Goal: Transaction & Acquisition: Purchase product/service

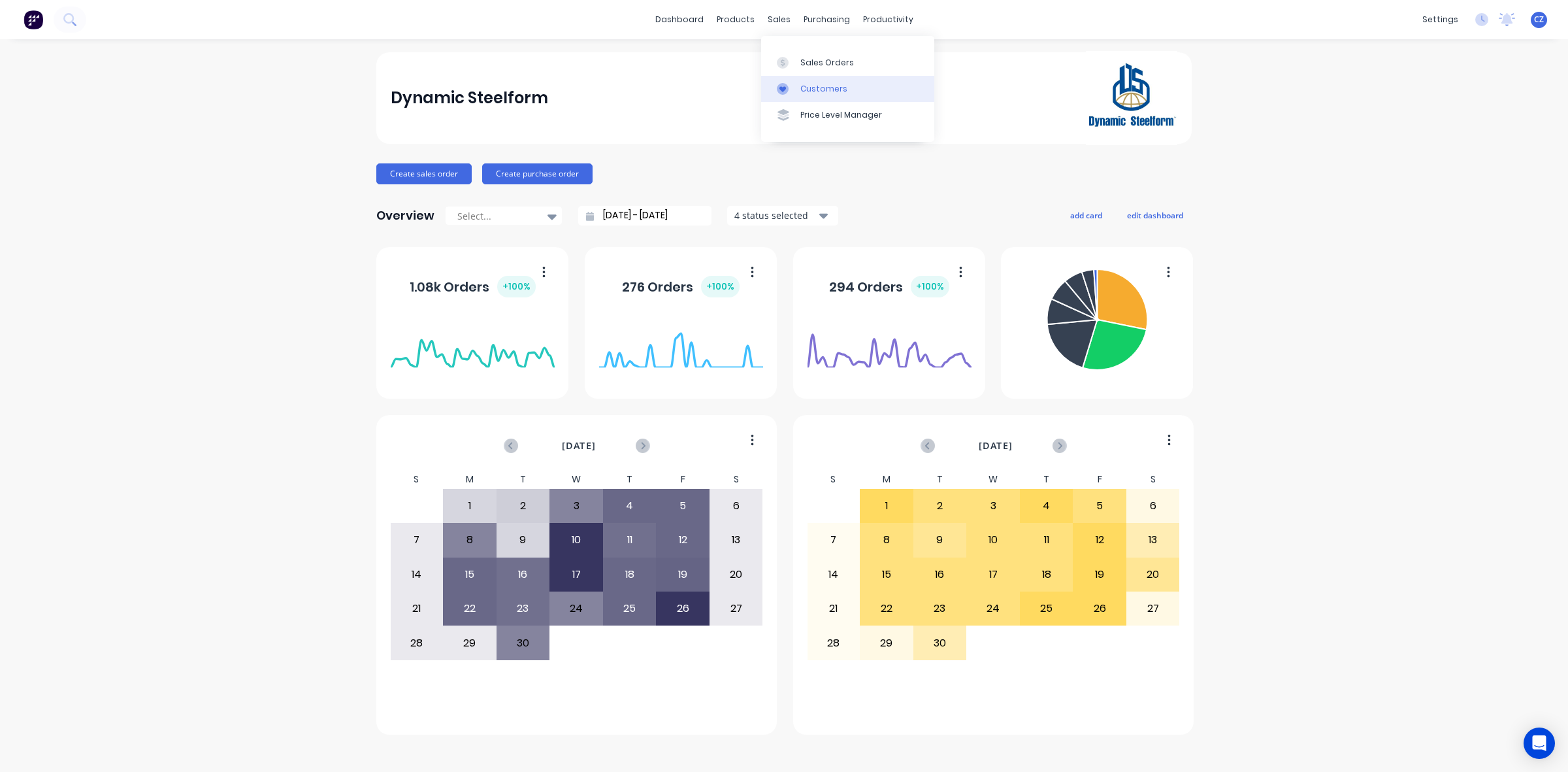
click at [822, 80] on link "Customers" at bounding box center [847, 89] width 173 height 26
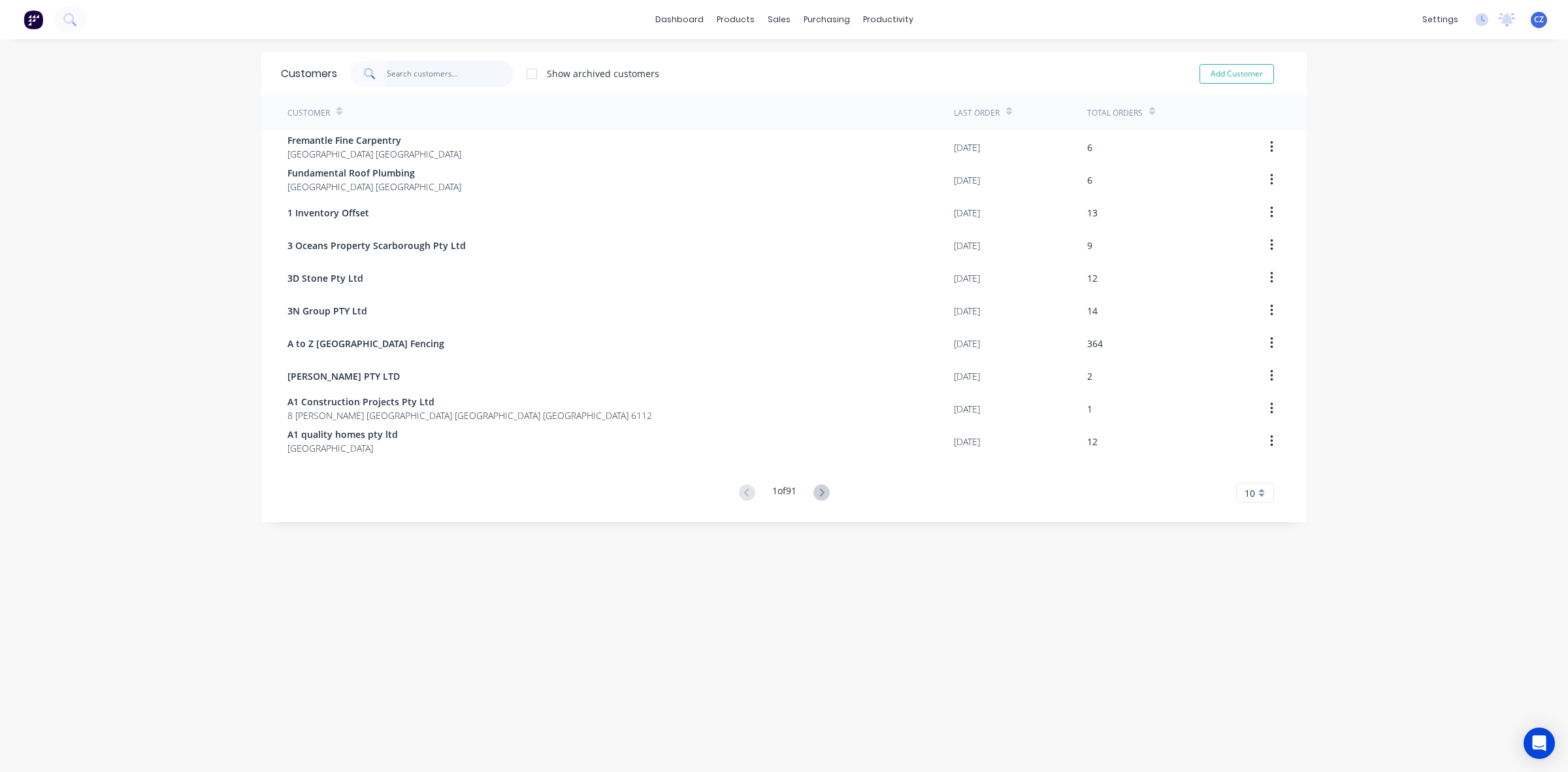
click at [468, 78] on input "text" at bounding box center [451, 74] width 127 height 26
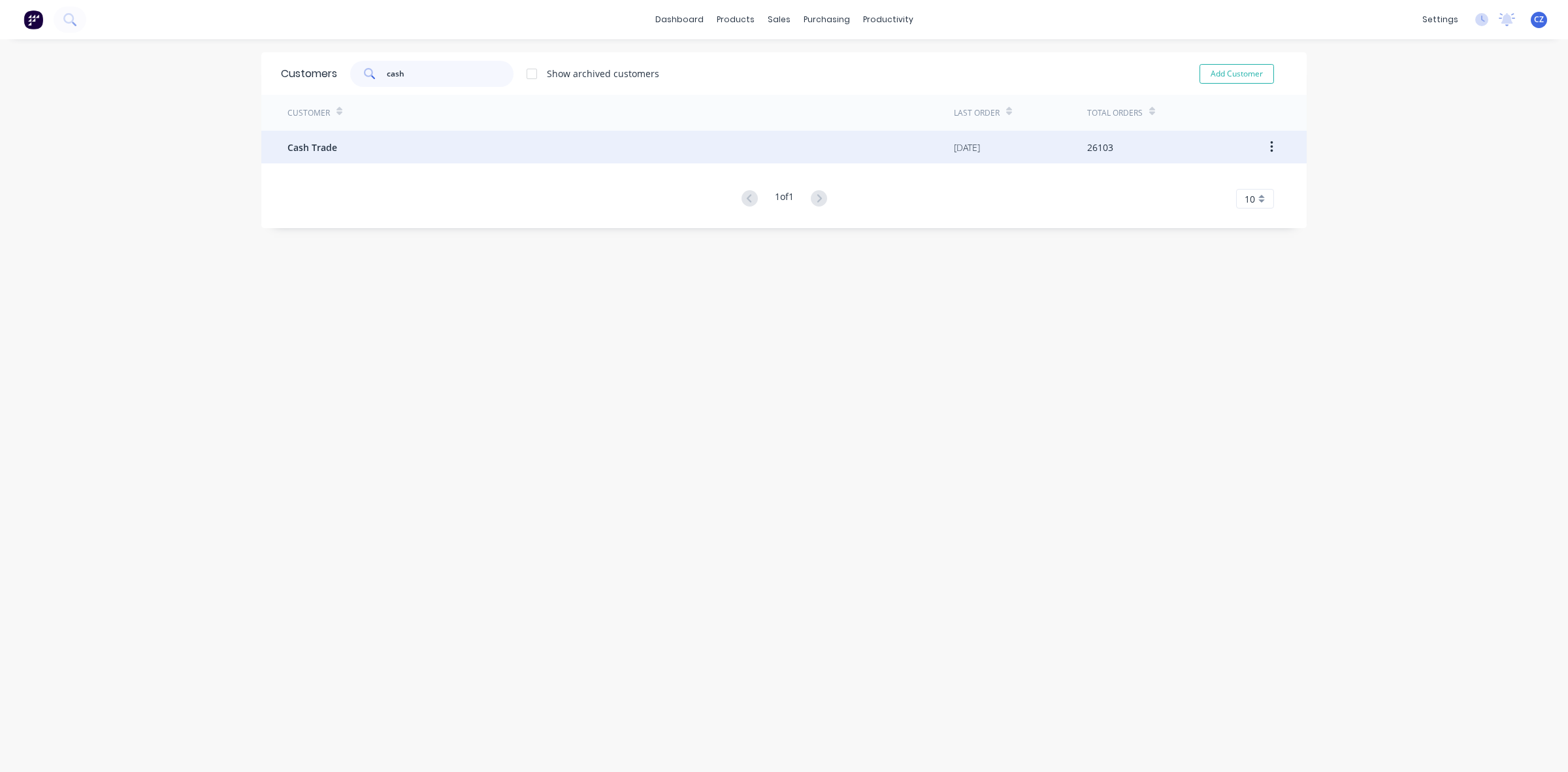
type input "cash"
click at [427, 142] on div "Cash Trade" at bounding box center [620, 147] width 667 height 33
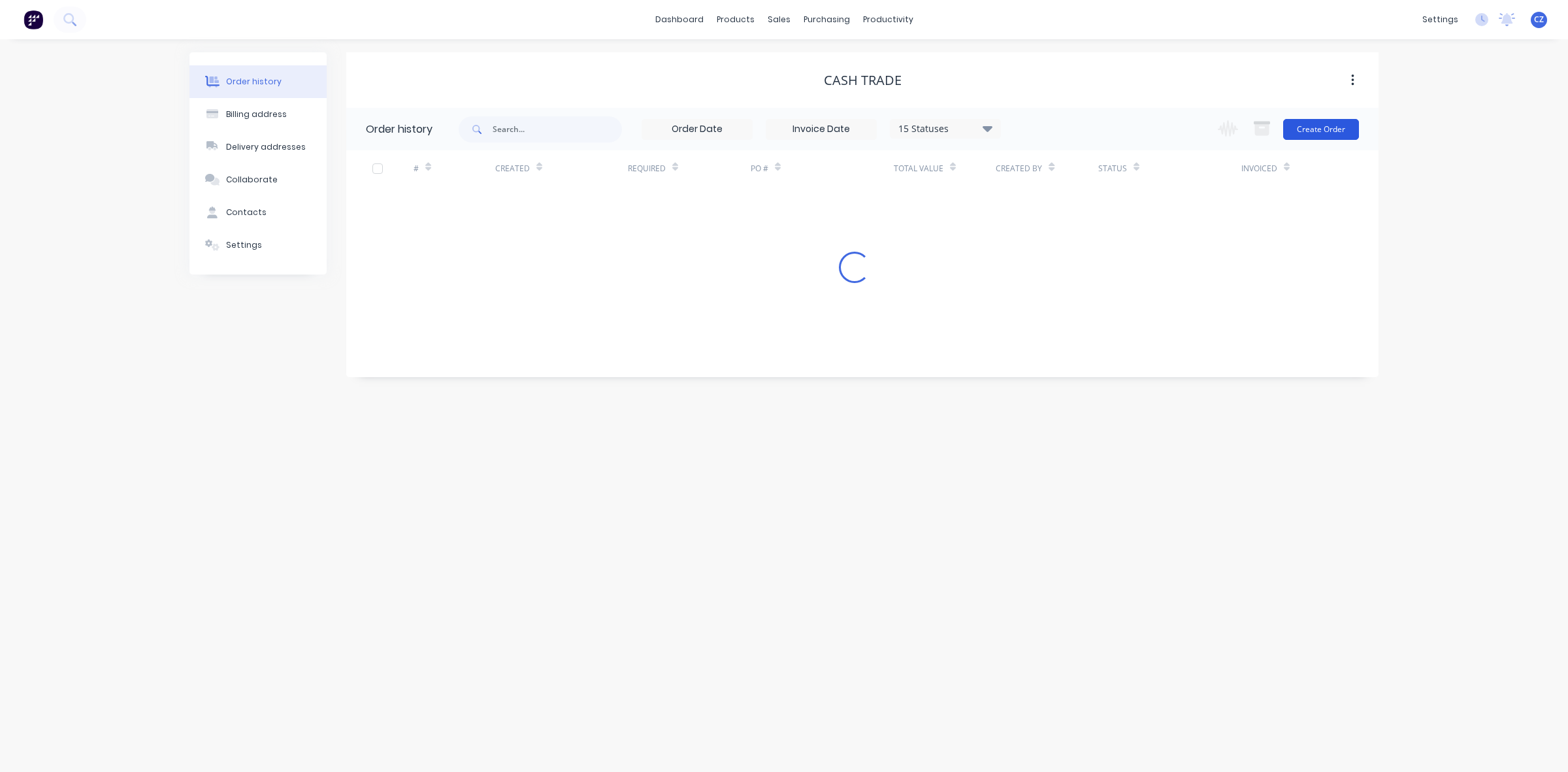
click at [1312, 131] on button "Create Order" at bounding box center [1321, 130] width 76 height 21
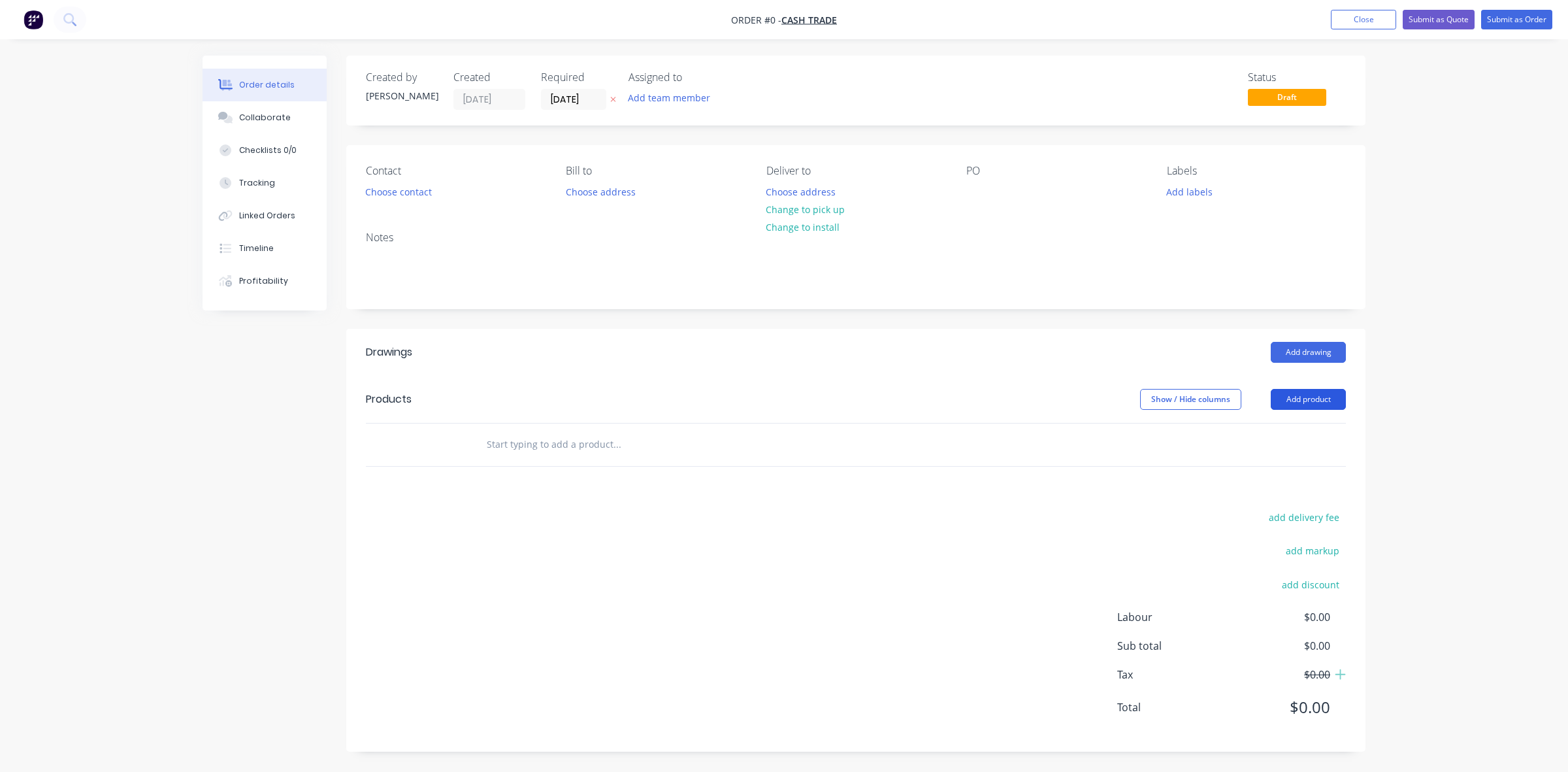
click at [1281, 402] on button "Add product" at bounding box center [1308, 399] width 75 height 21
click at [1278, 424] on div "Product catalogue" at bounding box center [1284, 432] width 101 height 19
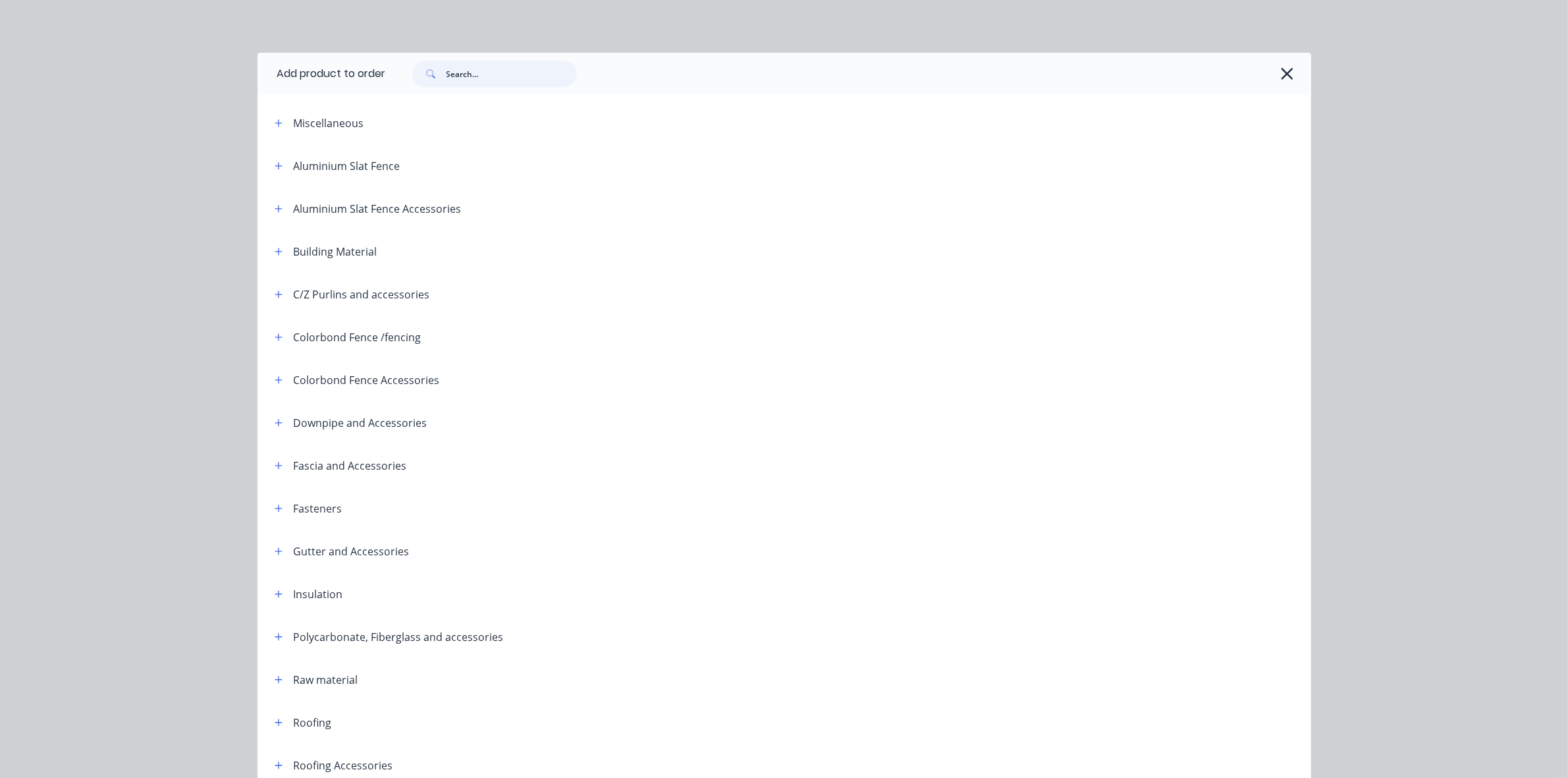
click at [476, 71] on input "text" at bounding box center [511, 74] width 131 height 27
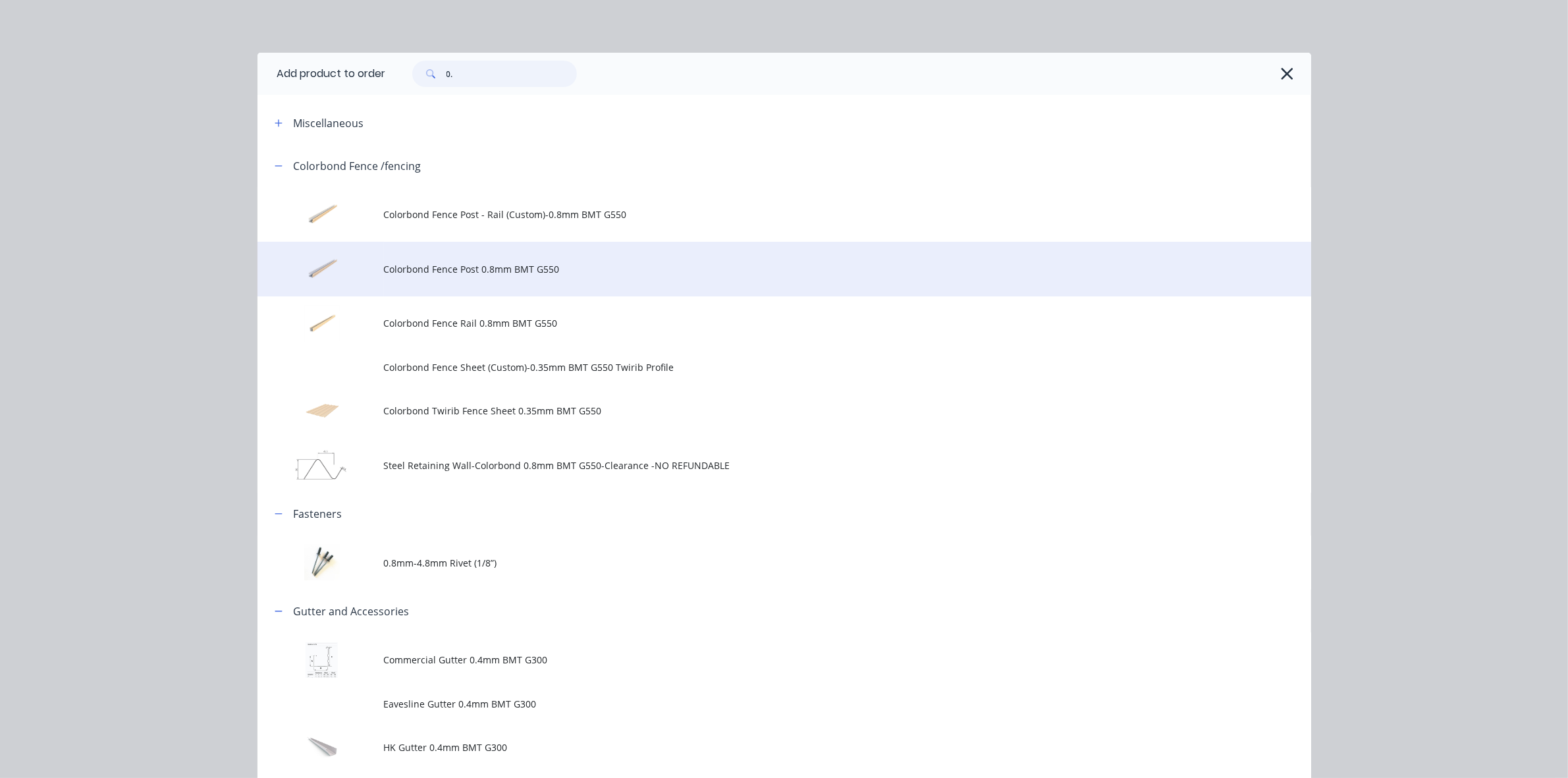
type input "0."
click at [491, 265] on span "Colorbond Fence Post 0.8mm BMT G550" at bounding box center [755, 268] width 742 height 14
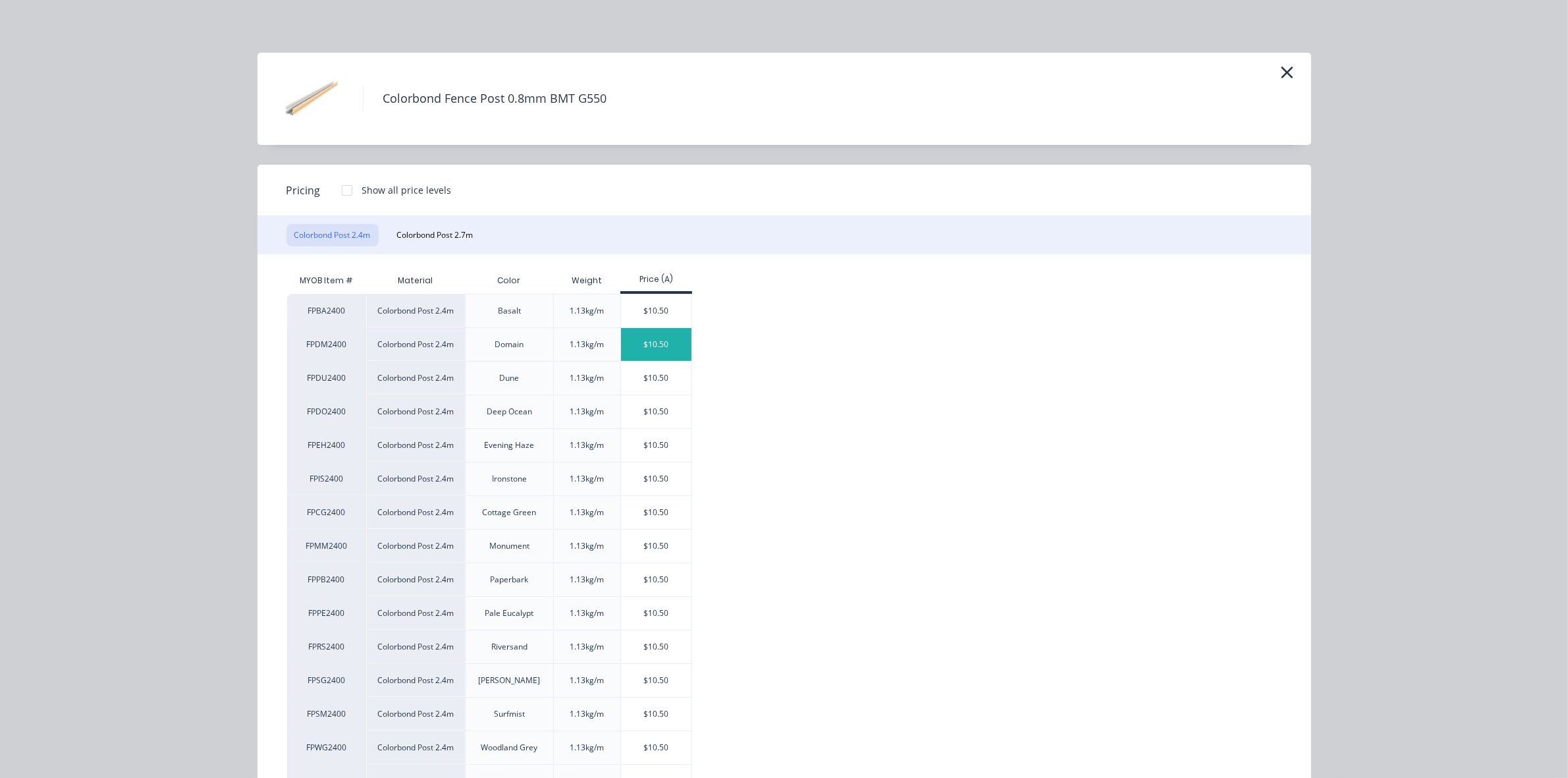
click at [656, 343] on div "$10.50" at bounding box center [656, 344] width 71 height 33
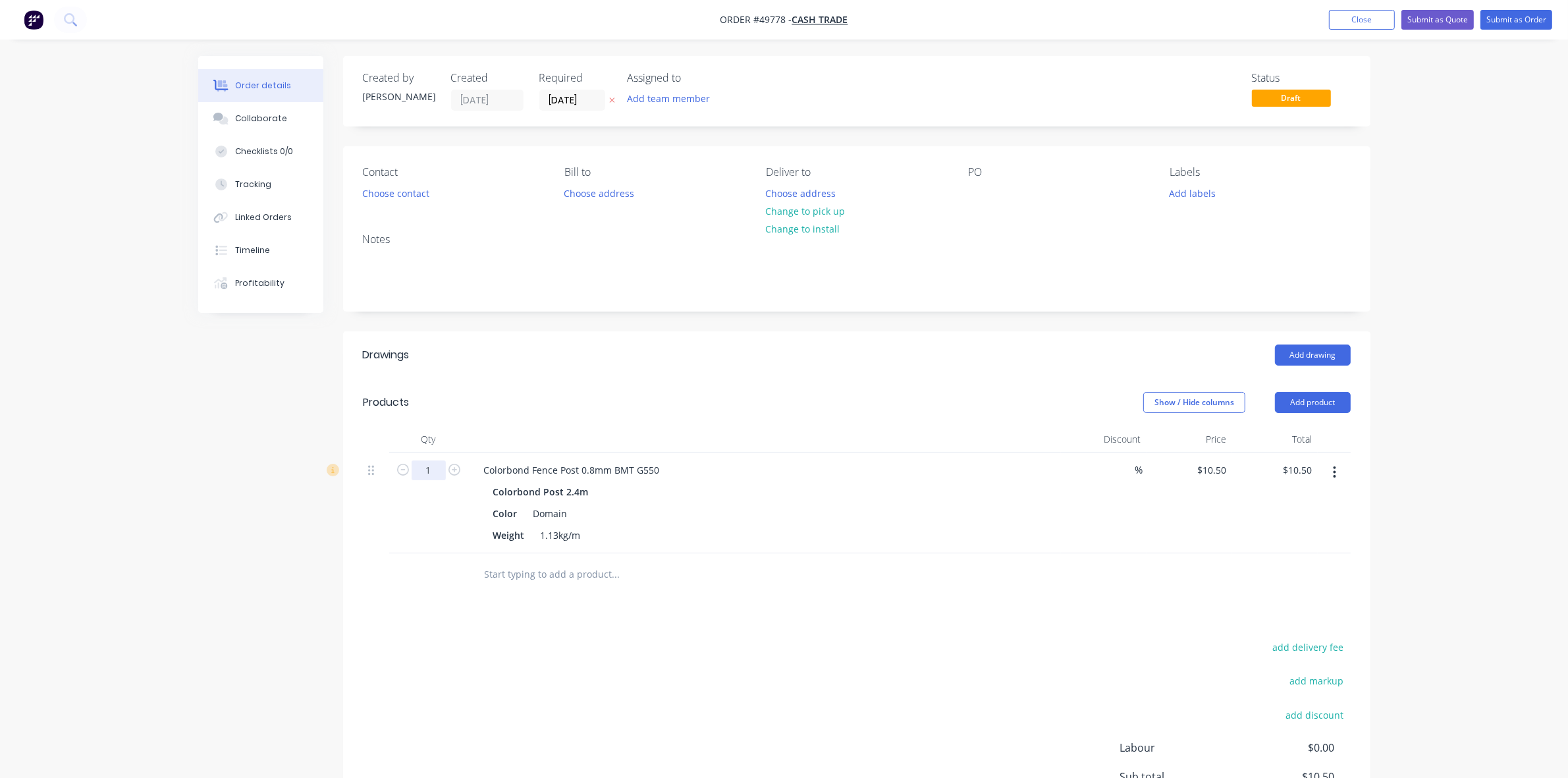
click at [440, 473] on input "1" at bounding box center [429, 470] width 34 height 20
type input "6"
type input "$63.00"
drag, startPoint x: 988, startPoint y: 364, endPoint x: 1030, endPoint y: 389, distance: 48.9
click at [988, 364] on div "Add drawing" at bounding box center [961, 355] width 778 height 21
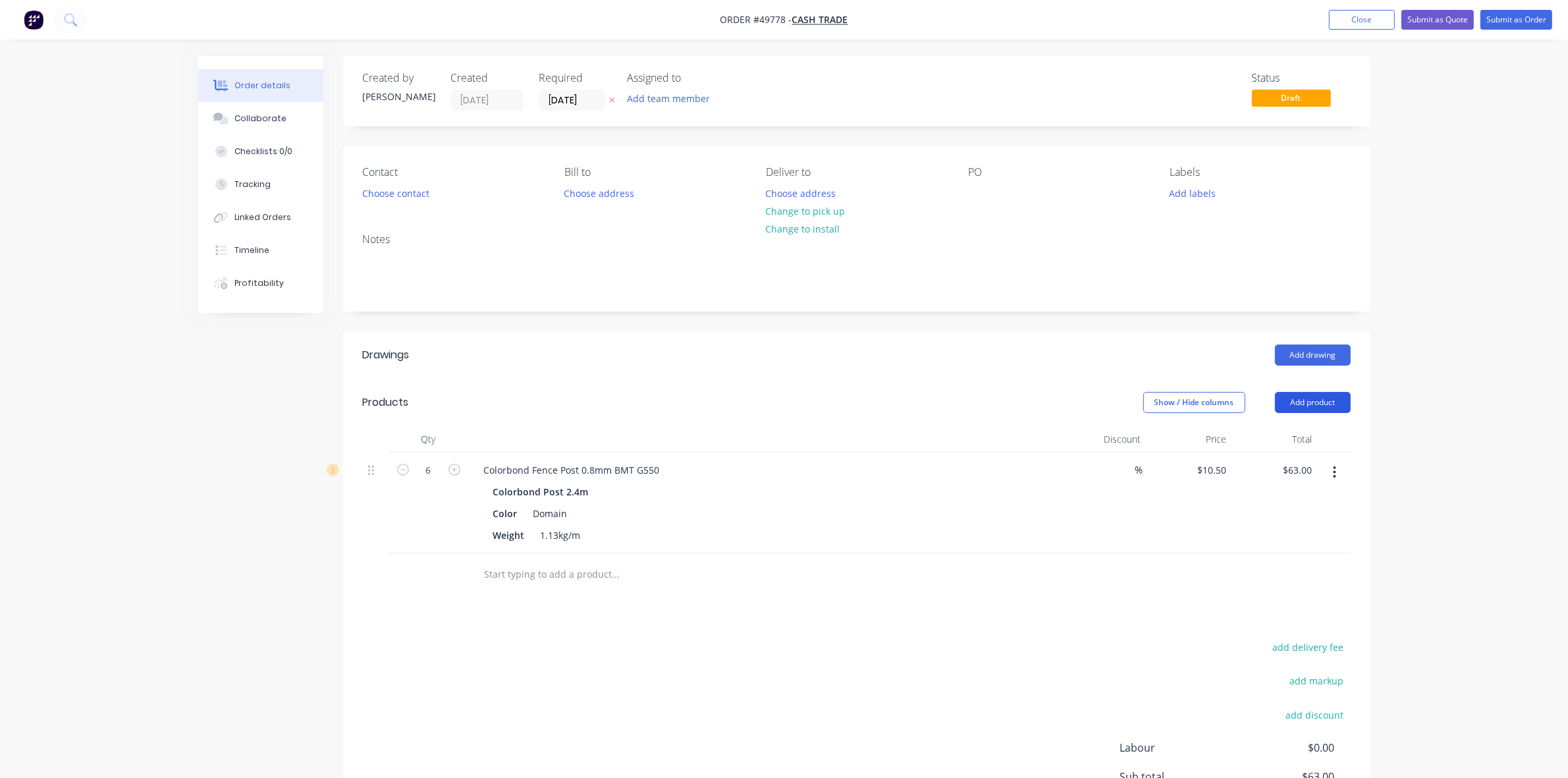
click at [1279, 403] on button "Add product" at bounding box center [1313, 402] width 76 height 21
drag, startPoint x: 1279, startPoint y: 418, endPoint x: 1279, endPoint y: 432, distance: 14.0
click at [1279, 432] on div "Product catalogue" at bounding box center [1288, 436] width 102 height 19
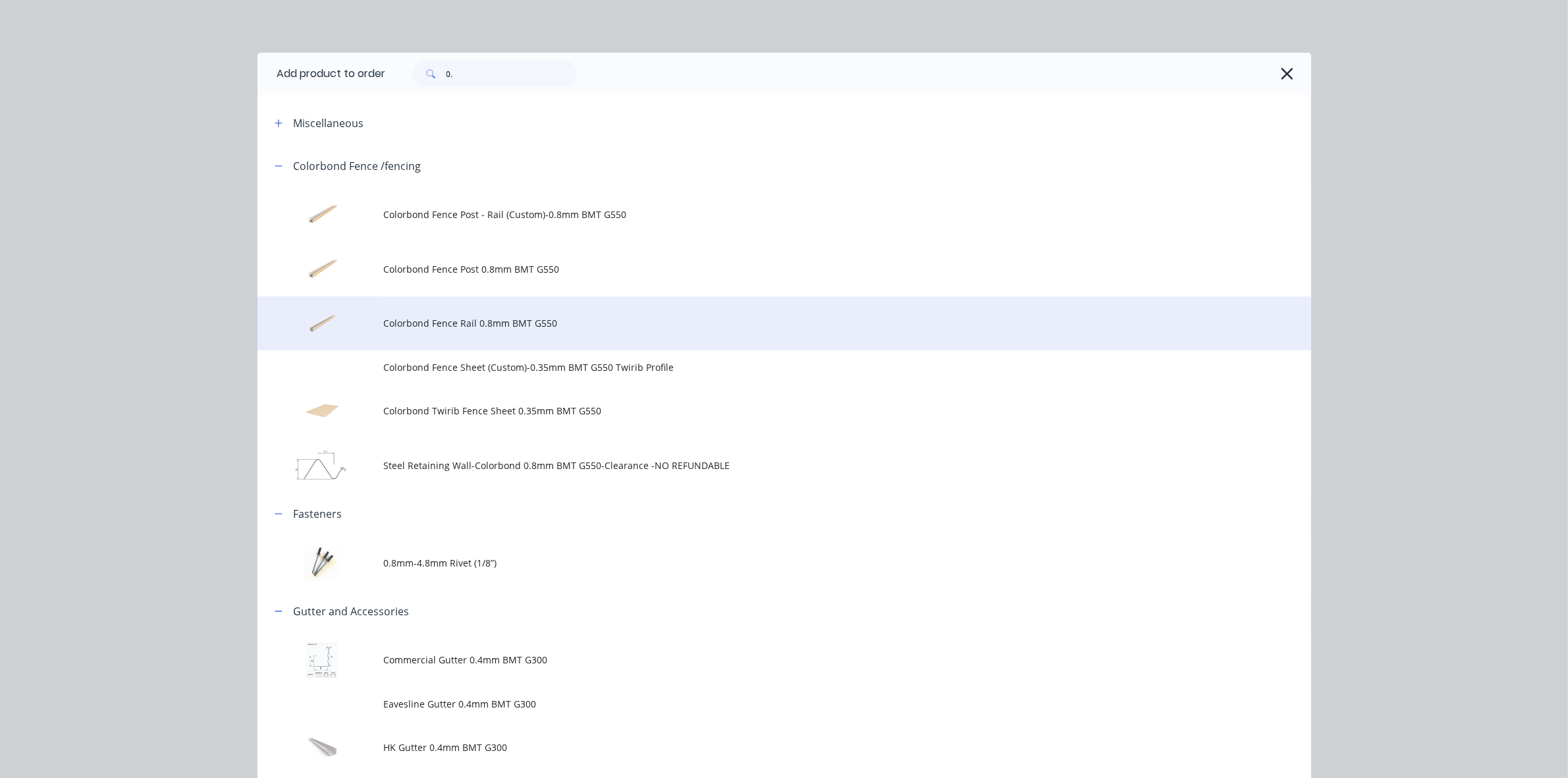
click at [459, 321] on span "Colorbond Fence Rail 0.8mm BMT G550" at bounding box center [755, 323] width 742 height 14
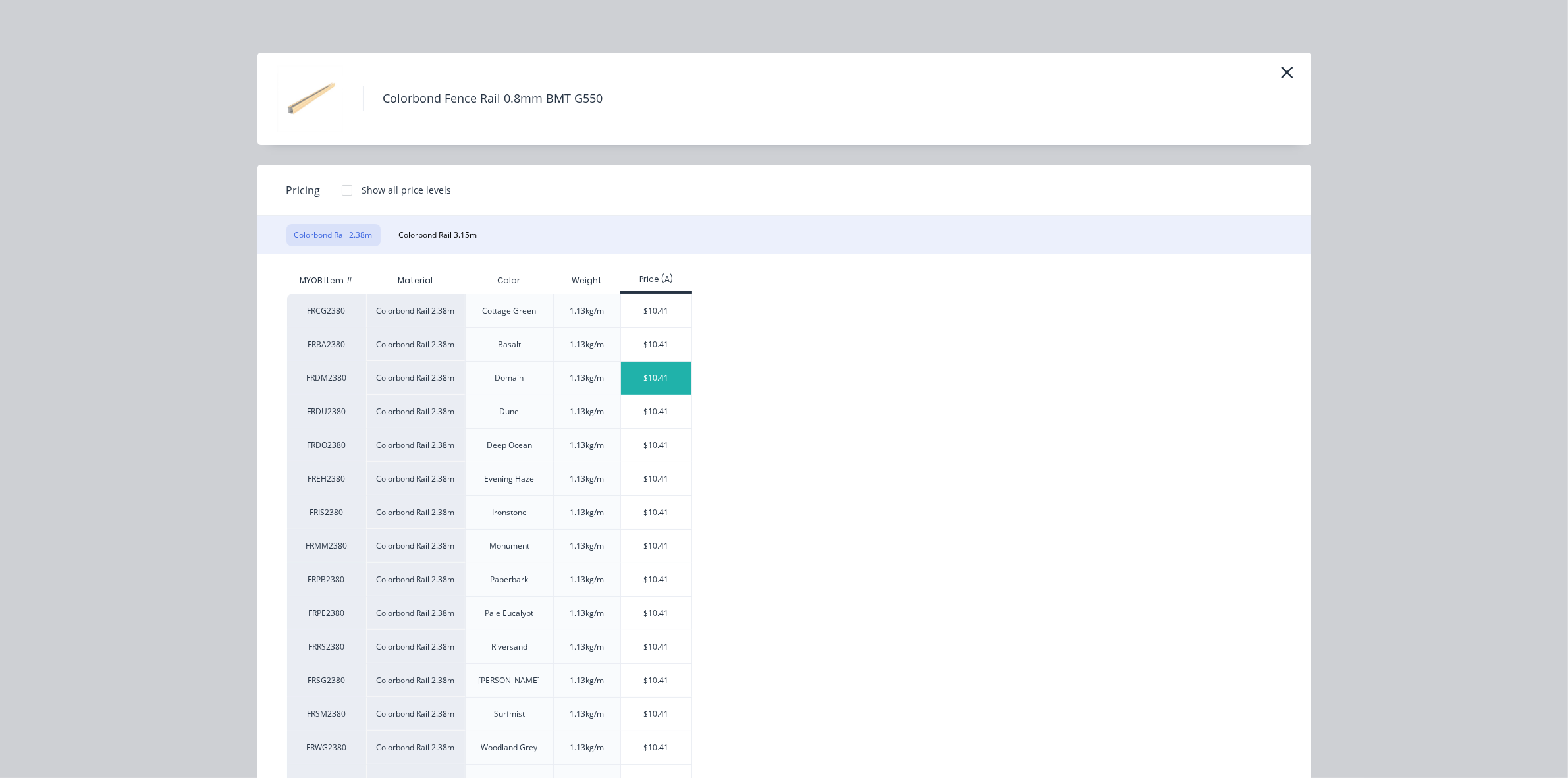
click at [646, 384] on div "$10.41" at bounding box center [656, 378] width 71 height 33
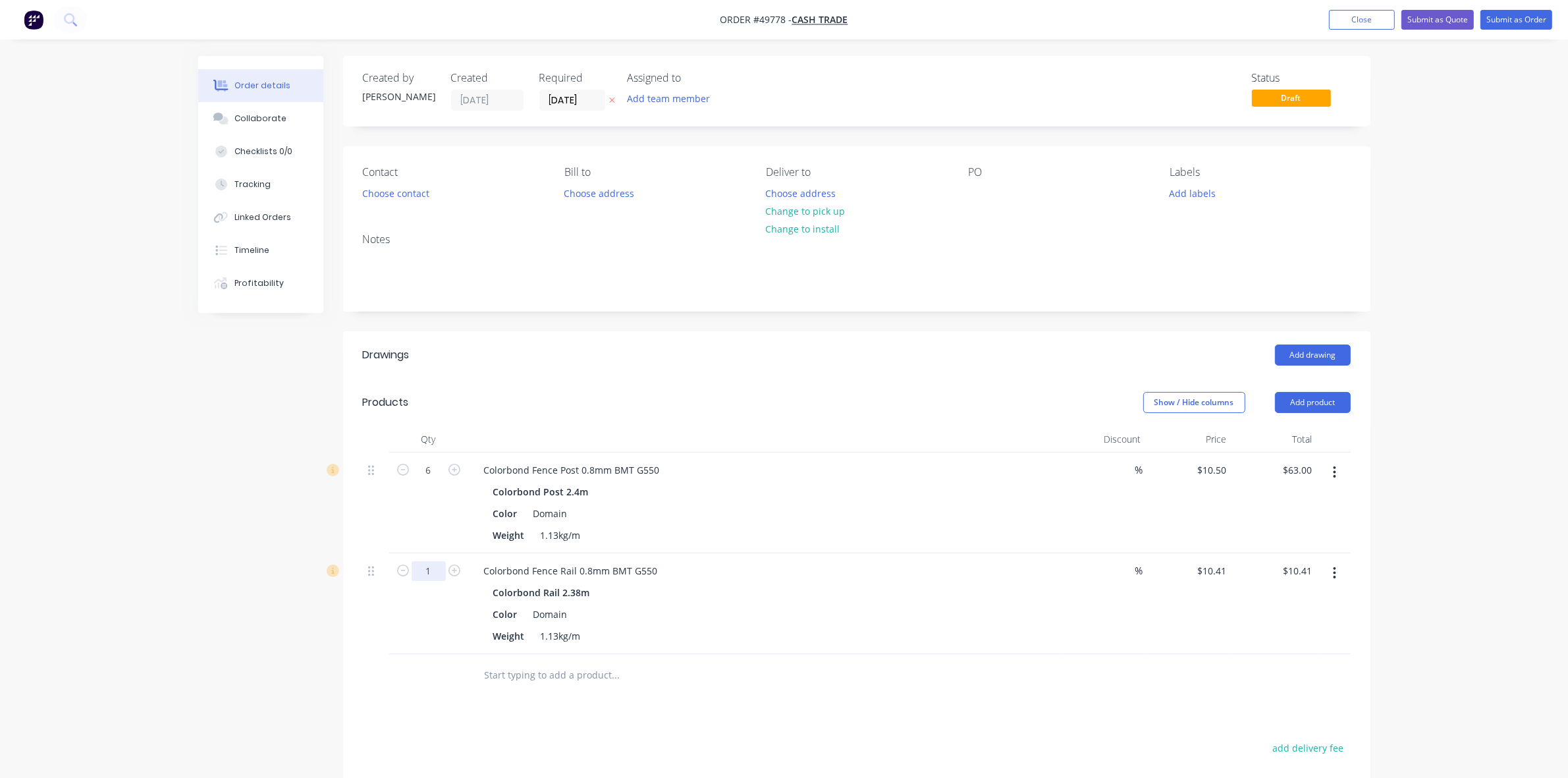
click at [433, 573] on input "1" at bounding box center [429, 571] width 34 height 20
type input "12"
type input "$124.92"
click at [1308, 400] on button "Add product" at bounding box center [1313, 402] width 76 height 21
click at [1305, 437] on div "Product catalogue" at bounding box center [1288, 436] width 102 height 19
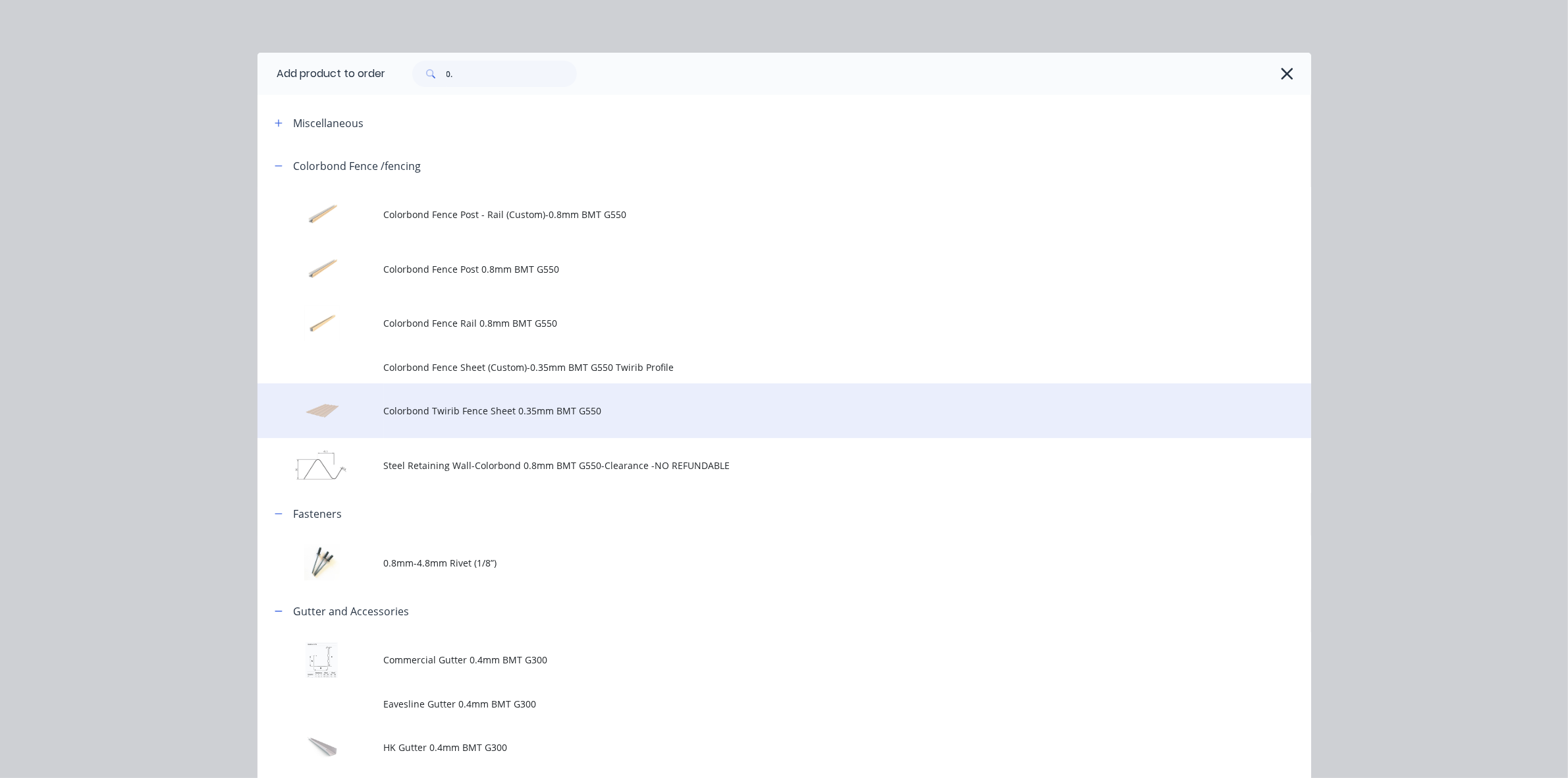
click at [512, 409] on span "Colorbond Twirib Fence Sheet 0.35mm BMT G550" at bounding box center [755, 410] width 742 height 14
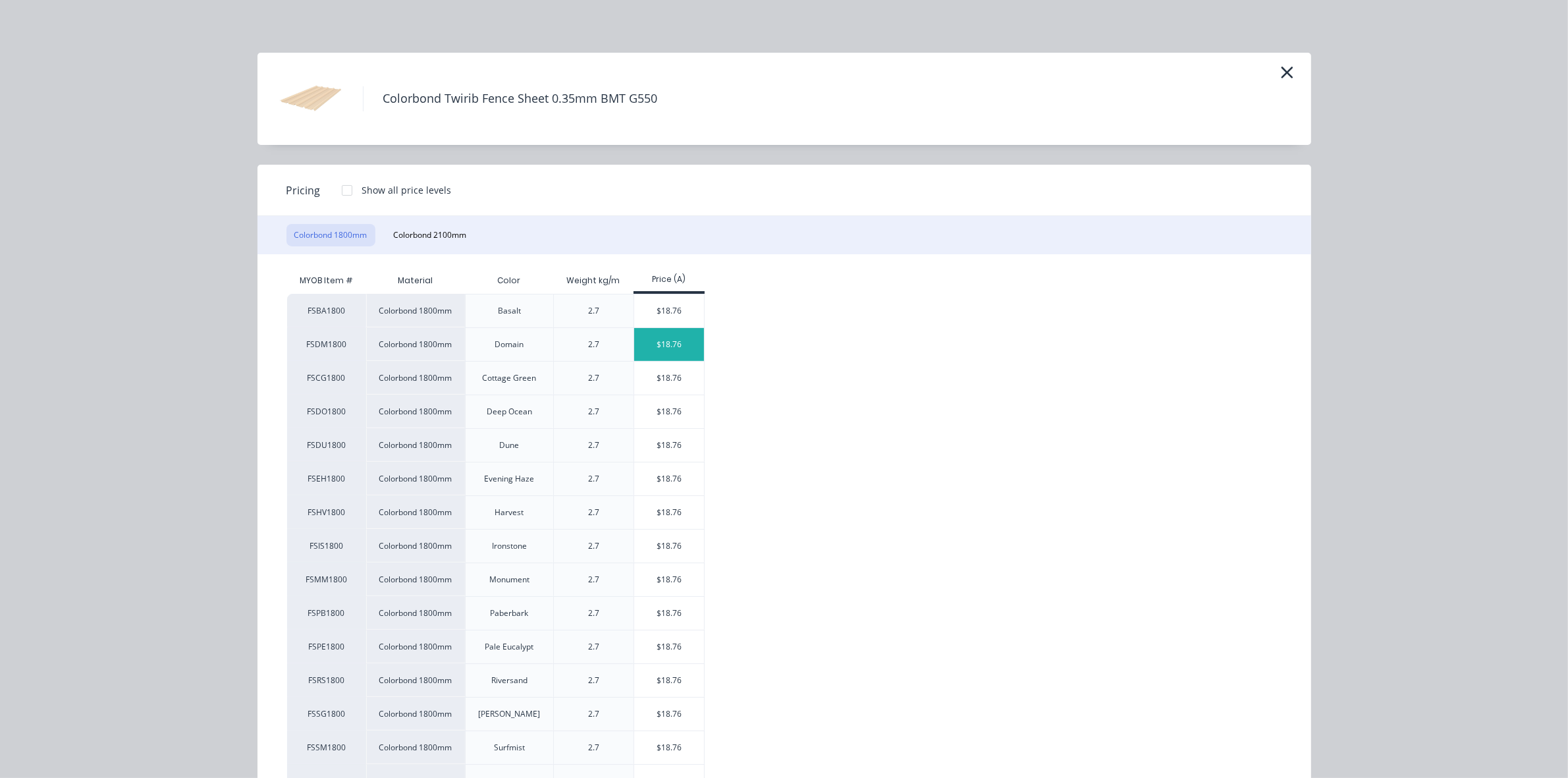
click at [674, 343] on div "$18.76" at bounding box center [670, 344] width 71 height 33
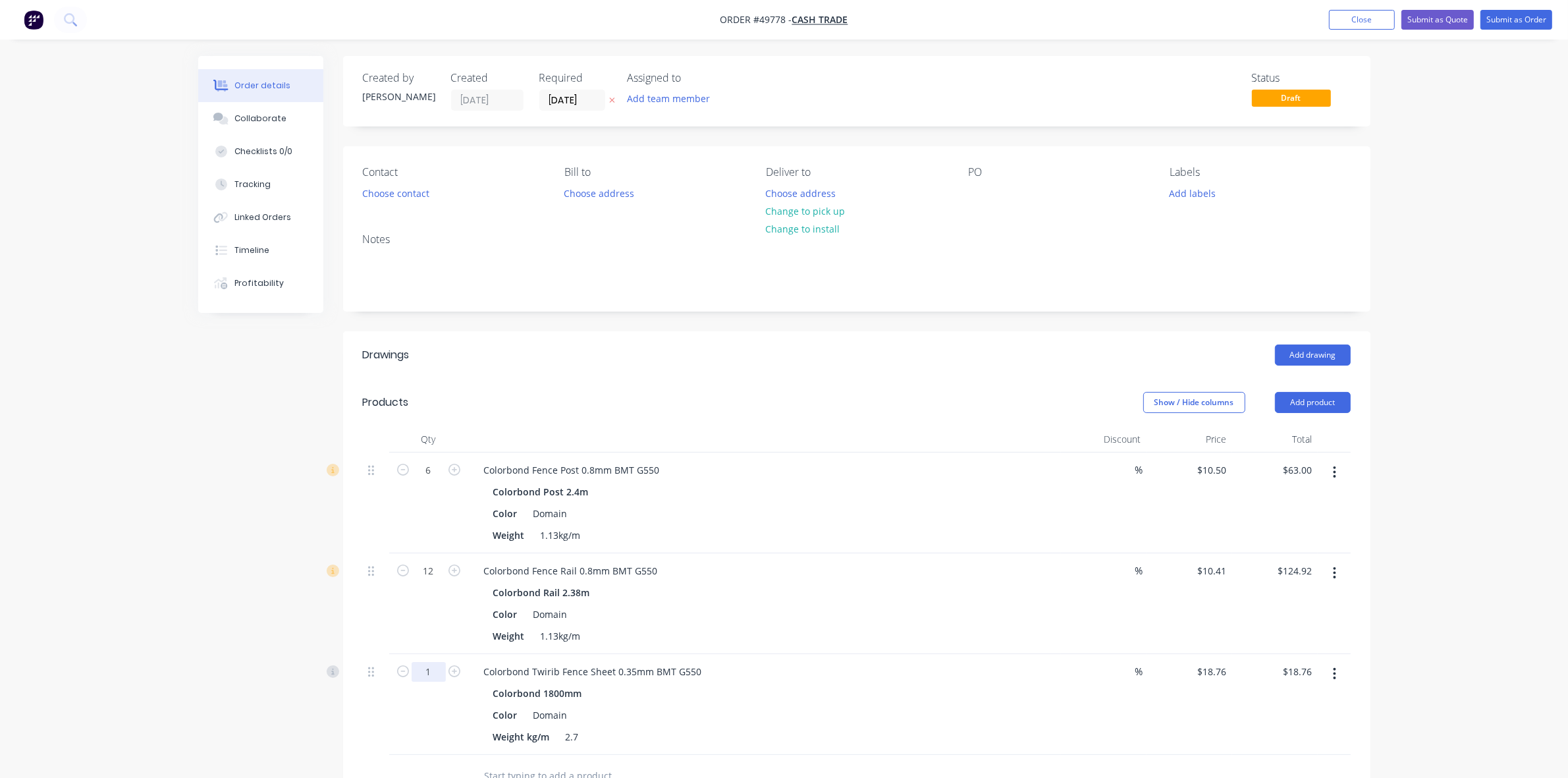
click at [434, 680] on input "1" at bounding box center [429, 671] width 34 height 20
type input "5"
type input "$93.80"
drag, startPoint x: 742, startPoint y: 398, endPoint x: 1058, endPoint y: 403, distance: 316.0
click at [754, 398] on div "Show / Hide columns Add product" at bounding box center [961, 402] width 778 height 21
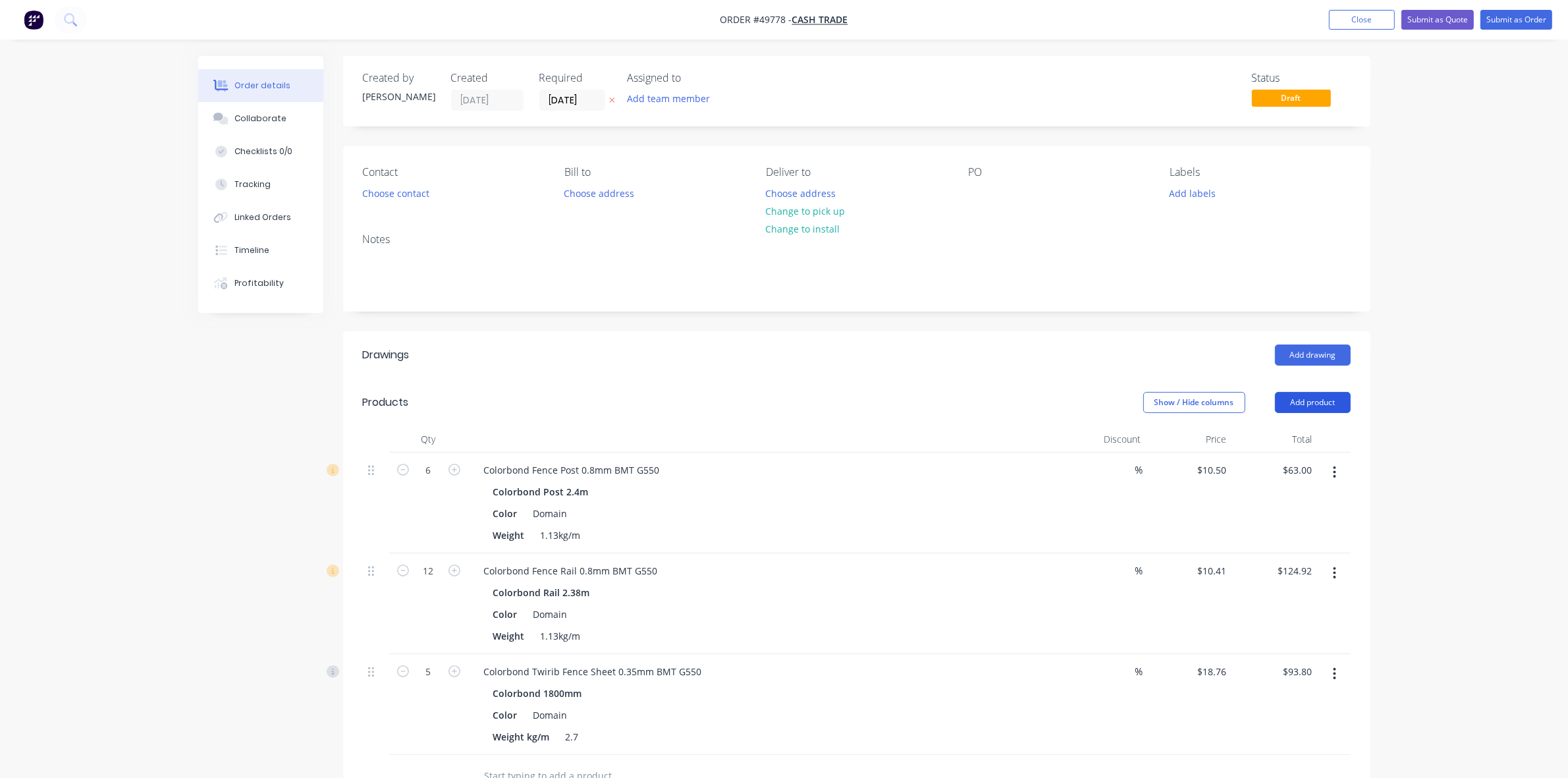
click at [1308, 409] on button "Add product" at bounding box center [1313, 402] width 76 height 21
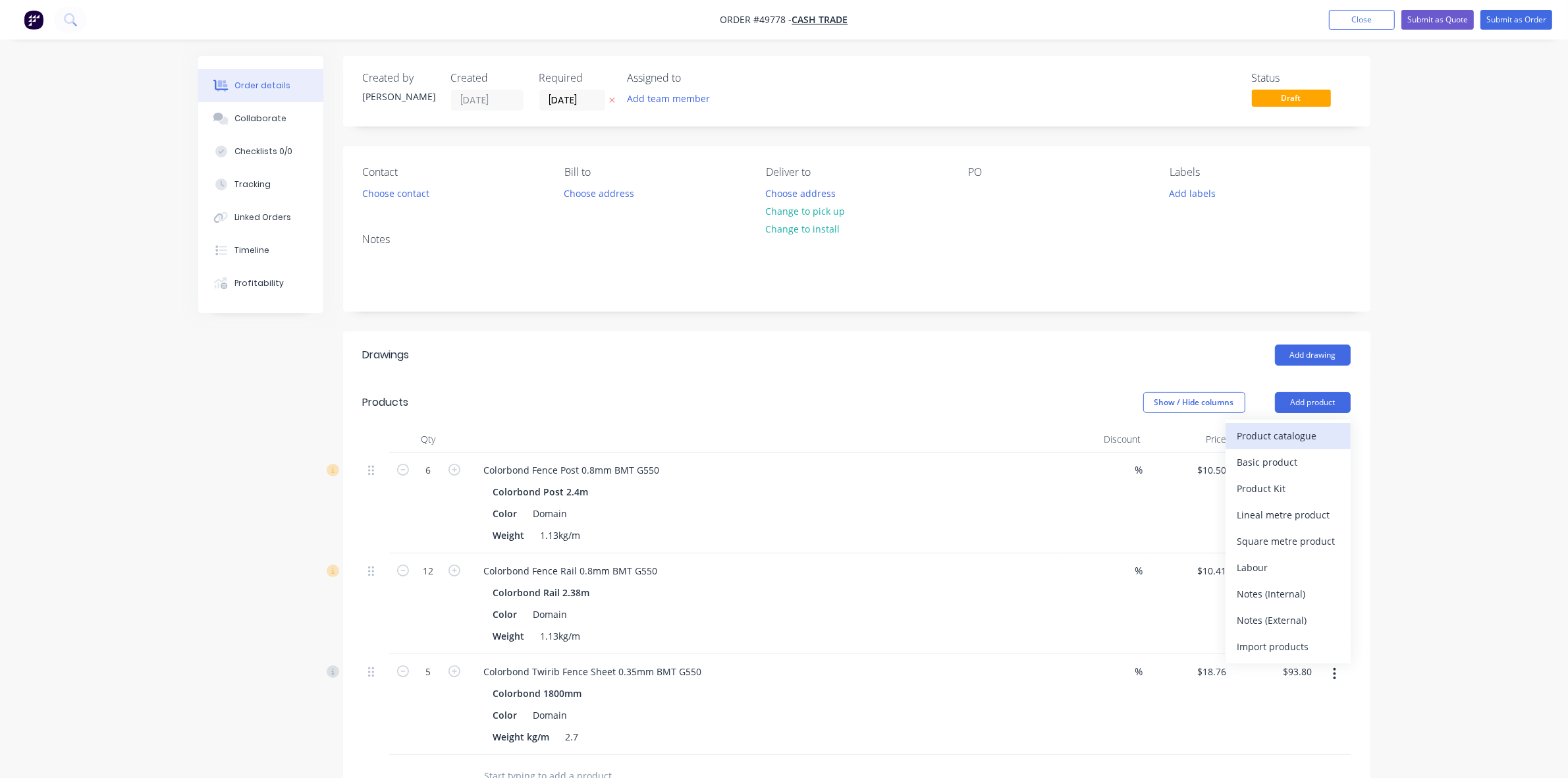
click at [1302, 433] on div "Product catalogue" at bounding box center [1288, 436] width 102 height 19
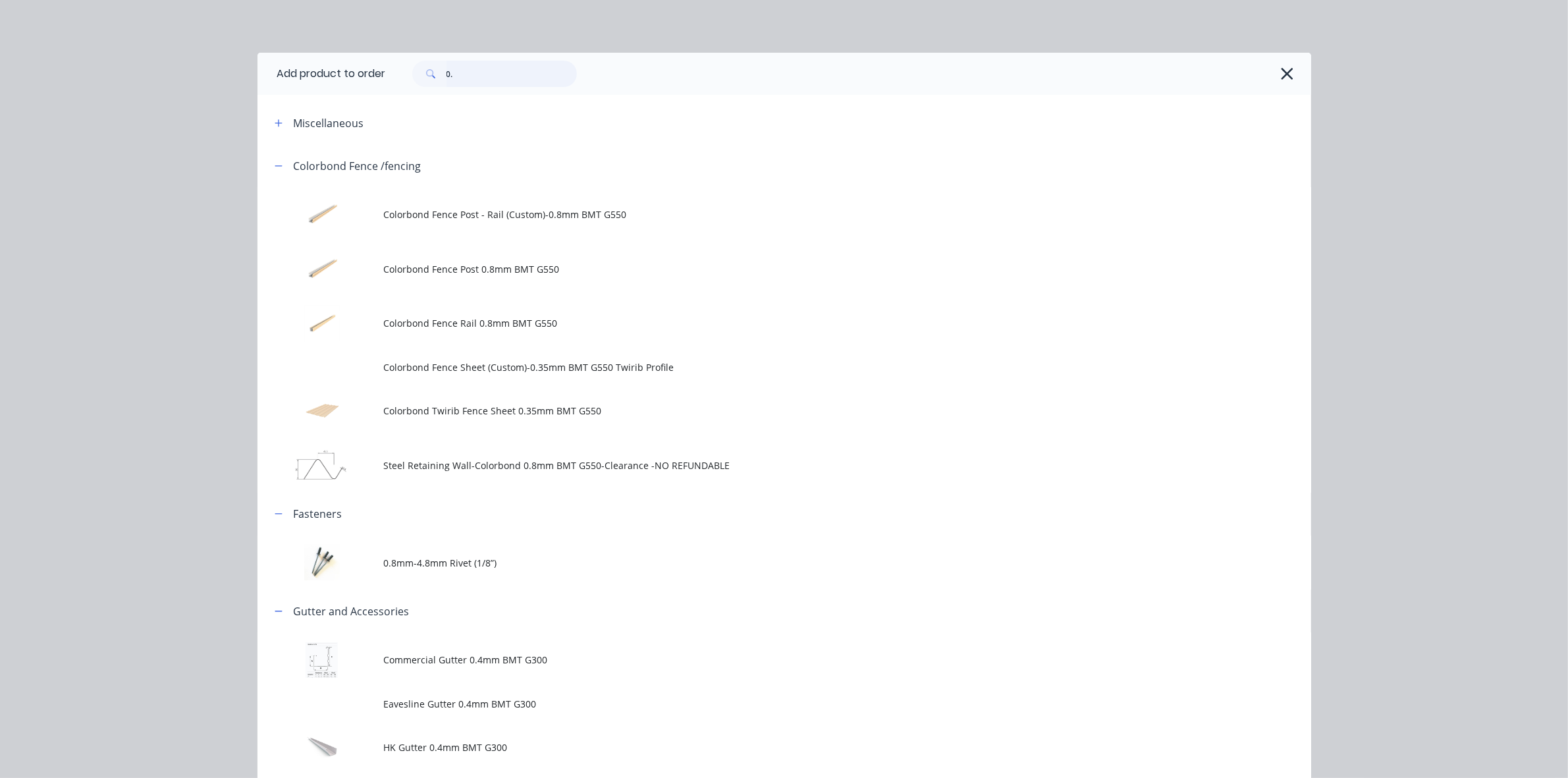
click at [486, 77] on input "0." at bounding box center [511, 74] width 131 height 27
type input "0"
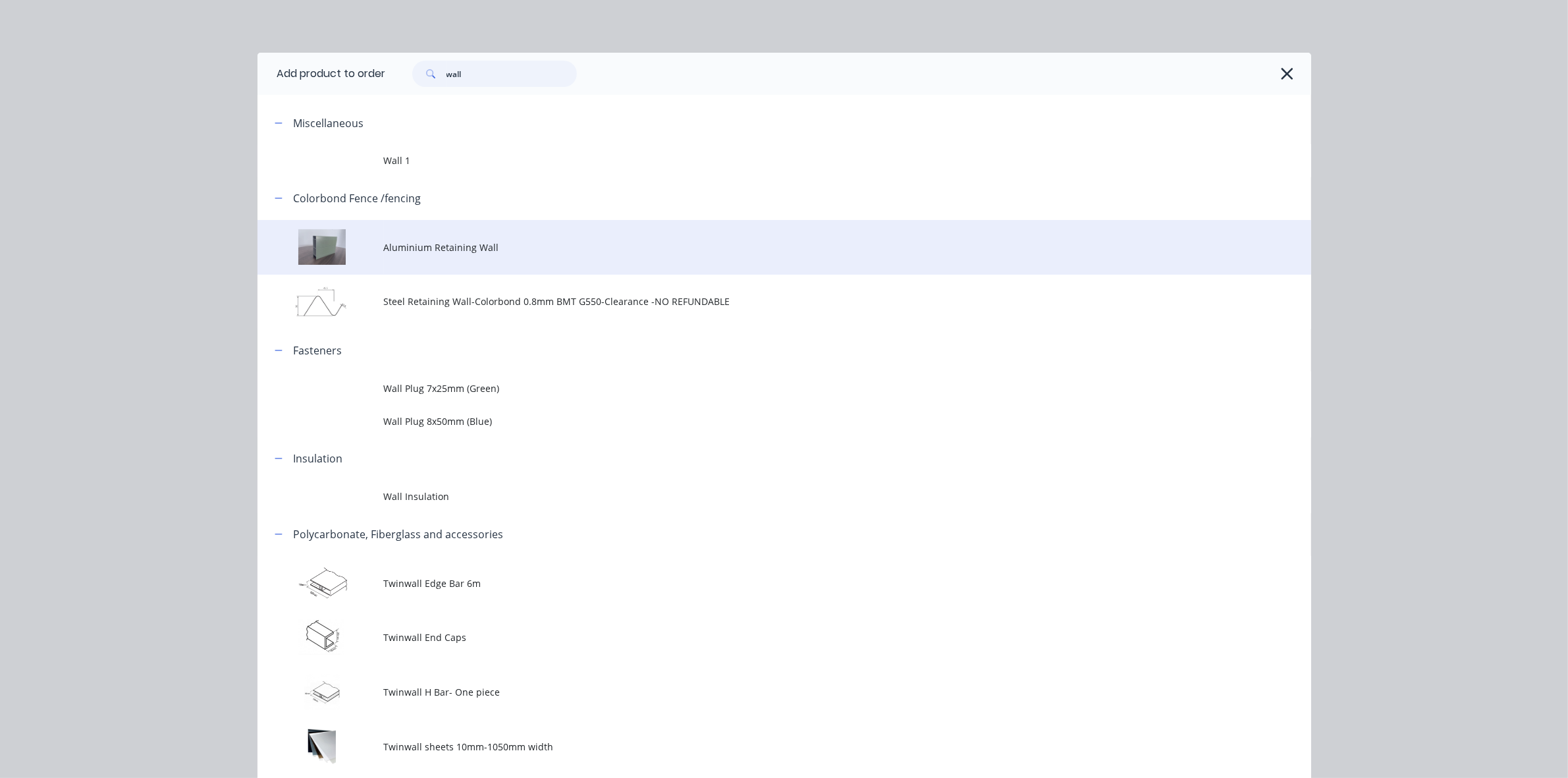
type input "wall"
click at [471, 251] on span "Aluminium Retaining Wall" at bounding box center [755, 247] width 742 height 14
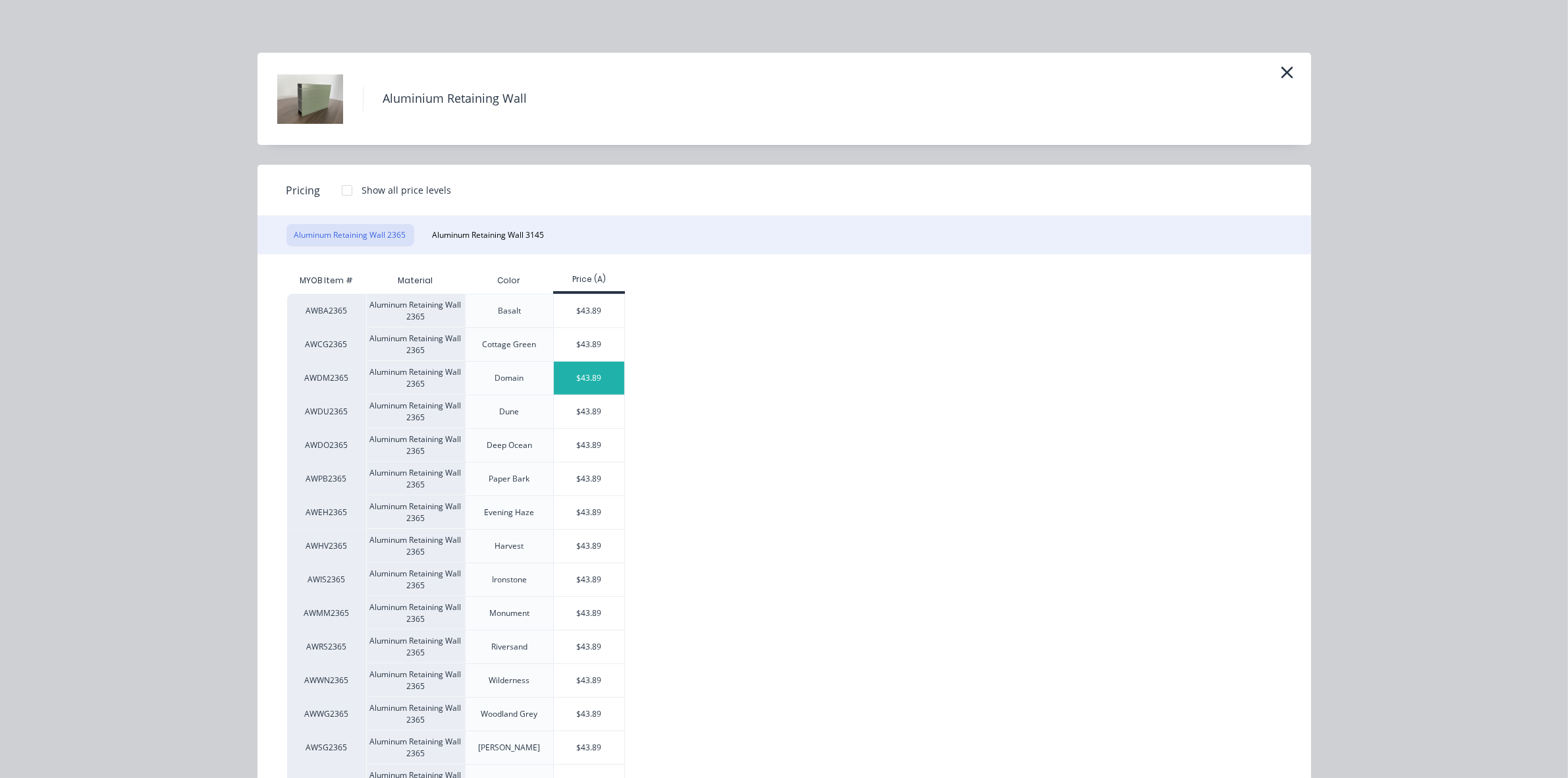
click at [592, 376] on div "$43.89" at bounding box center [589, 378] width 71 height 33
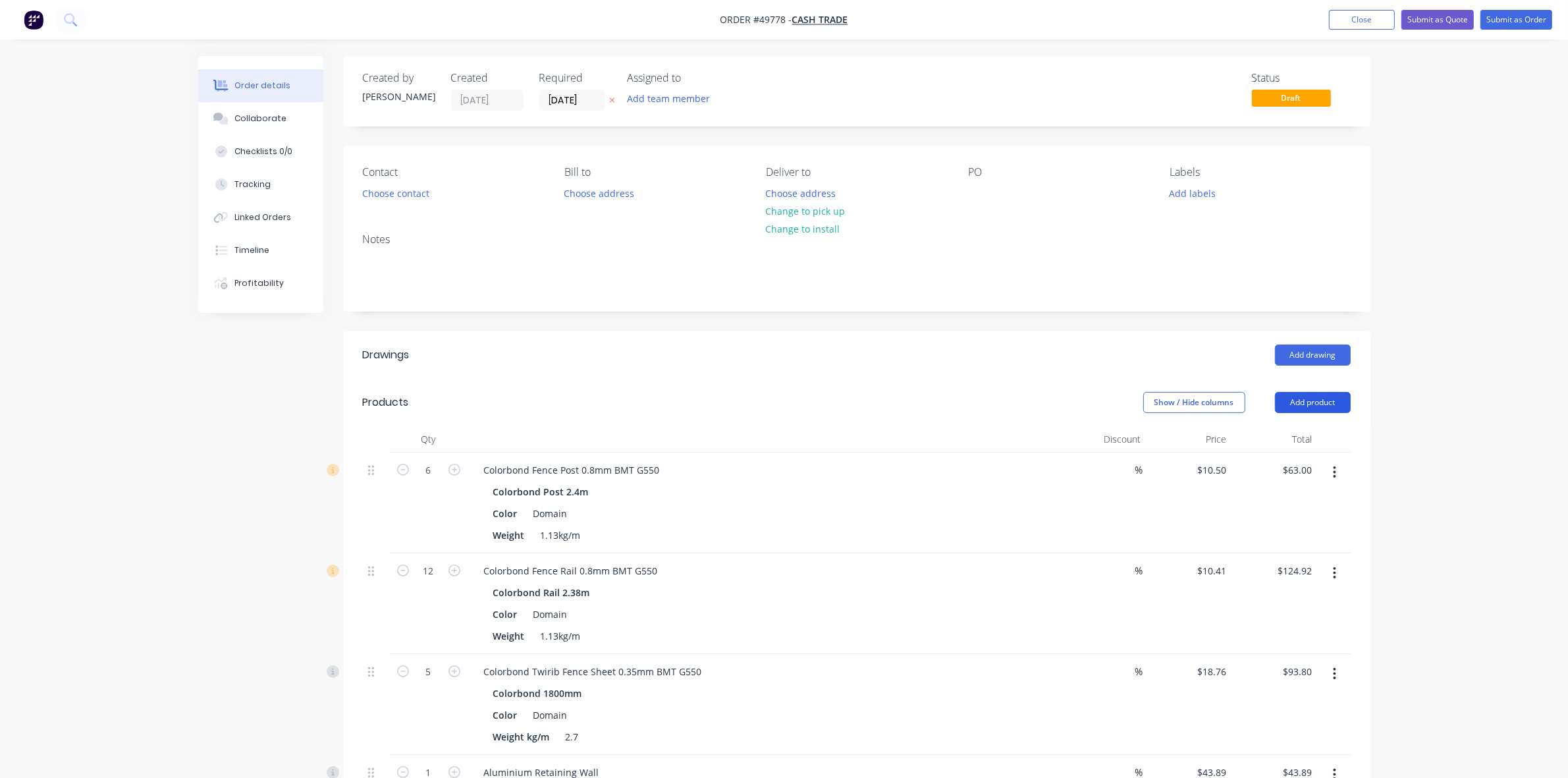
click at [1309, 403] on button "Add product" at bounding box center [1313, 402] width 76 height 21
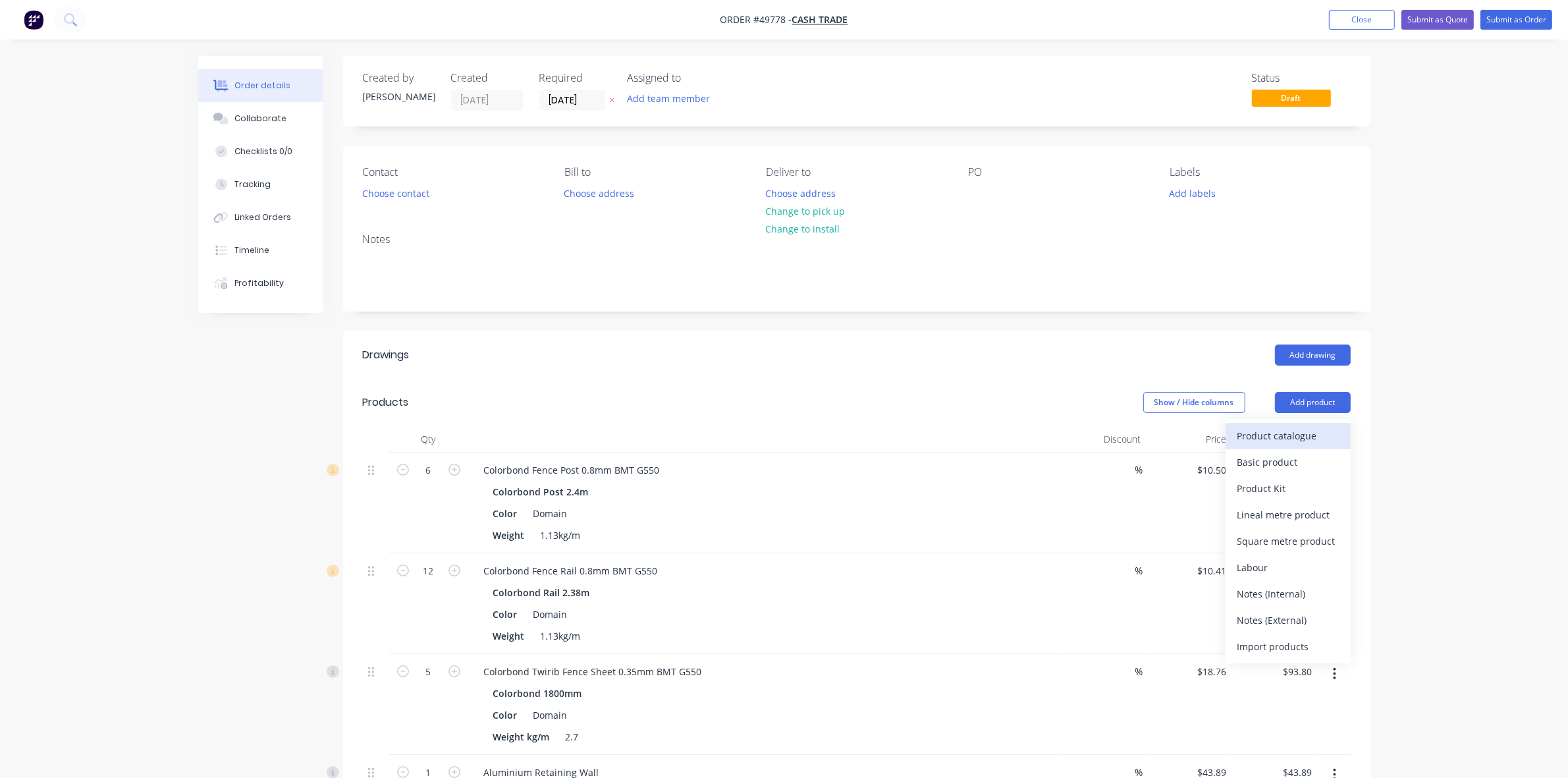
click at [1308, 436] on div "Product catalogue" at bounding box center [1288, 436] width 102 height 19
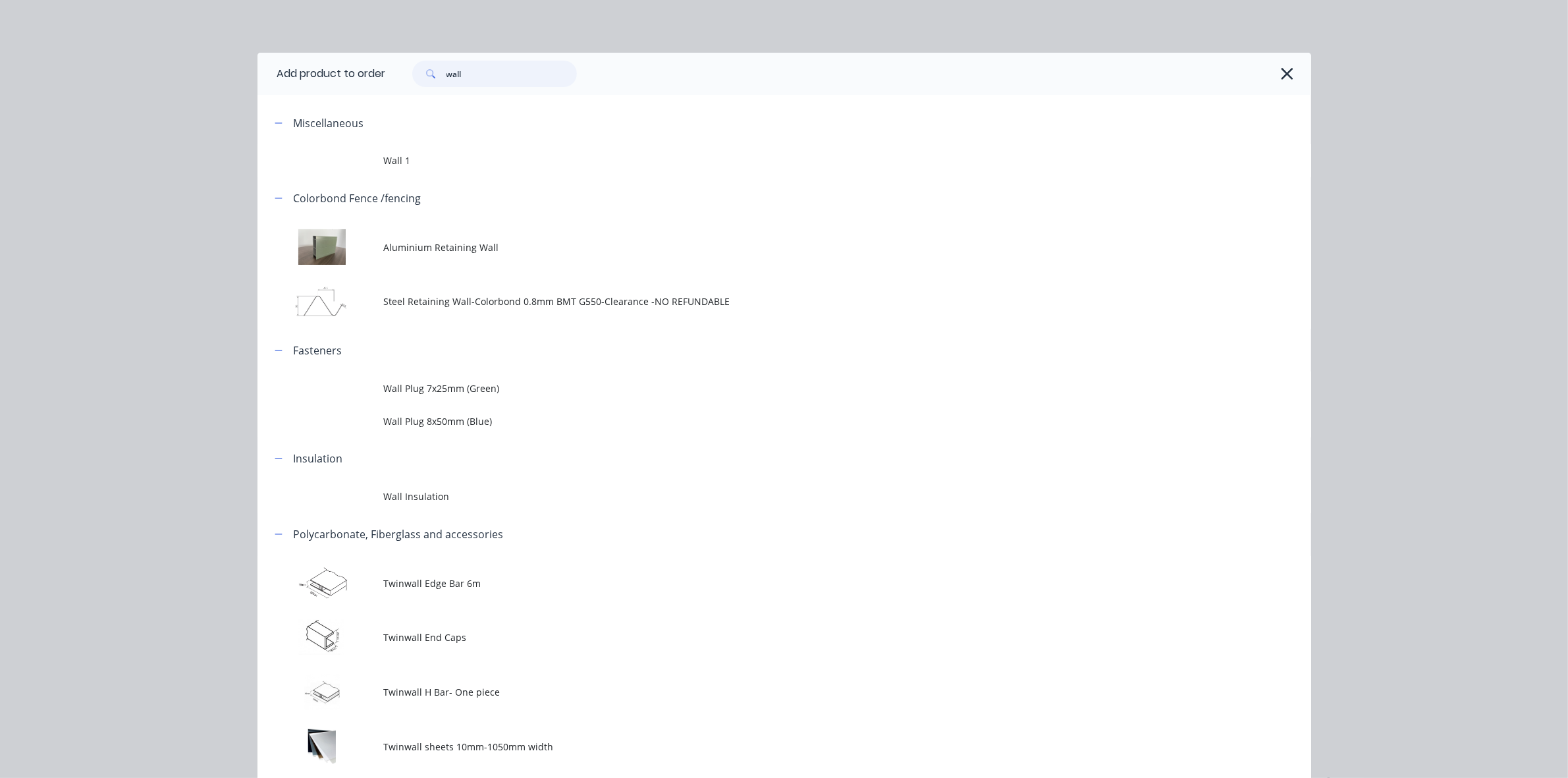
click at [473, 73] on input "wall" at bounding box center [511, 74] width 131 height 27
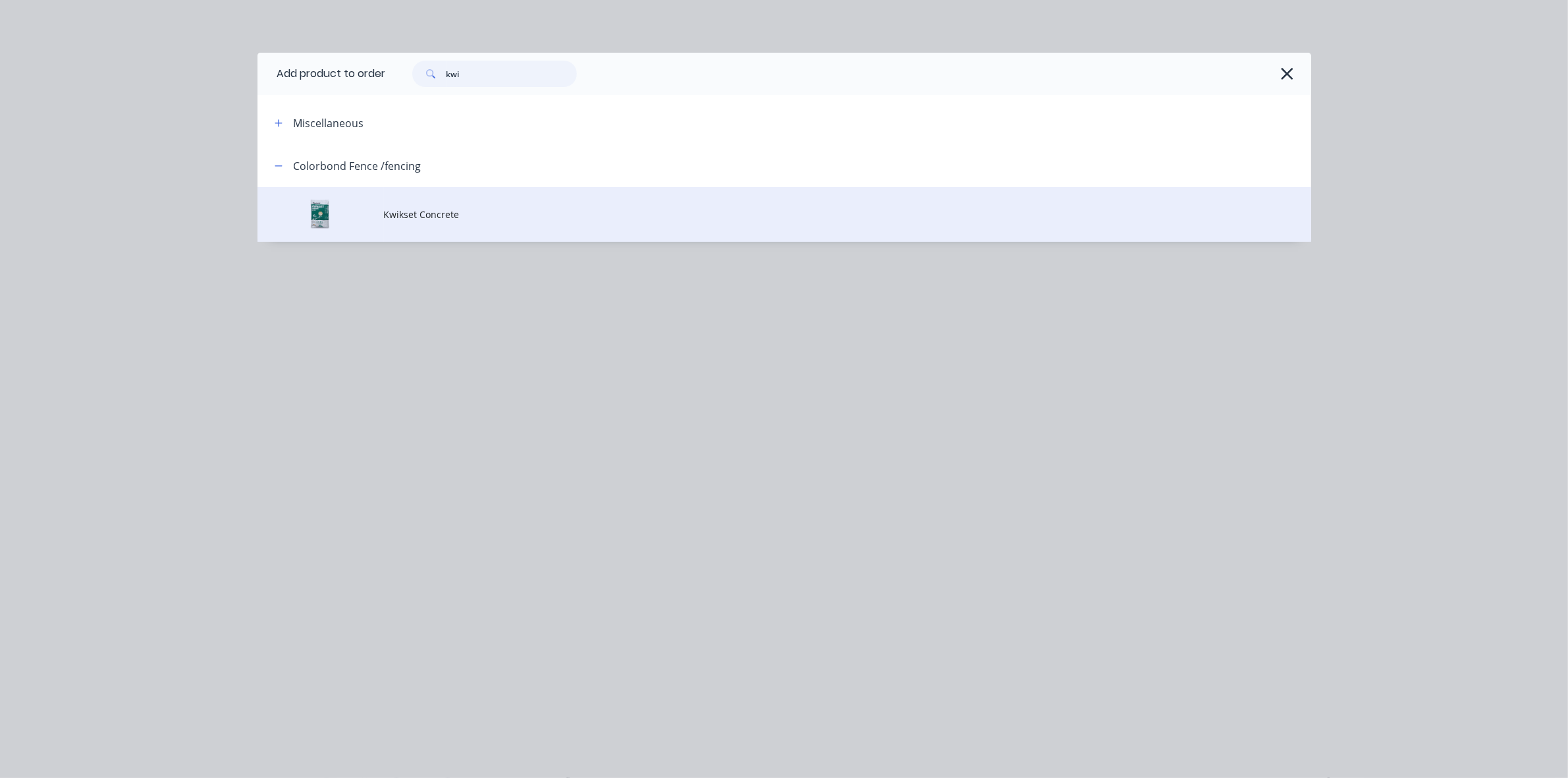
type input "kwi"
click at [422, 209] on span "Kwikset Concrete" at bounding box center [755, 214] width 742 height 14
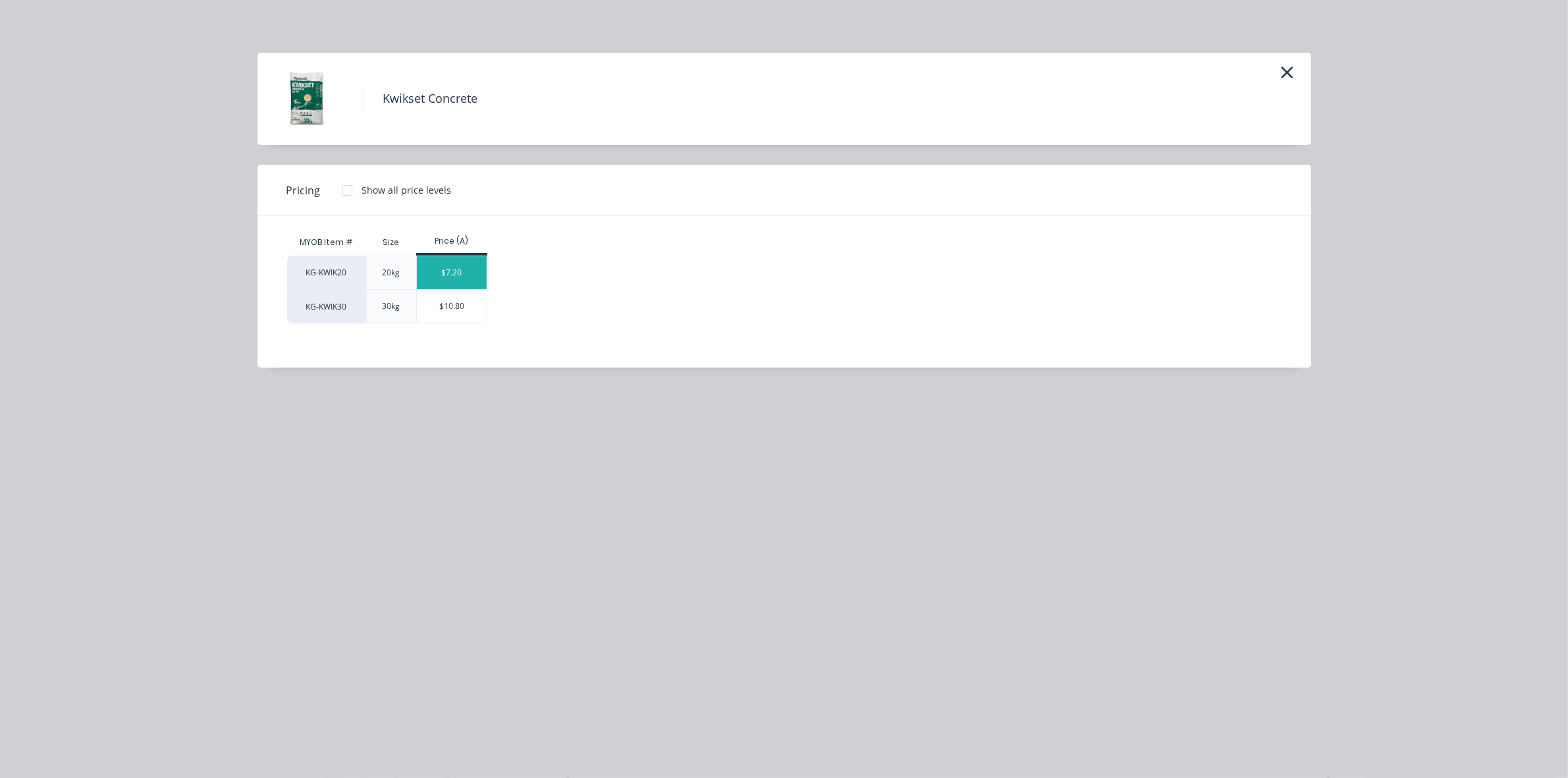
click at [446, 277] on div "$7.20" at bounding box center [452, 272] width 71 height 33
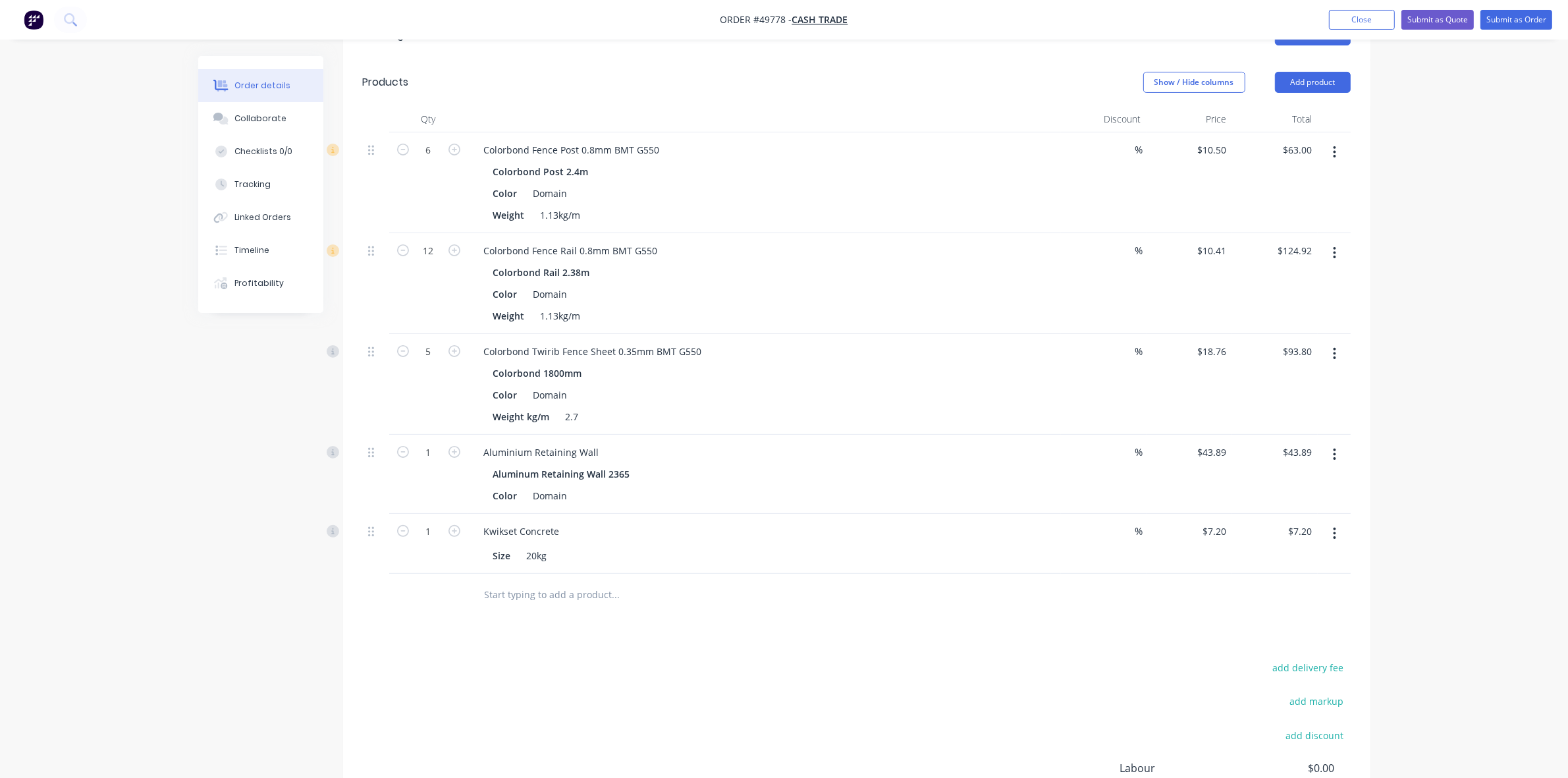
scroll to position [330, 0]
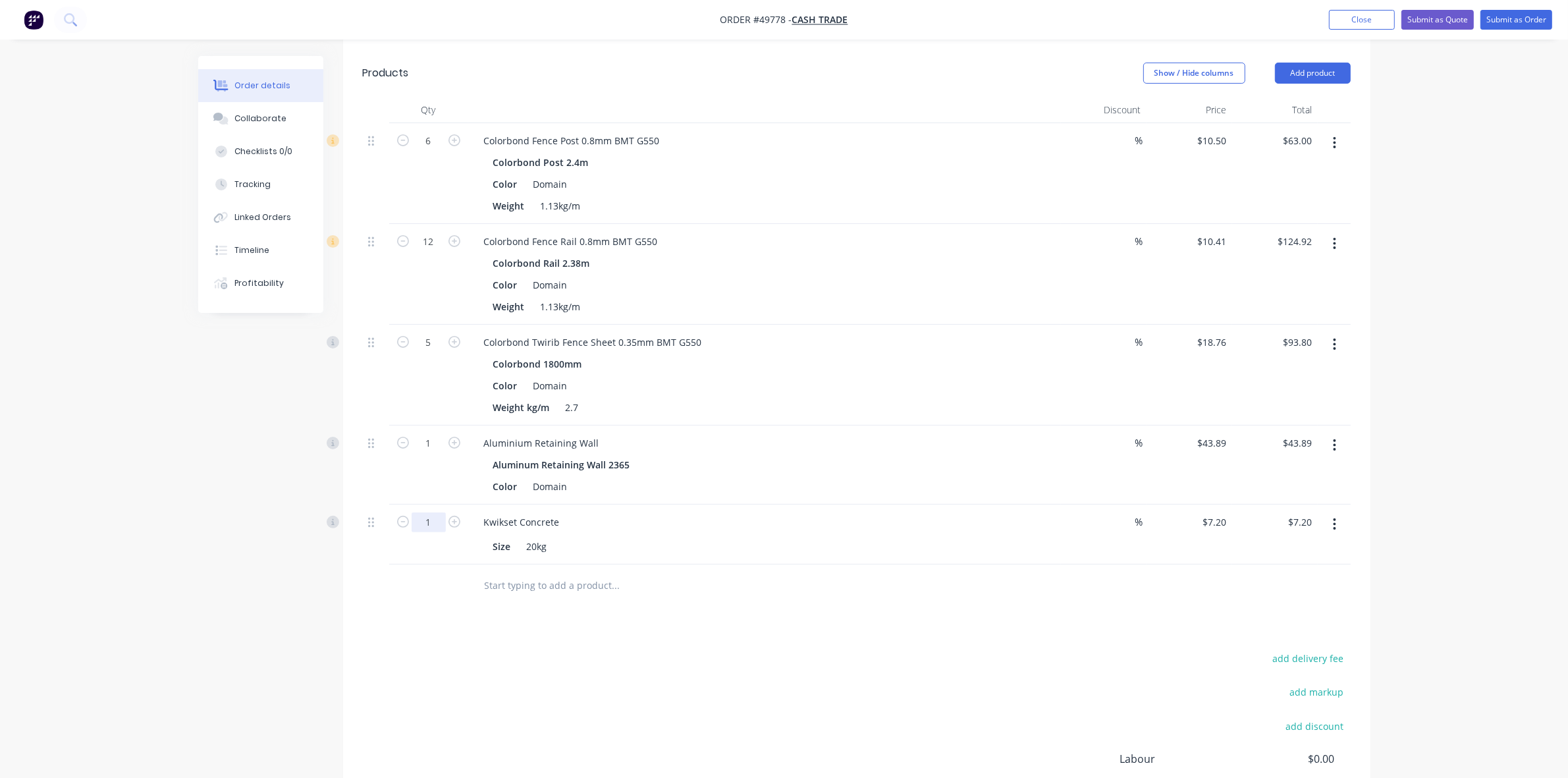
click at [437, 527] on input "1" at bounding box center [429, 522] width 34 height 20
type input "3"
type input "$21.60"
drag, startPoint x: 877, startPoint y: 684, endPoint x: 993, endPoint y: 549, distance: 178.0
click at [879, 672] on div "add delivery fee add markup add discount Labour $0.00 Sub total $332.81 Tax $33…" at bounding box center [857, 762] width 988 height 225
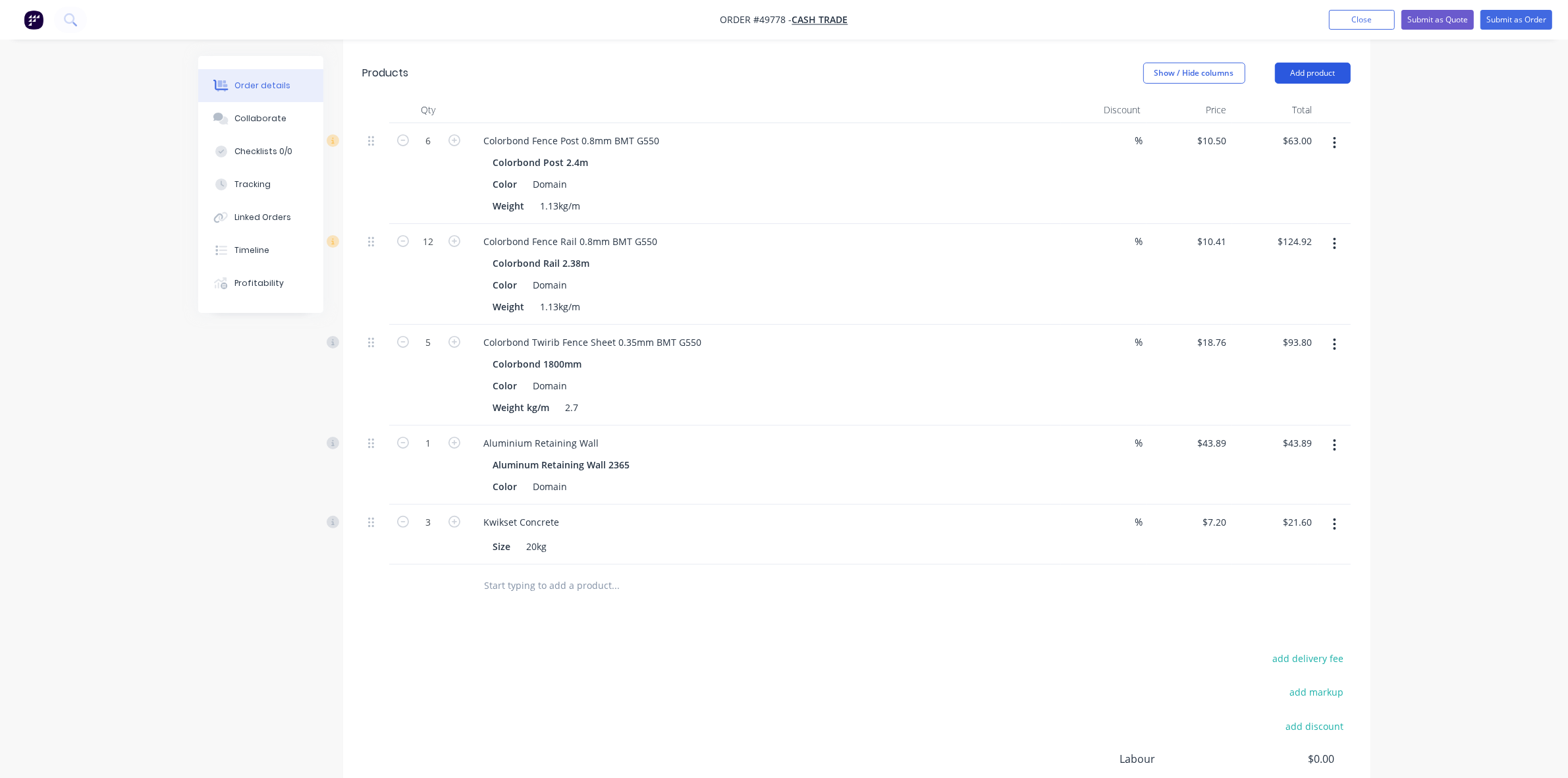
click at [1341, 67] on button "Add product" at bounding box center [1313, 73] width 76 height 21
click at [1342, 102] on button "Product catalogue" at bounding box center [1288, 107] width 125 height 27
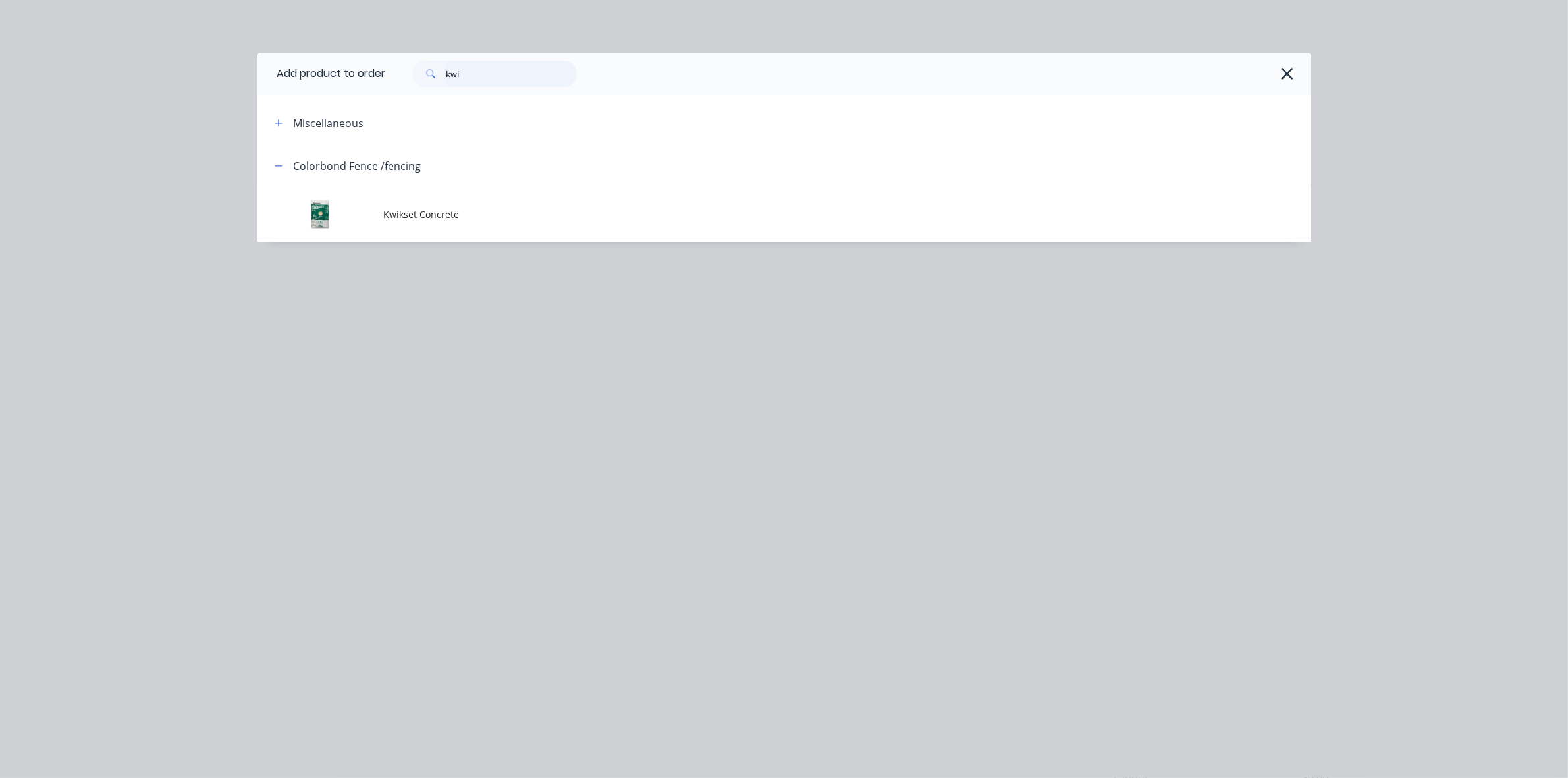
click at [573, 81] on input "kwi" at bounding box center [511, 74] width 131 height 27
click at [573, 80] on input "kwi" at bounding box center [511, 74] width 131 height 27
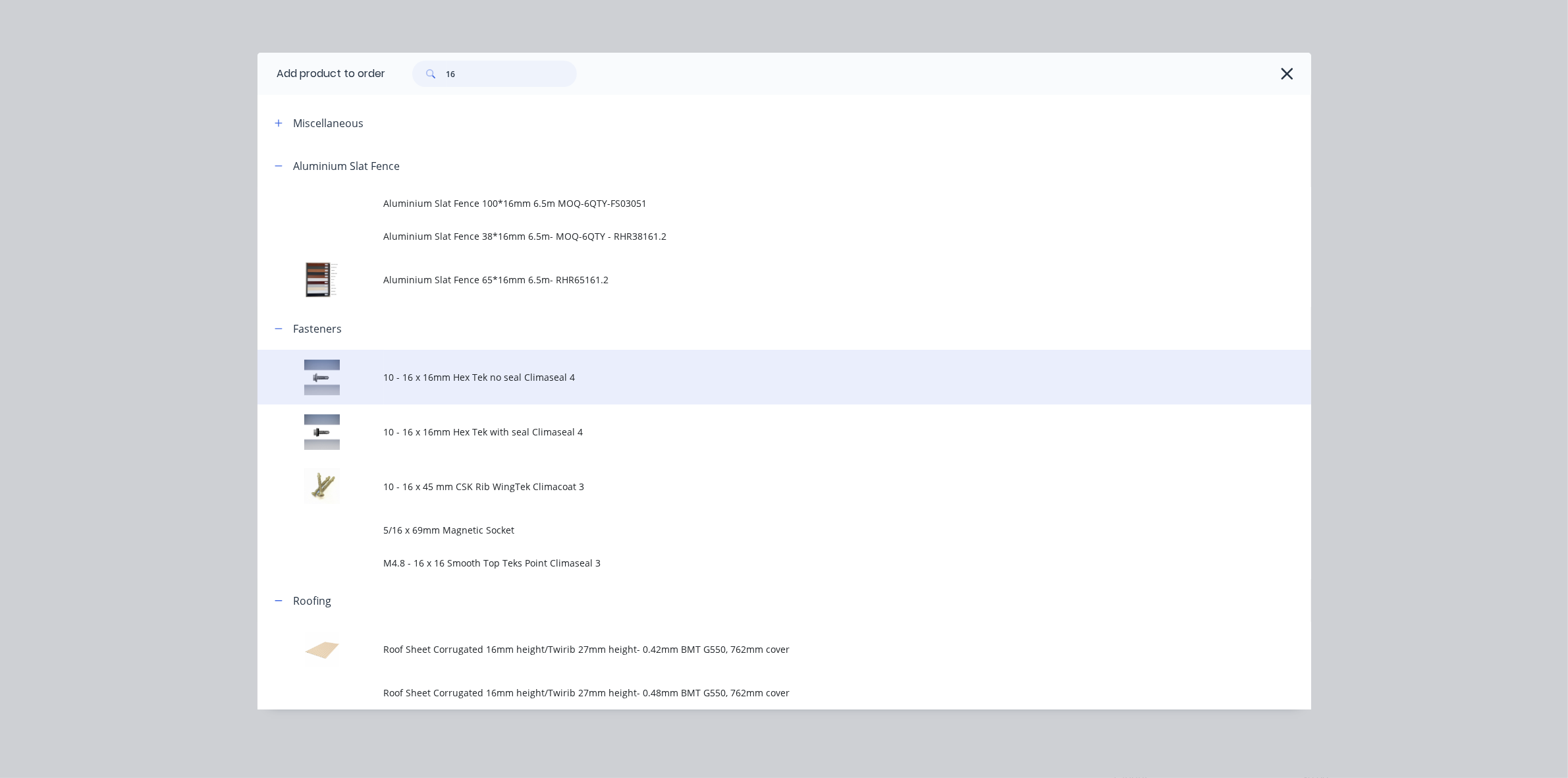
type input "16"
click at [462, 382] on span "10 - 16 x 16mm Hex Tek no seal Climaseal 4" at bounding box center [755, 377] width 742 height 14
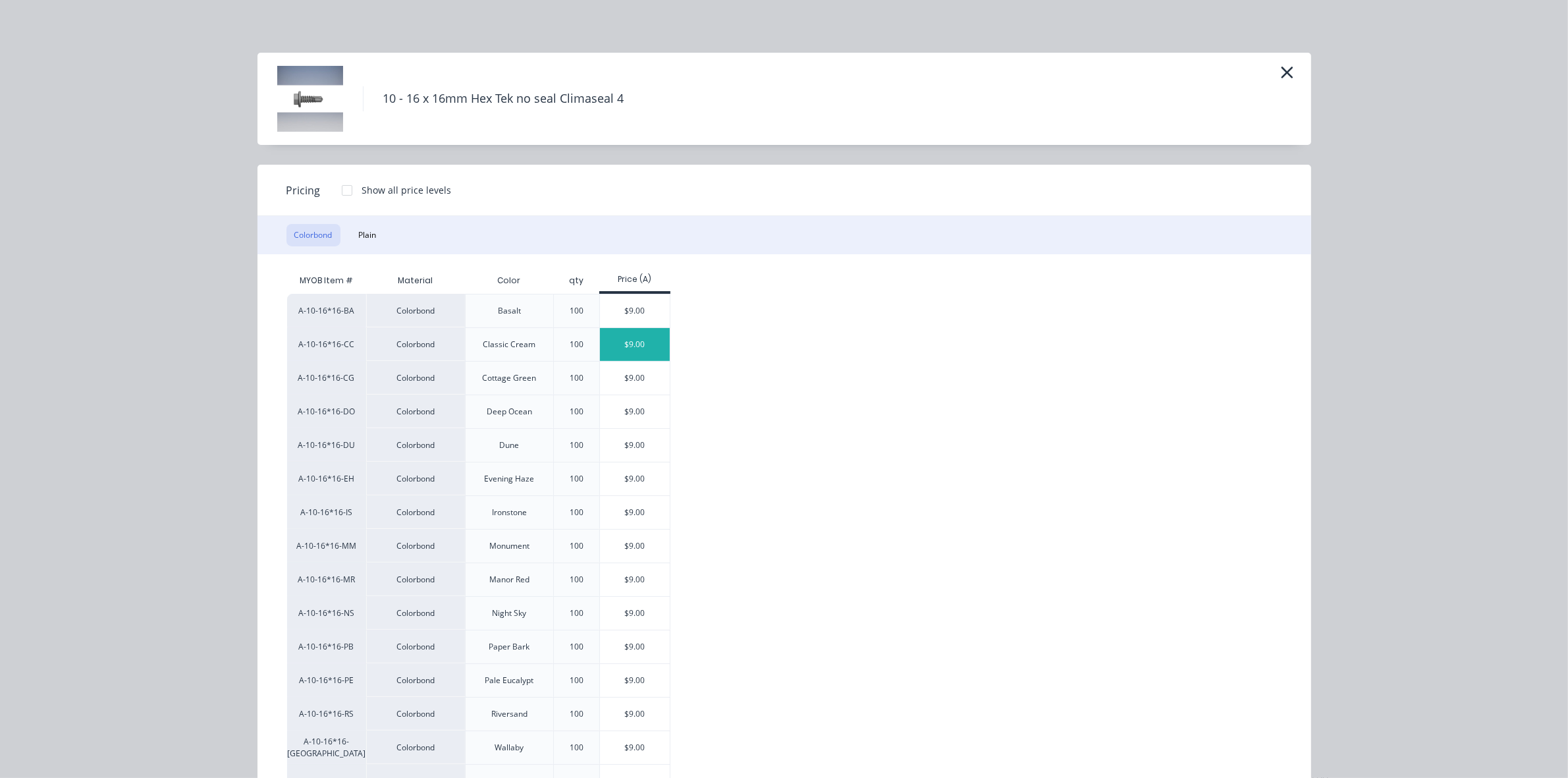
click at [642, 341] on div "$9.00" at bounding box center [636, 344] width 71 height 33
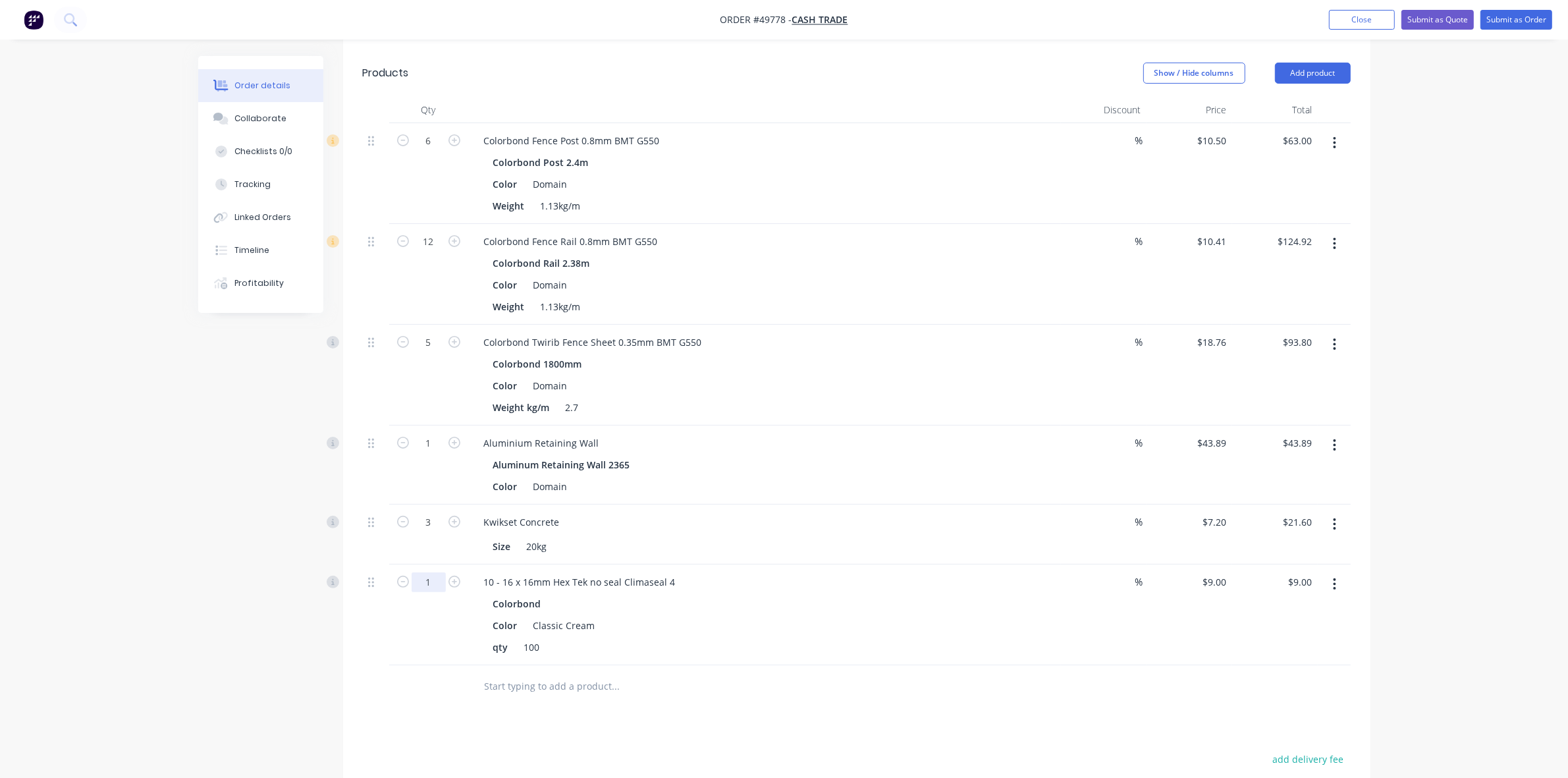
click at [439, 582] on input "1" at bounding box center [429, 582] width 34 height 20
type input "0.76"
type input "$6.84"
drag, startPoint x: 1290, startPoint y: 639, endPoint x: 1232, endPoint y: 600, distance: 69.9
click at [1284, 636] on div "$6.84 $9.00" at bounding box center [1275, 614] width 86 height 101
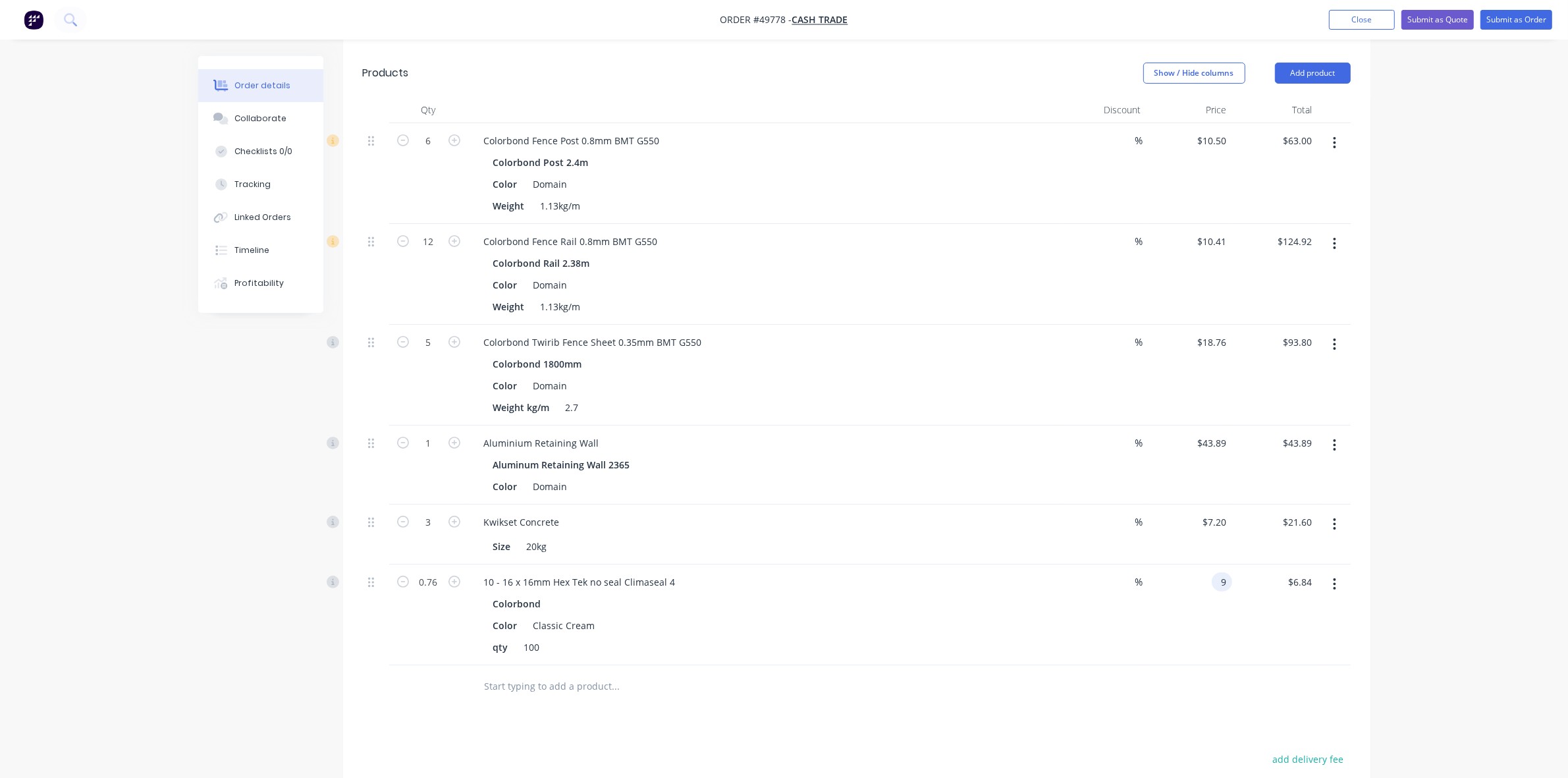
click at [1227, 588] on input "9" at bounding box center [1224, 582] width 15 height 19
type input "$0.00"
click at [1001, 647] on div "qty 100" at bounding box center [762, 647] width 548 height 19
click at [1031, 626] on div "Color Classic Cream" at bounding box center [762, 625] width 548 height 19
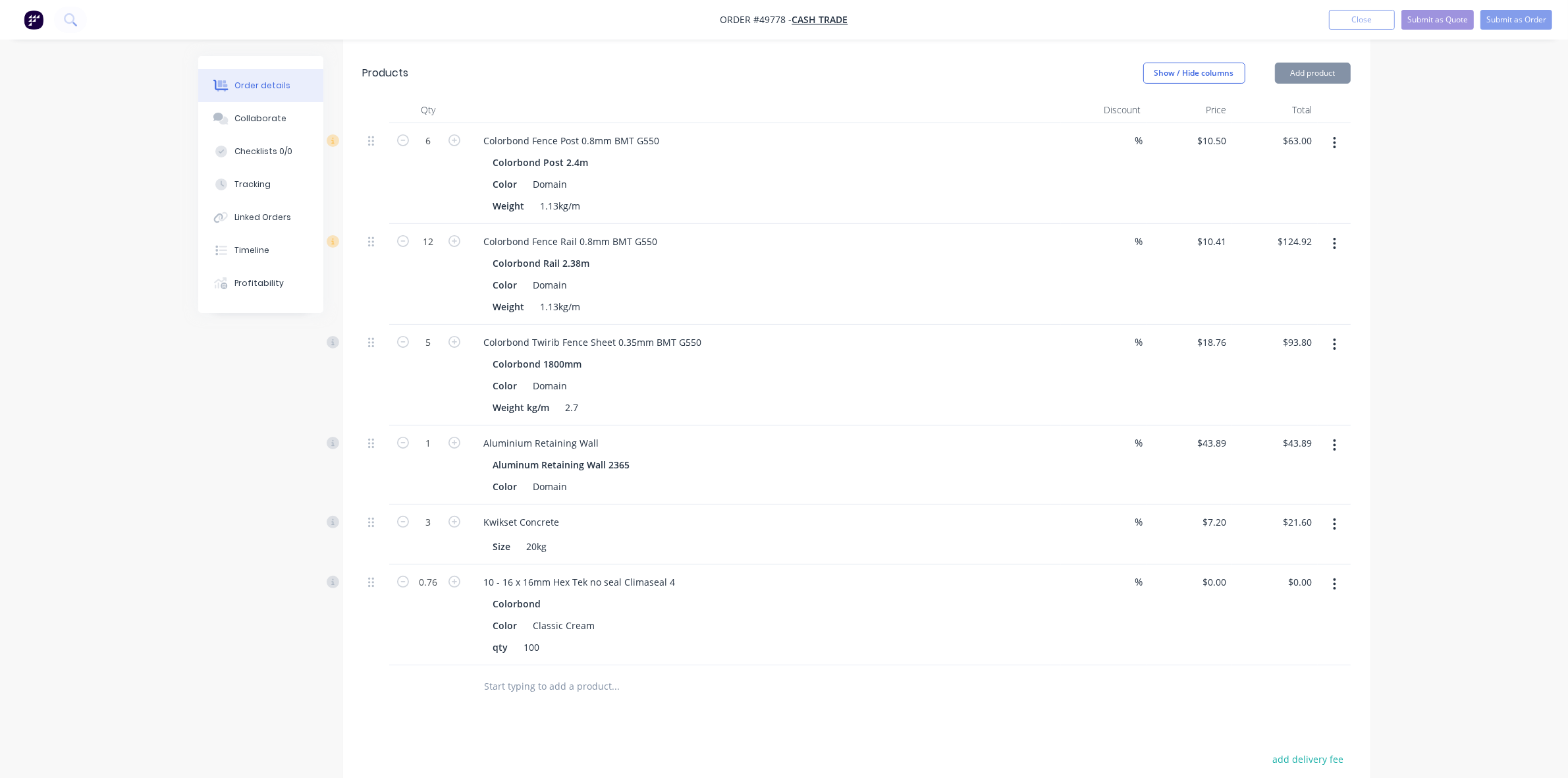
click at [1031, 626] on div "Color Classic Cream" at bounding box center [762, 625] width 548 height 19
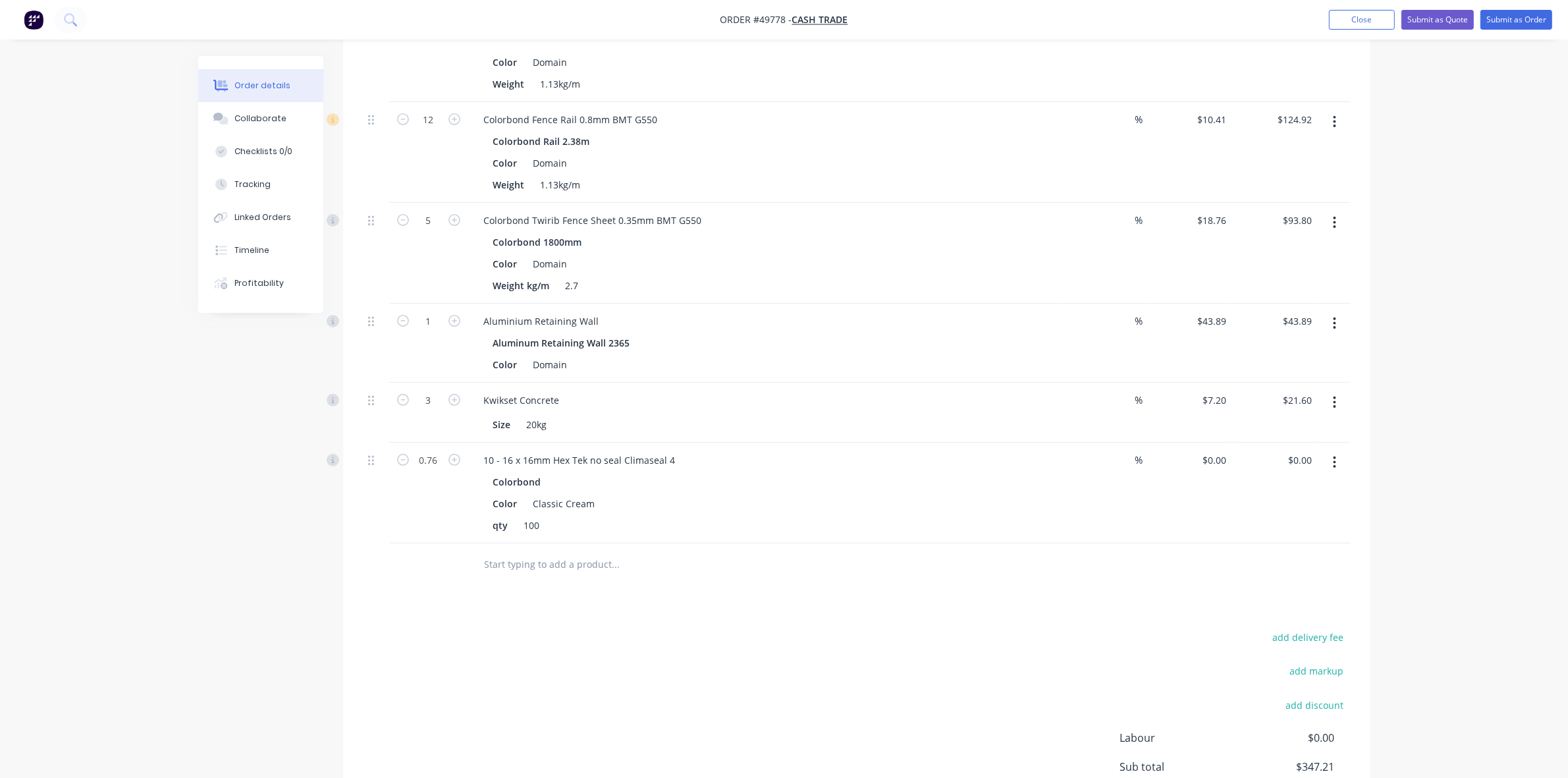
scroll to position [567, 0]
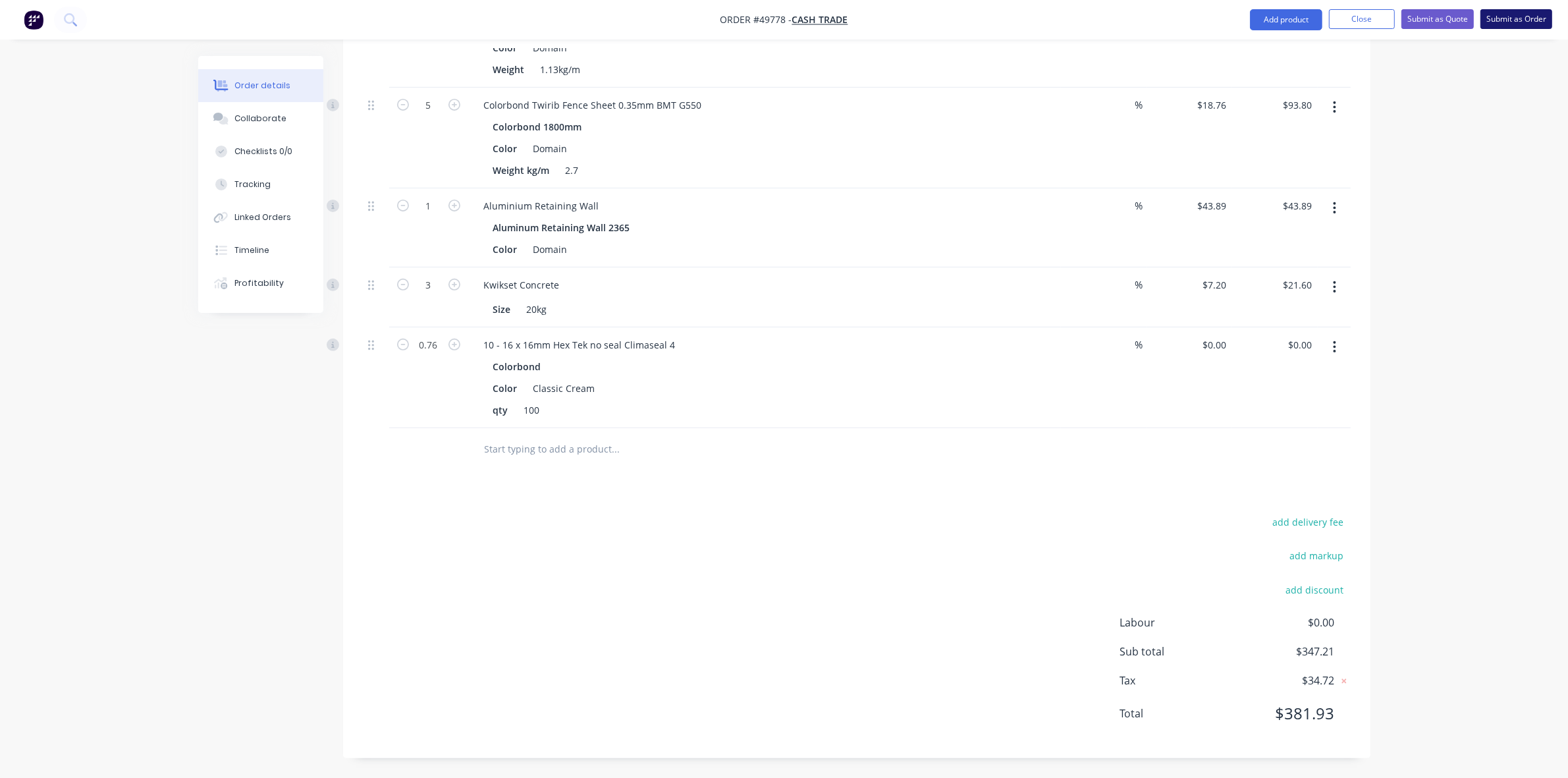
drag, startPoint x: 1515, startPoint y: 36, endPoint x: 1515, endPoint y: 28, distance: 8.0
click at [1515, 32] on nav "Order #49778 - Cash Trade Add product Close Submit as Quote Submit as Order" at bounding box center [784, 20] width 1568 height 40
click at [1513, 21] on button "Submit as Order" at bounding box center [1516, 19] width 72 height 20
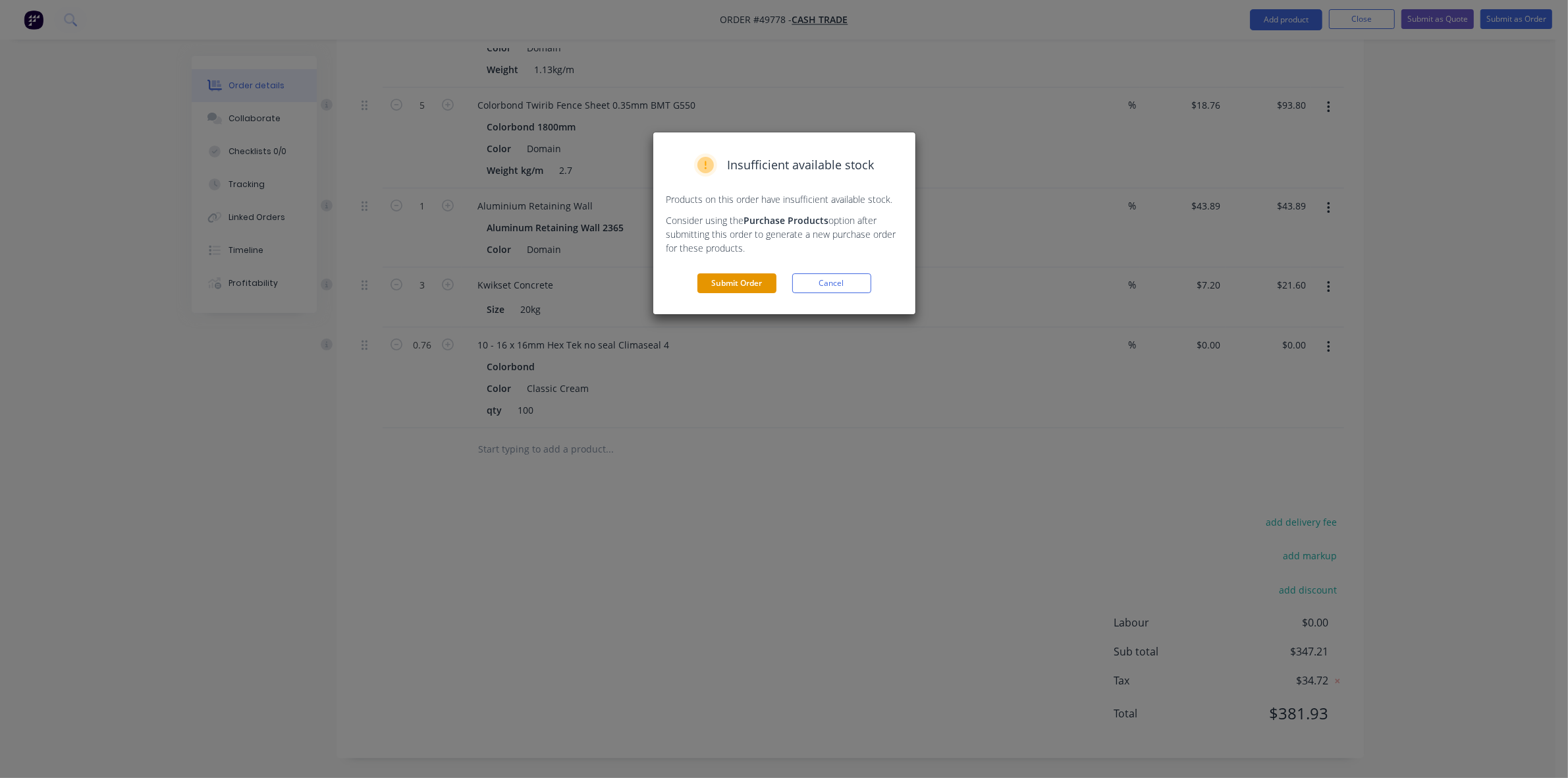
click at [764, 285] on button "Submit Order" at bounding box center [737, 283] width 79 height 20
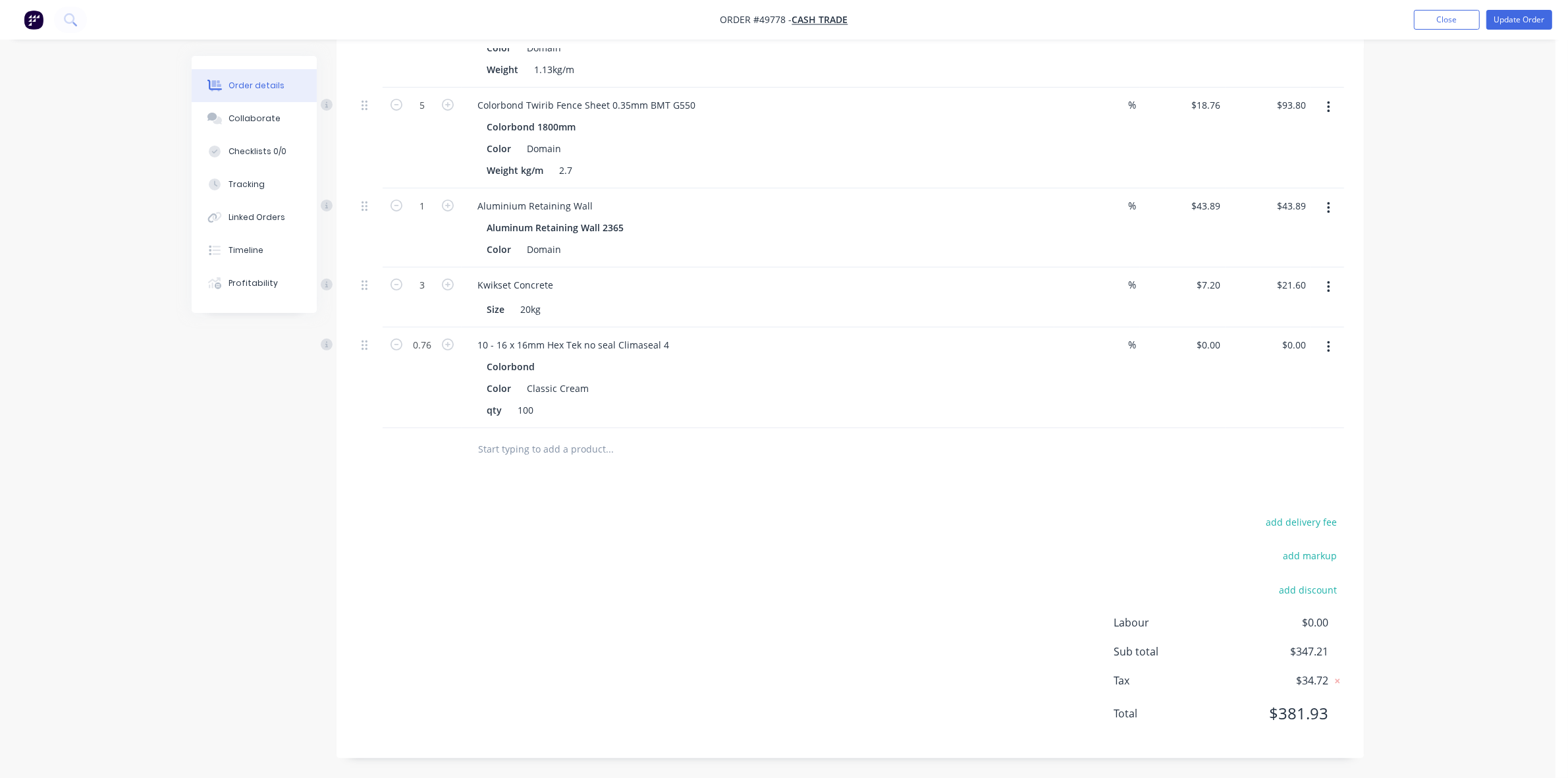
scroll to position [0, 0]
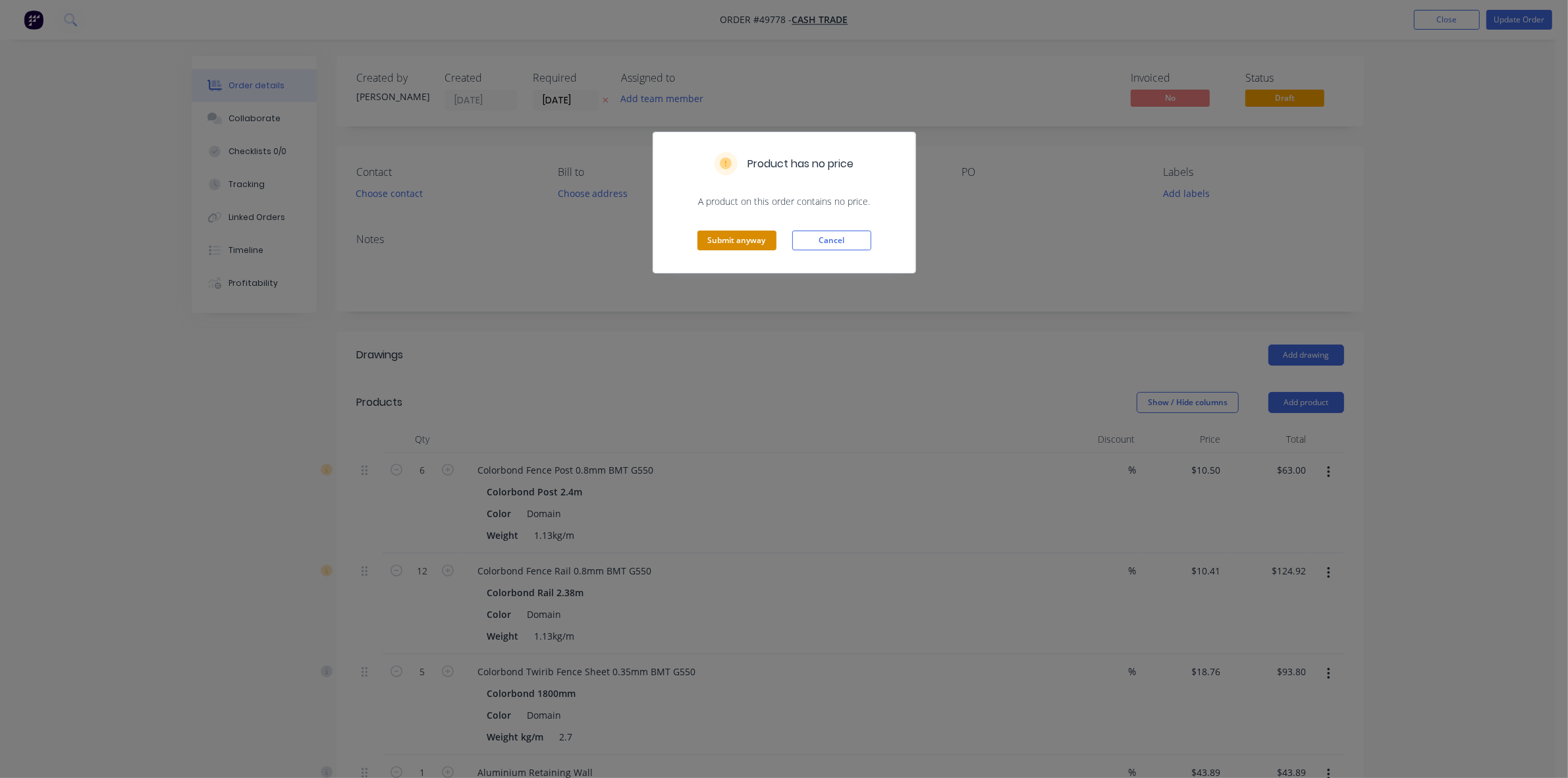
click at [751, 243] on button "Submit anyway" at bounding box center [737, 240] width 79 height 20
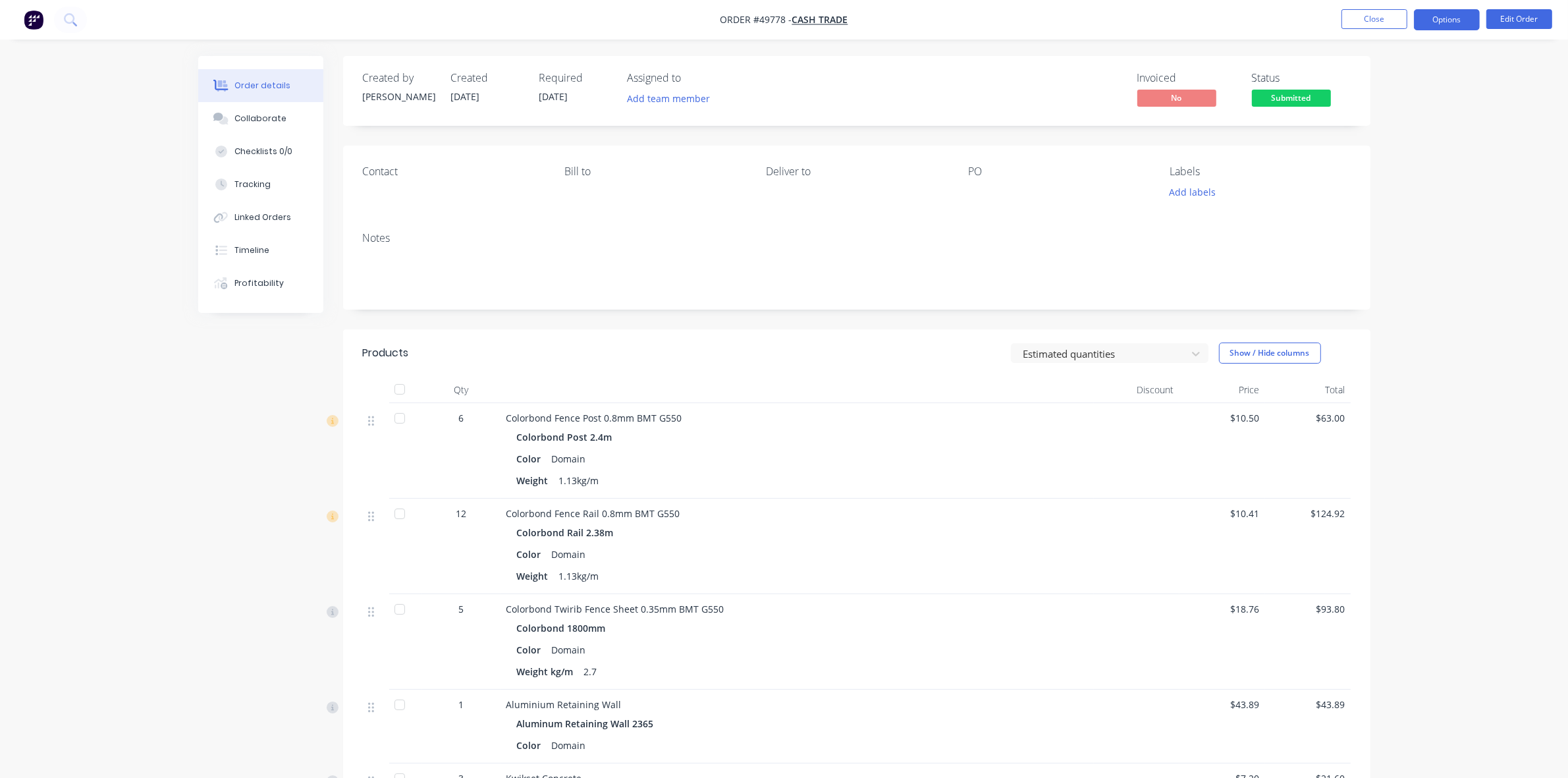
click at [1444, 10] on button "Options" at bounding box center [1446, 20] width 66 height 21
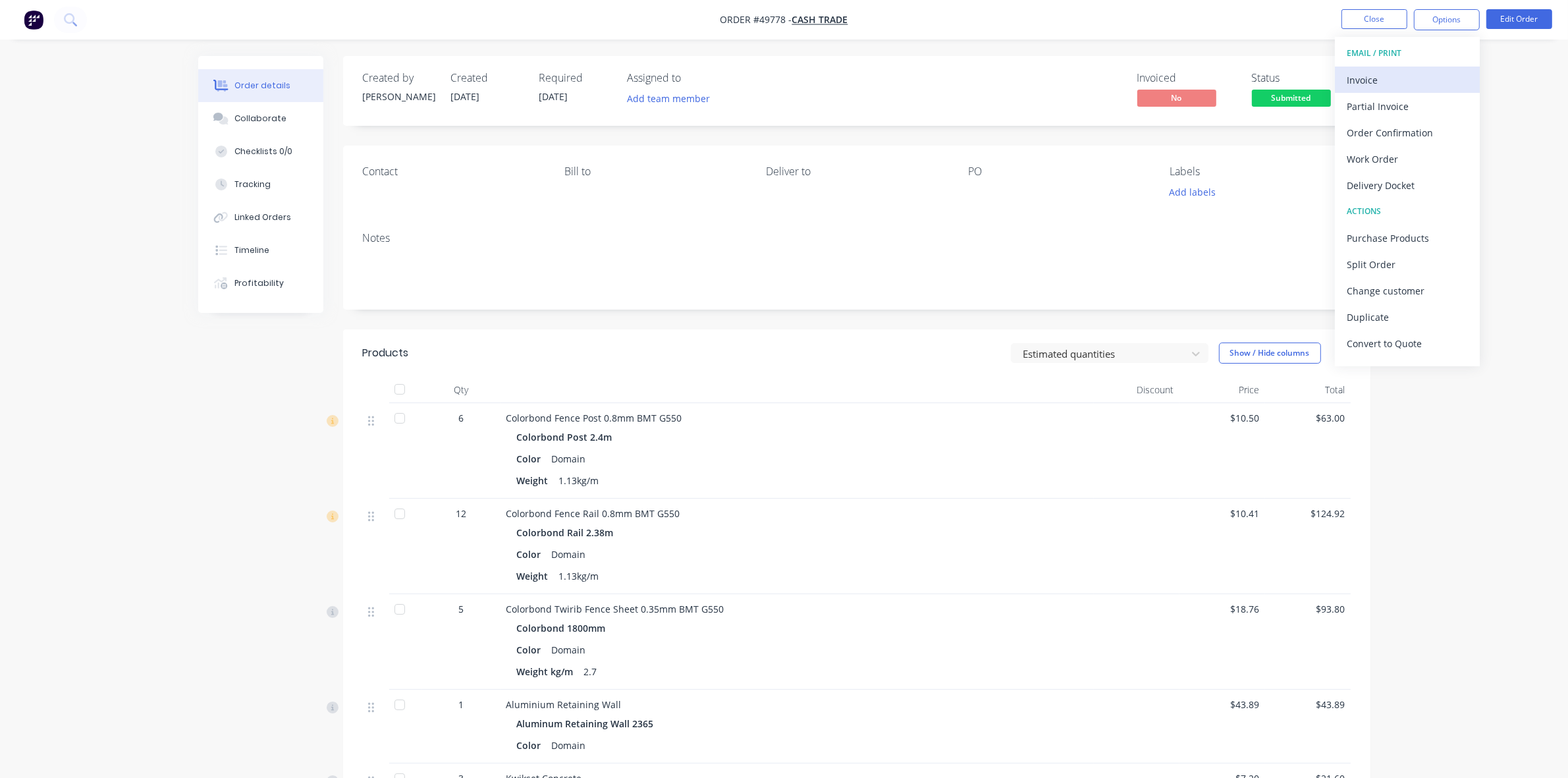
click at [1401, 86] on div "Invoice" at bounding box center [1407, 80] width 121 height 19
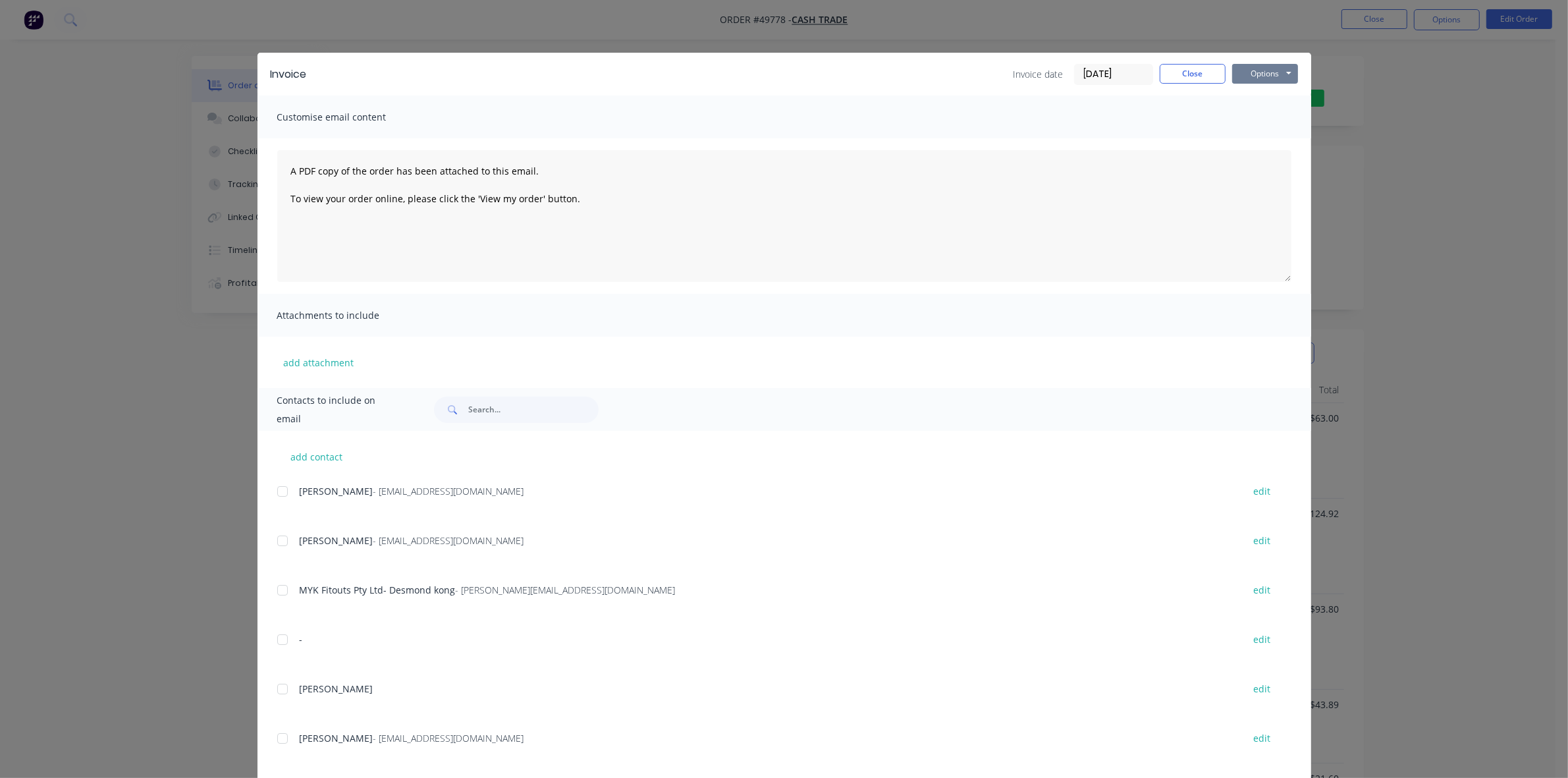
click at [1252, 81] on button "Options" at bounding box center [1265, 74] width 66 height 20
click at [1268, 117] on button "Print" at bounding box center [1274, 119] width 84 height 21
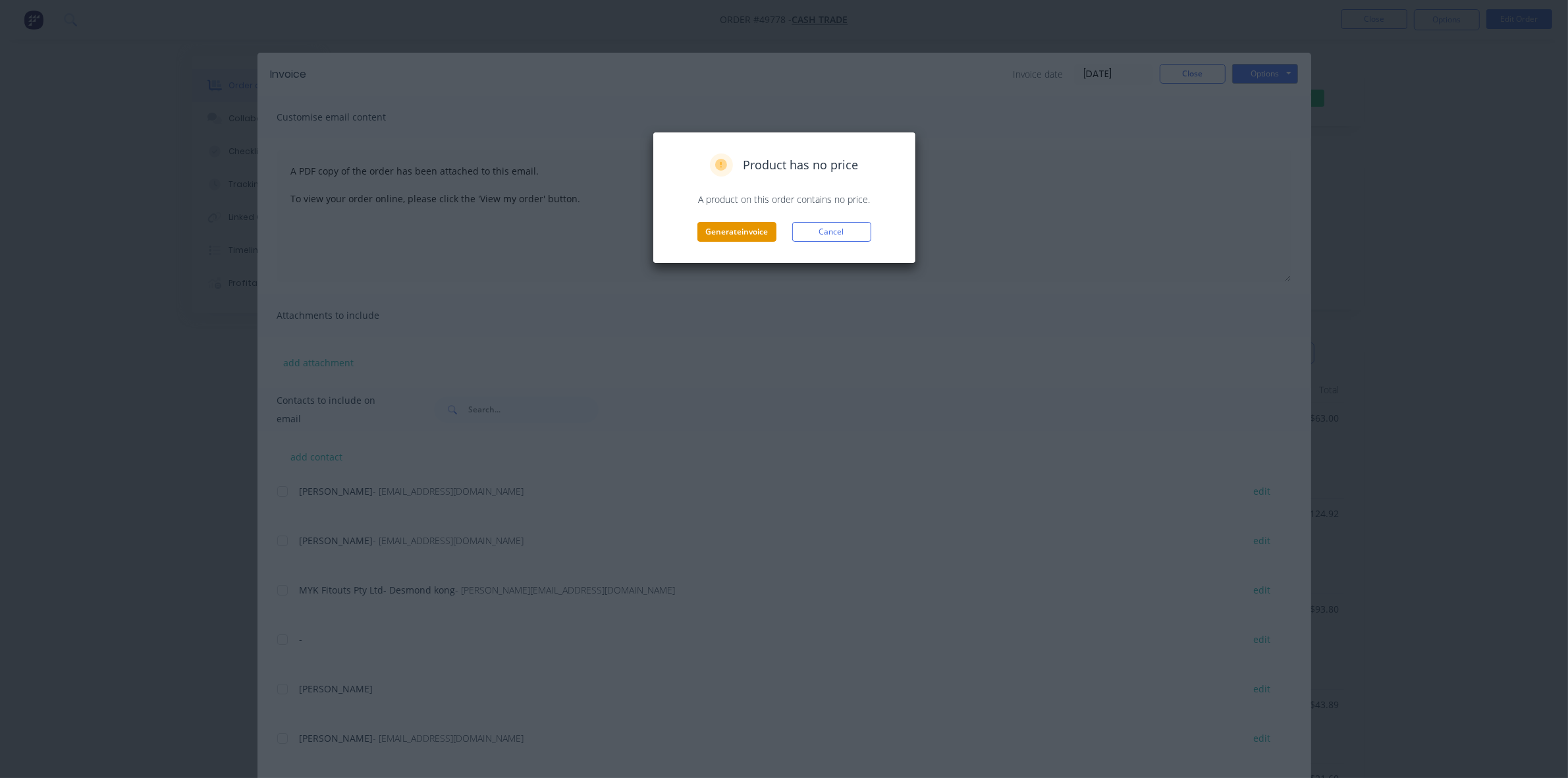
click at [724, 229] on button "Generate invoice" at bounding box center [737, 232] width 79 height 20
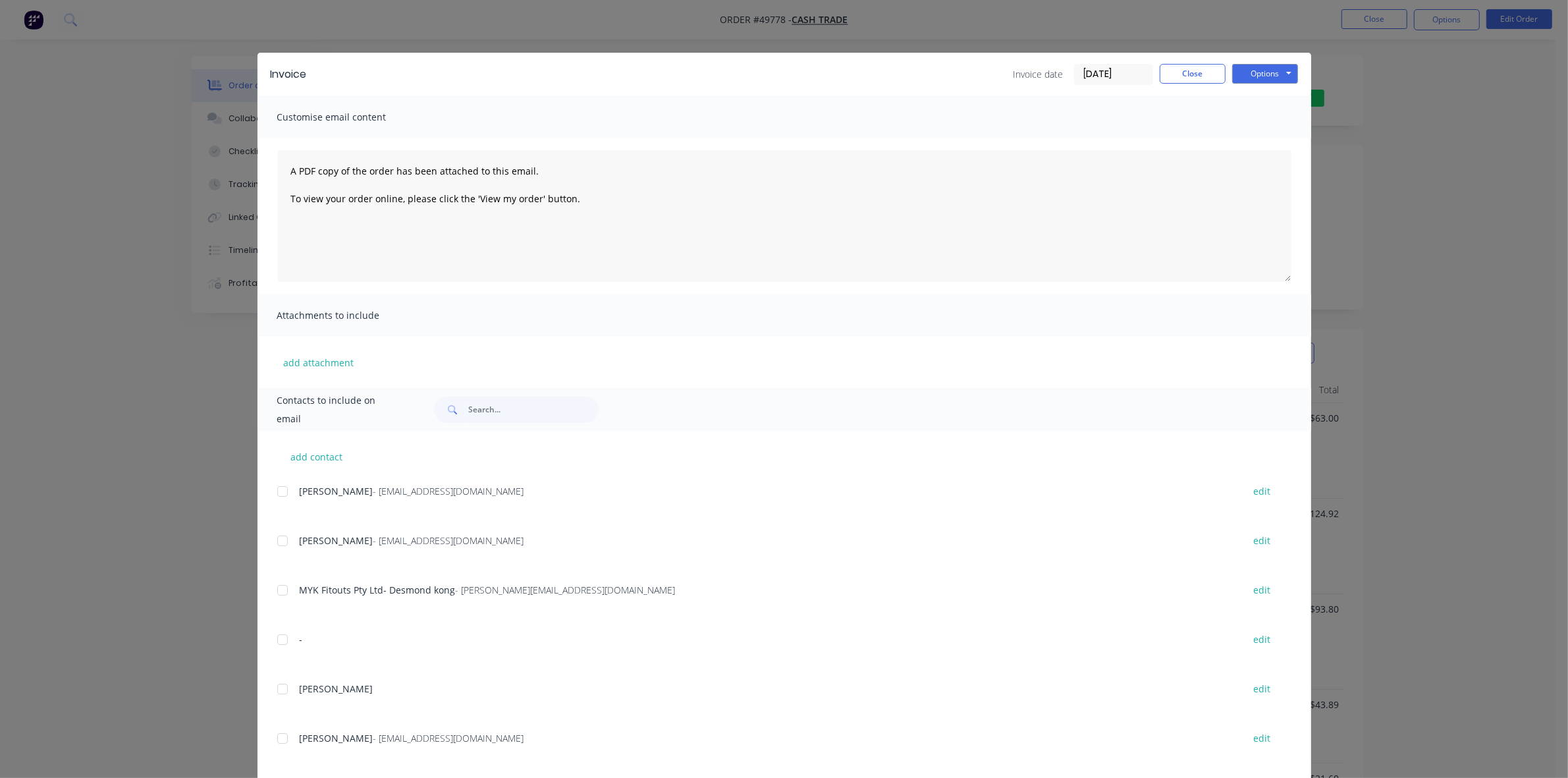
click at [1424, 21] on div "Invoice Invoice date [DATE] Close Options Preview Print Email Customise email c…" at bounding box center [784, 389] width 1568 height 778
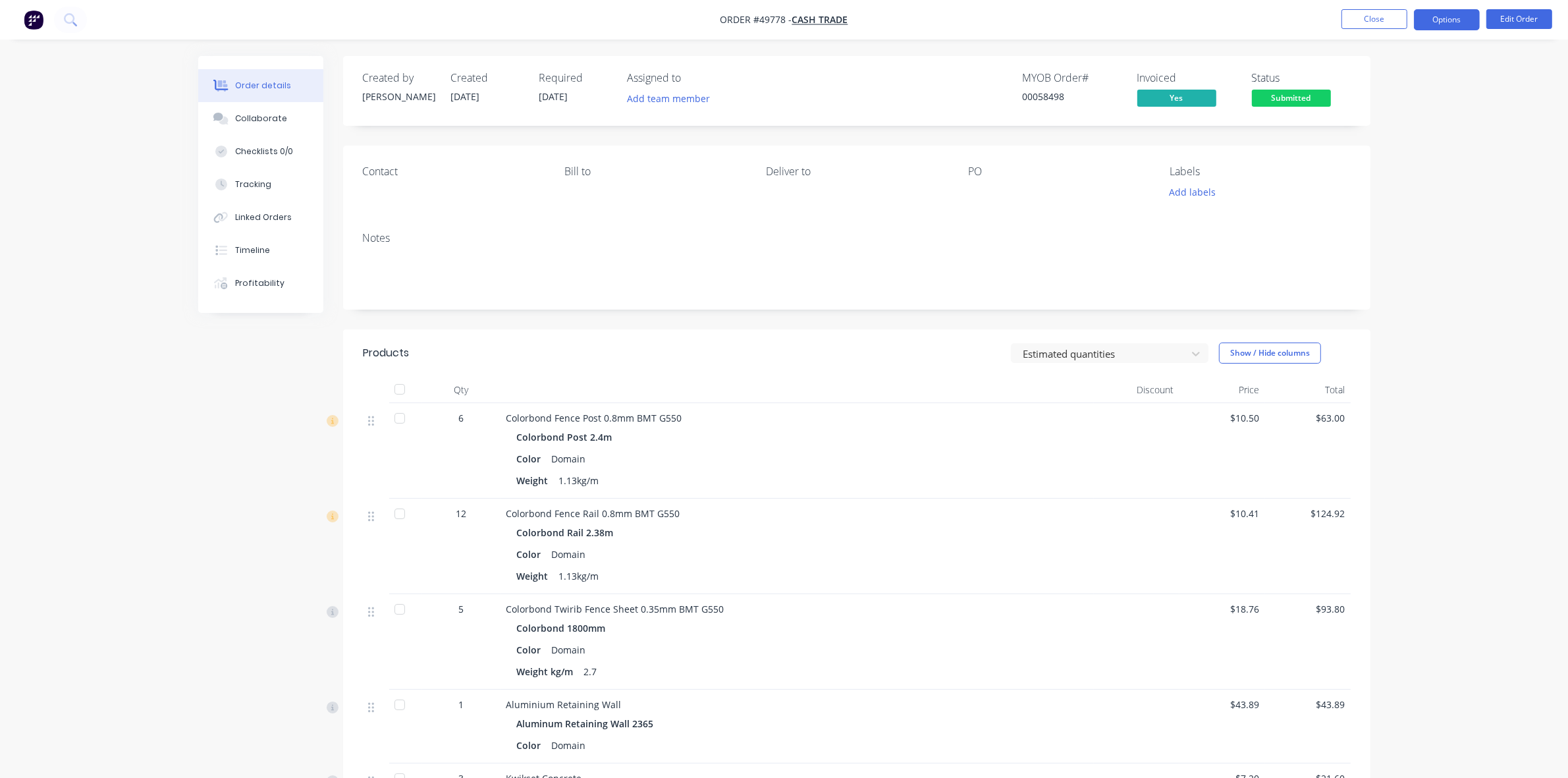
click at [1434, 21] on button "Options" at bounding box center [1446, 20] width 66 height 21
click at [1401, 178] on div "Delivery Docket" at bounding box center [1407, 185] width 121 height 19
click at [1403, 132] on div "Without pricing" at bounding box center [1407, 133] width 121 height 19
click at [1295, 99] on span "Submitted" at bounding box center [1291, 97] width 79 height 16
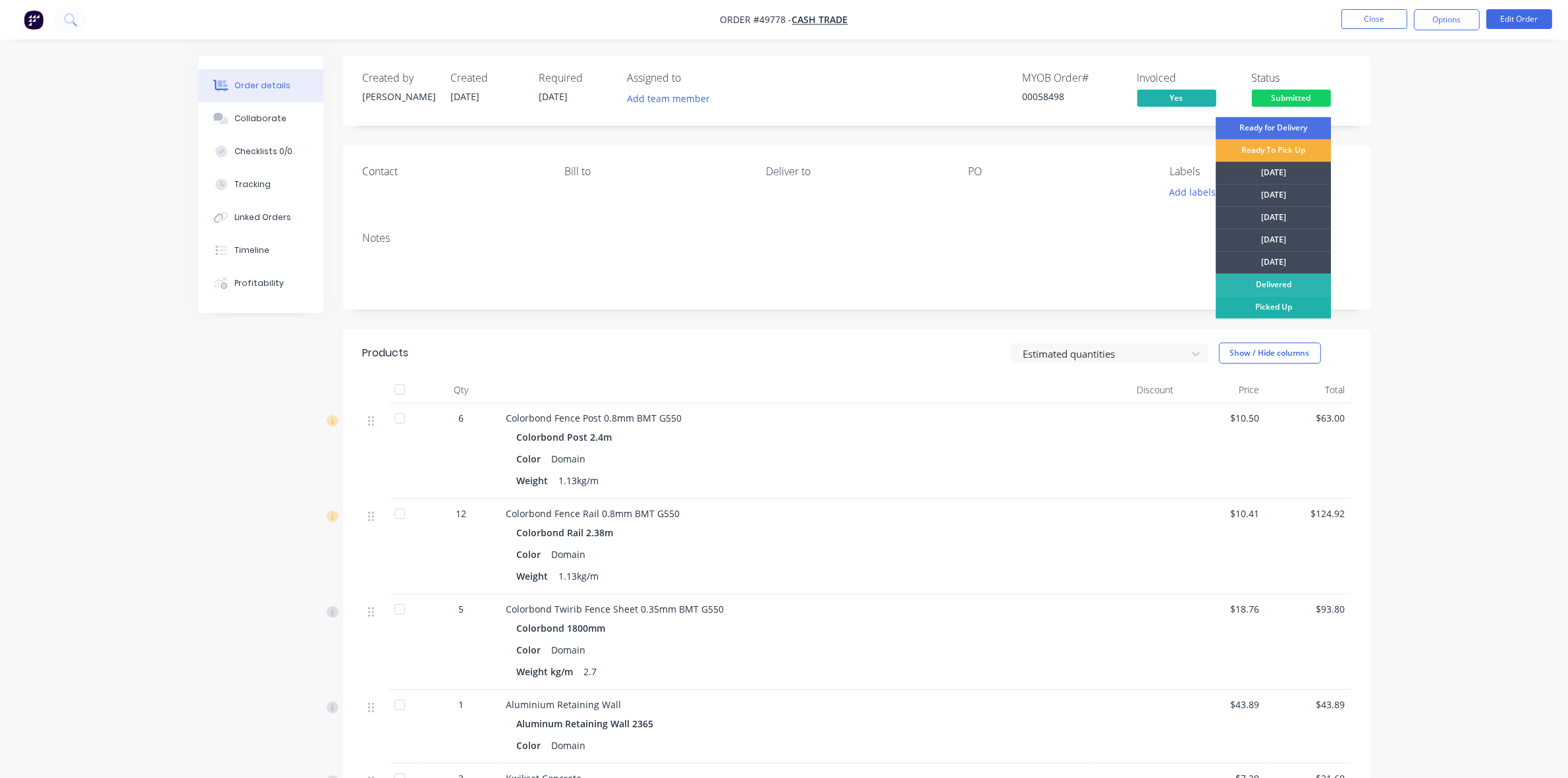
click at [1290, 308] on div "Picked Up" at bounding box center [1274, 308] width 115 height 22
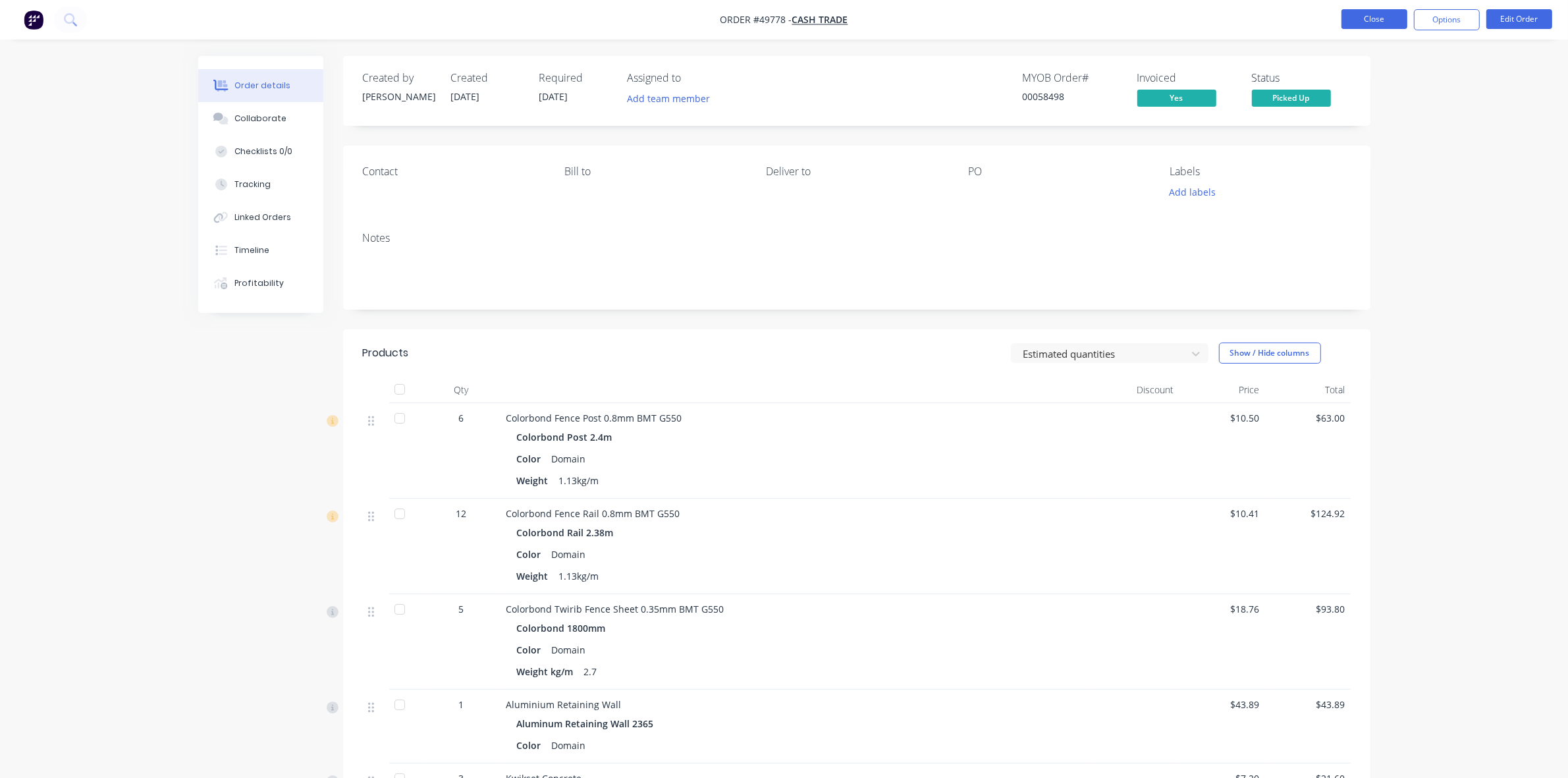
click at [1398, 21] on button "Close" at bounding box center [1374, 19] width 66 height 20
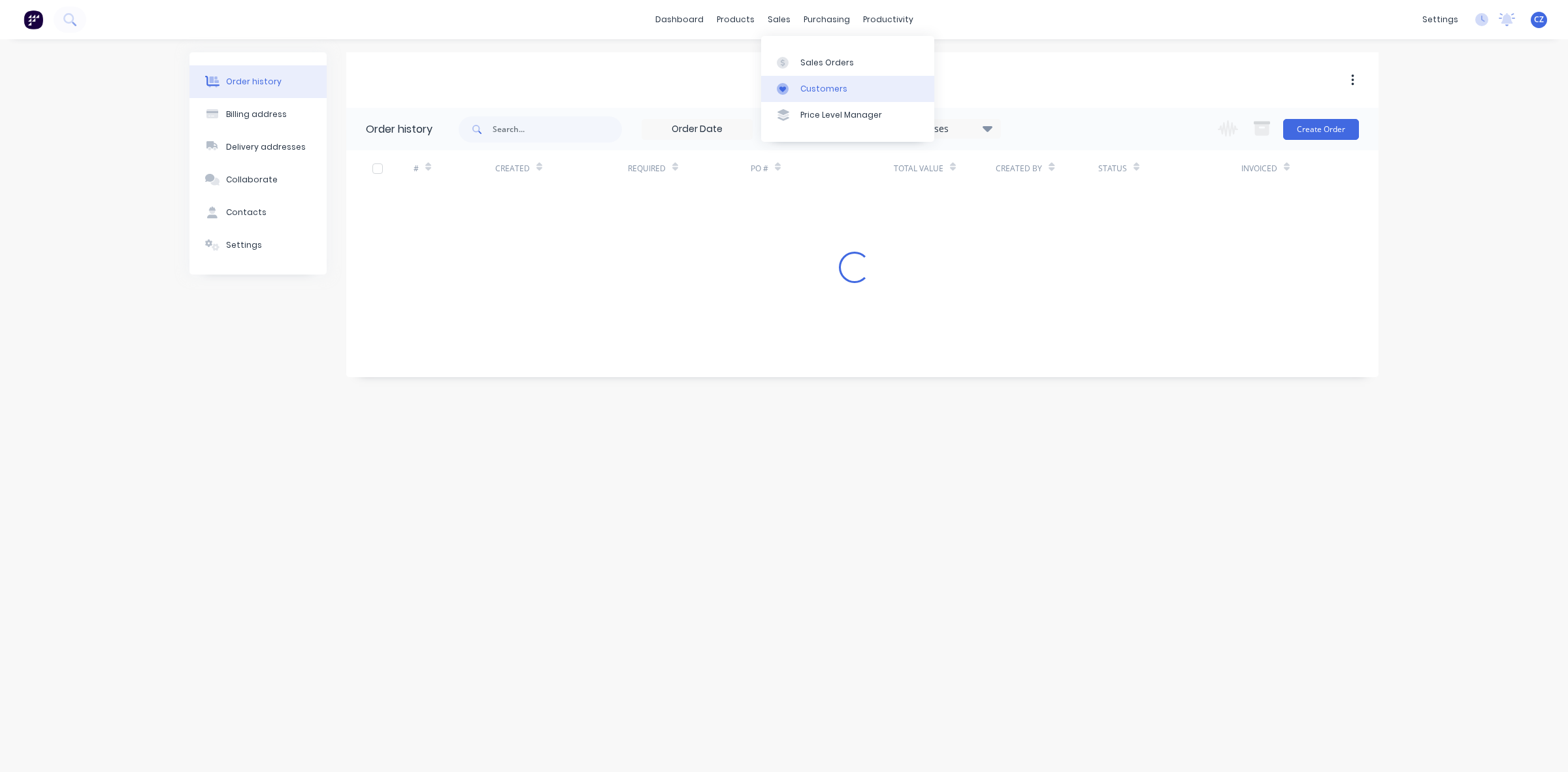
click at [811, 83] on div "Customers" at bounding box center [824, 89] width 47 height 12
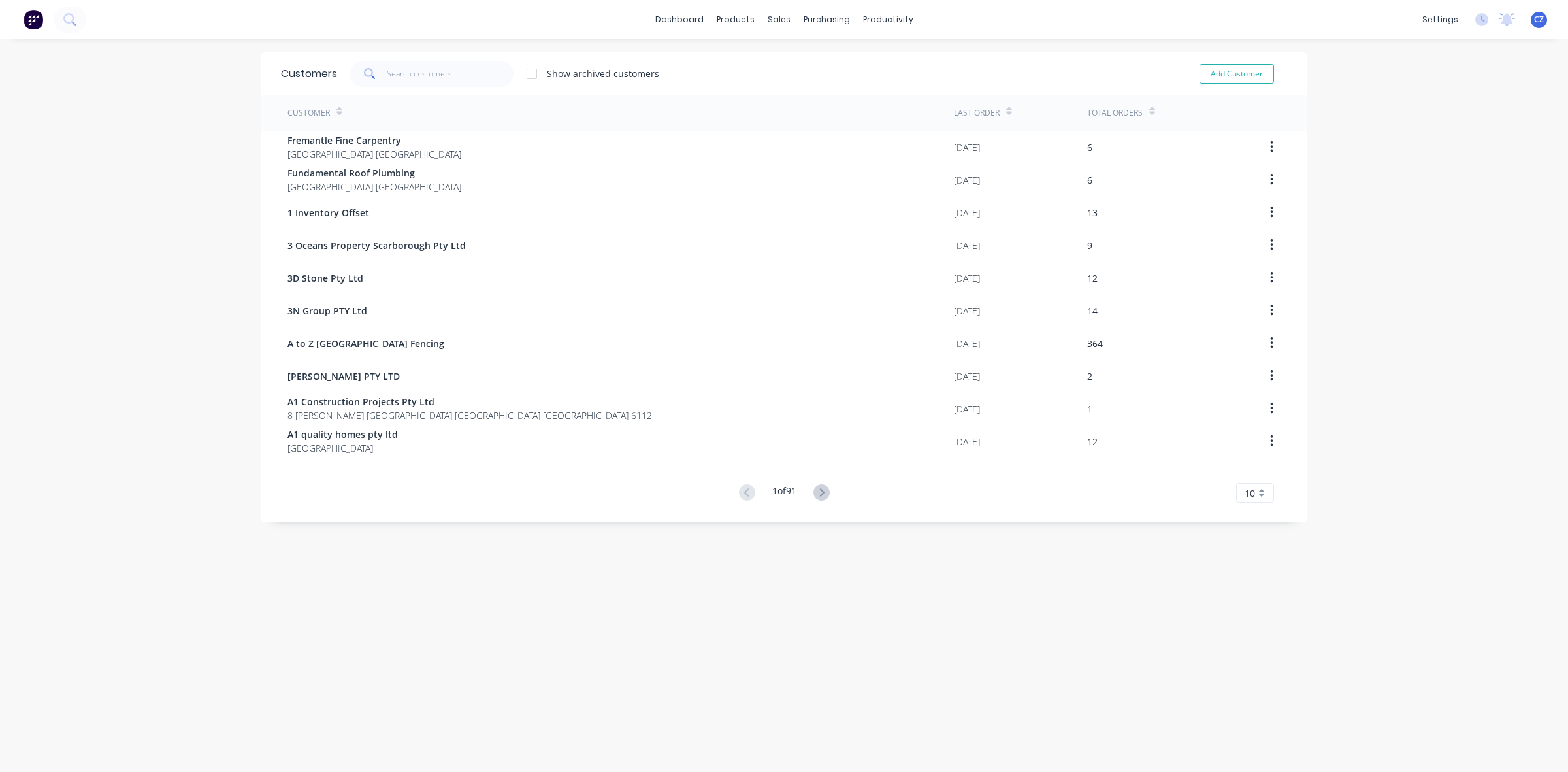
click at [392, 76] on div at bounding box center [432, 74] width 163 height 26
click at [429, 75] on input "text" at bounding box center [451, 74] width 127 height 26
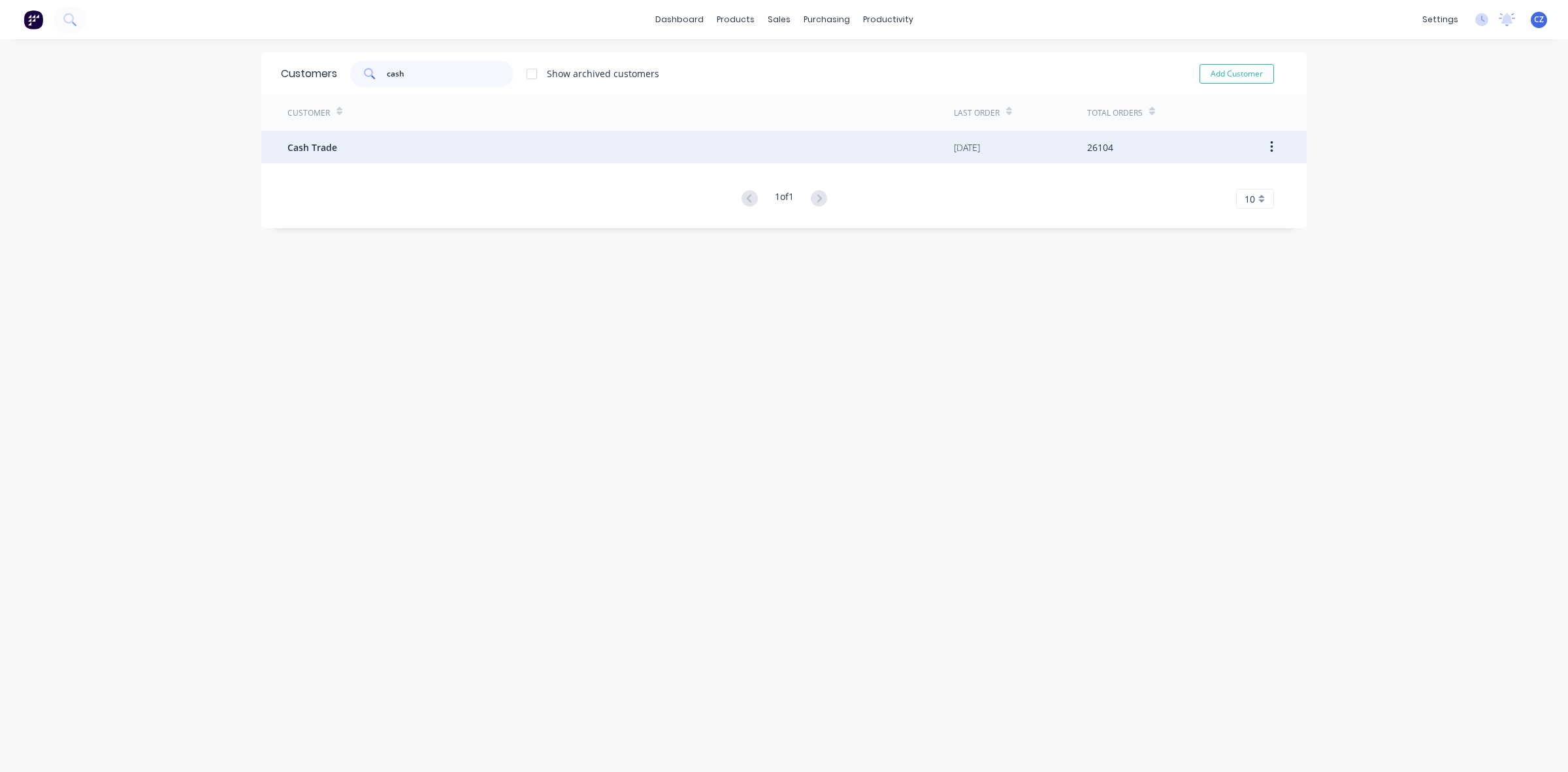
type input "cash"
click at [384, 149] on div "Cash Trade" at bounding box center [620, 147] width 667 height 33
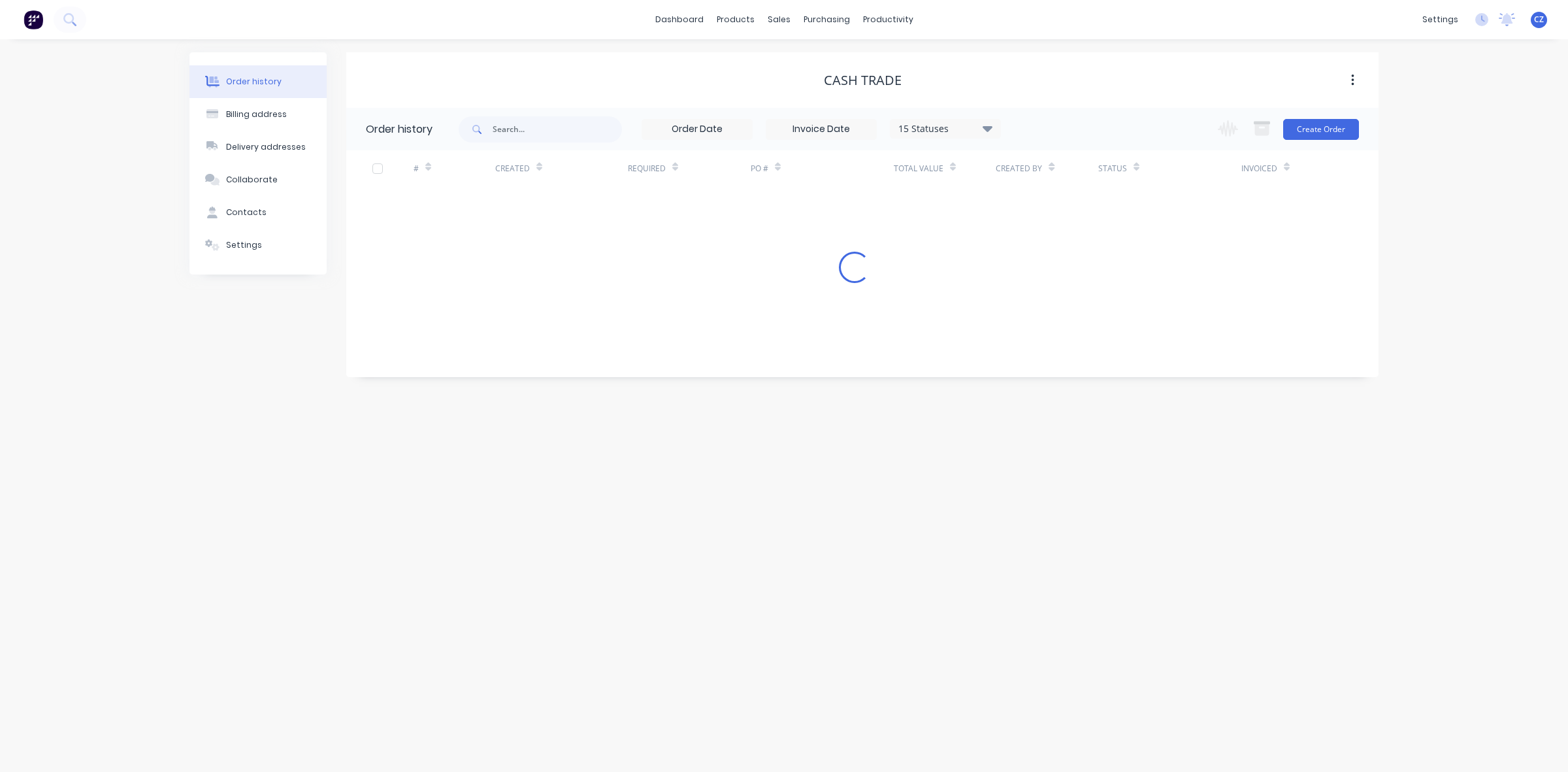
click at [1083, 76] on div "Cash Trade" at bounding box center [862, 80] width 1032 height 15
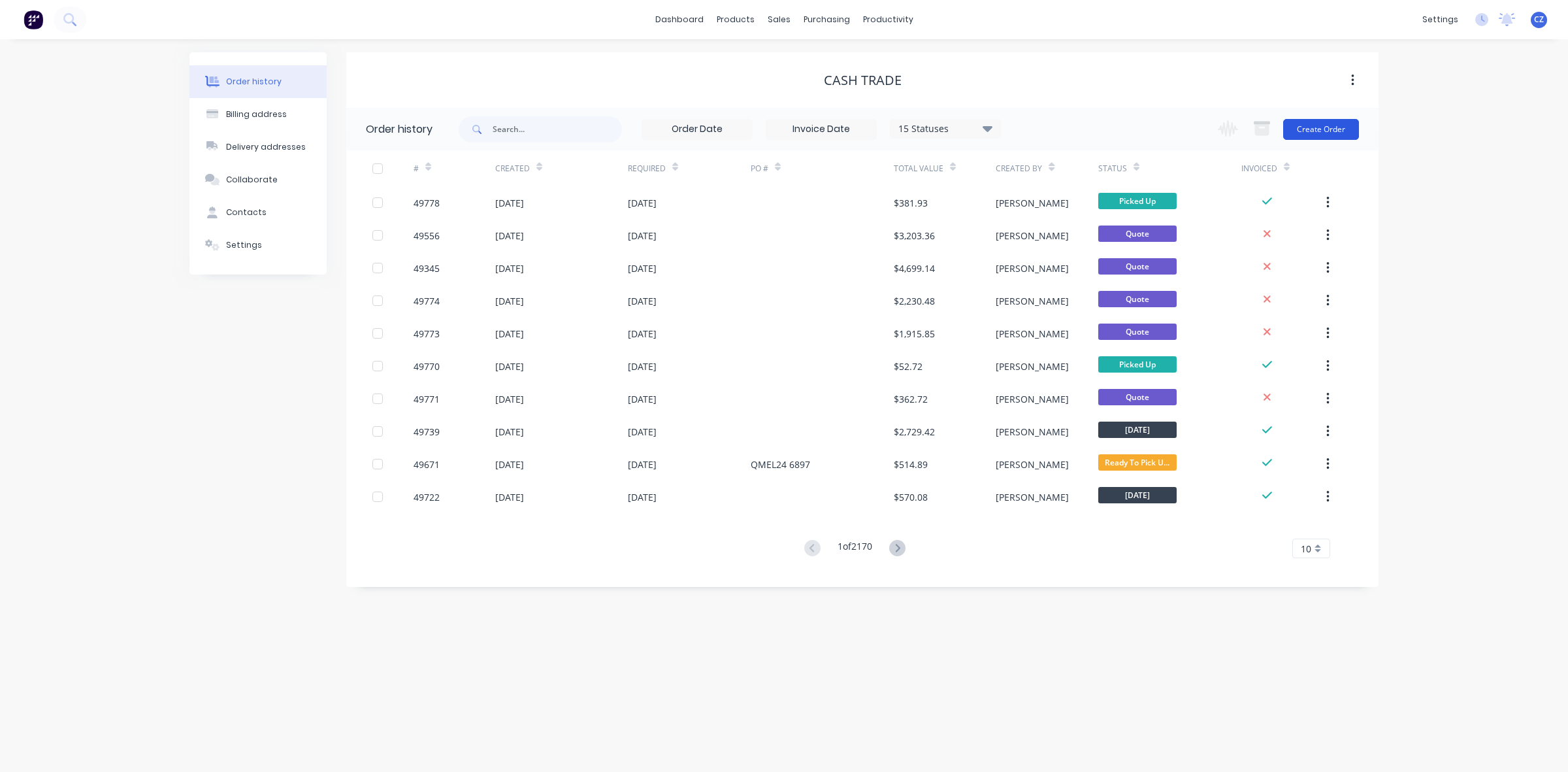
click at [1333, 126] on button "Create Order" at bounding box center [1321, 130] width 76 height 21
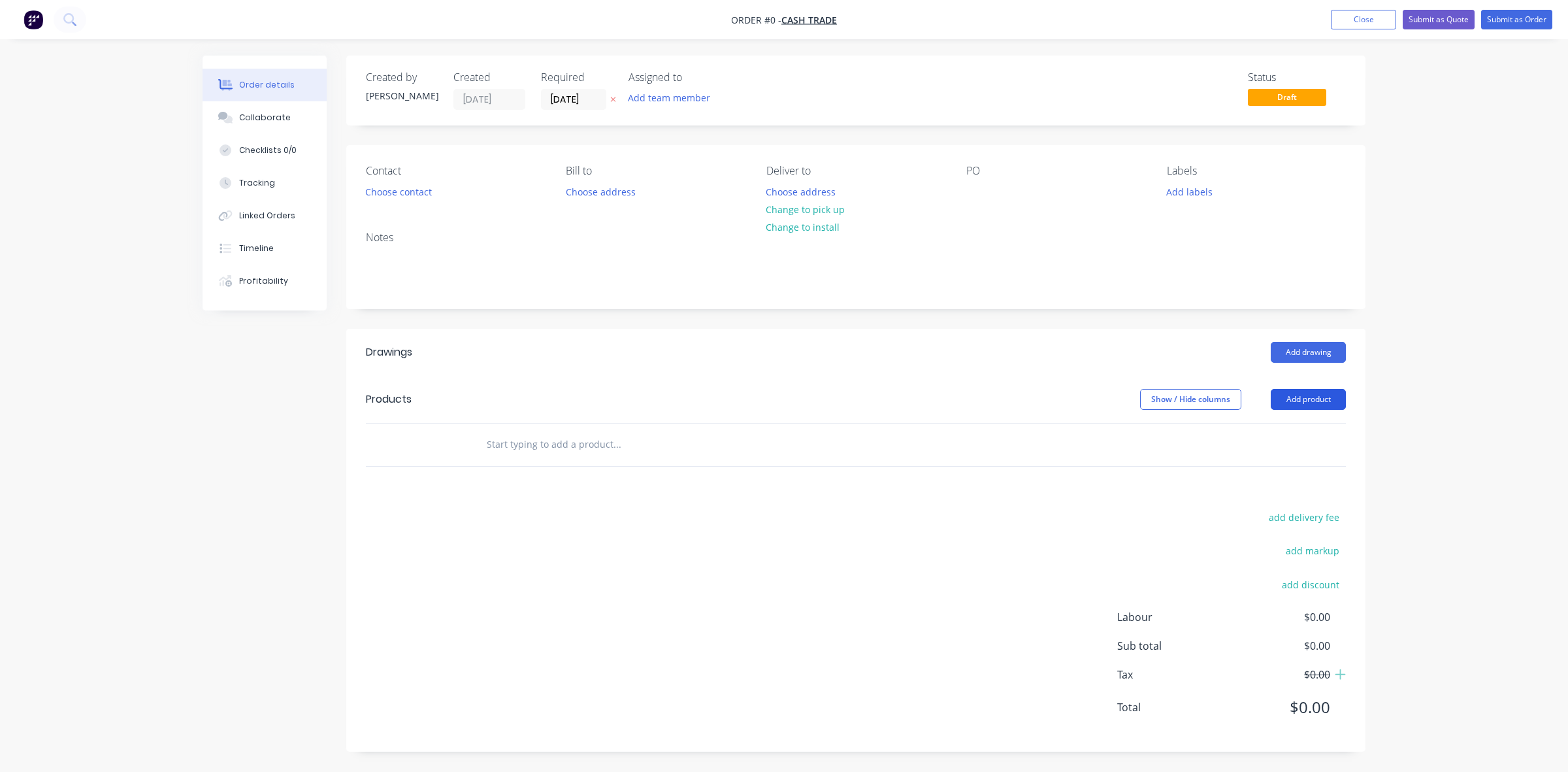
click at [1315, 403] on button "Add product" at bounding box center [1308, 399] width 75 height 21
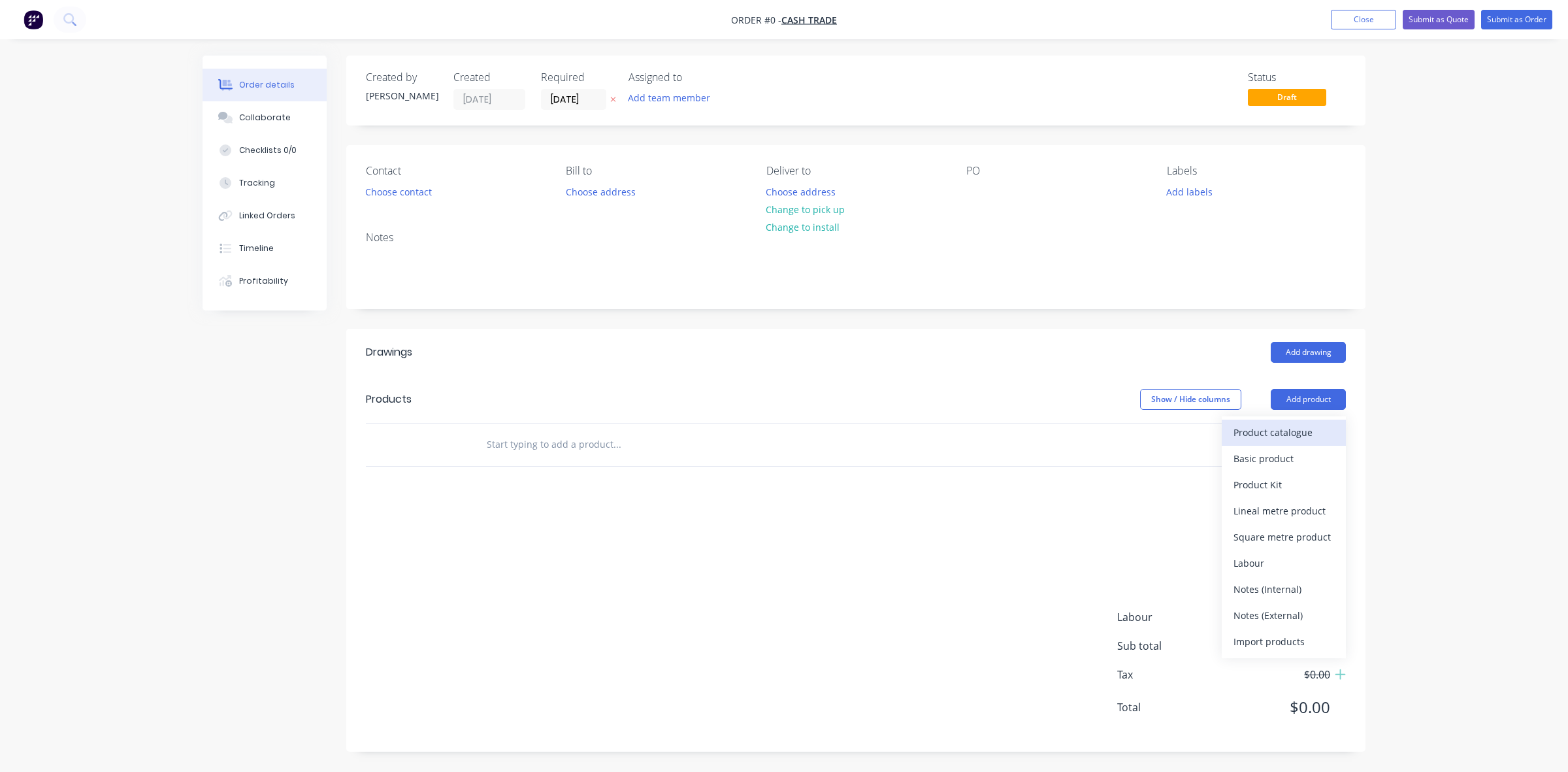
click at [1296, 430] on div "Product catalogue" at bounding box center [1284, 432] width 101 height 19
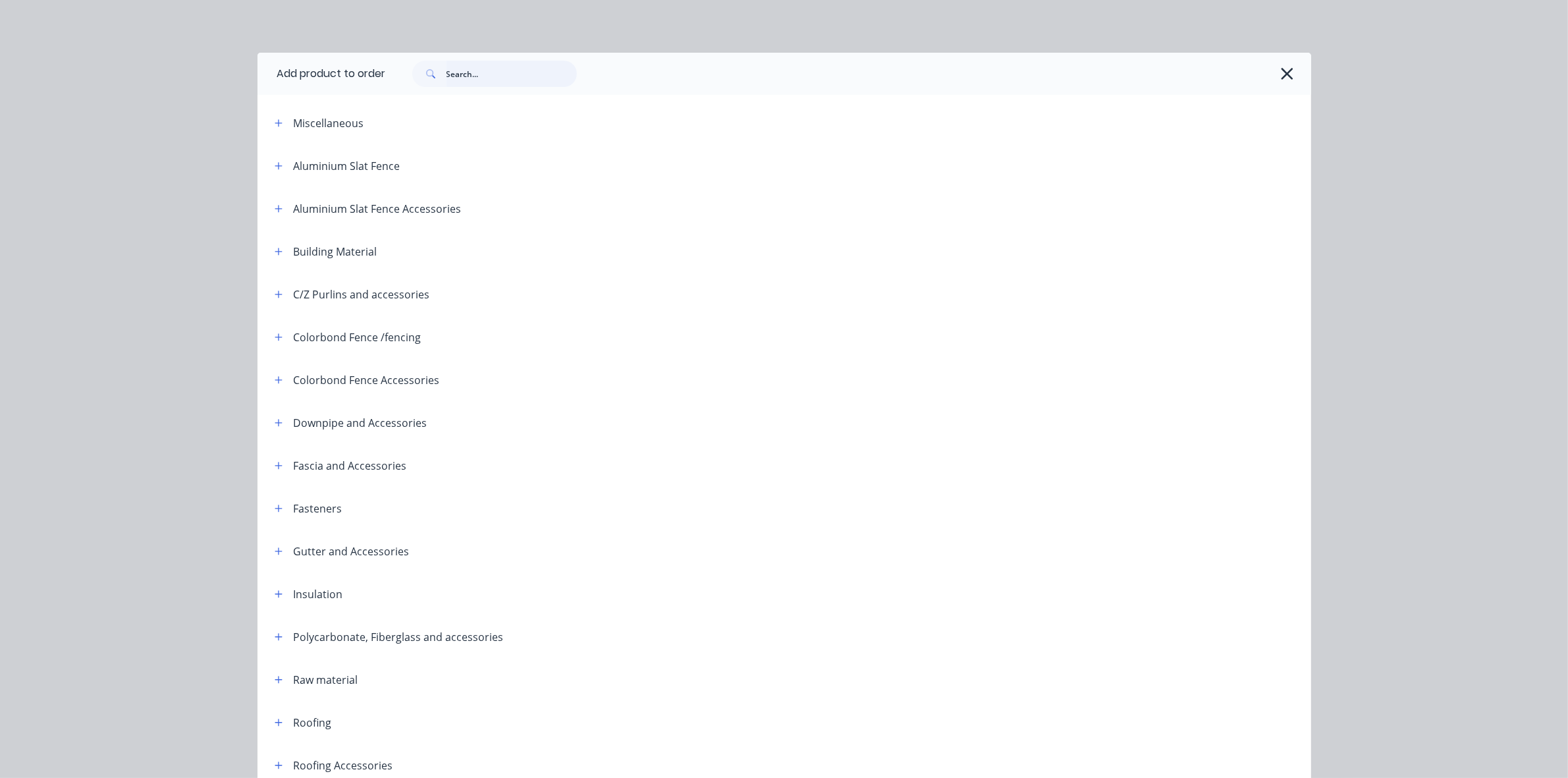
click at [520, 83] on input "text" at bounding box center [511, 74] width 131 height 27
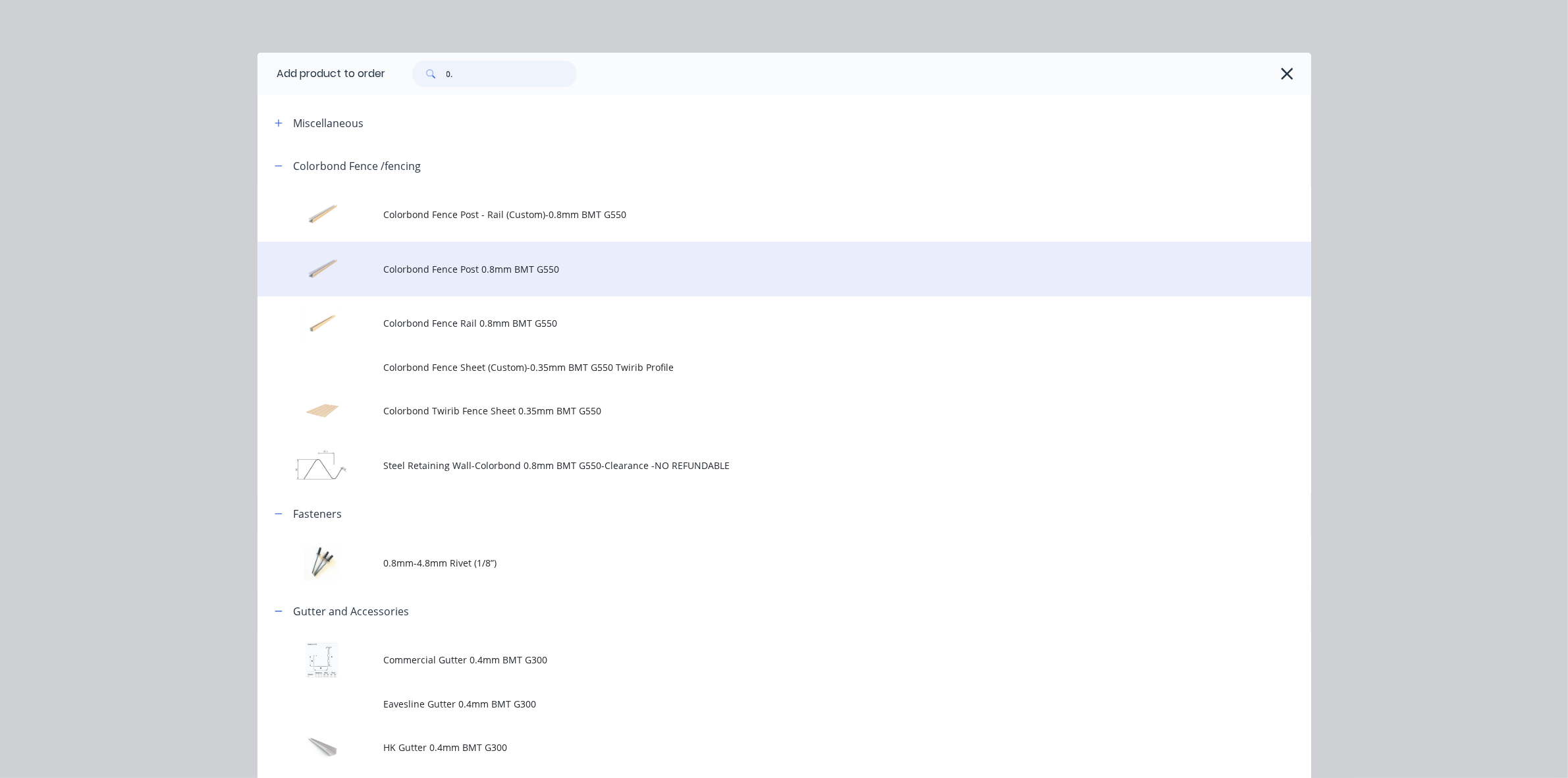
type input "0."
click at [477, 263] on span "Colorbond Fence Post 0.8mm BMT G550" at bounding box center [755, 268] width 742 height 14
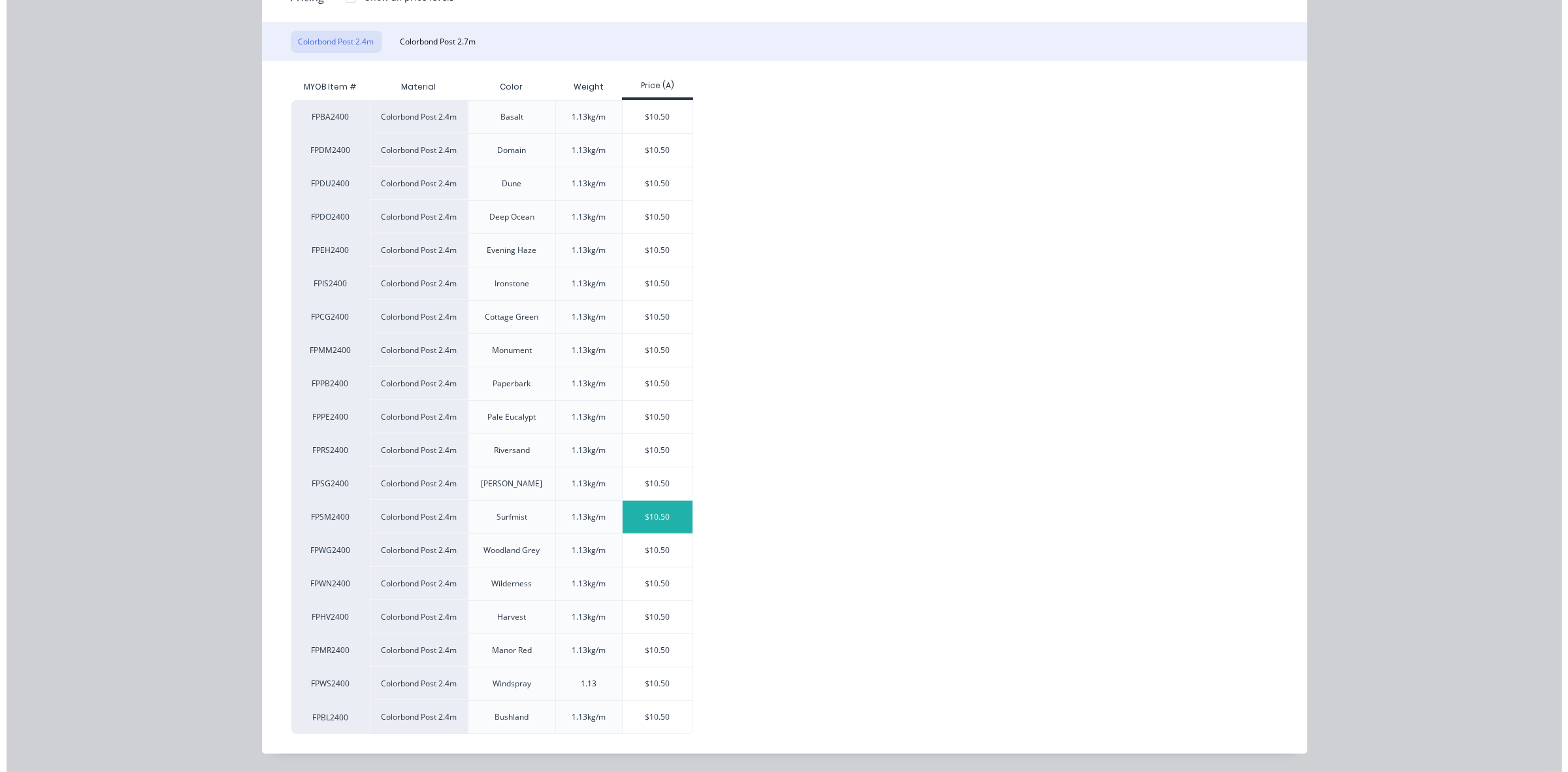
scroll to position [193, 0]
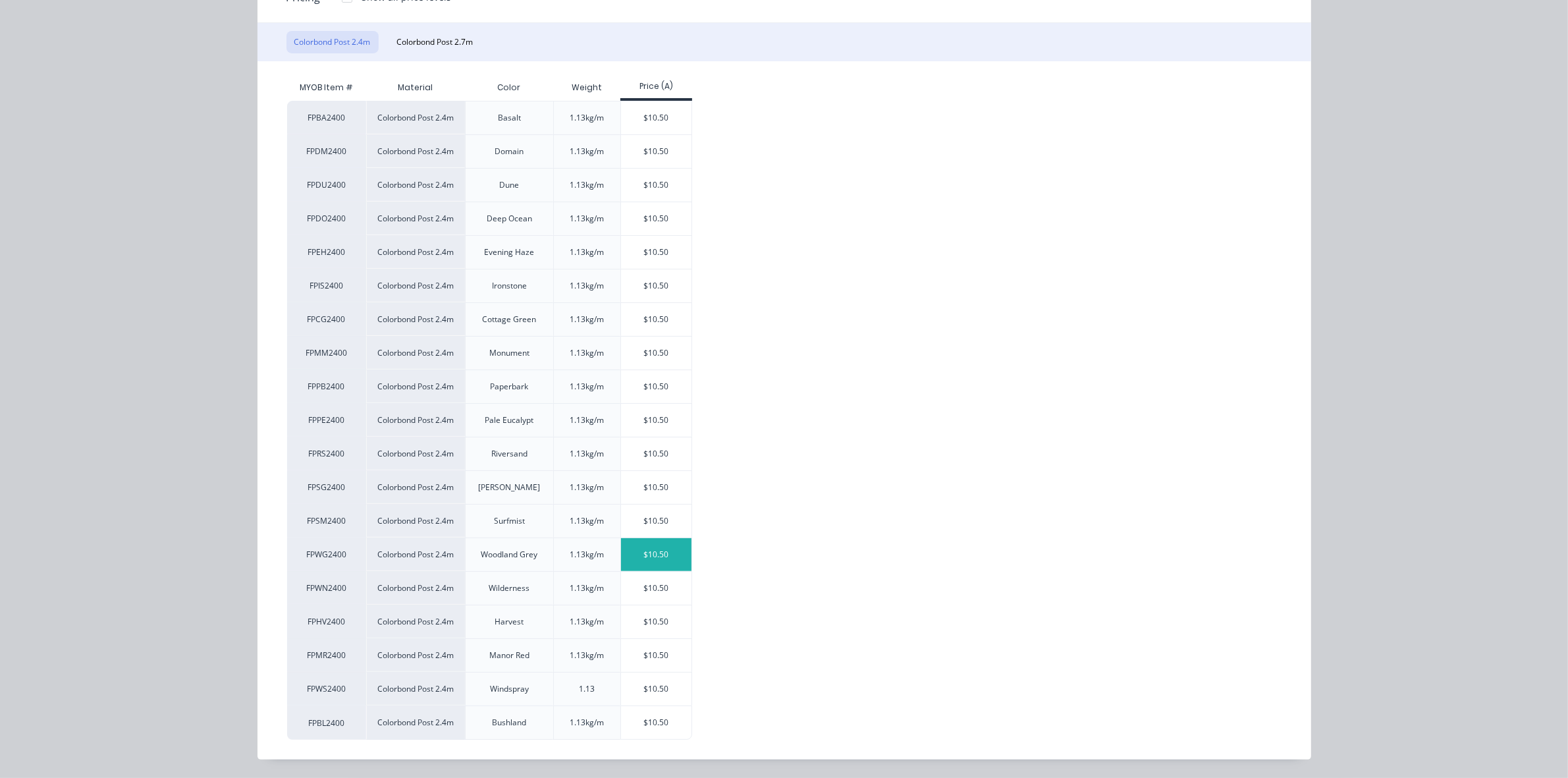
click at [657, 558] on div "$10.50" at bounding box center [656, 555] width 71 height 33
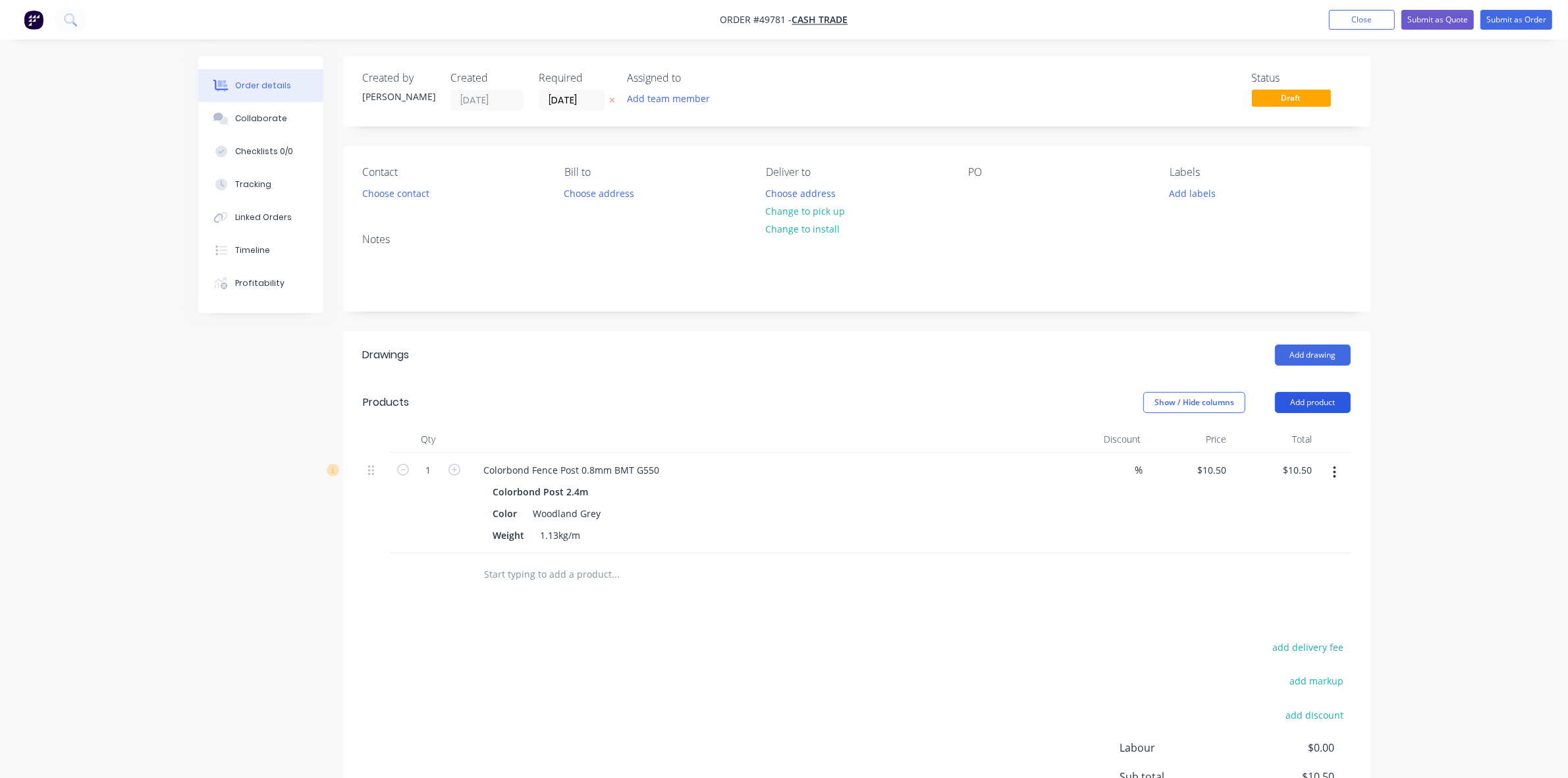
click at [1317, 406] on button "Add product" at bounding box center [1313, 402] width 76 height 21
click at [1308, 439] on div "Product catalogue" at bounding box center [1288, 436] width 102 height 19
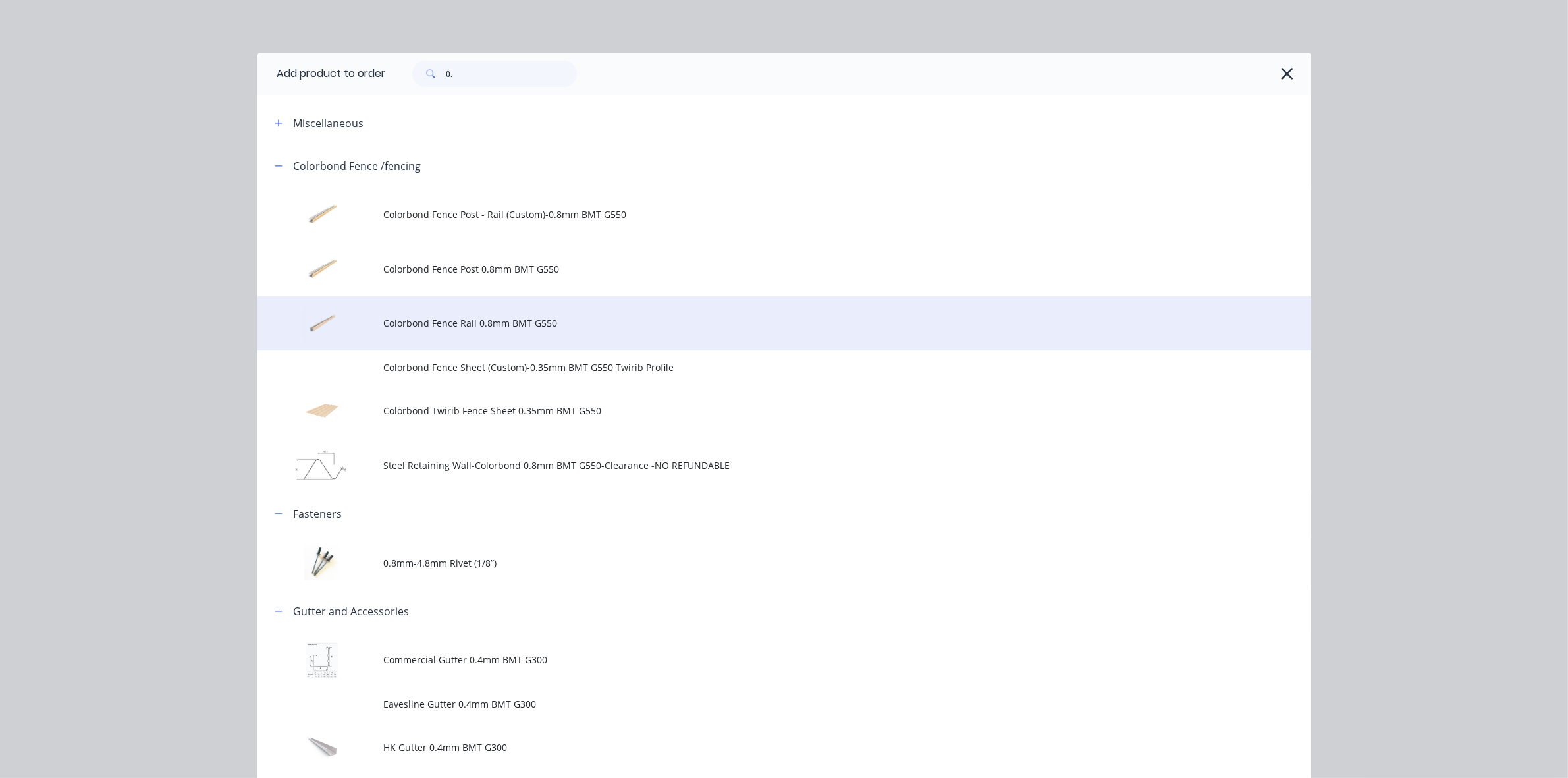
click at [485, 328] on span "Colorbond Fence Rail 0.8mm BMT G550" at bounding box center [755, 323] width 742 height 14
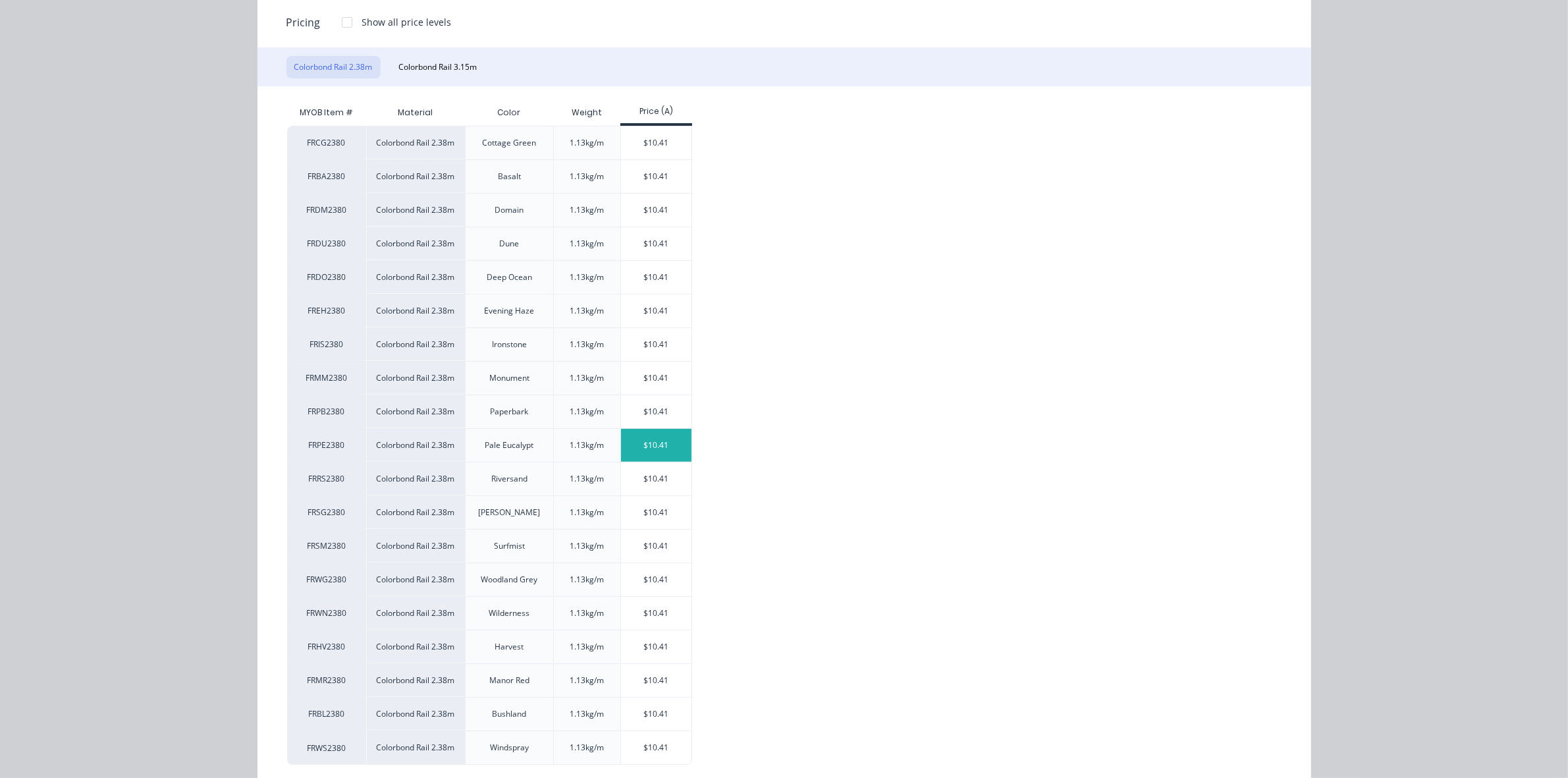
scroll to position [195, 0]
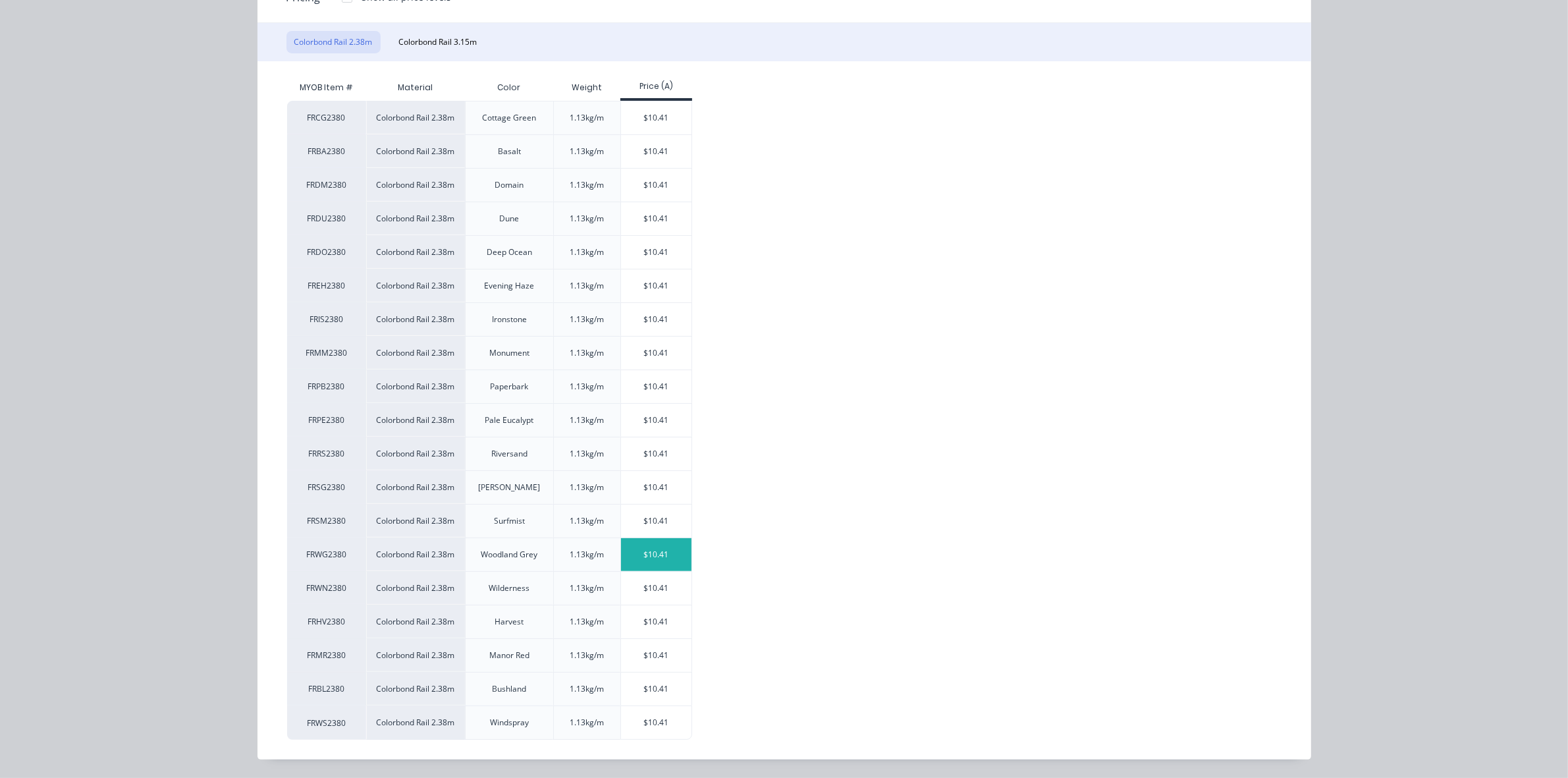
click at [637, 550] on div "$10.41" at bounding box center [656, 555] width 71 height 33
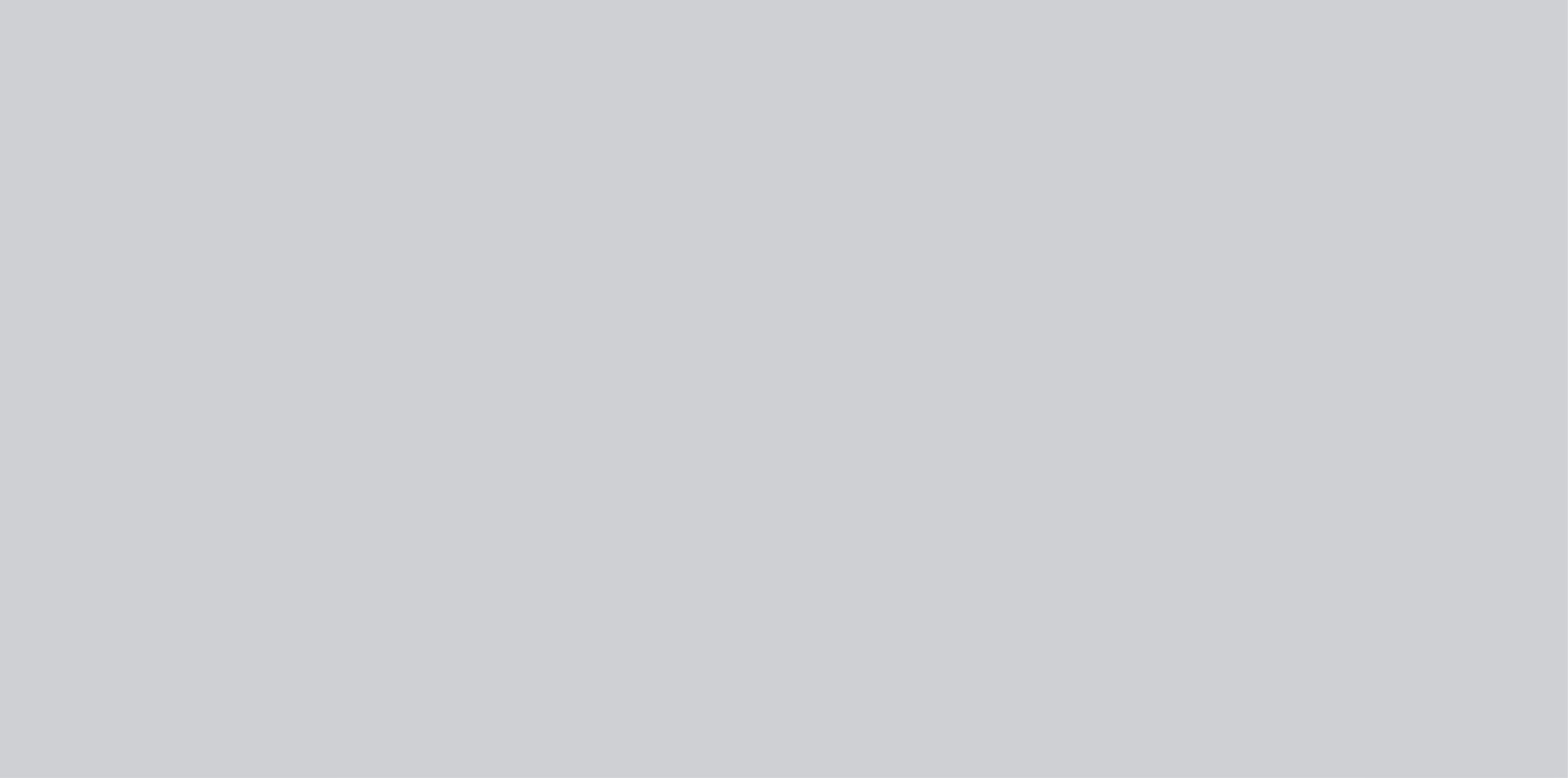
scroll to position [0, 0]
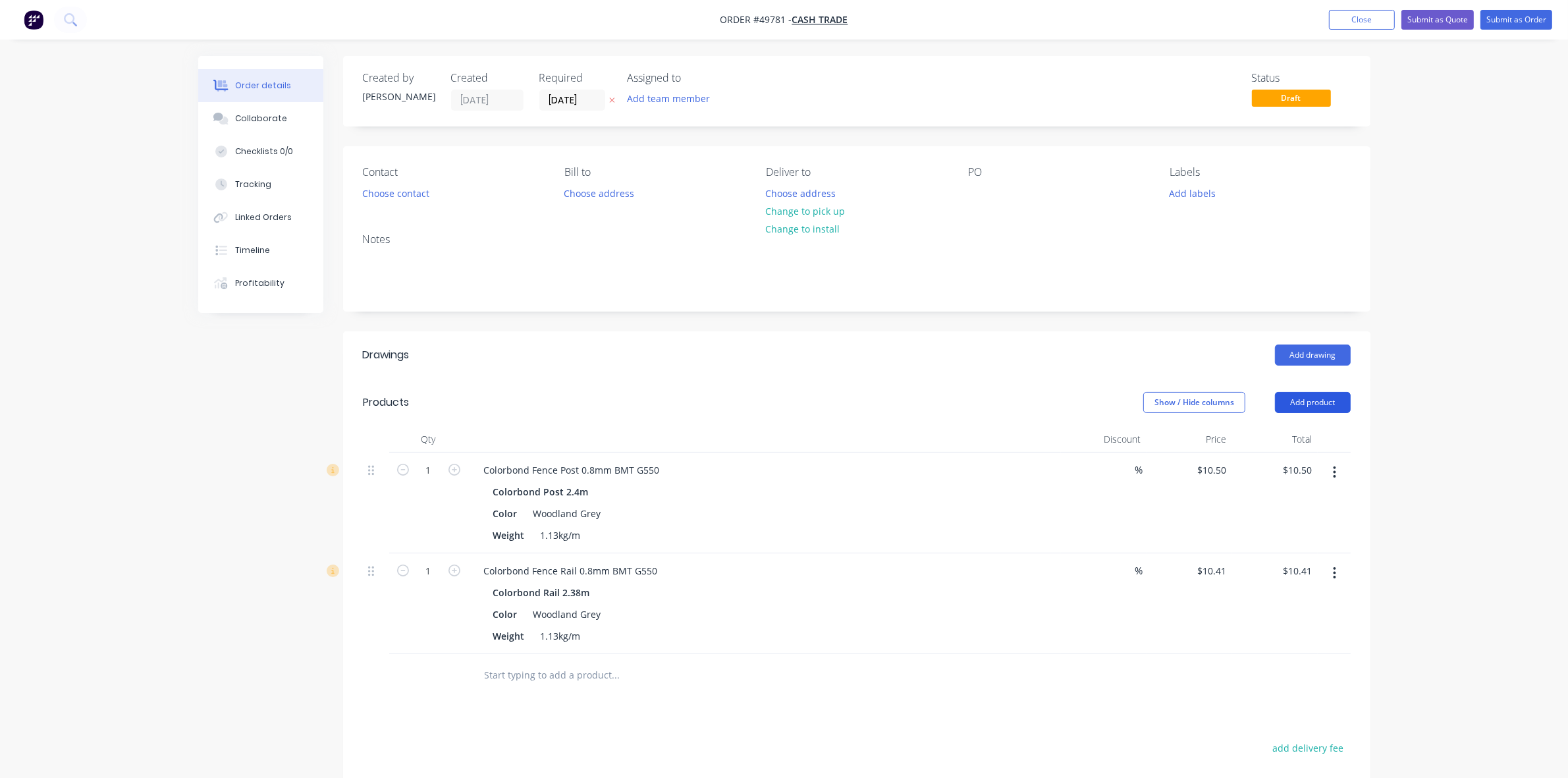
click at [1302, 398] on button "Add product" at bounding box center [1313, 402] width 76 height 21
click at [1308, 434] on div "Product catalogue" at bounding box center [1288, 436] width 102 height 19
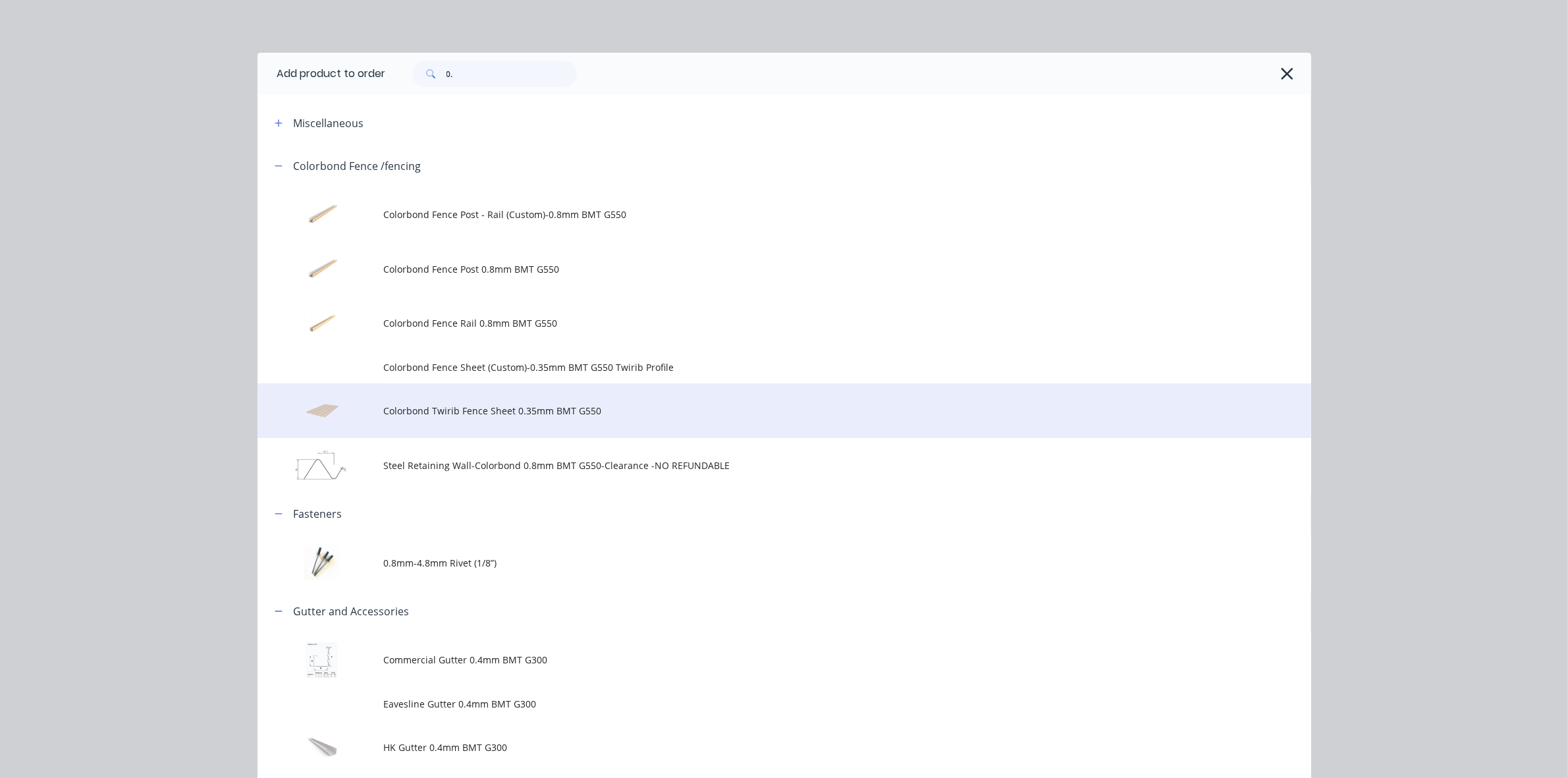
click at [538, 415] on span "Colorbond Twirib Fence Sheet 0.35mm BMT G550" at bounding box center [755, 410] width 742 height 14
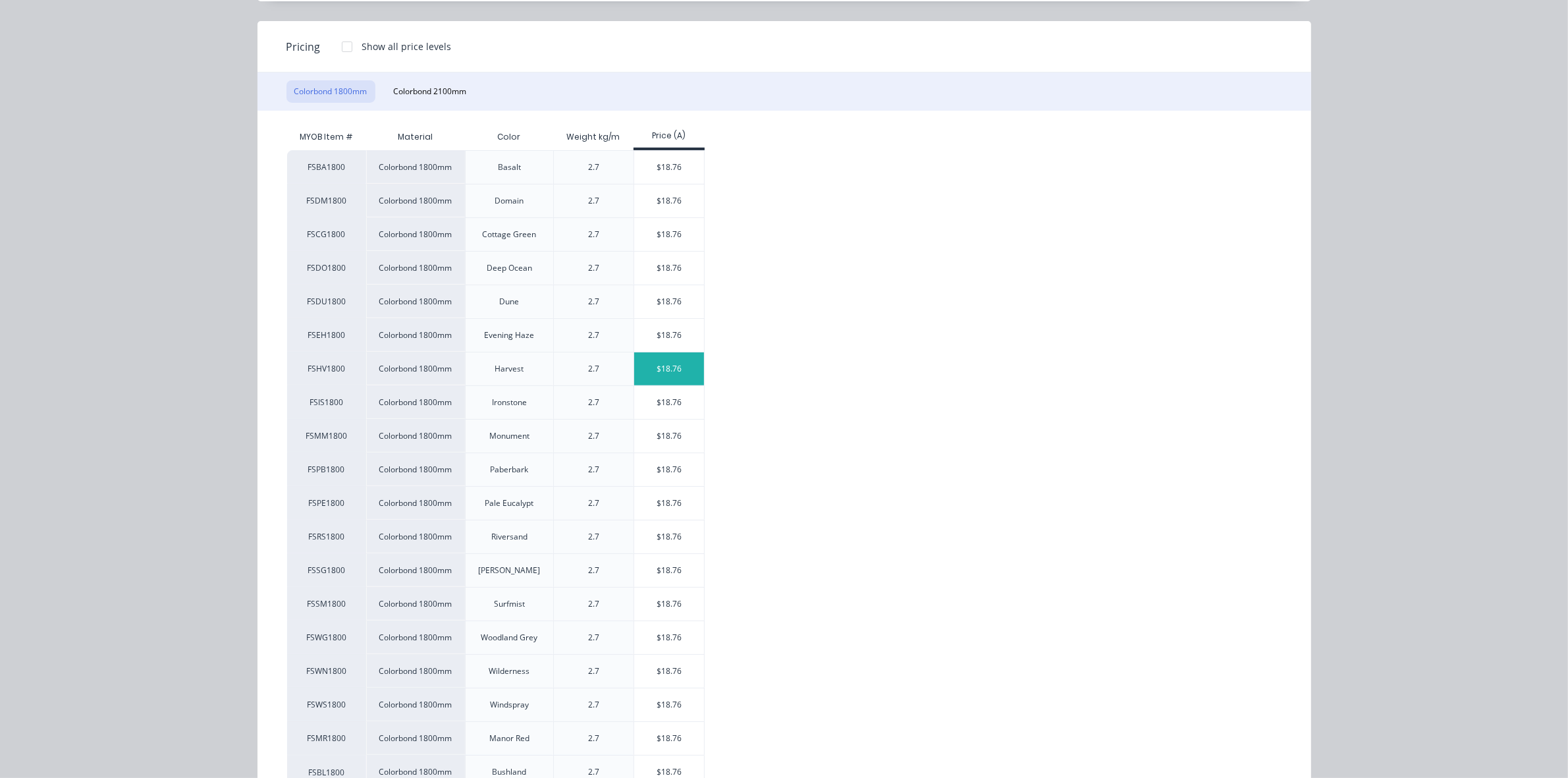
scroll to position [195, 0]
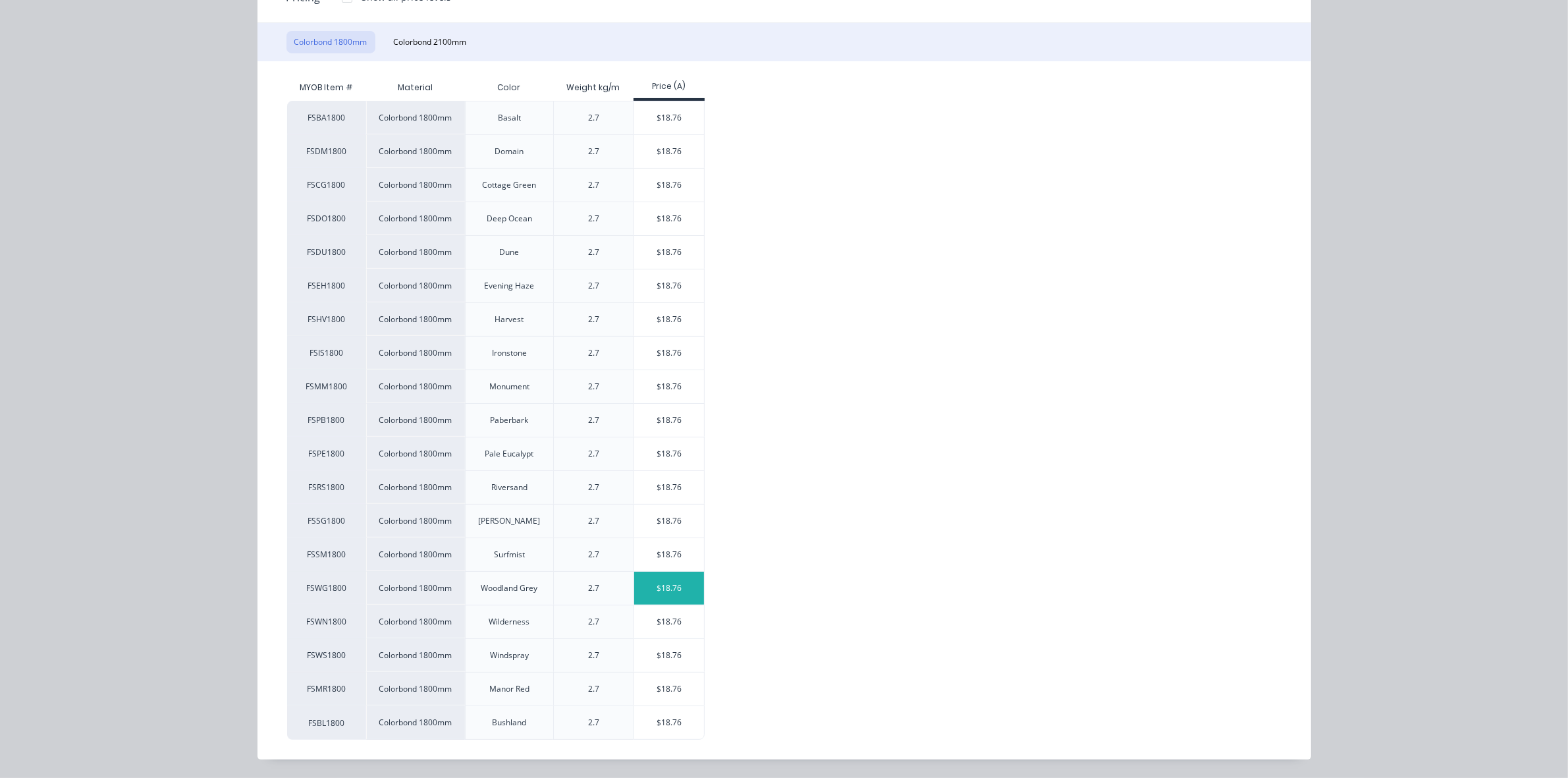
click at [668, 591] on div "$18.76" at bounding box center [670, 588] width 71 height 33
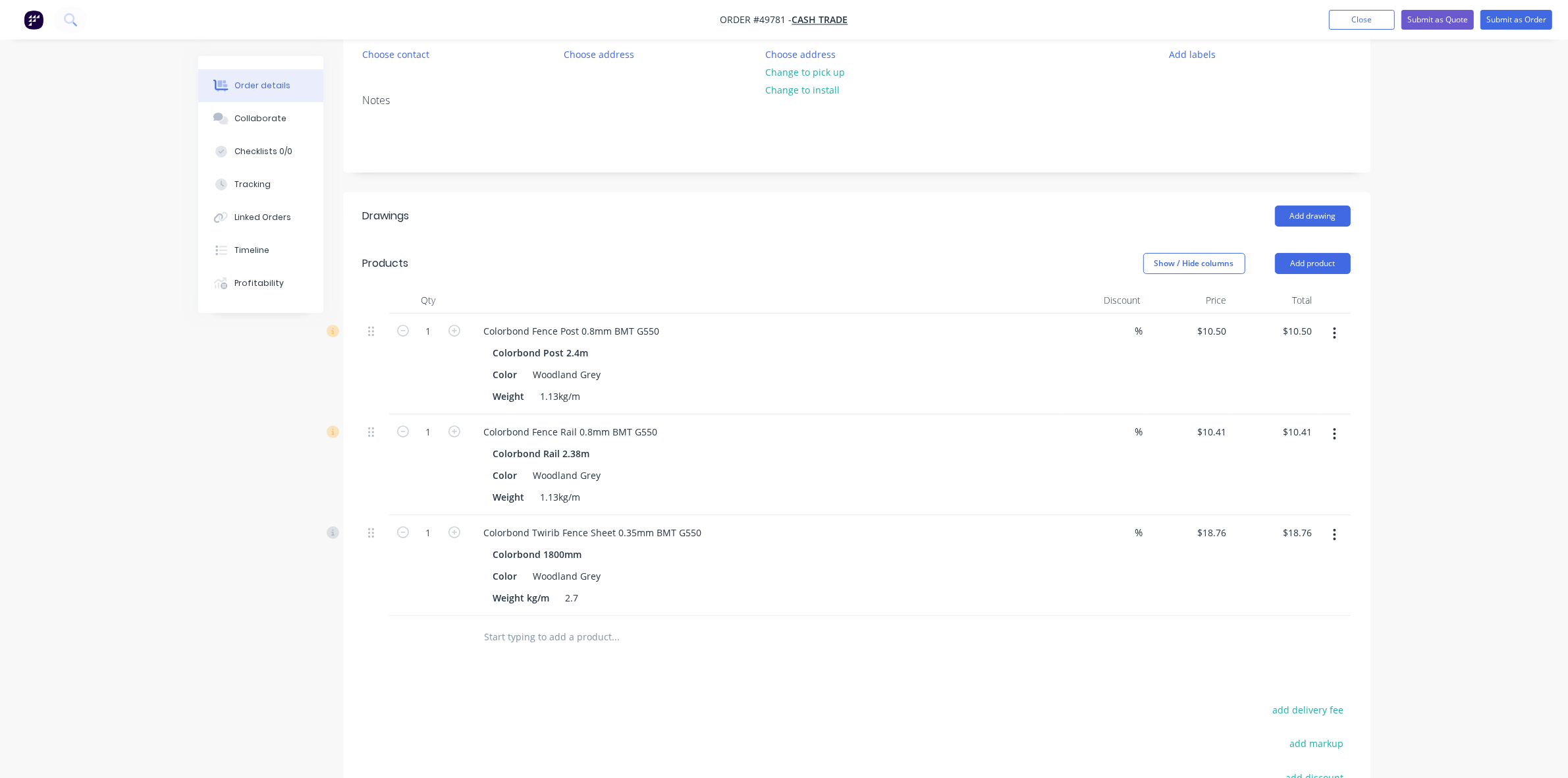
scroll to position [164, 0]
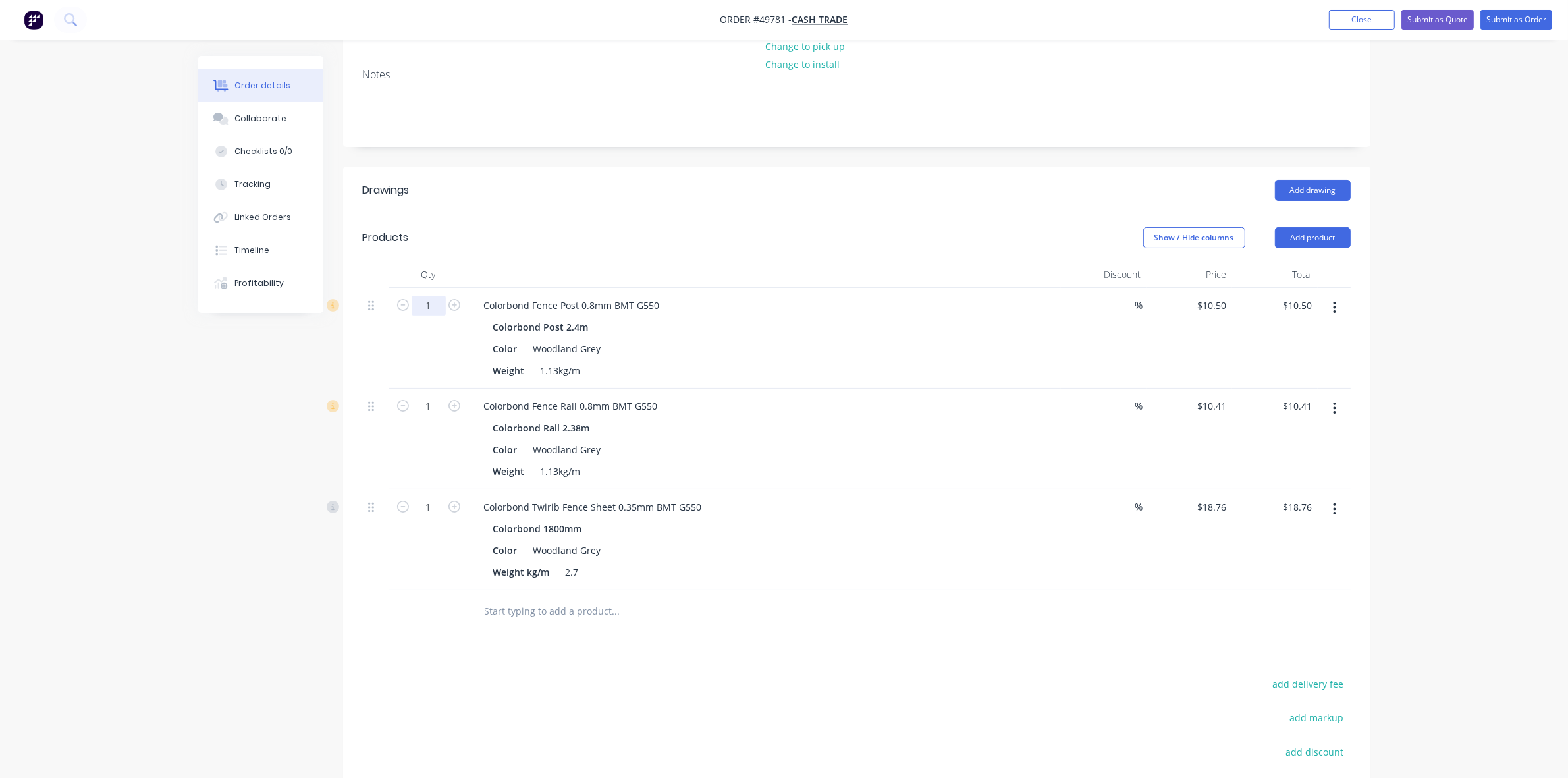
click at [430, 303] on input "1" at bounding box center [429, 305] width 34 height 20
type input "26"
type input "$273.00"
click at [439, 410] on input "1" at bounding box center [429, 406] width 34 height 20
type input "26"
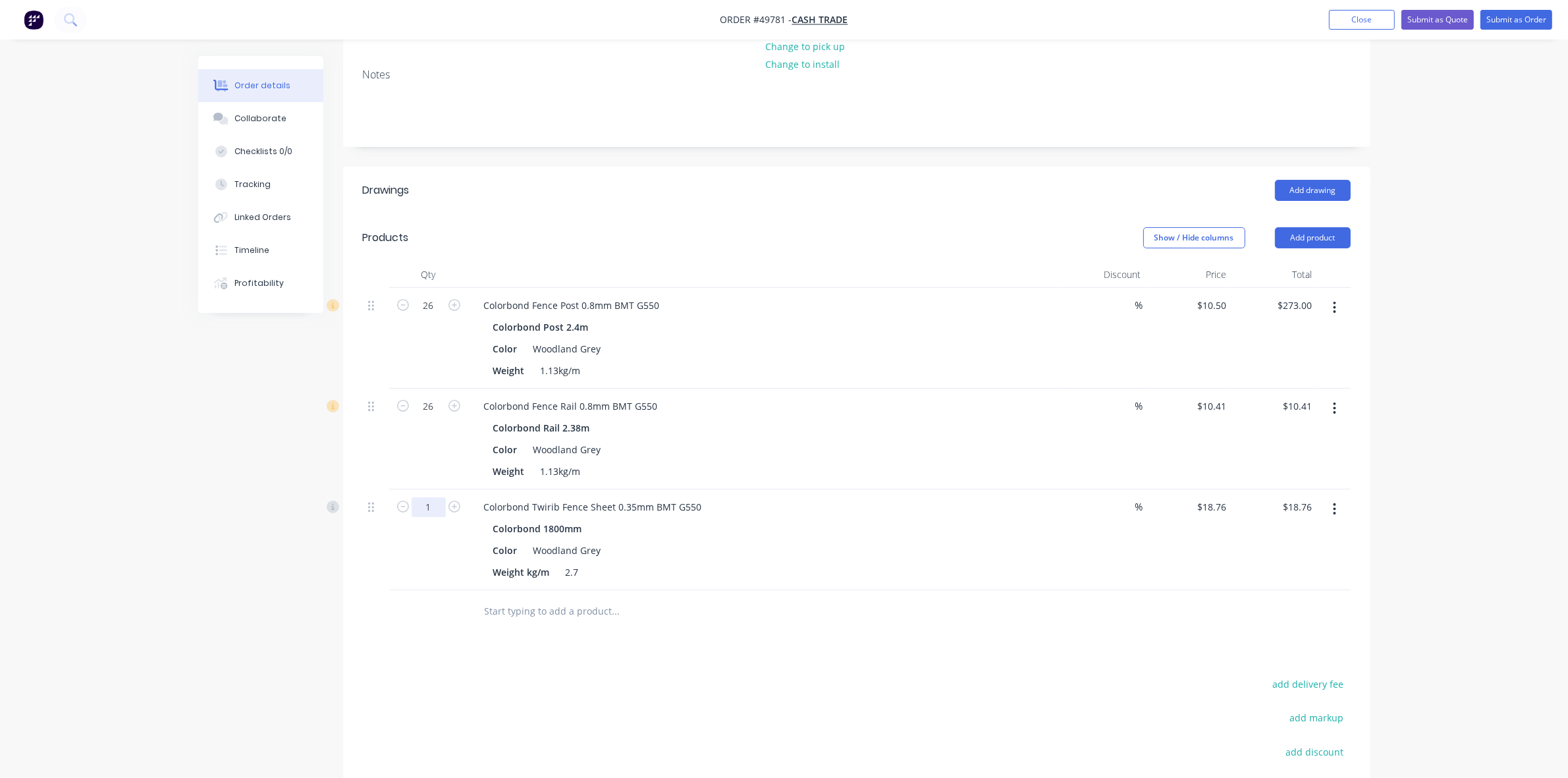
type input "$270.66"
click at [438, 504] on input "1" at bounding box center [429, 507] width 34 height 20
type input "39"
type input "$731.64"
drag, startPoint x: 909, startPoint y: 571, endPoint x: 927, endPoint y: 564, distance: 19.3
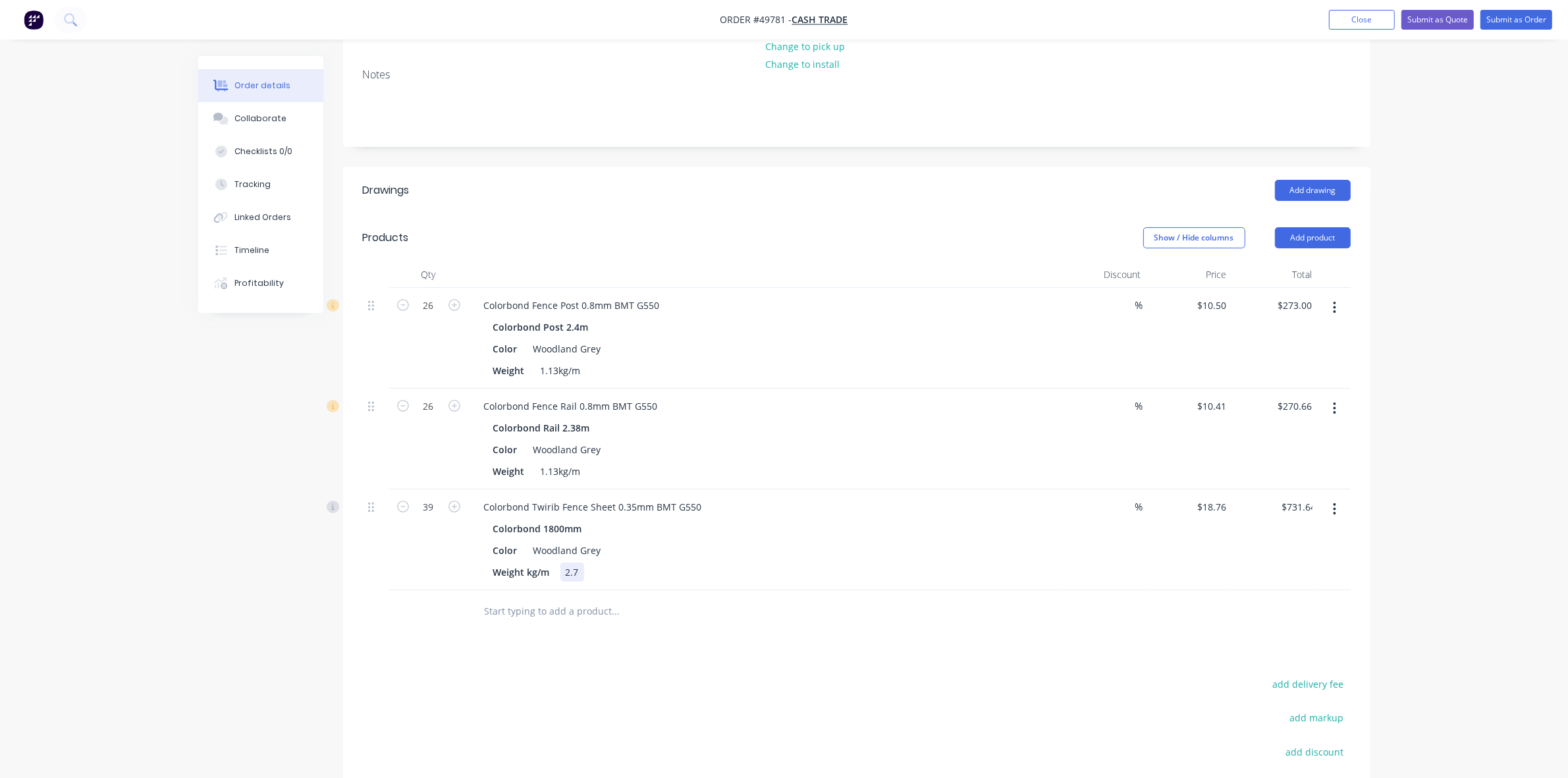
click at [909, 571] on div "Weight kg/m 2.7" at bounding box center [762, 572] width 548 height 19
drag, startPoint x: 931, startPoint y: 564, endPoint x: 934, endPoint y: 558, distance: 6.7
click at [931, 564] on div "Weight kg/m 2.7" at bounding box center [762, 572] width 548 height 19
click at [1302, 235] on button "Add product" at bounding box center [1313, 237] width 76 height 21
click at [1314, 268] on div "Product catalogue" at bounding box center [1288, 271] width 102 height 19
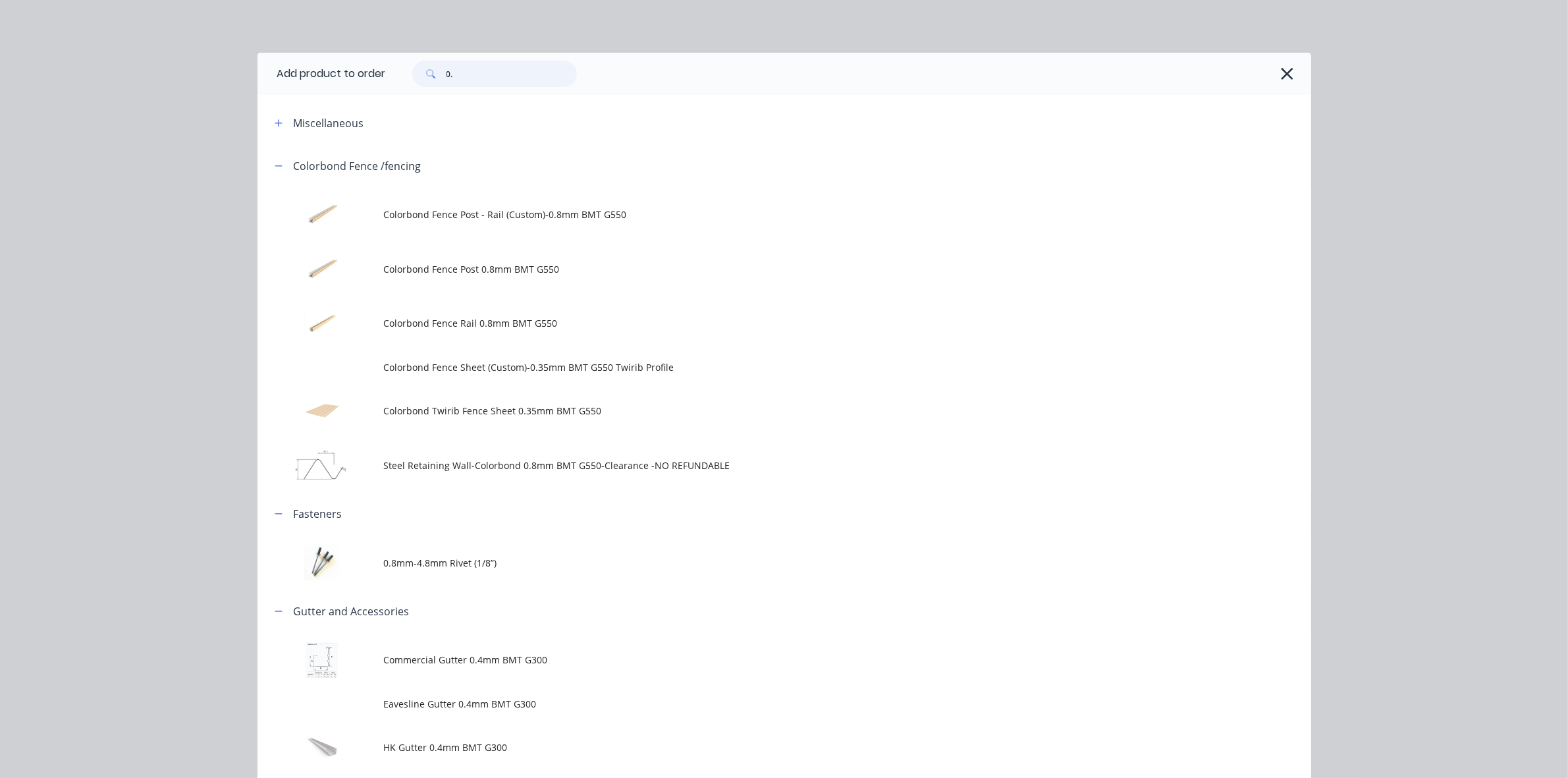
click at [495, 74] on input "0." at bounding box center [511, 74] width 131 height 27
type input "0"
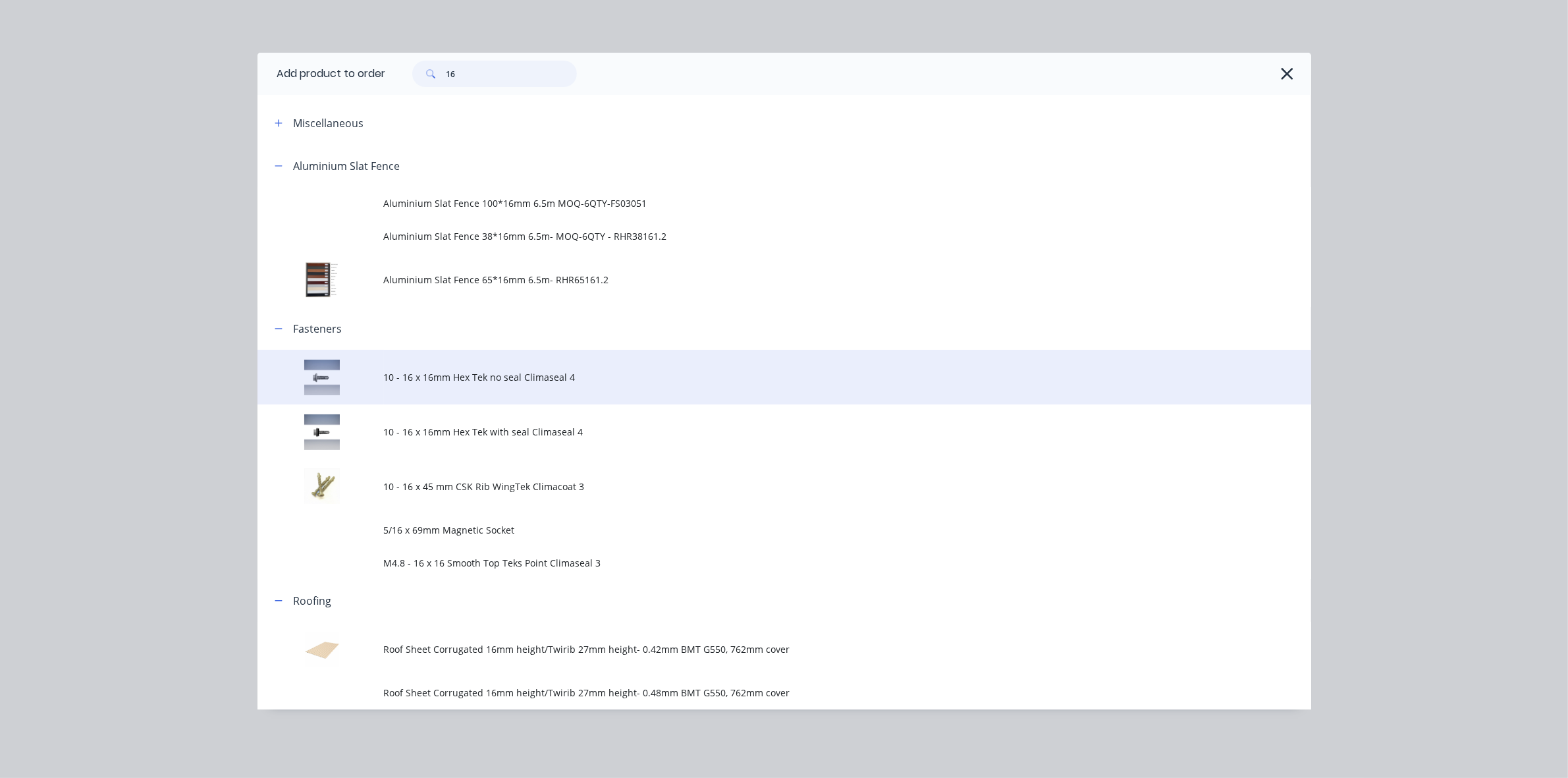
type input "16"
click at [477, 385] on td "10 - 16 x 16mm Hex Tek no seal Climaseal 4" at bounding box center [847, 377] width 927 height 55
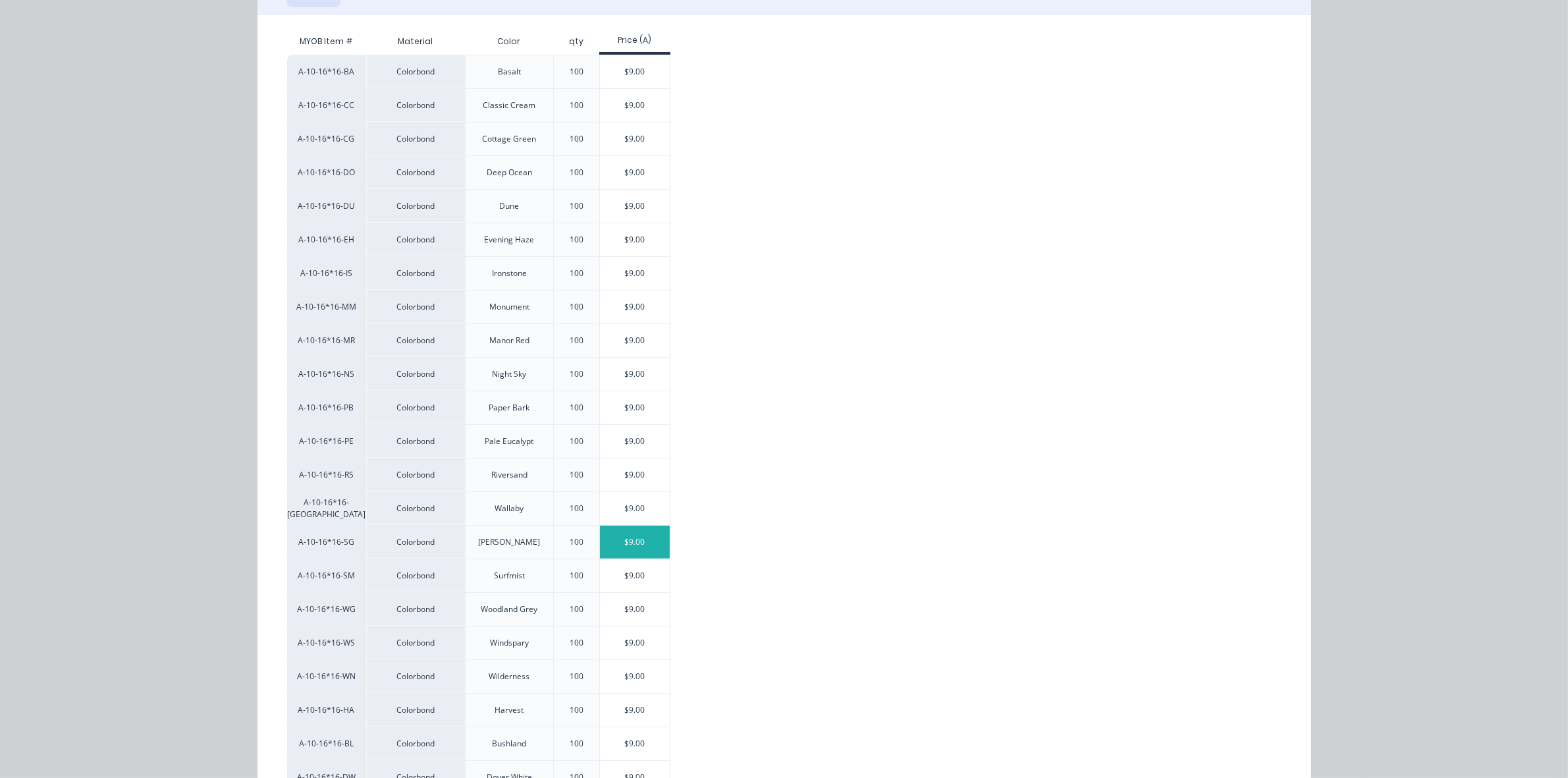
scroll to position [330, 0]
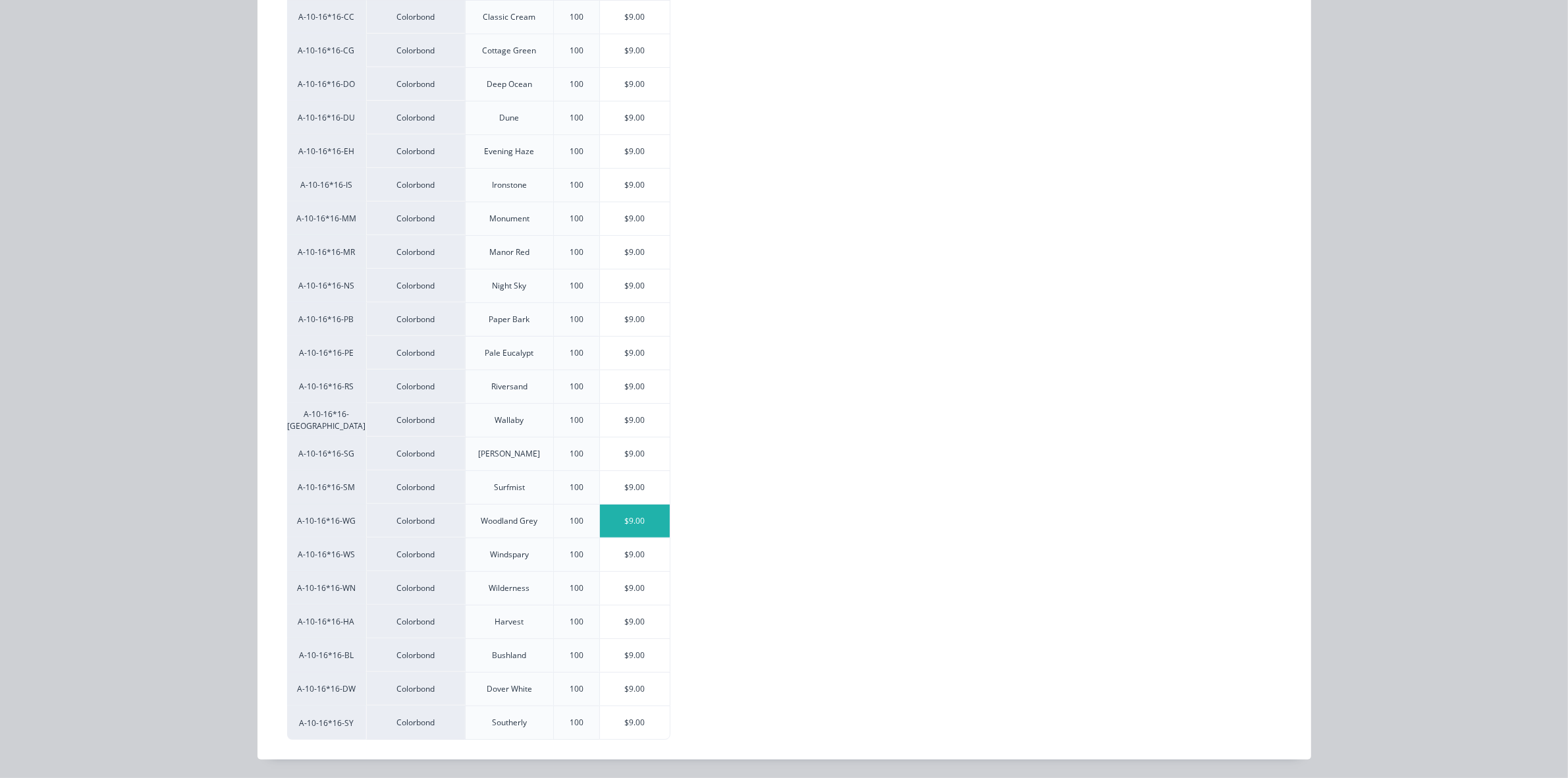
click at [630, 522] on div "$9.00" at bounding box center [636, 521] width 71 height 33
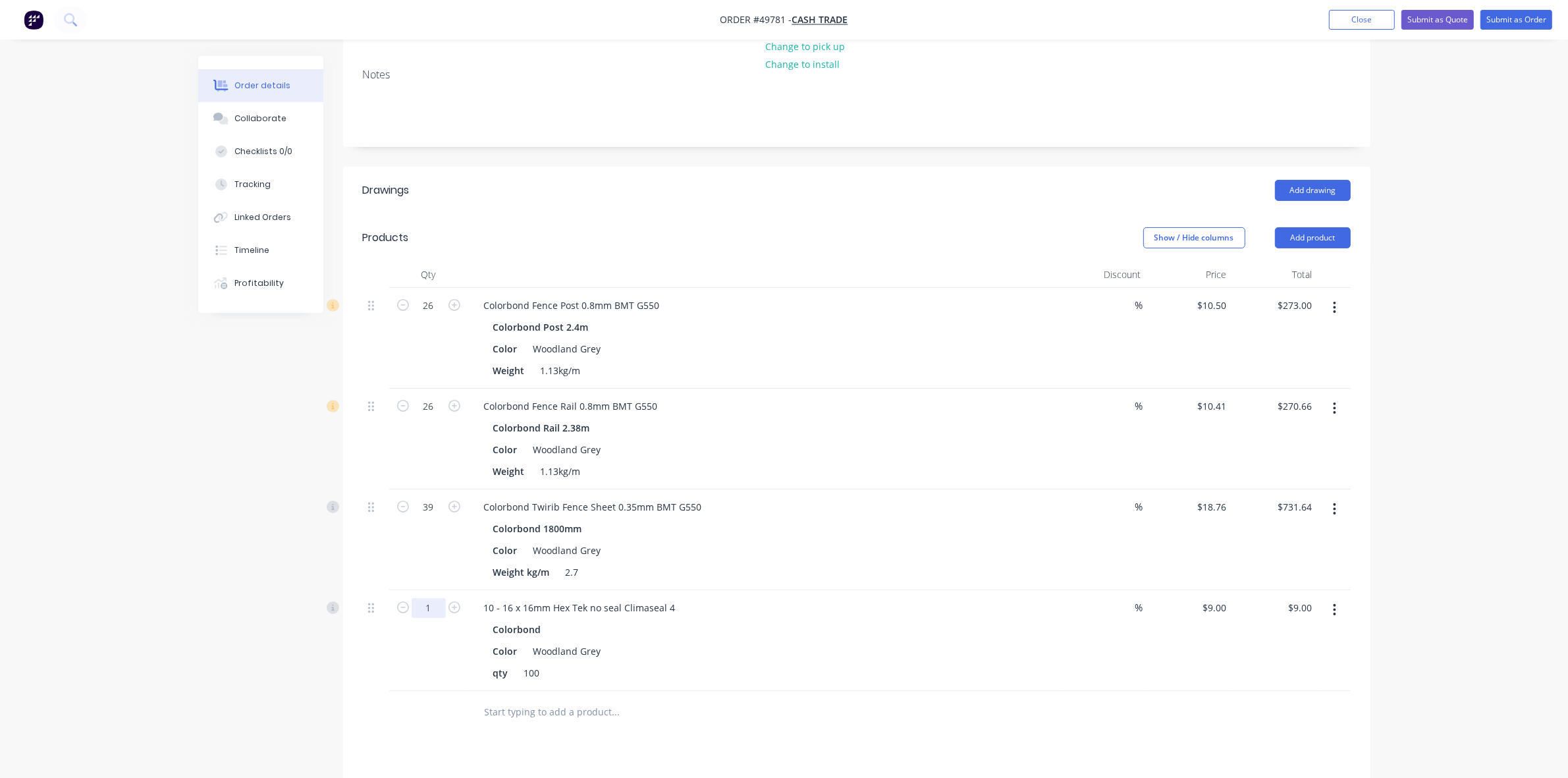
click at [440, 605] on input "1" at bounding box center [429, 608] width 34 height 20
type input "2.08"
type input "$18.72"
click at [976, 645] on div "Color Woodland Grey" at bounding box center [762, 651] width 548 height 19
click at [1021, 613] on div "10 - 16 x 16mm Hex Tek no seal Climaseal 4" at bounding box center [764, 608] width 582 height 19
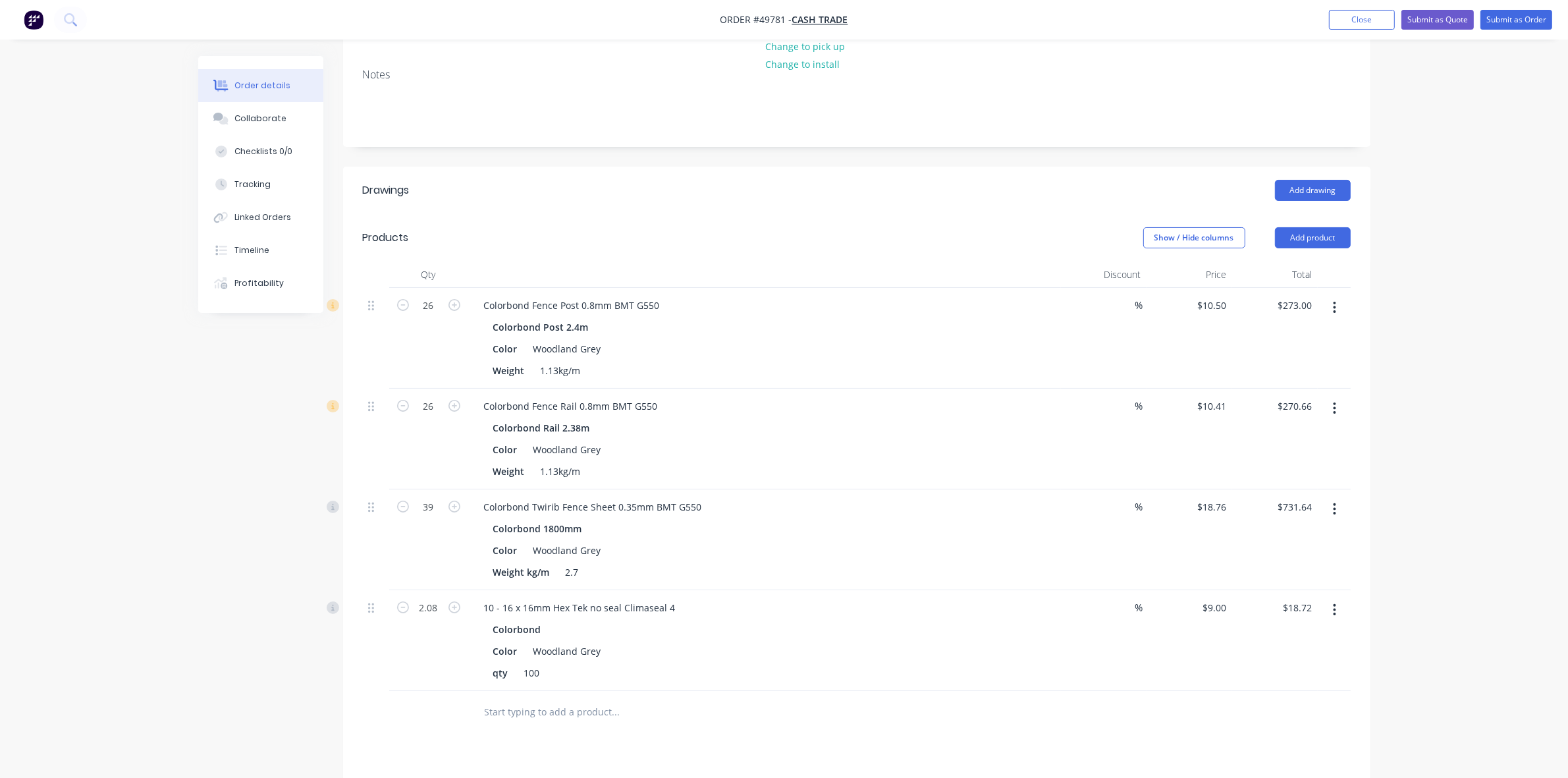
click at [1039, 611] on div "10 - 16 x 16mm Hex Tek no seal Climaseal 4" at bounding box center [764, 608] width 582 height 19
click at [1220, 601] on input "9" at bounding box center [1217, 608] width 30 height 19
type input "$0.00"
click at [1123, 306] on input at bounding box center [1125, 305] width 18 height 19
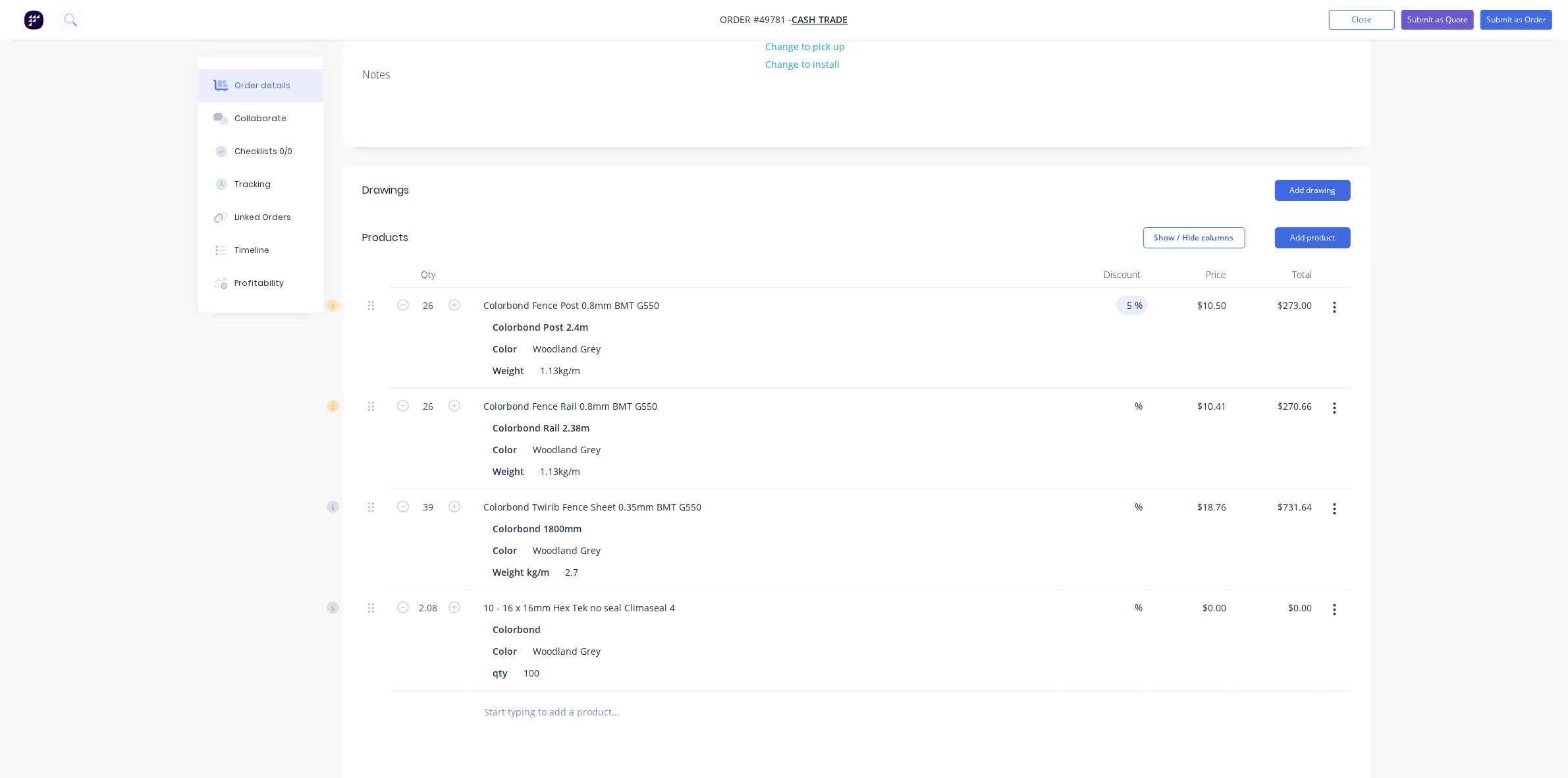
type input "5"
type input "$259.35"
click at [1122, 416] on div "%" at bounding box center [1104, 439] width 86 height 101
click at [1125, 403] on input at bounding box center [1125, 406] width 18 height 19
type input "5"
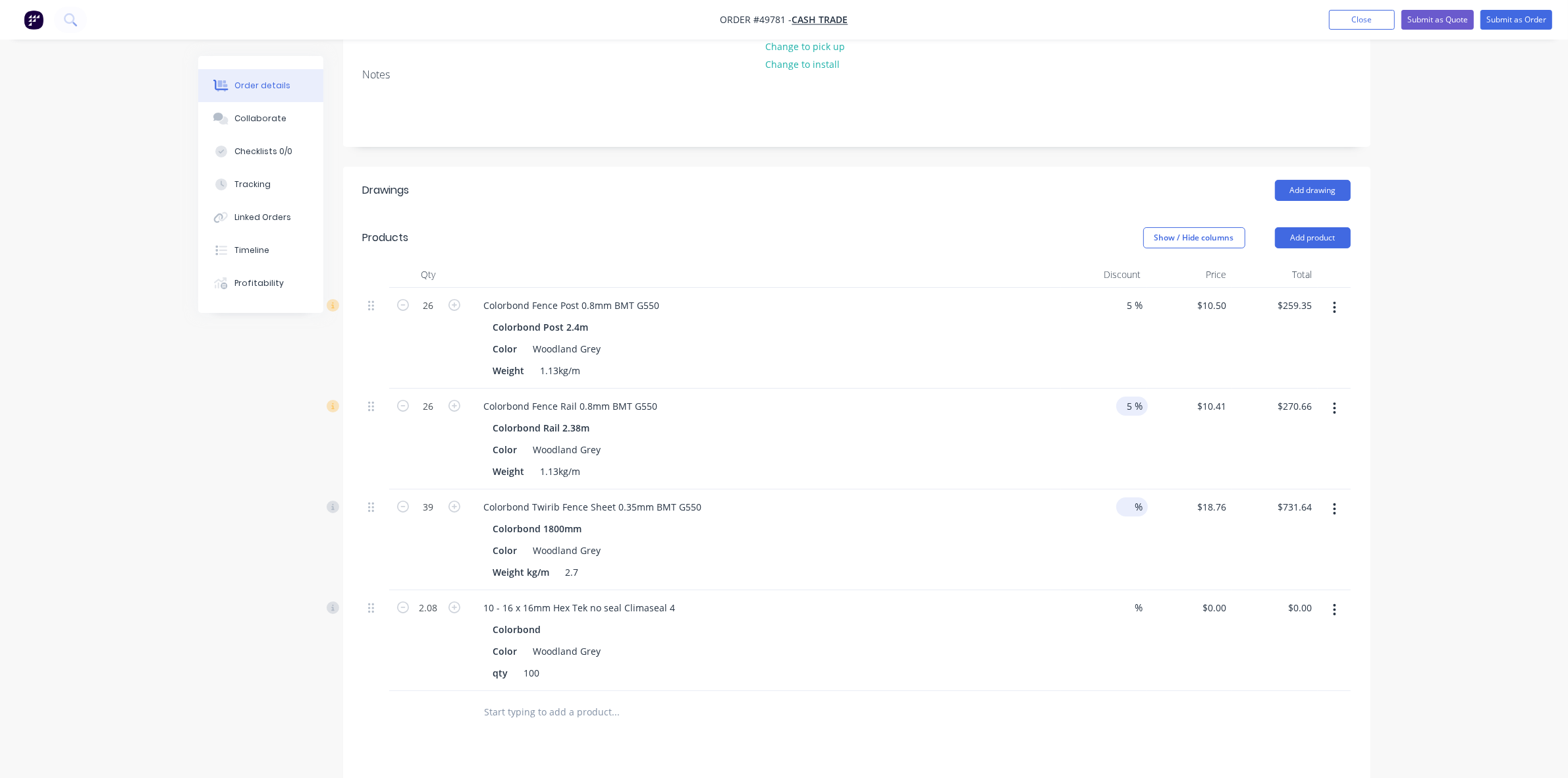
type input "$257.13"
click at [1131, 510] on input at bounding box center [1125, 507] width 18 height 19
type input "5"
type input "$695.06"
click at [1240, 662] on div "$0.00 $0.00" at bounding box center [1275, 640] width 86 height 101
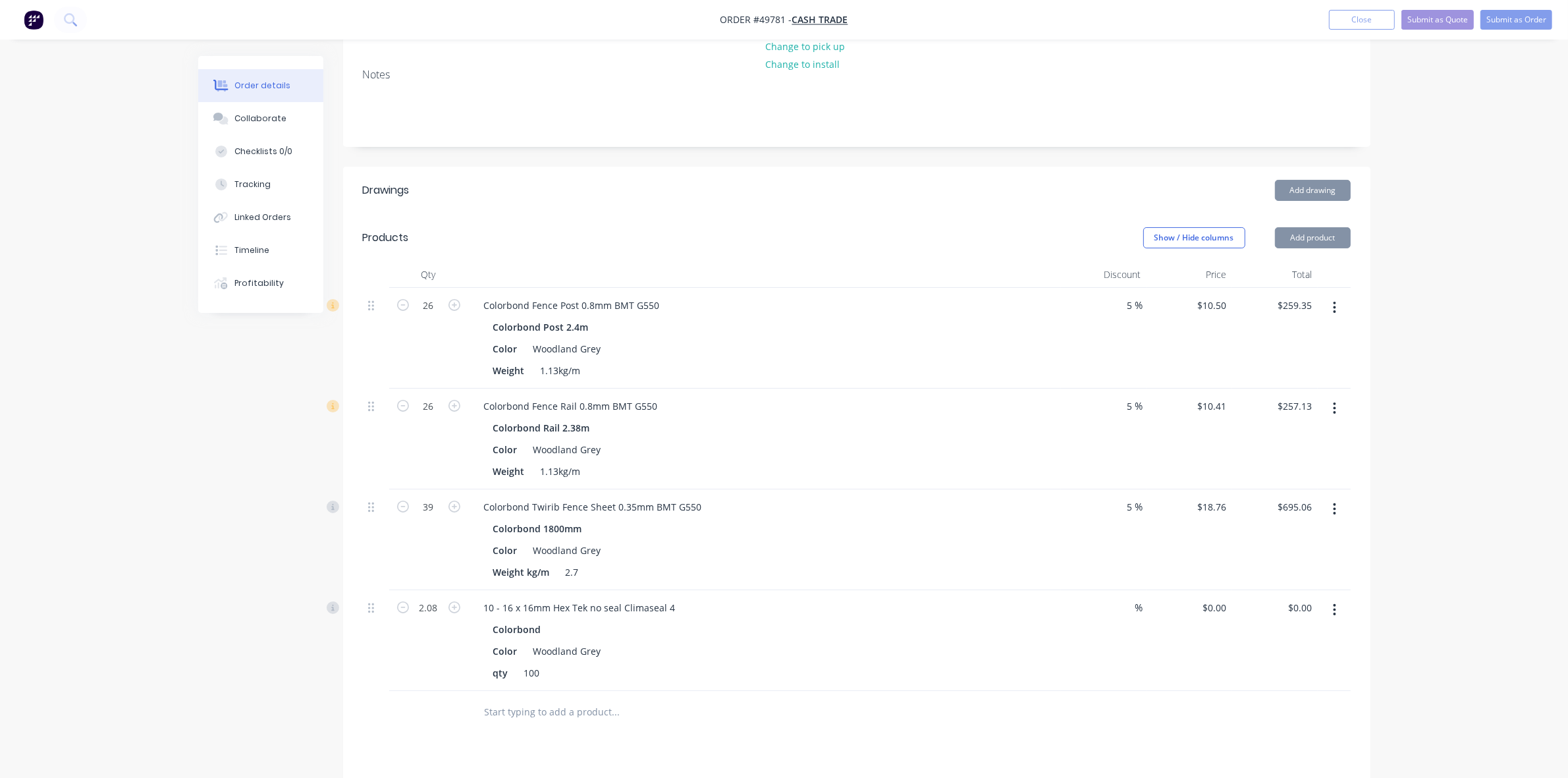
drag, startPoint x: 1331, startPoint y: 676, endPoint x: 1486, endPoint y: 563, distance: 191.8
click at [1352, 669] on div "Qty Discount Price Total 26 Colorbond Fence Post 0.8mm BMT G550 Colorbond Post …" at bounding box center [856, 498] width 1027 height 472
drag, startPoint x: 1486, startPoint y: 563, endPoint x: 1484, endPoint y: 512, distance: 51.0
click at [1485, 542] on div "Order details Collaborate Checklists 0/0 Tracking Linked Orders Timeline Profit…" at bounding box center [784, 438] width 1568 height 1205
click at [1484, 512] on div "Order details Collaborate Checklists 0/0 Tracking Linked Orders Timeline Profit…" at bounding box center [784, 438] width 1568 height 1205
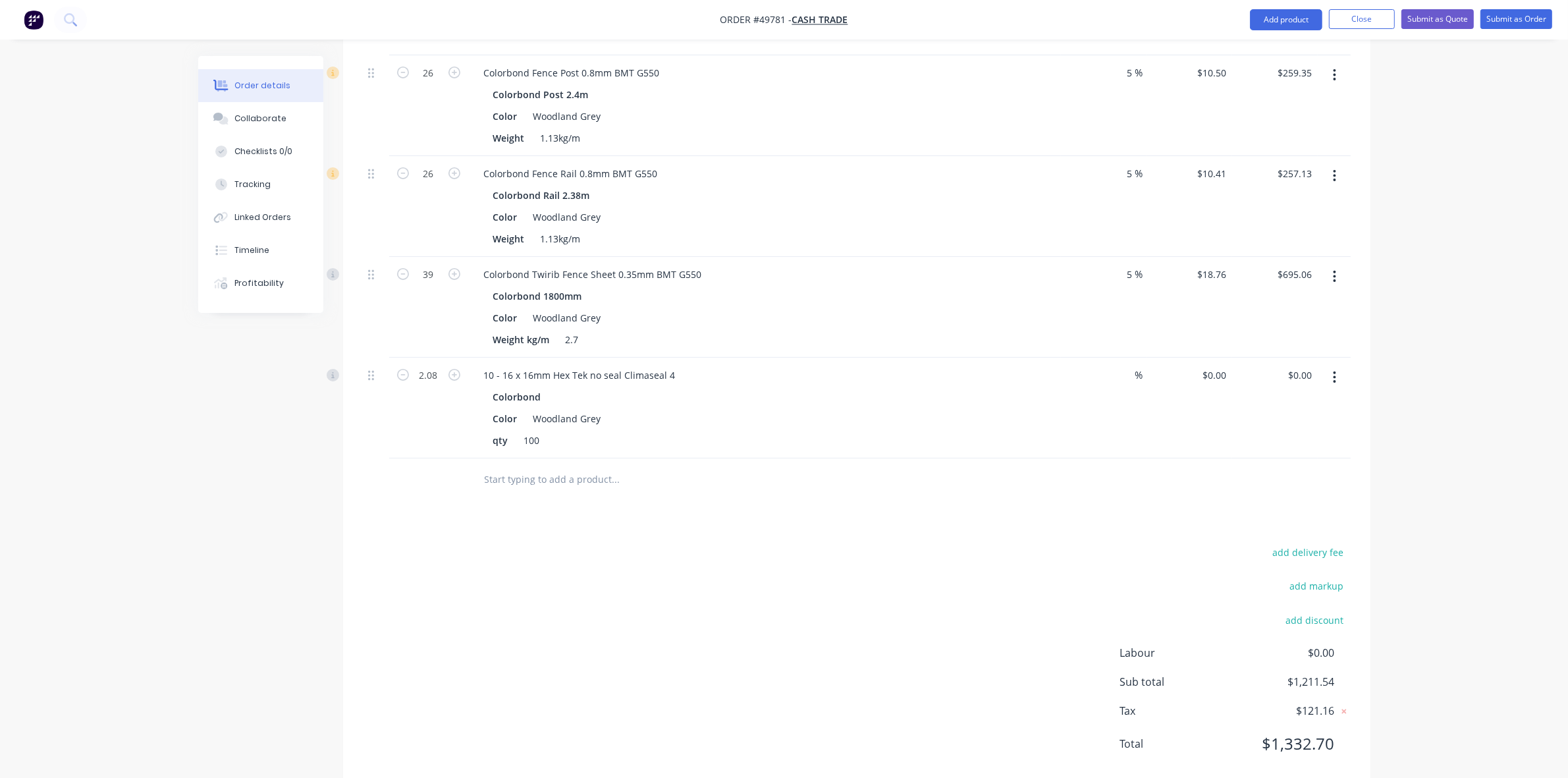
scroll to position [428, 0]
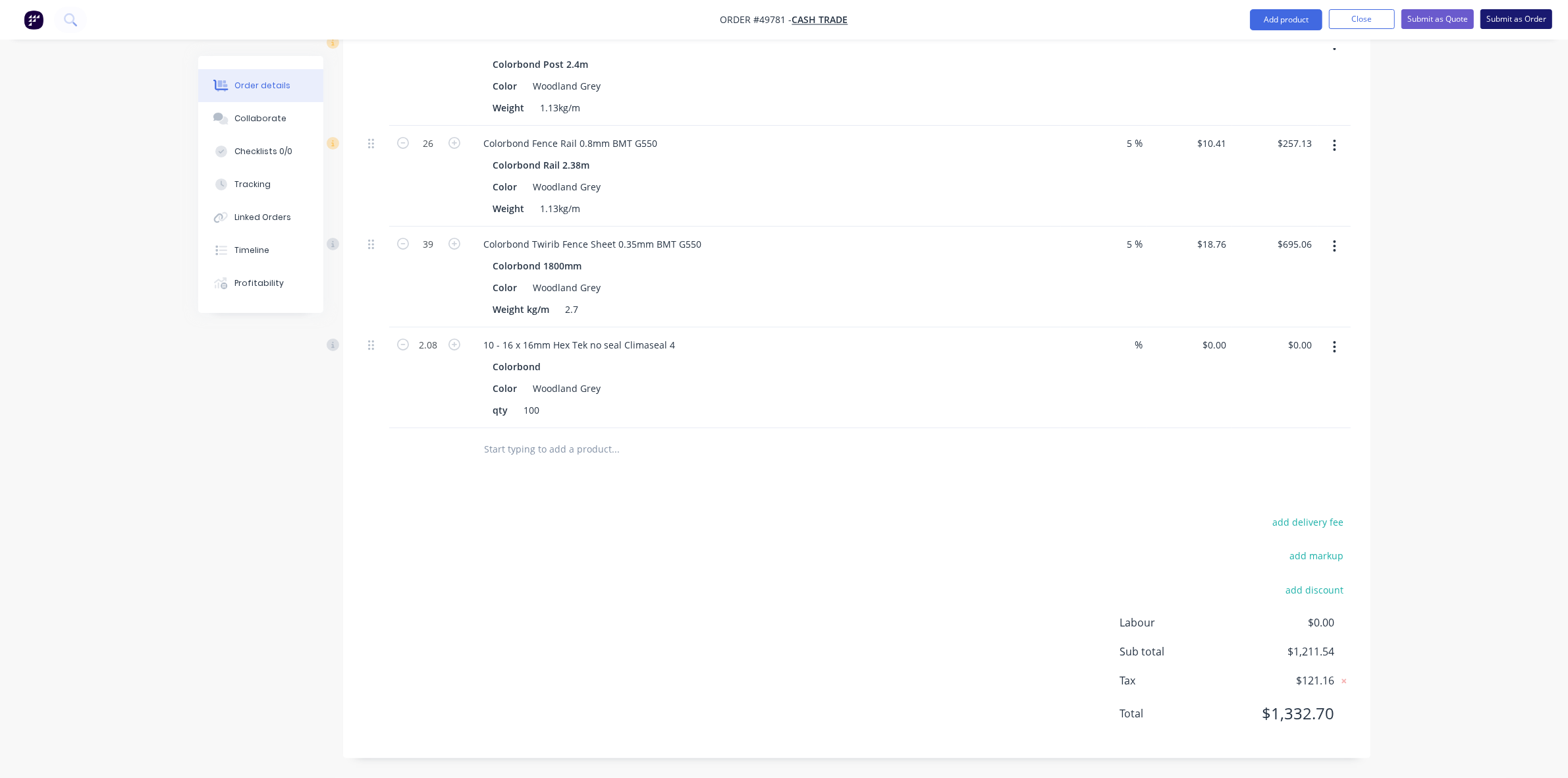
click at [1510, 17] on button "Submit as Order" at bounding box center [1516, 19] width 72 height 20
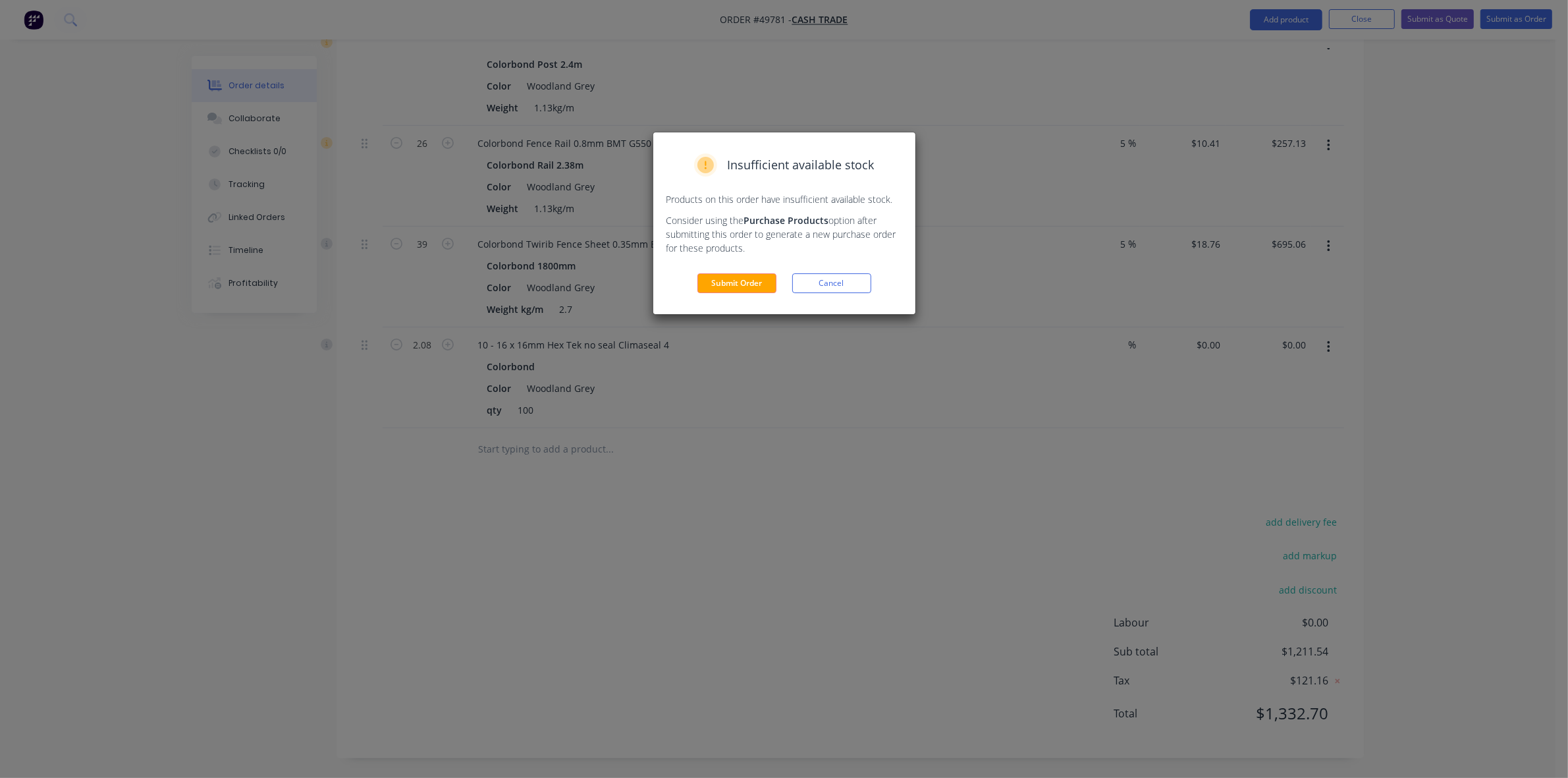
click at [746, 255] on div "Insufficient available stock Products on this order have insufficient available…" at bounding box center [784, 223] width 262 height 181
click at [744, 272] on div "Insufficient available stock Products on this order have insufficient available…" at bounding box center [784, 223] width 262 height 181
click at [744, 274] on button "Submit Order" at bounding box center [737, 283] width 79 height 20
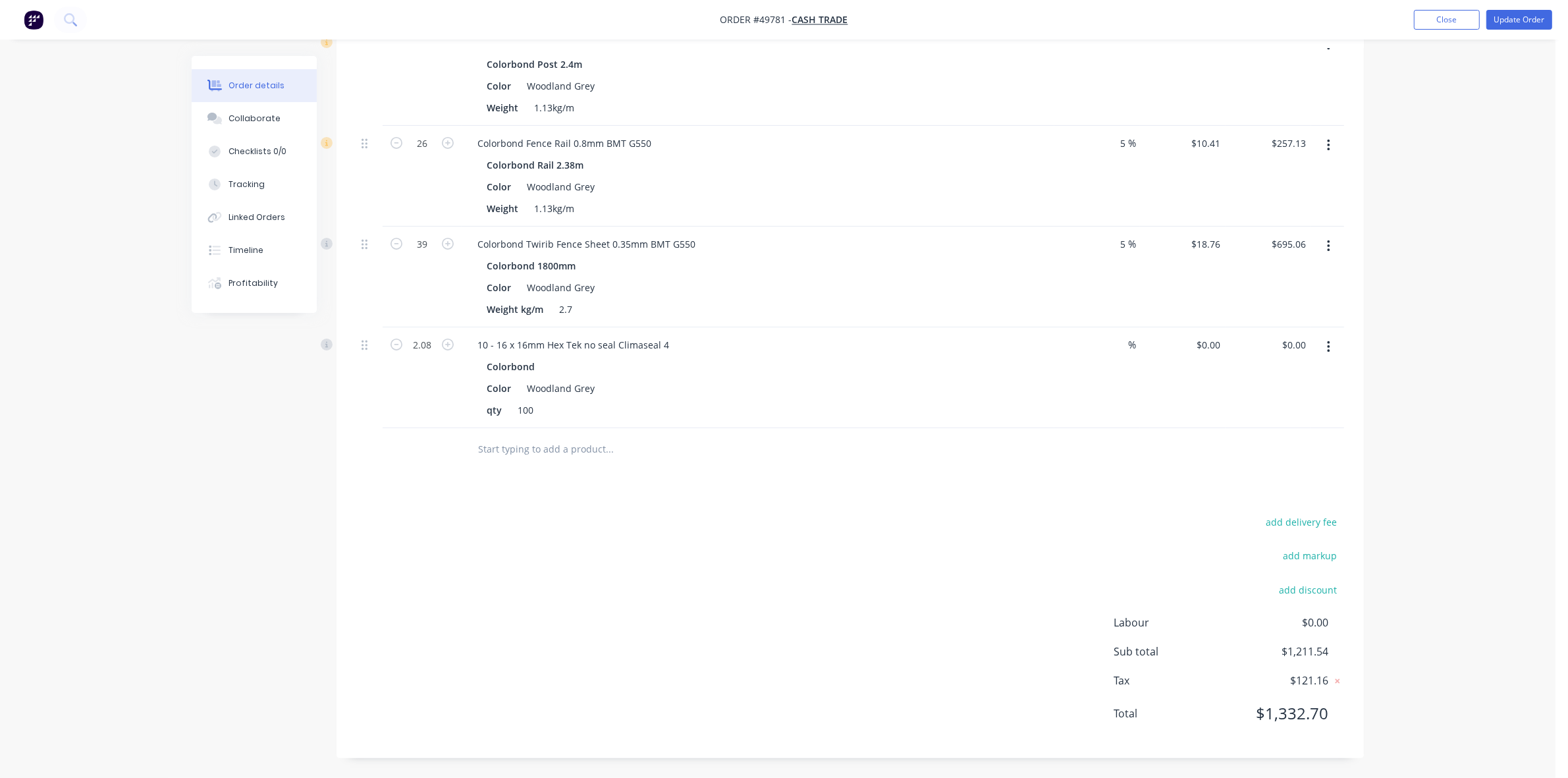
scroll to position [0, 0]
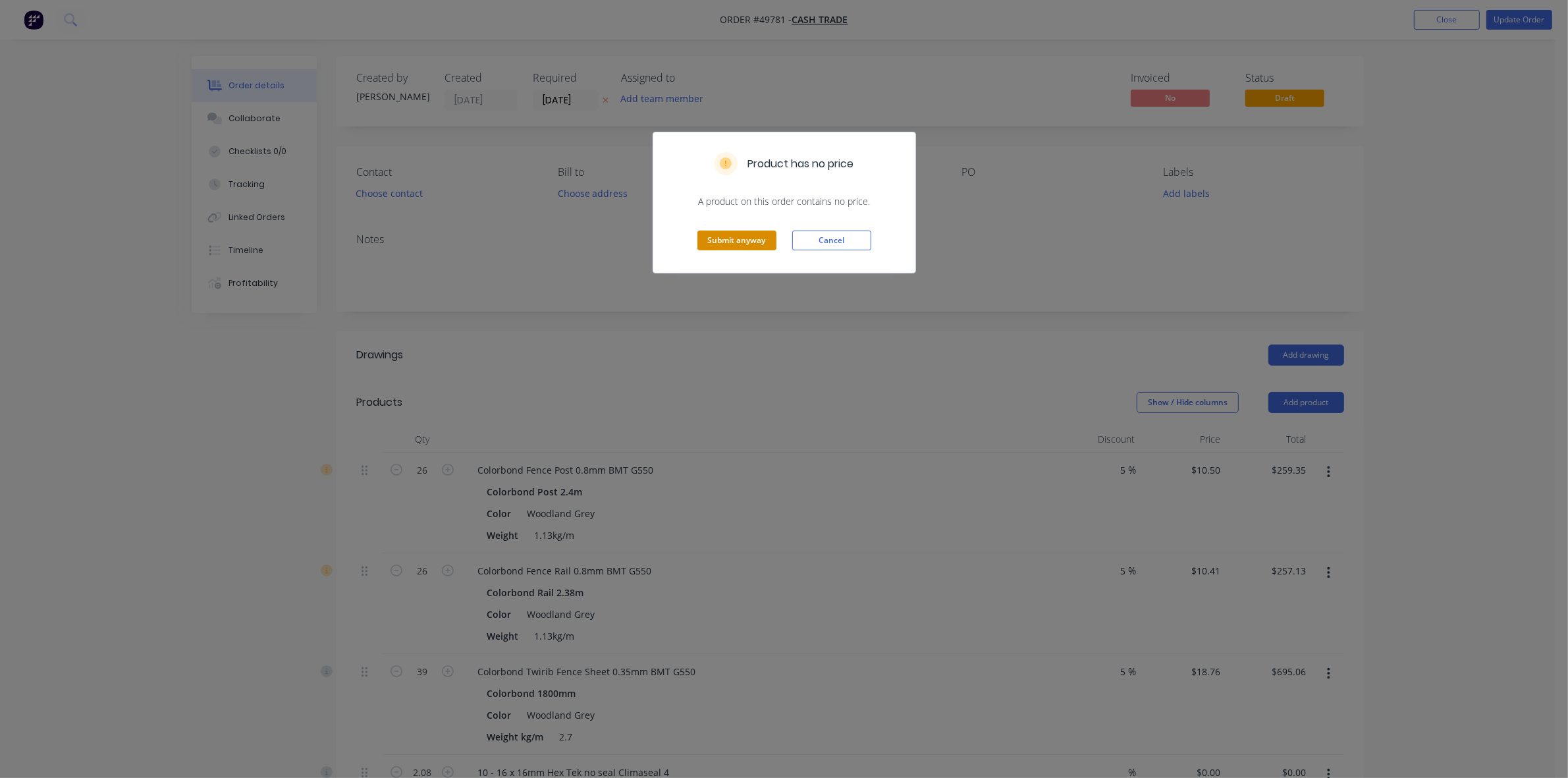
click at [735, 237] on button "Submit anyway" at bounding box center [737, 240] width 79 height 20
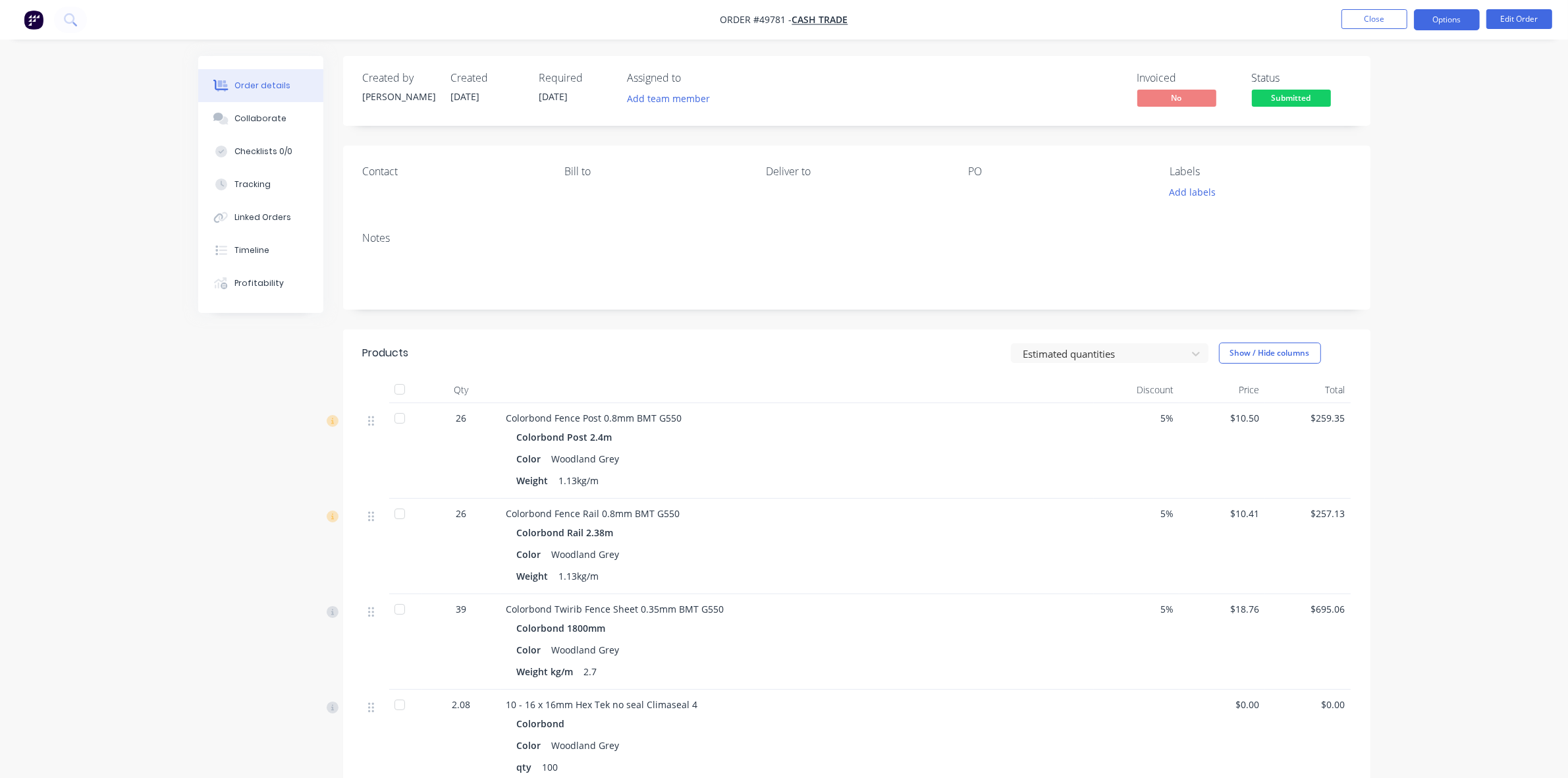
click at [1450, 21] on button "Options" at bounding box center [1446, 20] width 66 height 21
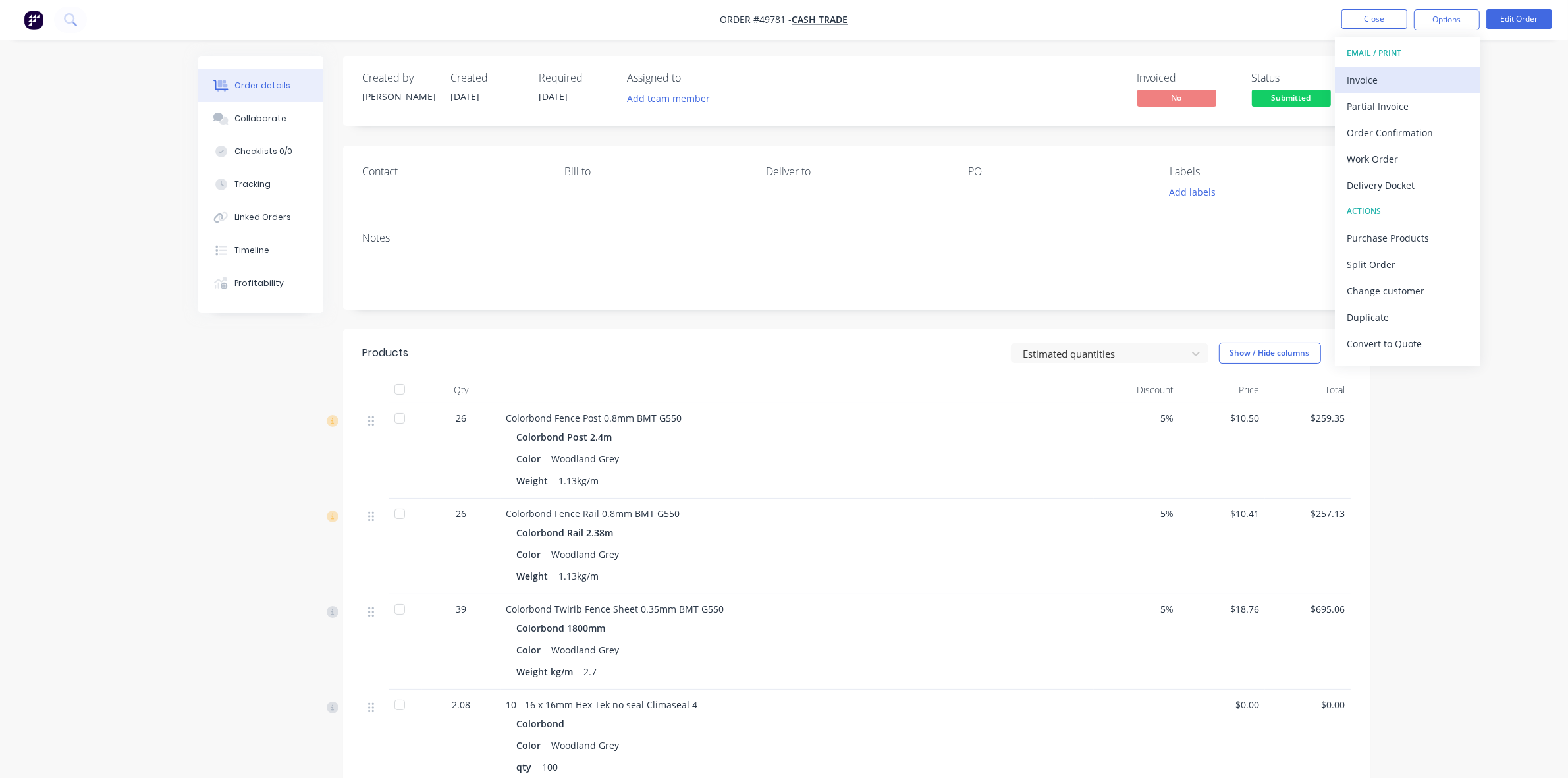
click at [1368, 79] on div "Invoice" at bounding box center [1407, 80] width 121 height 19
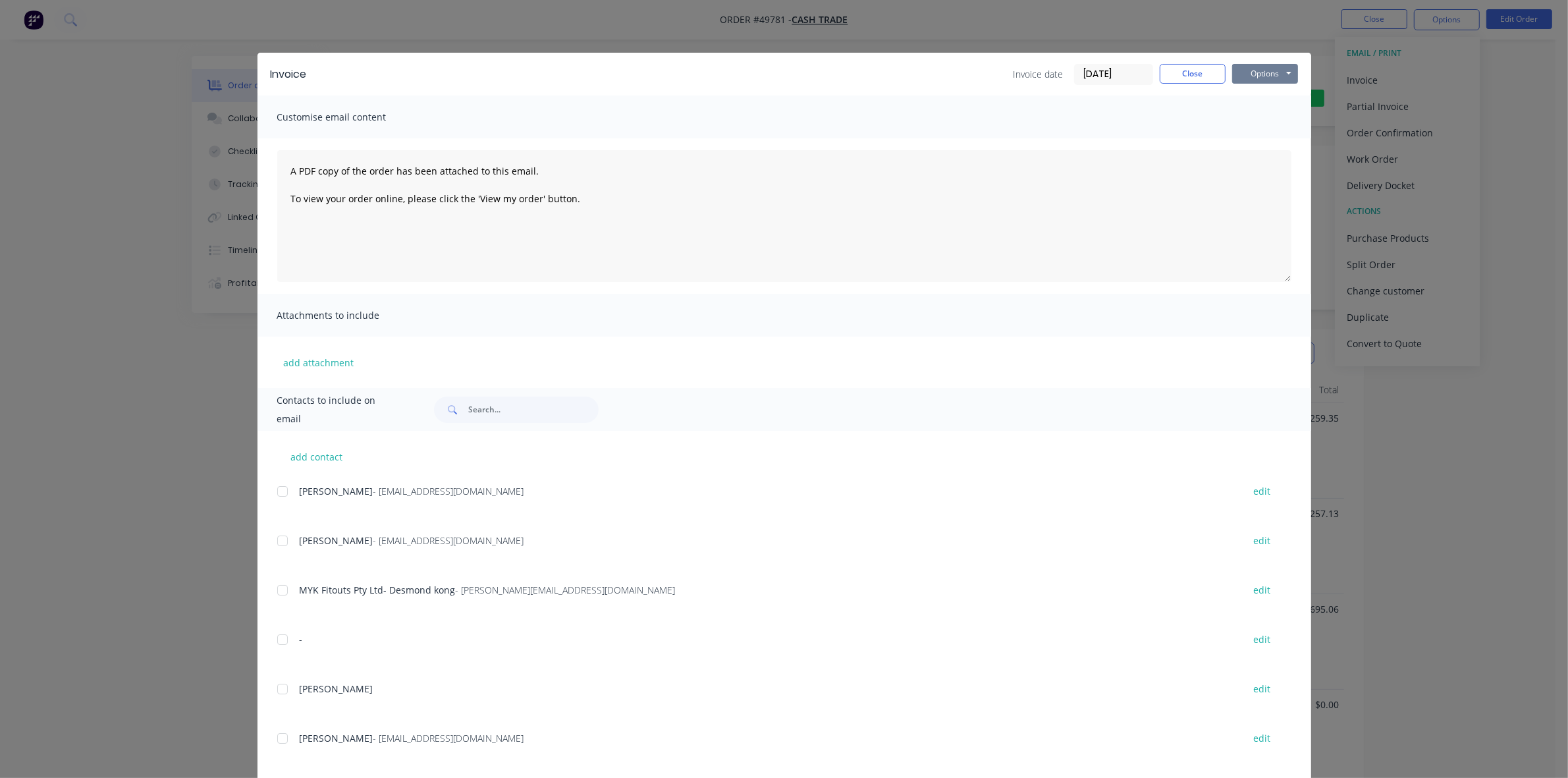
click at [1253, 70] on button "Options" at bounding box center [1265, 74] width 66 height 20
click at [1275, 117] on button "Print" at bounding box center [1274, 119] width 84 height 21
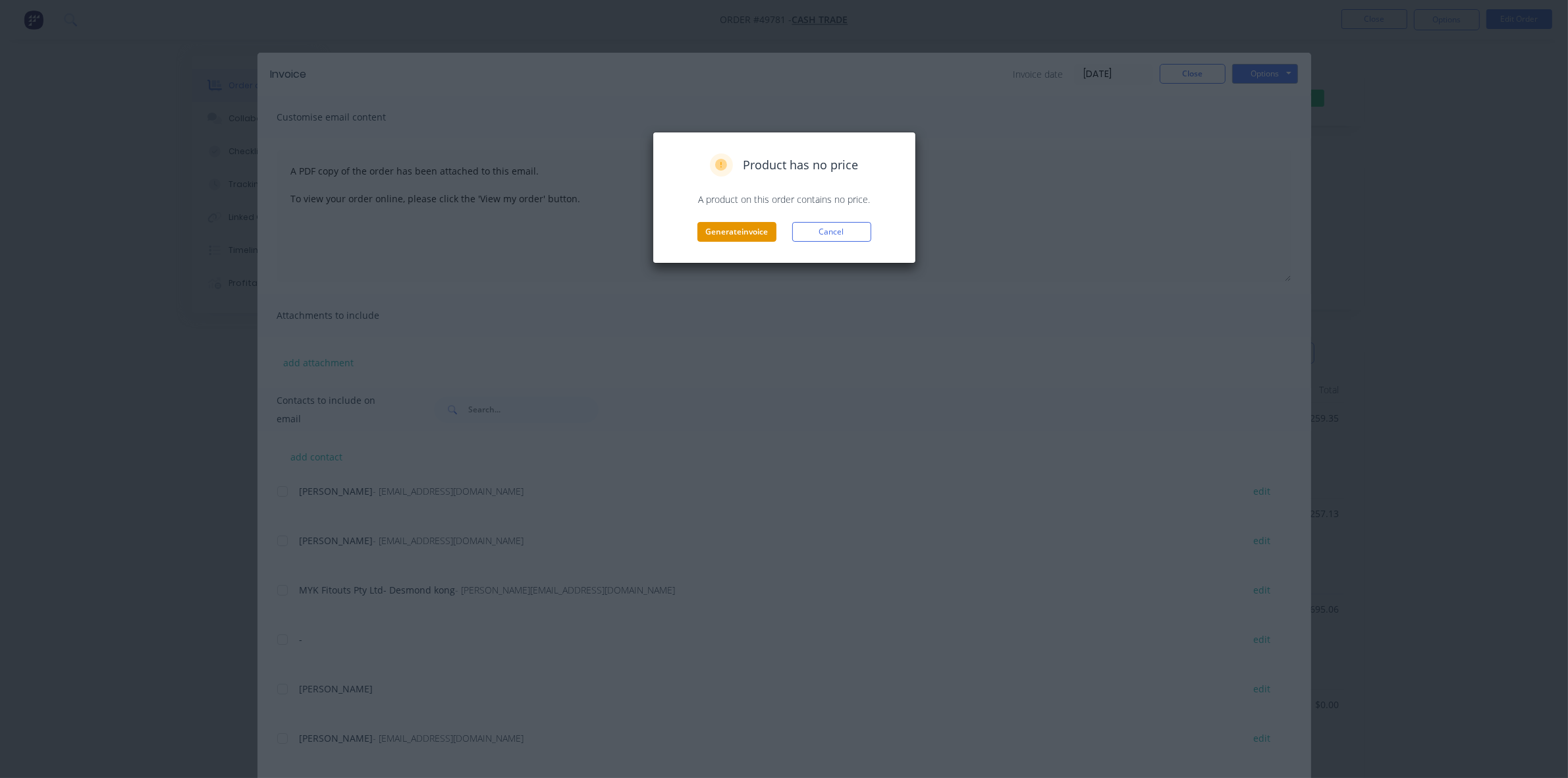
click at [743, 229] on button "Generate invoice" at bounding box center [737, 232] width 79 height 20
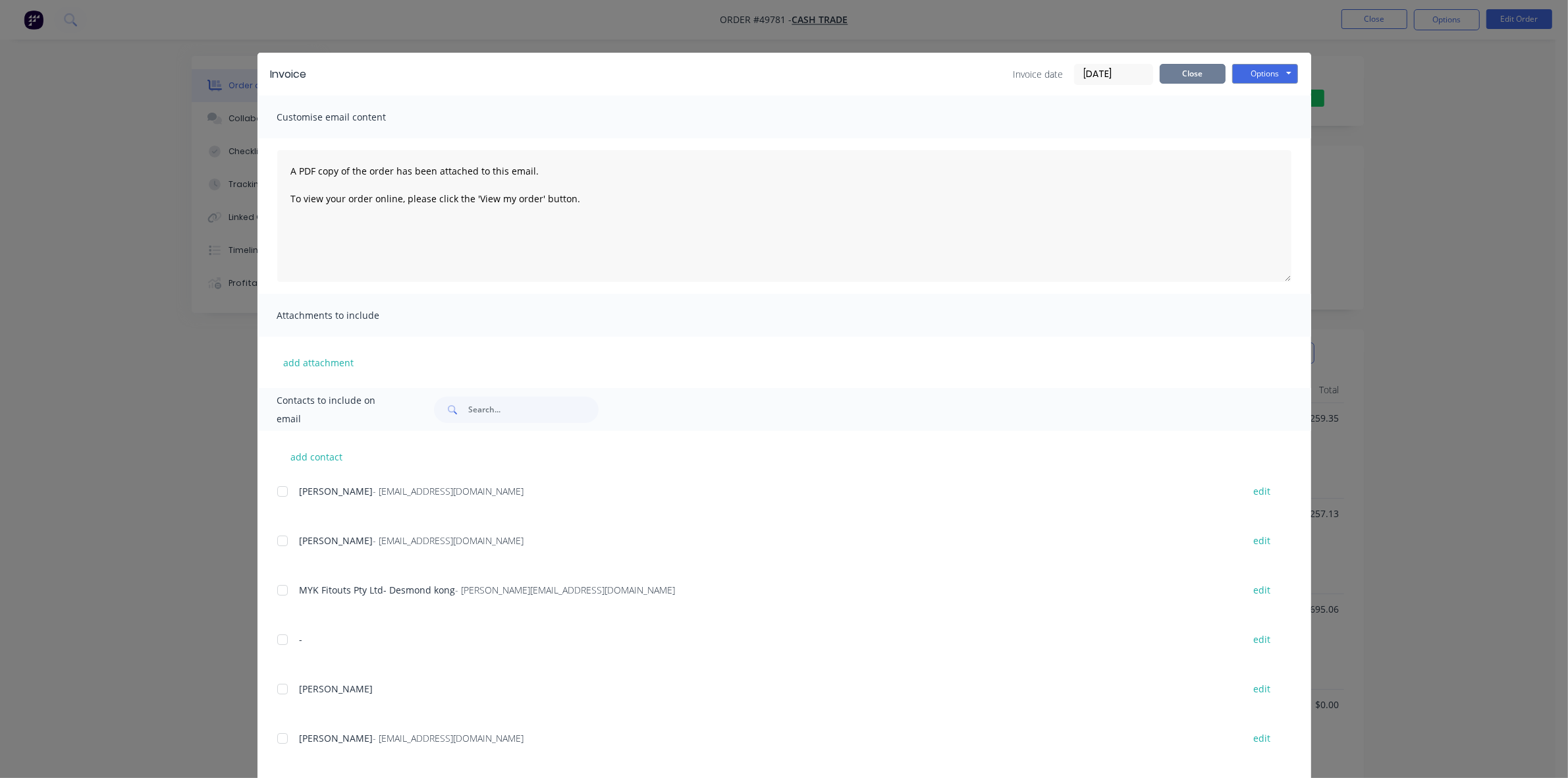
drag, startPoint x: 1206, startPoint y: 73, endPoint x: 1214, endPoint y: 71, distance: 8.2
click at [1206, 71] on button "Close" at bounding box center [1193, 74] width 66 height 20
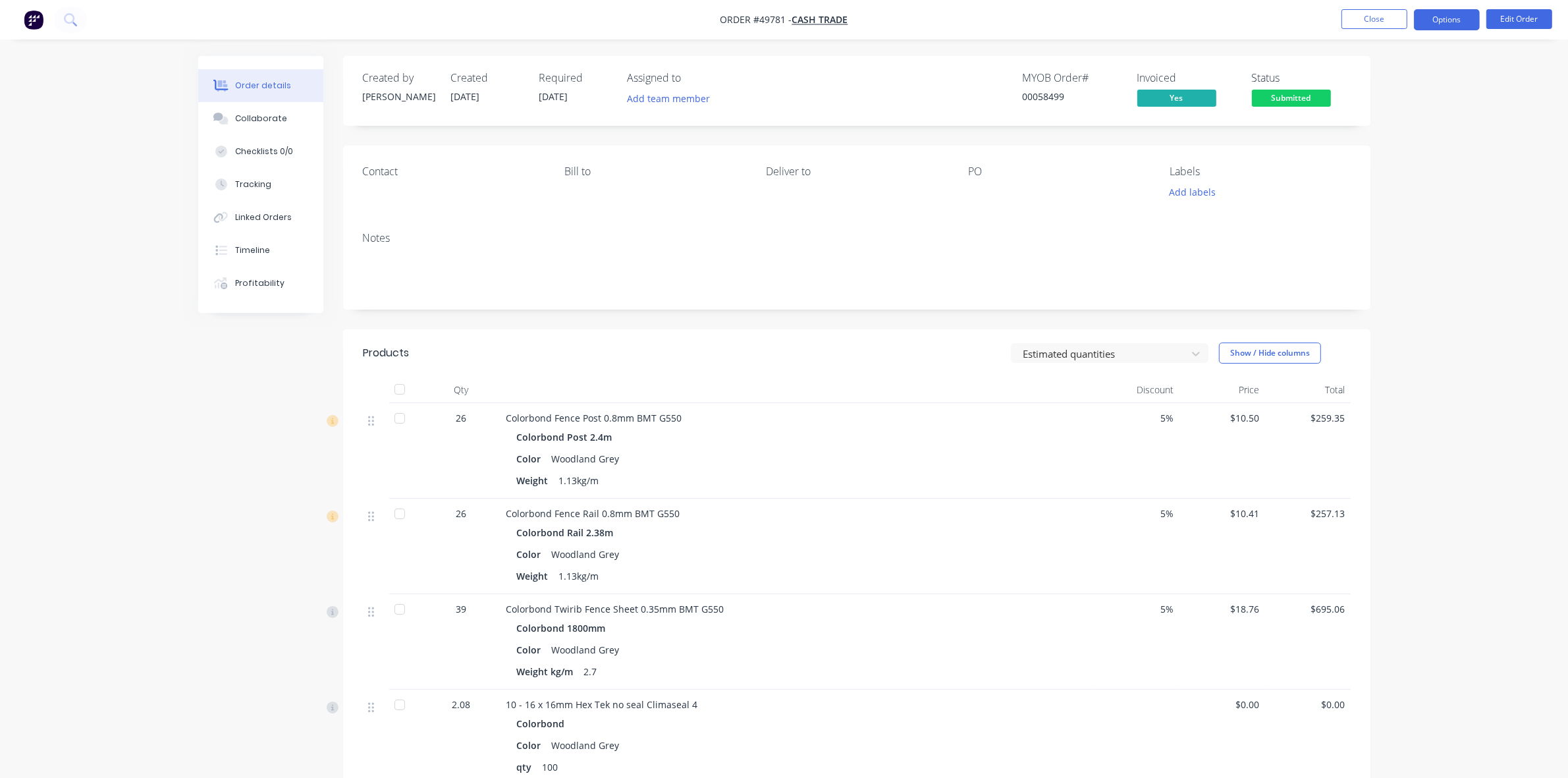
click at [1431, 21] on button "Options" at bounding box center [1446, 20] width 66 height 21
click at [1407, 188] on div "Delivery Docket" at bounding box center [1407, 185] width 121 height 19
click at [1407, 126] on div "Without pricing" at bounding box center [1407, 133] width 121 height 19
click at [971, 52] on div "Order details Collaborate Checklists 0/0 Tracking Linked Orders Timeline Profit…" at bounding box center [784, 495] width 1568 height 990
drag, startPoint x: 1314, startPoint y: 97, endPoint x: 1314, endPoint y: 110, distance: 13.0
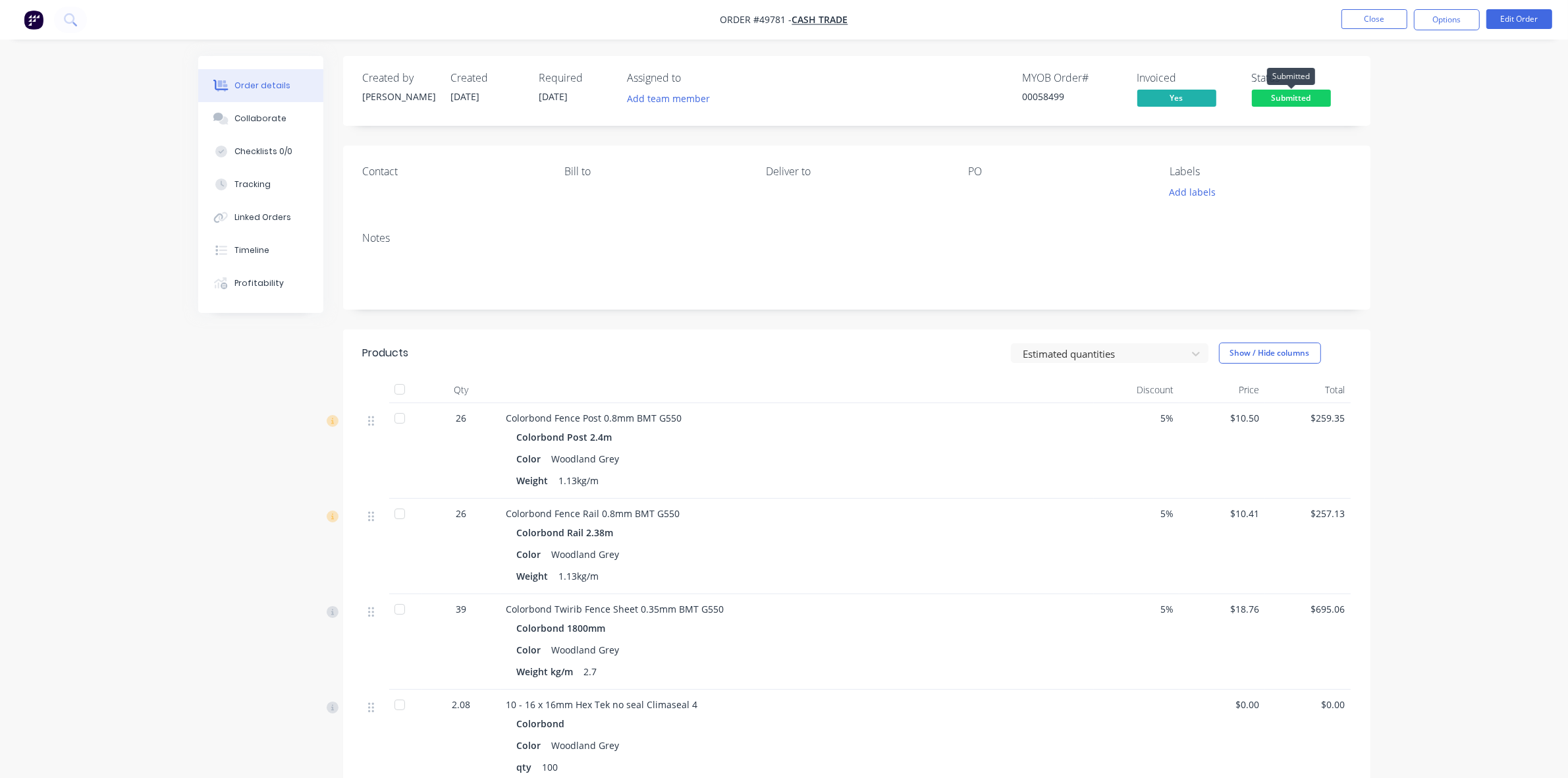
click at [1314, 99] on span "Submitted" at bounding box center [1291, 97] width 79 height 16
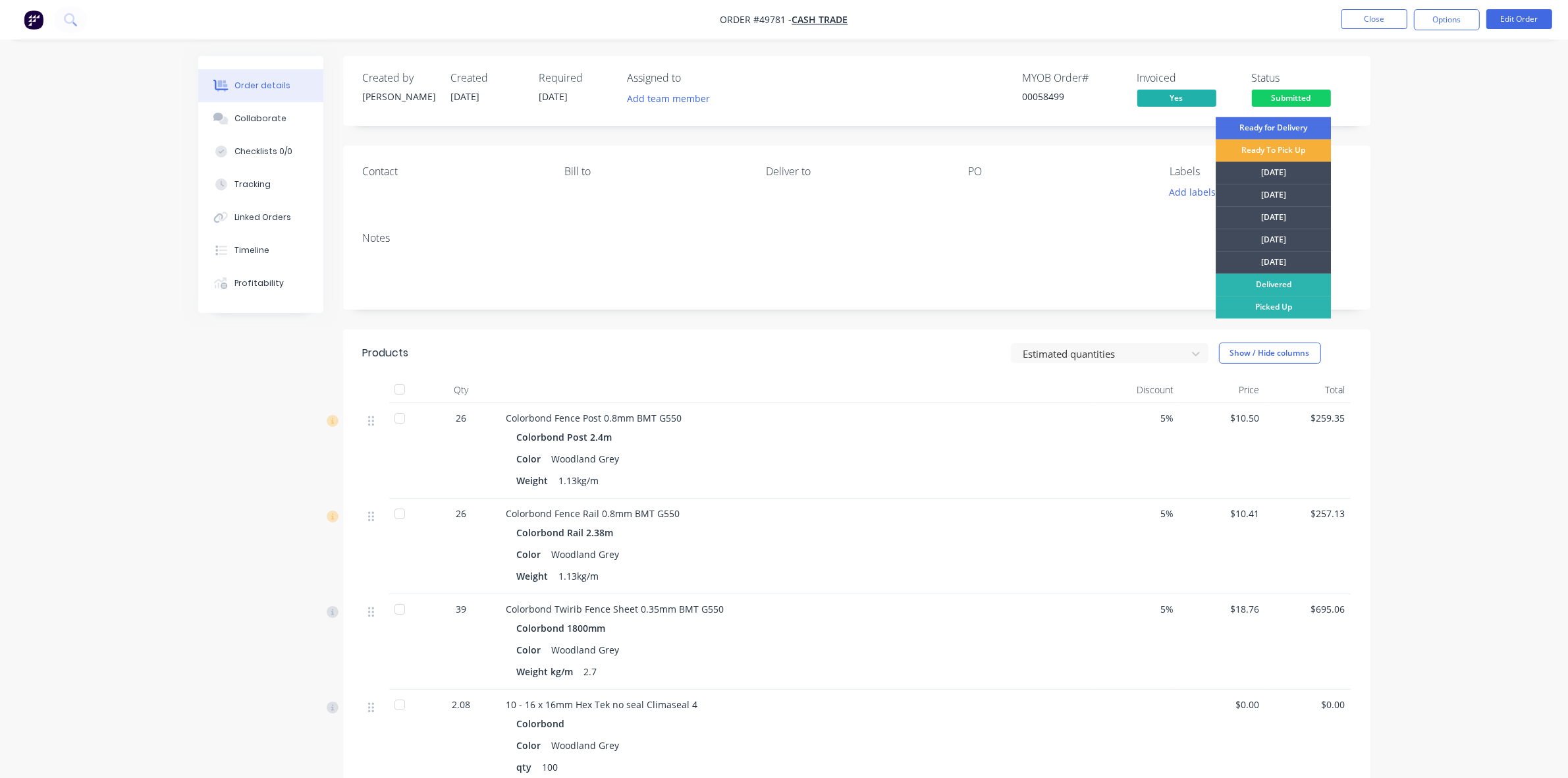
drag, startPoint x: 1278, startPoint y: 310, endPoint x: 1429, endPoint y: 189, distance: 193.5
click at [1283, 305] on div "Picked Up" at bounding box center [1274, 308] width 115 height 22
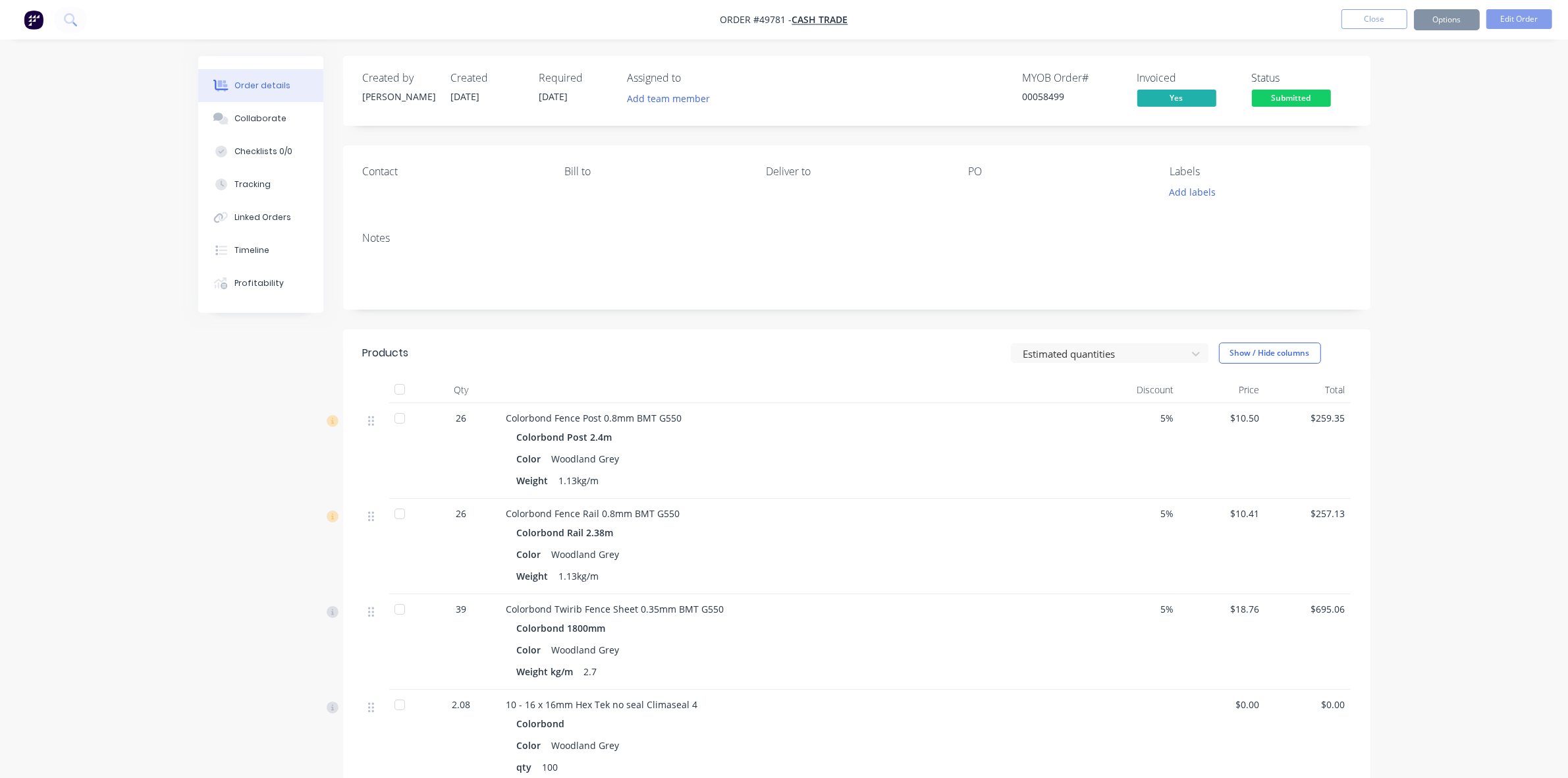
drag, startPoint x: 1429, startPoint y: 182, endPoint x: 1404, endPoint y: 90, distance: 95.3
click at [1427, 178] on div "Order details Collaborate Checklists 0/0 Tracking Linked Orders Timeline Profit…" at bounding box center [784, 495] width 1568 height 990
click at [1360, 21] on button "Close" at bounding box center [1374, 19] width 66 height 20
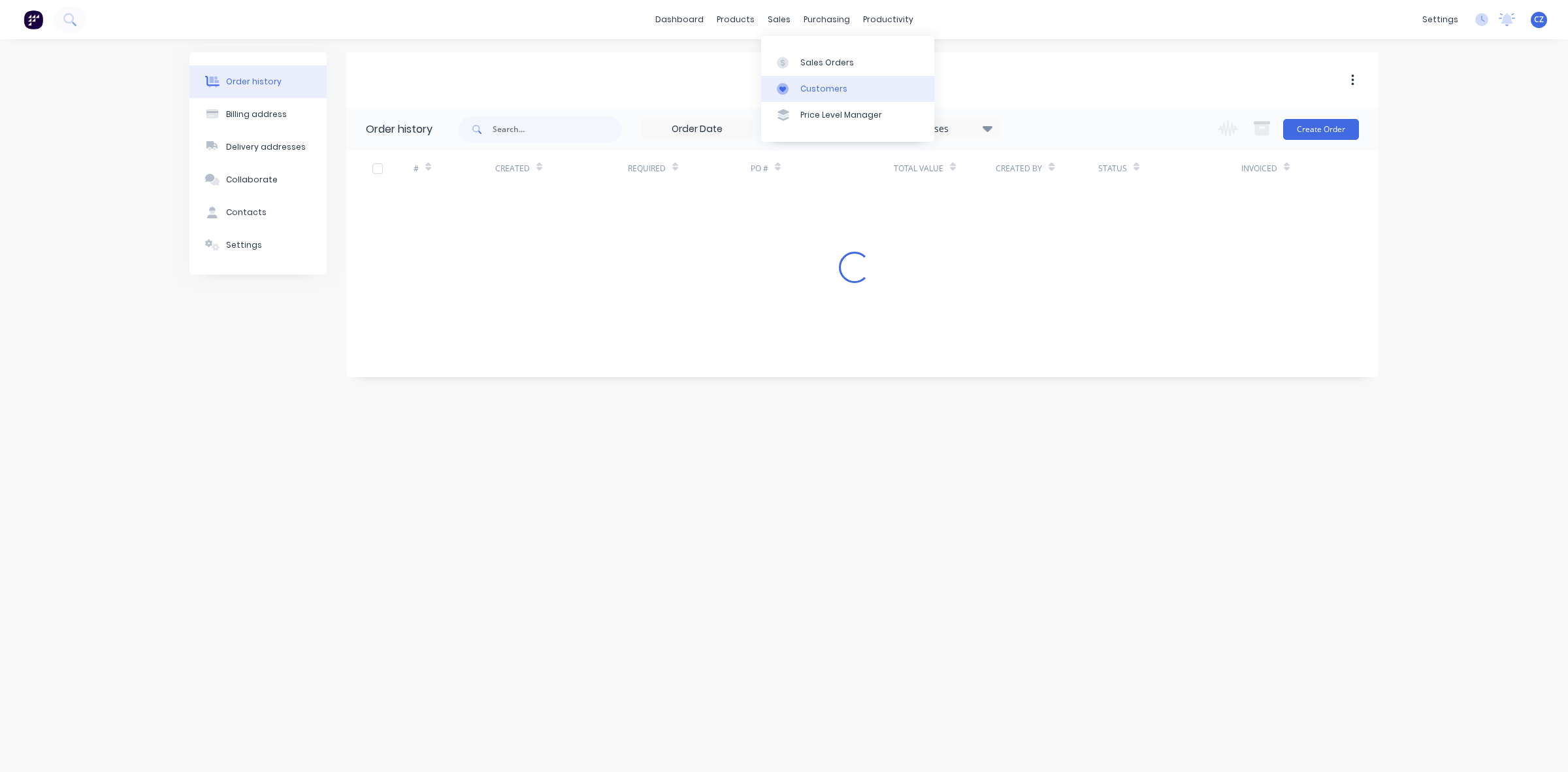
click at [807, 87] on div "Customers" at bounding box center [824, 89] width 47 height 12
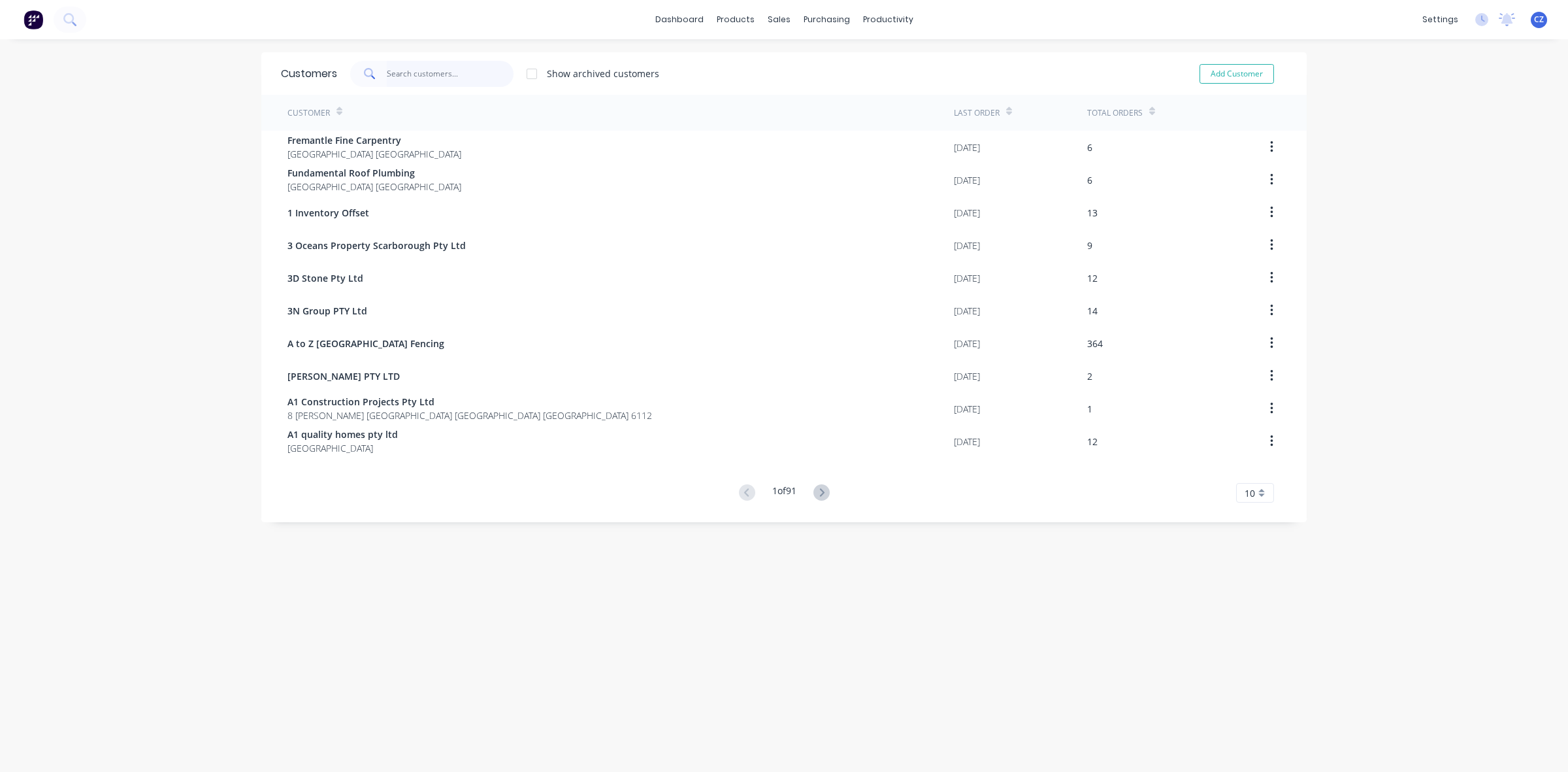
drag, startPoint x: 432, startPoint y: 82, endPoint x: 357, endPoint y: 56, distance: 79.4
click at [432, 82] on input "text" at bounding box center [451, 74] width 127 height 26
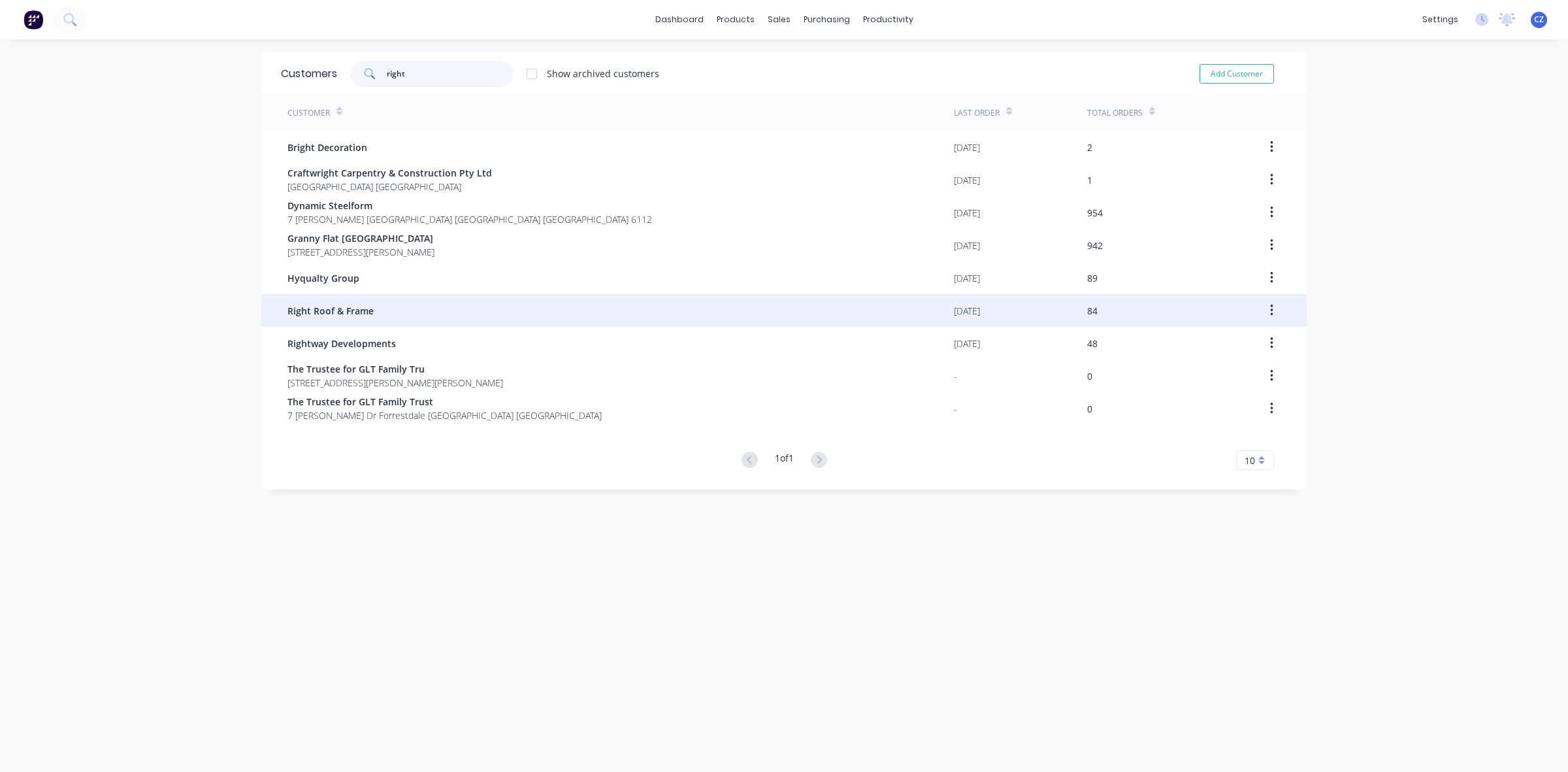
type input "right"
click at [394, 309] on div "Right Roof & Frame" at bounding box center [620, 310] width 667 height 33
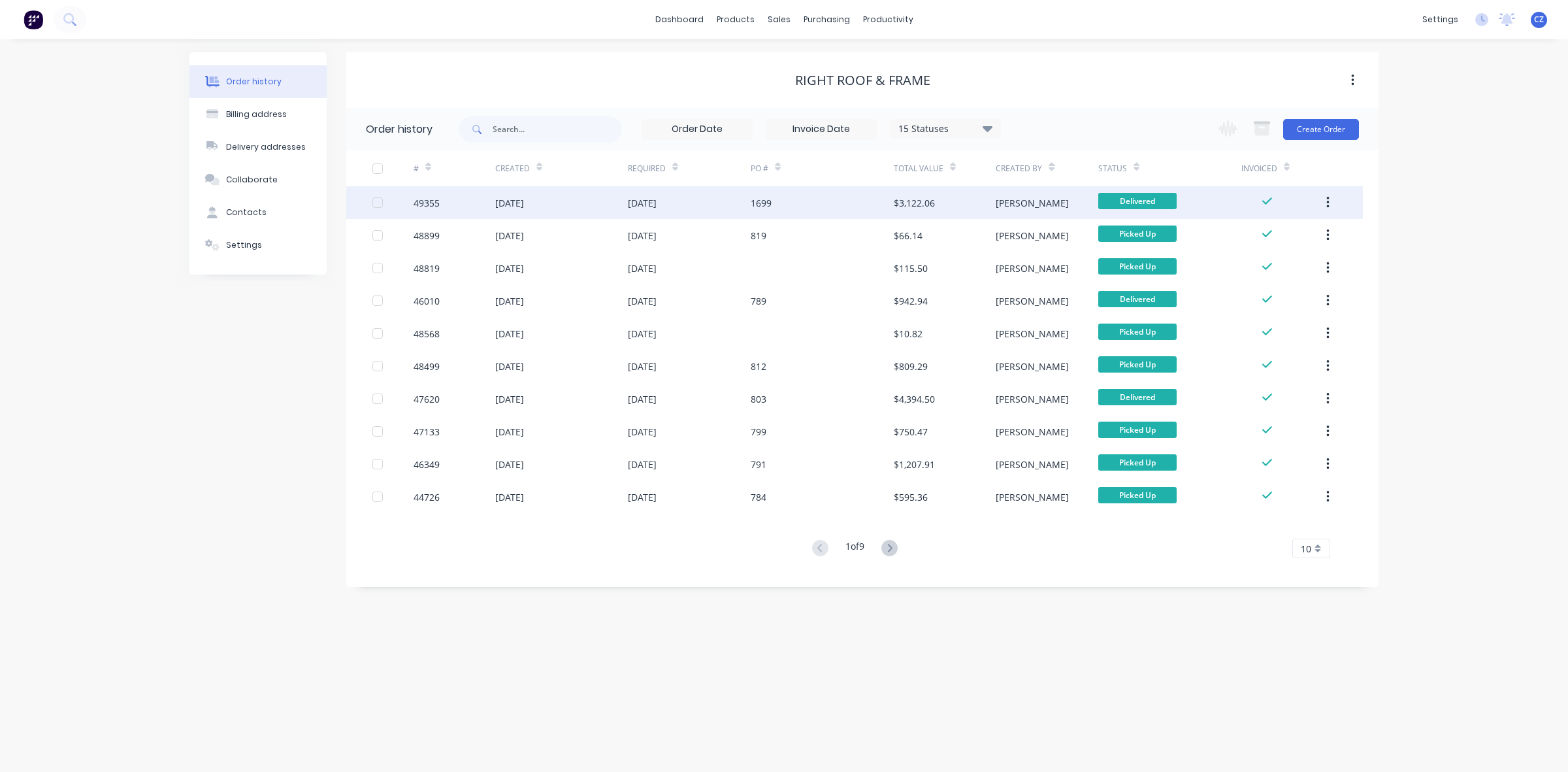
click at [590, 198] on div "[DATE]" at bounding box center [561, 203] width 132 height 33
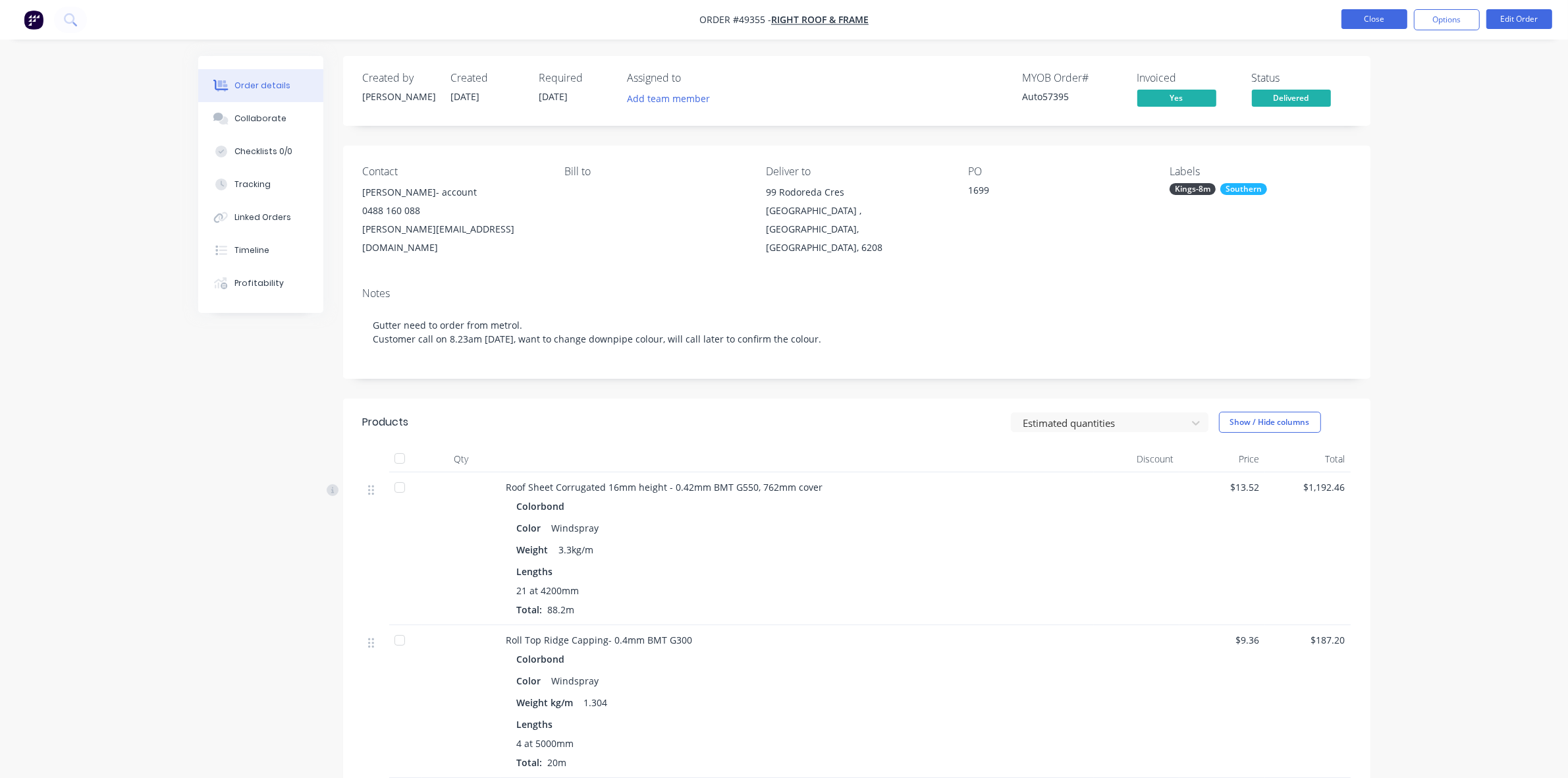
click at [1387, 21] on button "Close" at bounding box center [1374, 19] width 66 height 20
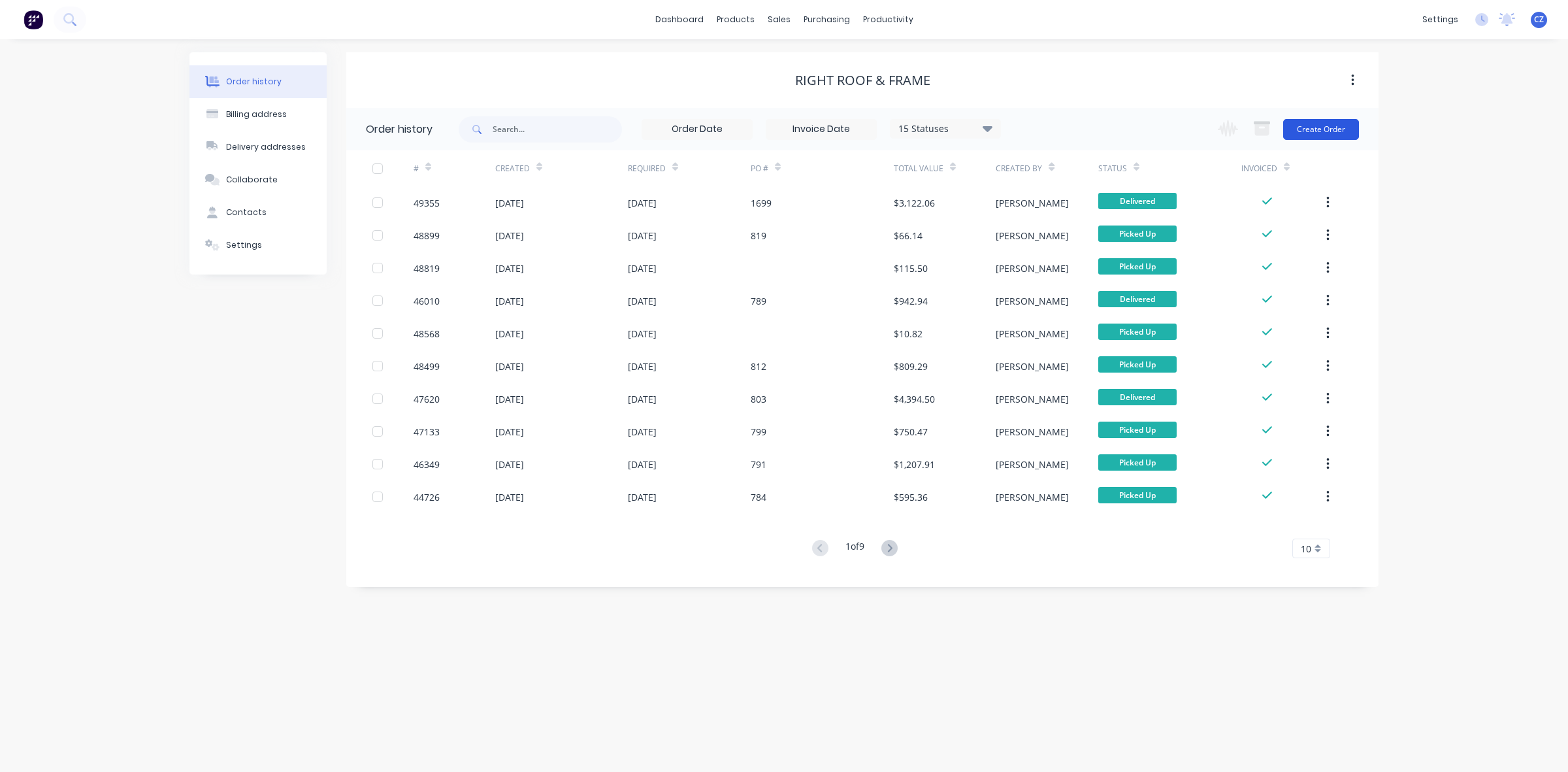
click at [1312, 125] on button "Create Order" at bounding box center [1321, 130] width 76 height 21
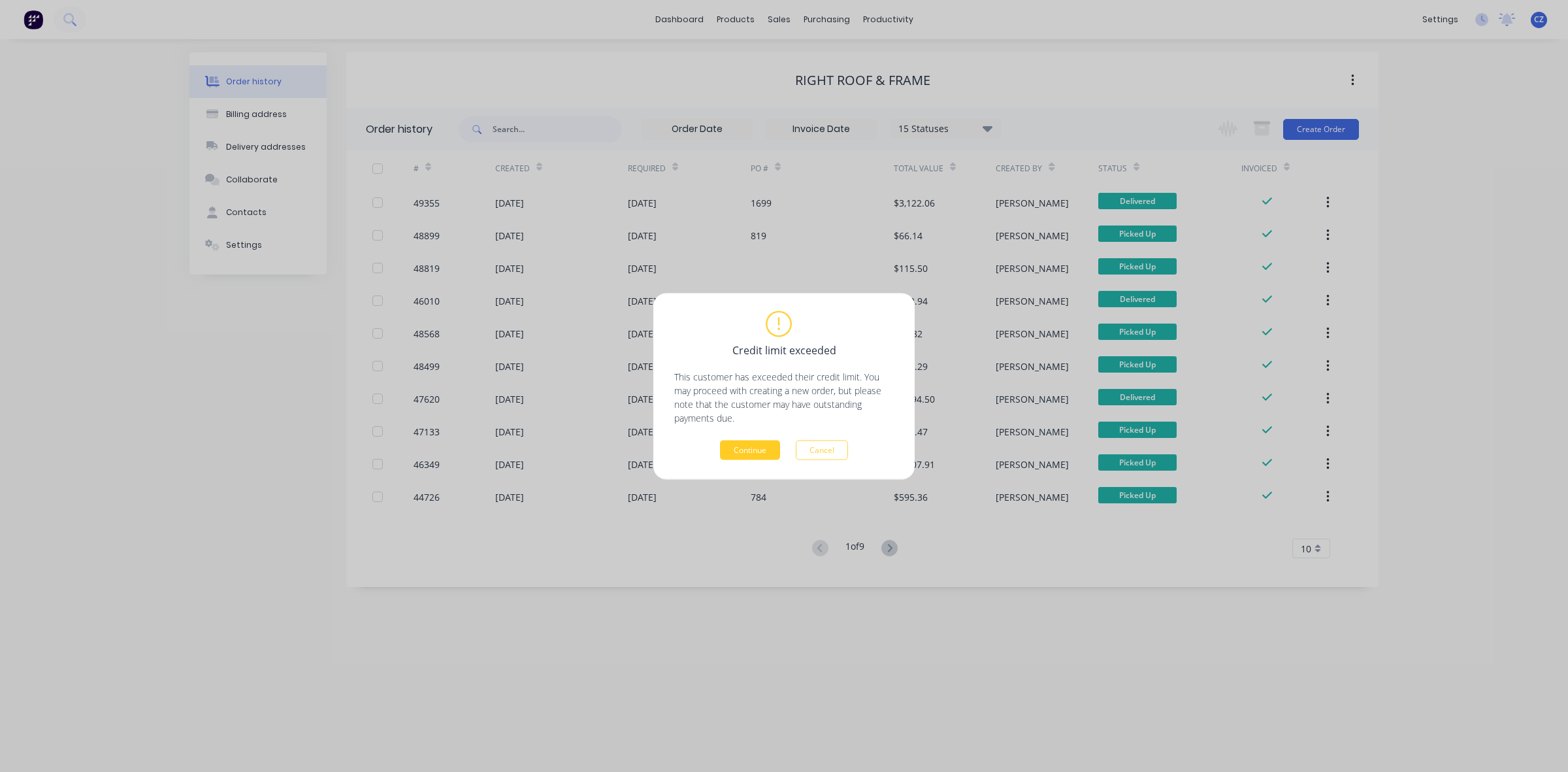
click at [755, 446] on button "Continue" at bounding box center [750, 449] width 60 height 20
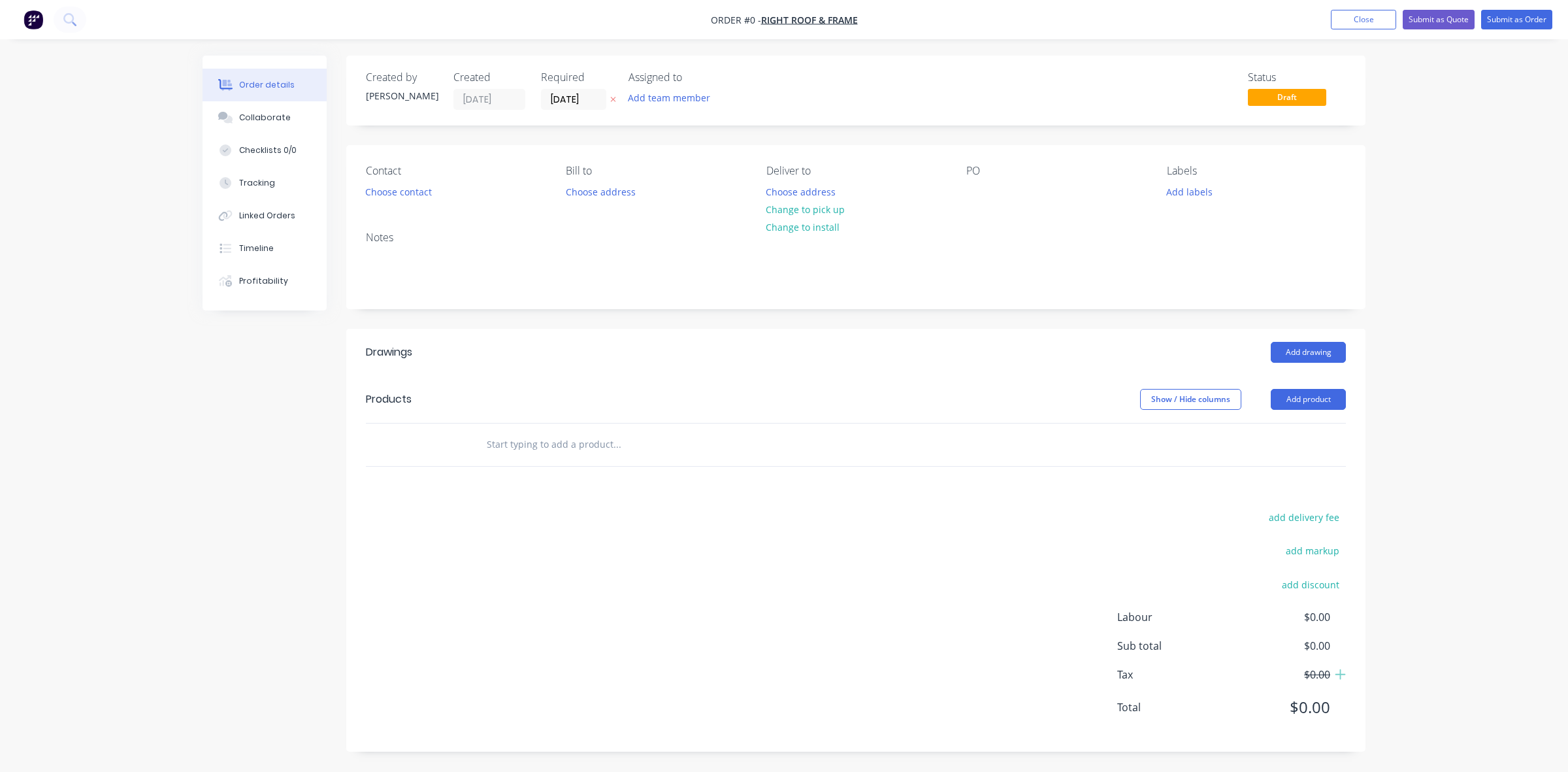
drag, startPoint x: 1291, startPoint y: 403, endPoint x: 1292, endPoint y: 411, distance: 8.1
click at [1292, 409] on button "Add product" at bounding box center [1308, 399] width 75 height 21
click at [1291, 433] on div "Product catalogue" at bounding box center [1284, 432] width 101 height 19
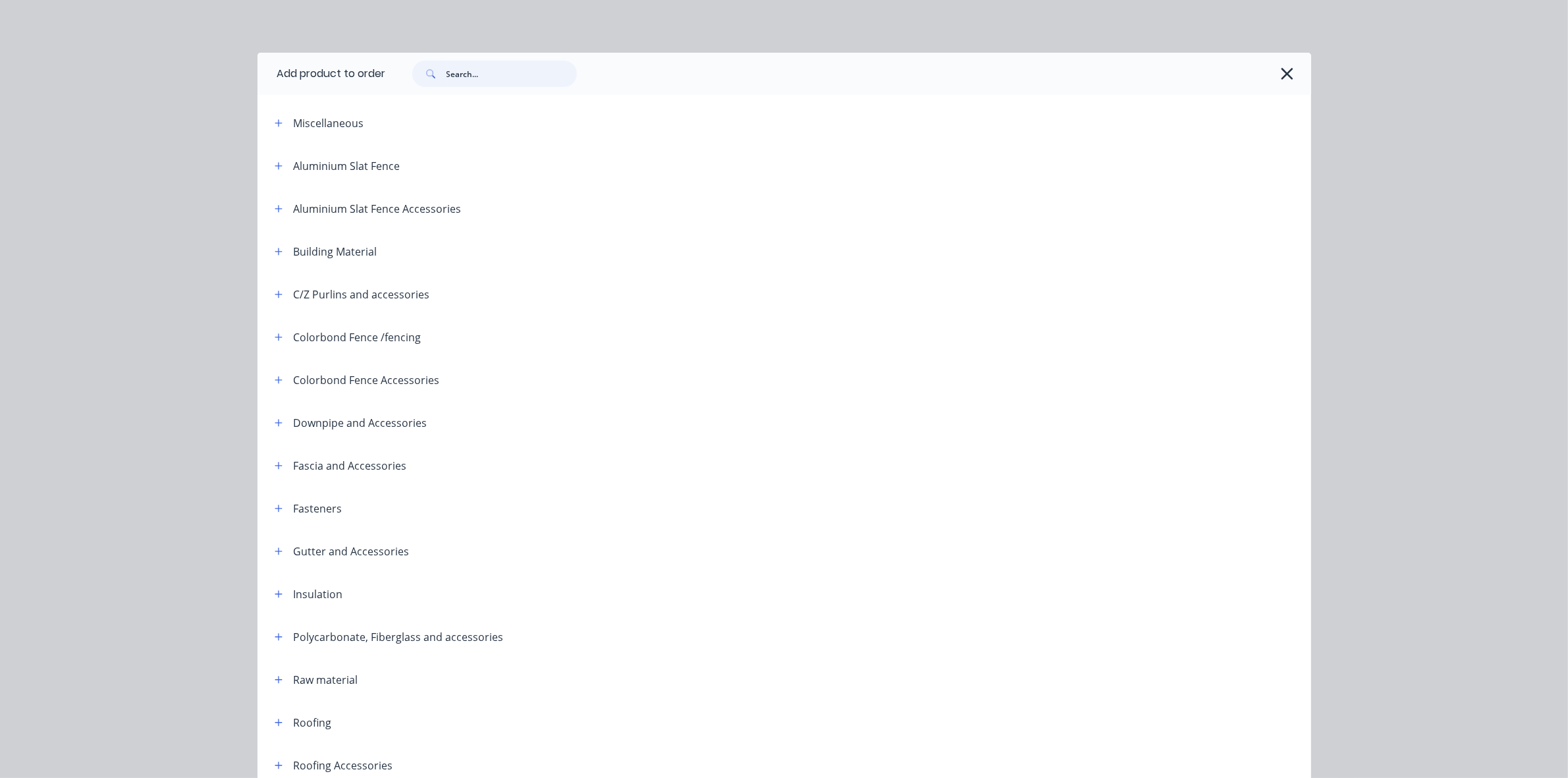
click at [490, 67] on input "text" at bounding box center [511, 74] width 131 height 27
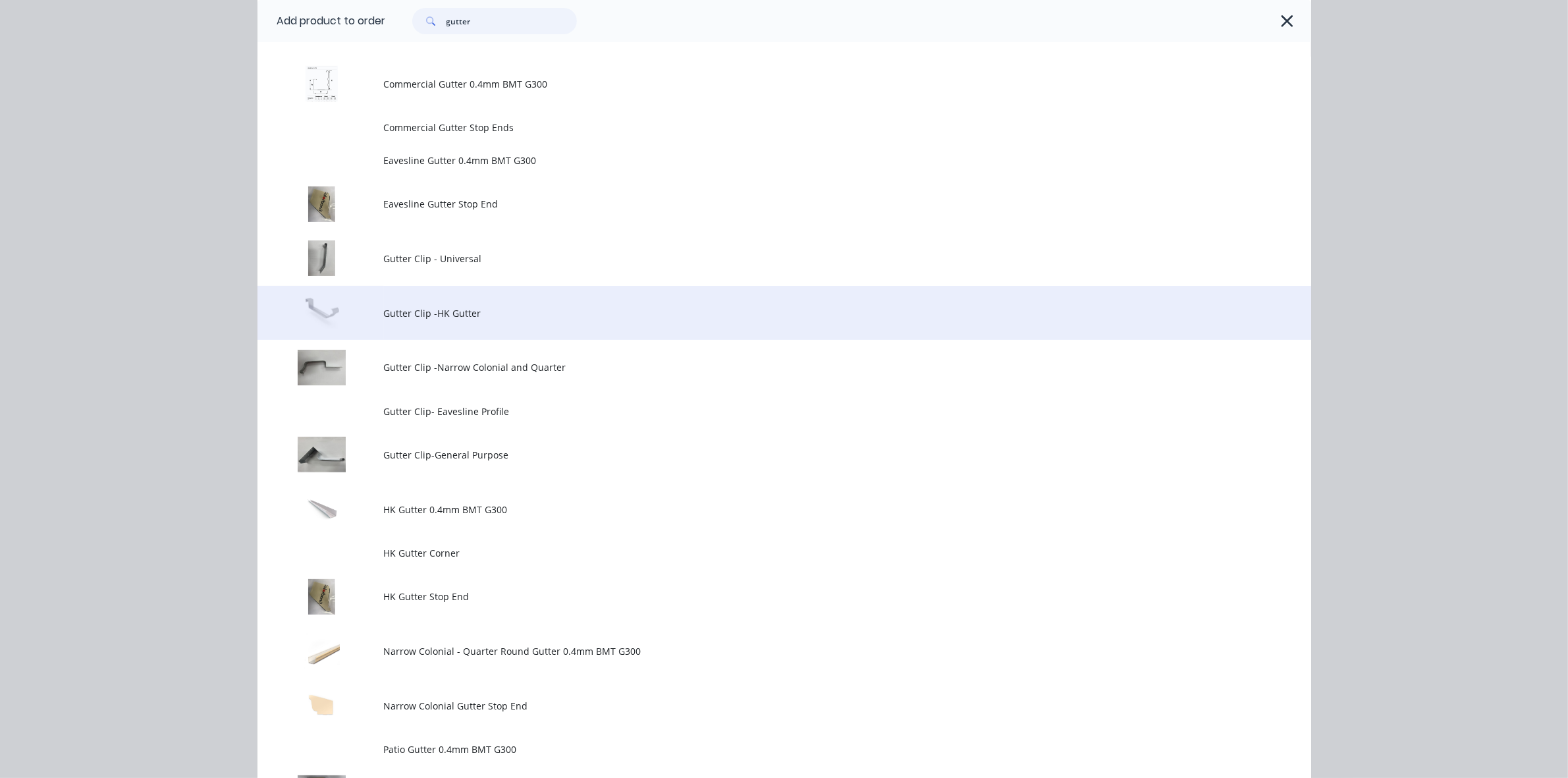
scroll to position [164, 0]
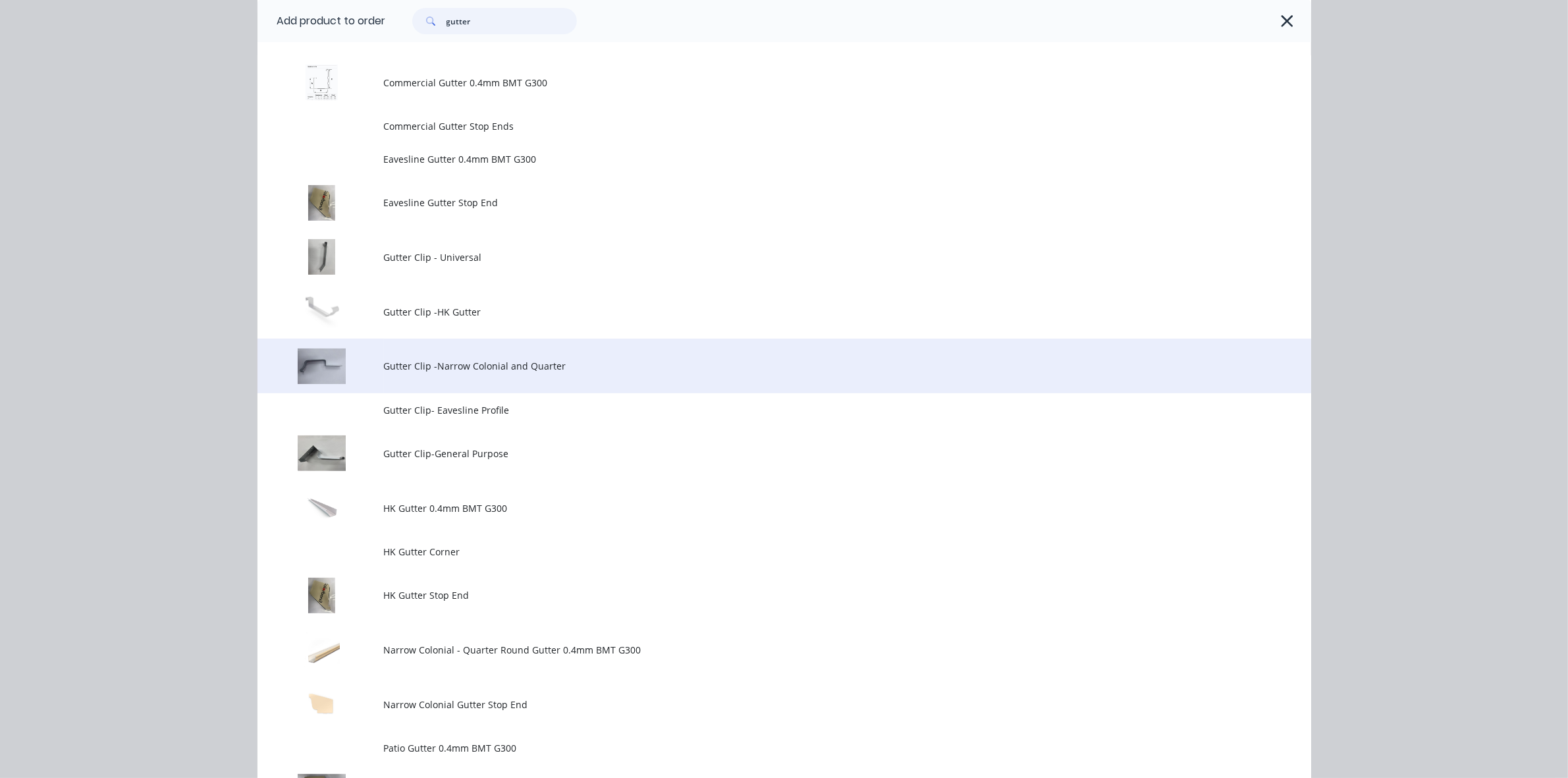
type input "gutter"
click at [455, 363] on span "Gutter Clip -Narrow Colonial and Quarter" at bounding box center [755, 366] width 742 height 14
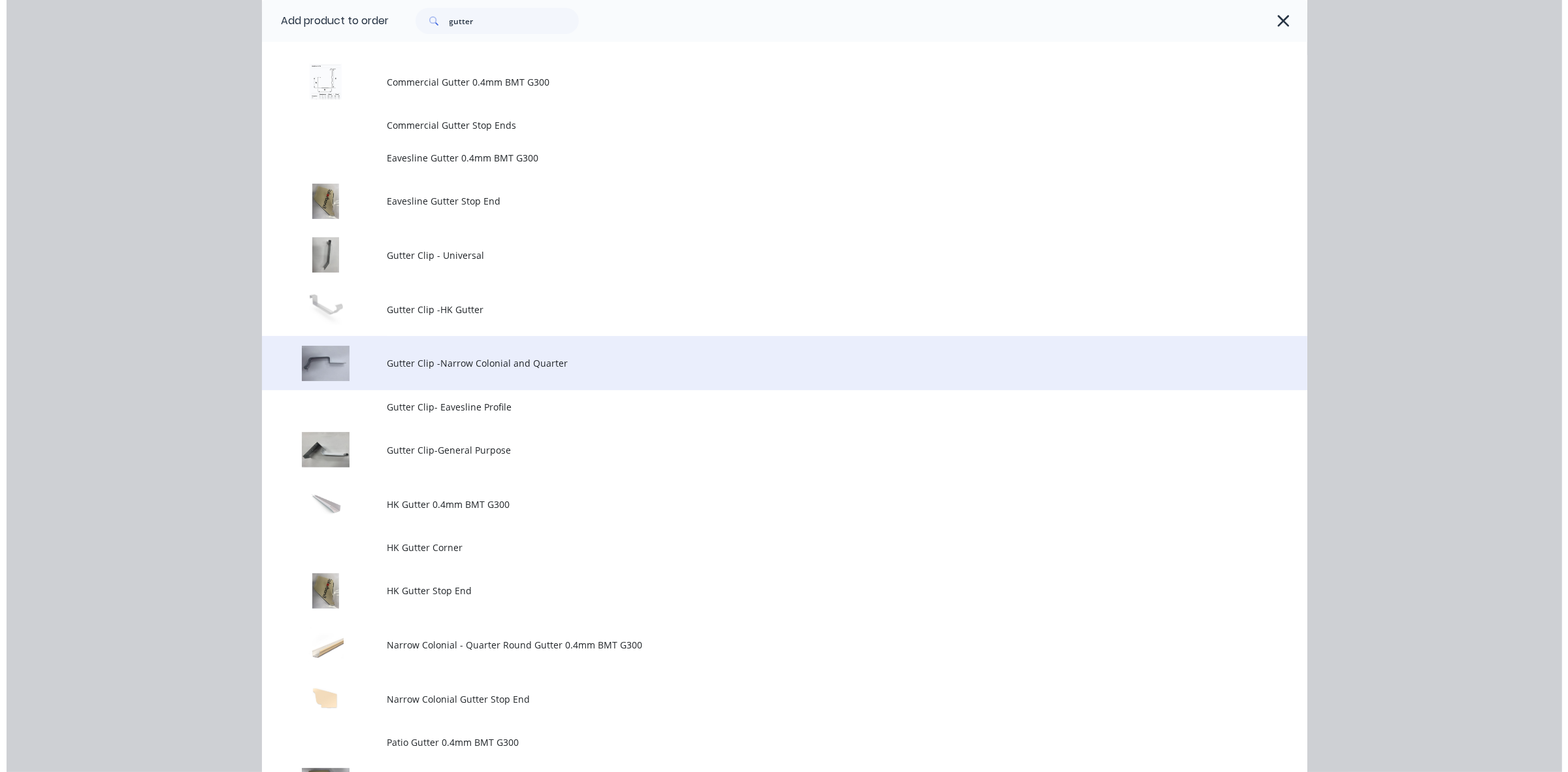
scroll to position [0, 0]
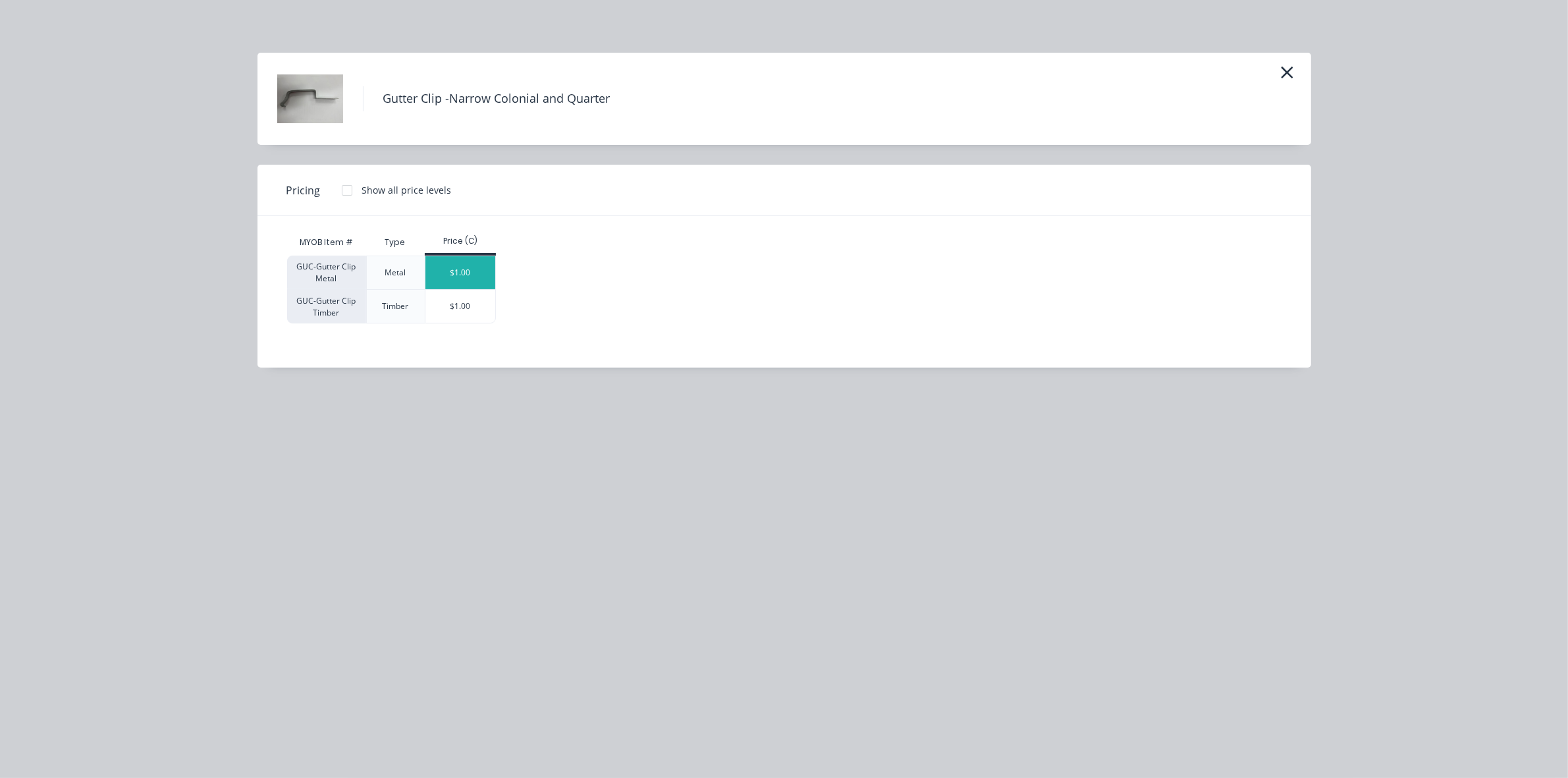
click at [482, 274] on div "$1.00" at bounding box center [461, 272] width 71 height 33
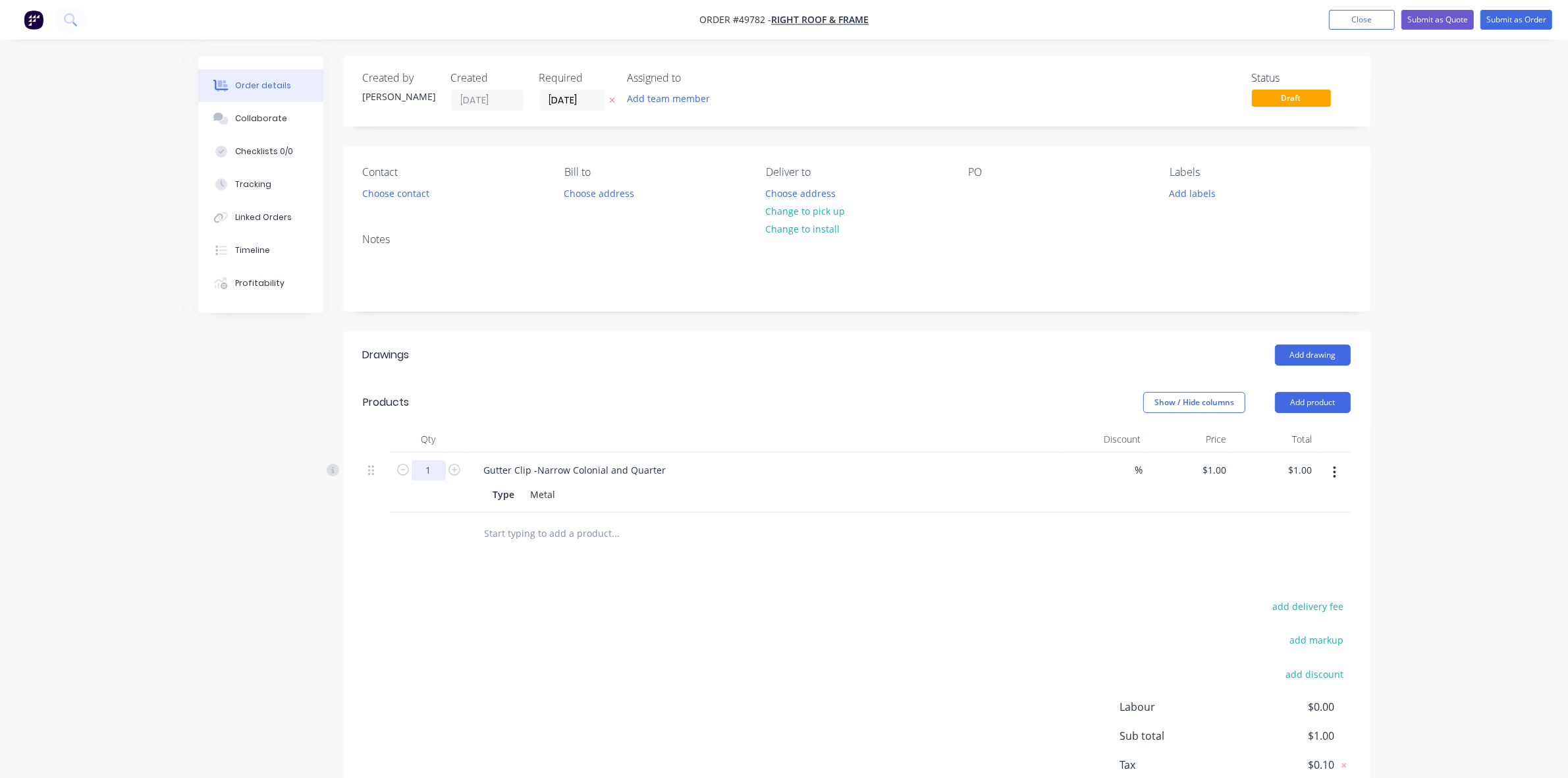
click at [441, 470] on input "1" at bounding box center [429, 470] width 34 height 20
type input "32"
type input "$32.00"
click at [970, 188] on div at bounding box center [979, 193] width 21 height 19
click at [397, 188] on button "Choose contact" at bounding box center [395, 192] width 81 height 18
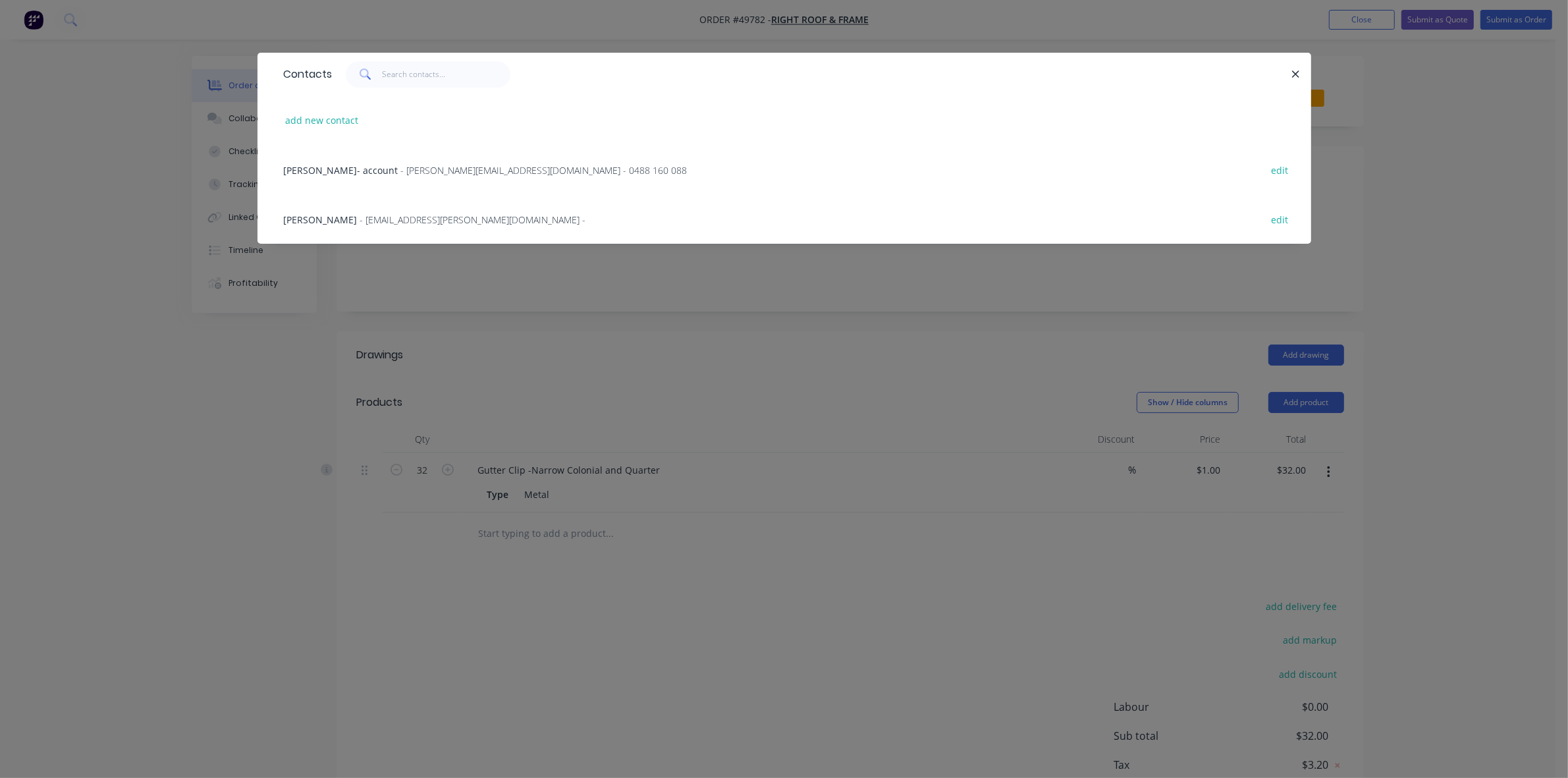
click at [343, 159] on div "[PERSON_NAME]- account - [PERSON_NAME][EMAIL_ADDRESS][DOMAIN_NAME] - 0488 160 0…" at bounding box center [784, 169] width 1014 height 49
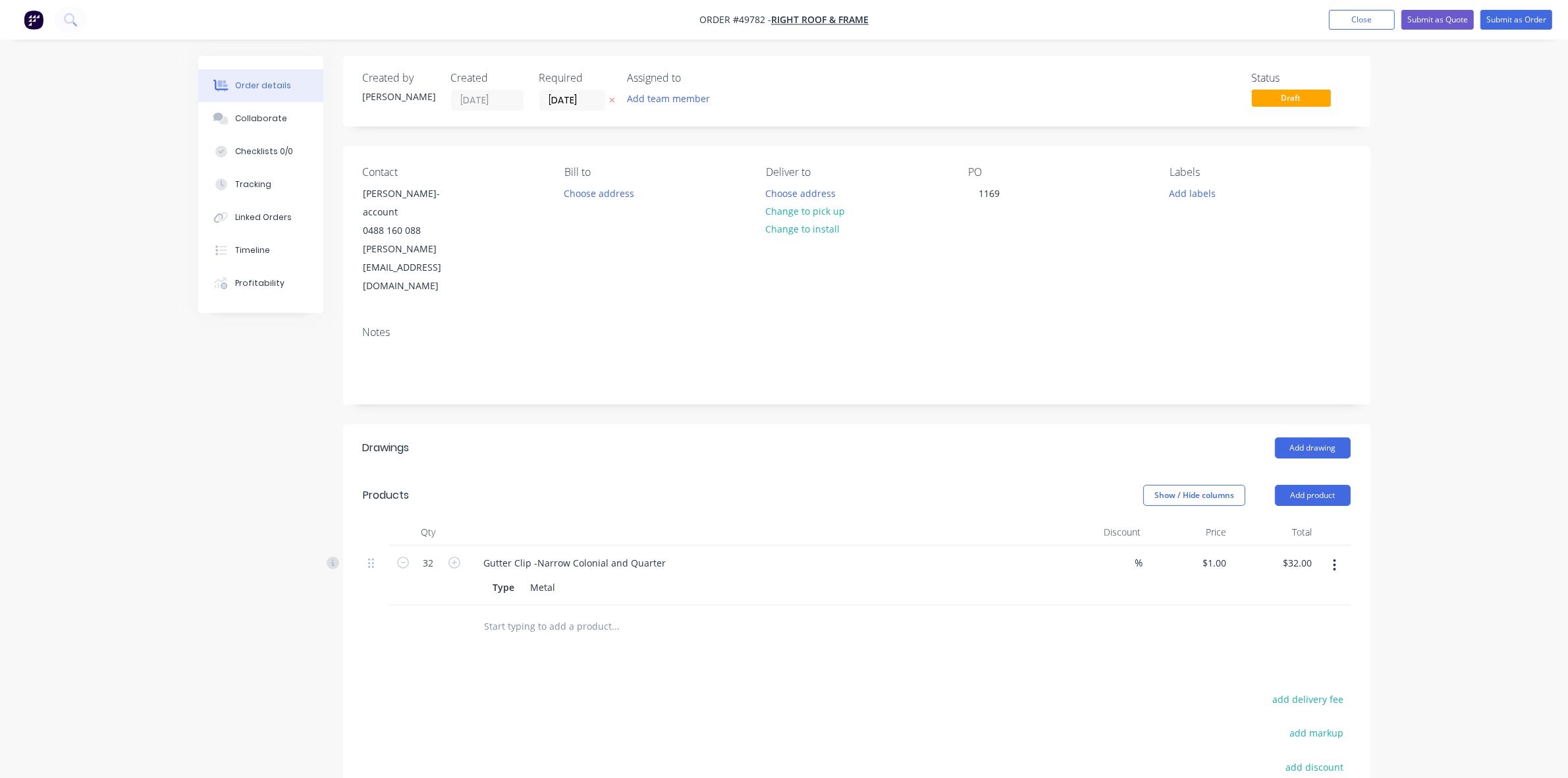
drag, startPoint x: 755, startPoint y: 419, endPoint x: 777, endPoint y: 413, distance: 22.8
click at [755, 471] on header "Products Show / Hide columns Add product" at bounding box center [856, 495] width 1027 height 47
click at [1526, 21] on button "Submit as Order" at bounding box center [1516, 19] width 72 height 20
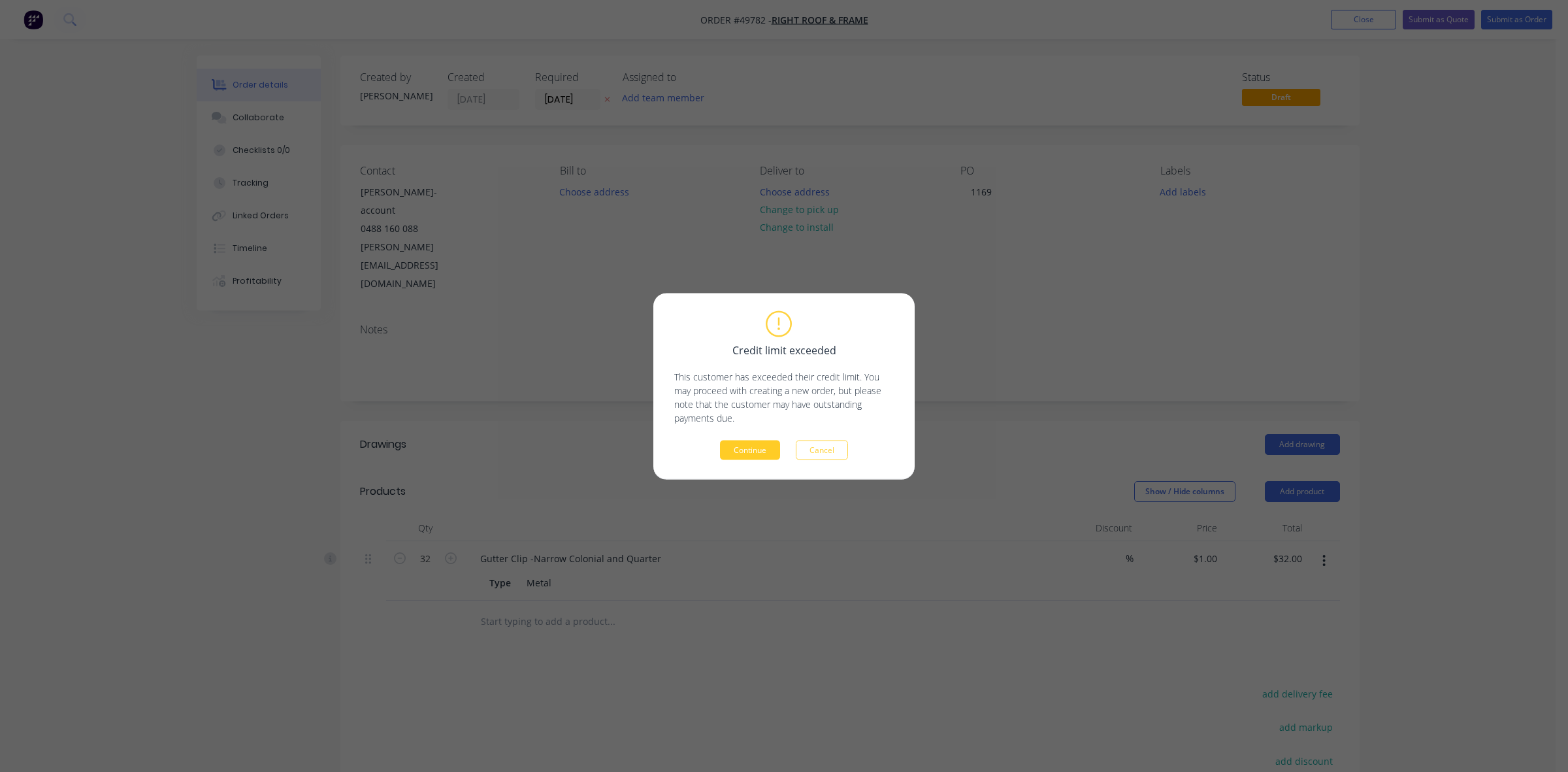
click at [742, 458] on button "Continue" at bounding box center [750, 449] width 60 height 20
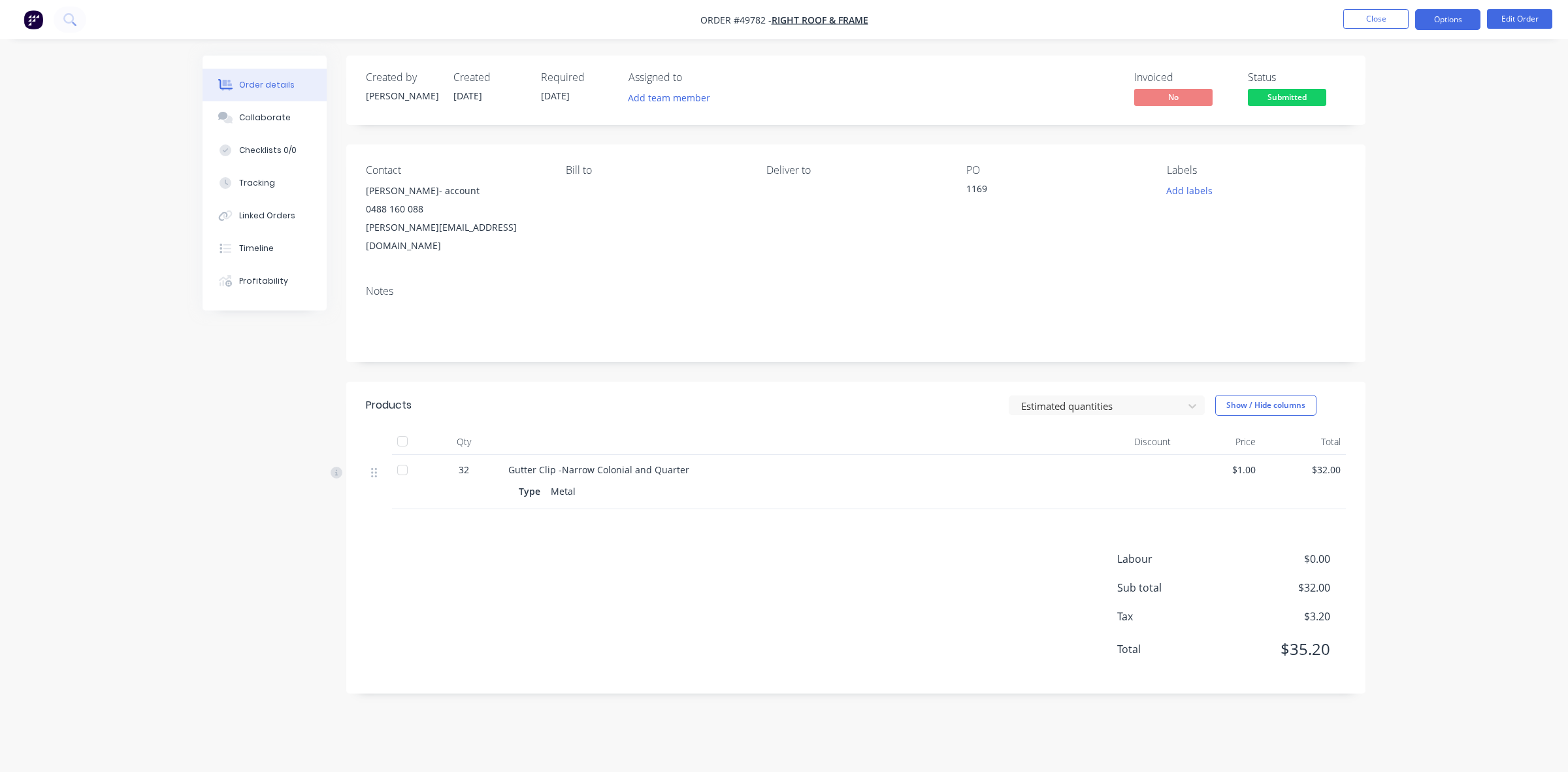
click at [1474, 18] on button "Options" at bounding box center [1447, 20] width 65 height 21
click at [1406, 72] on div "Invoice" at bounding box center [1408, 80] width 120 height 19
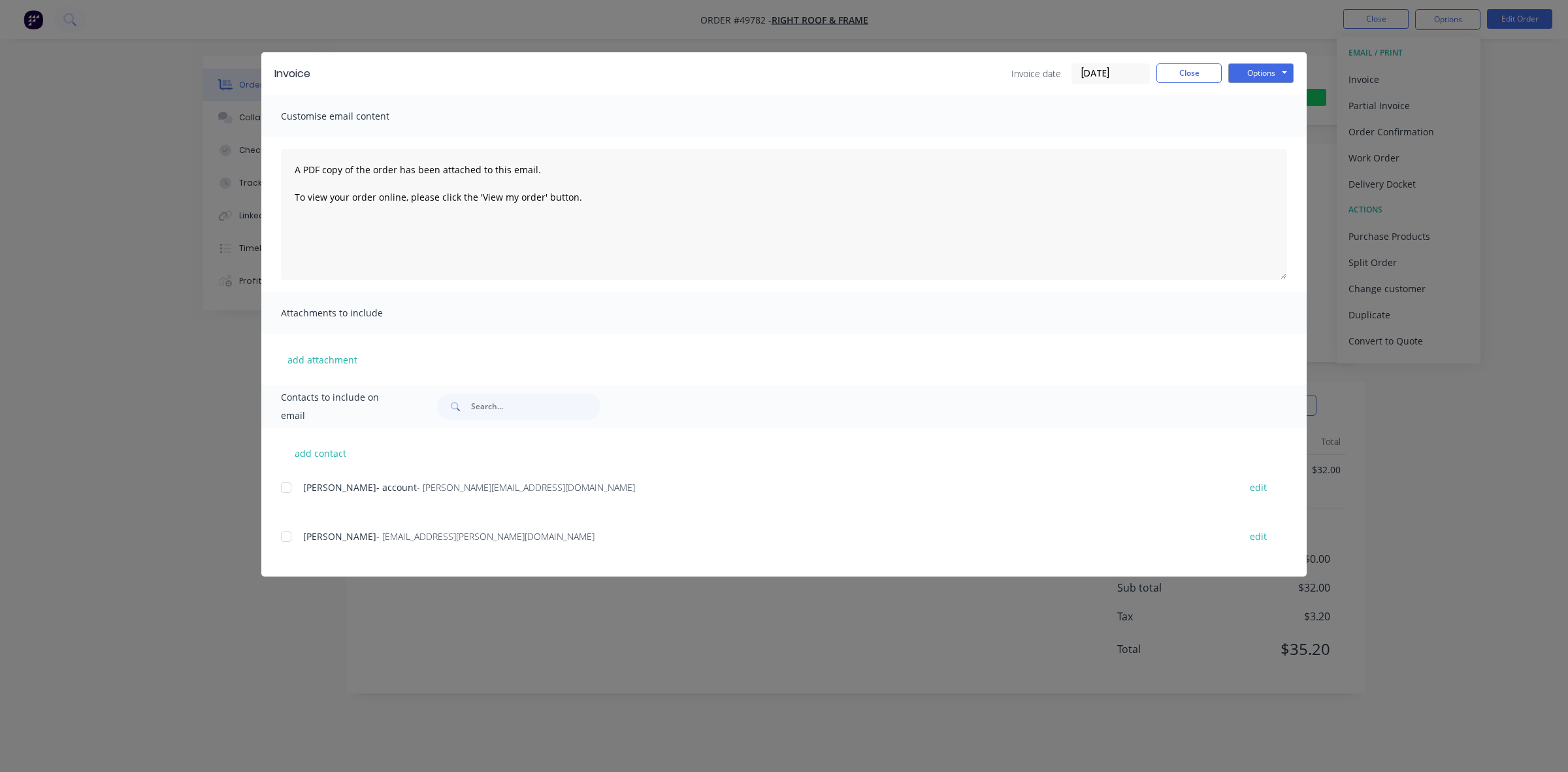
click at [284, 487] on div at bounding box center [286, 487] width 26 height 26
click at [1265, 70] on button "Options" at bounding box center [1261, 73] width 65 height 20
click at [1266, 149] on button "Email" at bounding box center [1270, 140] width 83 height 21
click at [1180, 76] on button "Close" at bounding box center [1189, 73] width 65 height 20
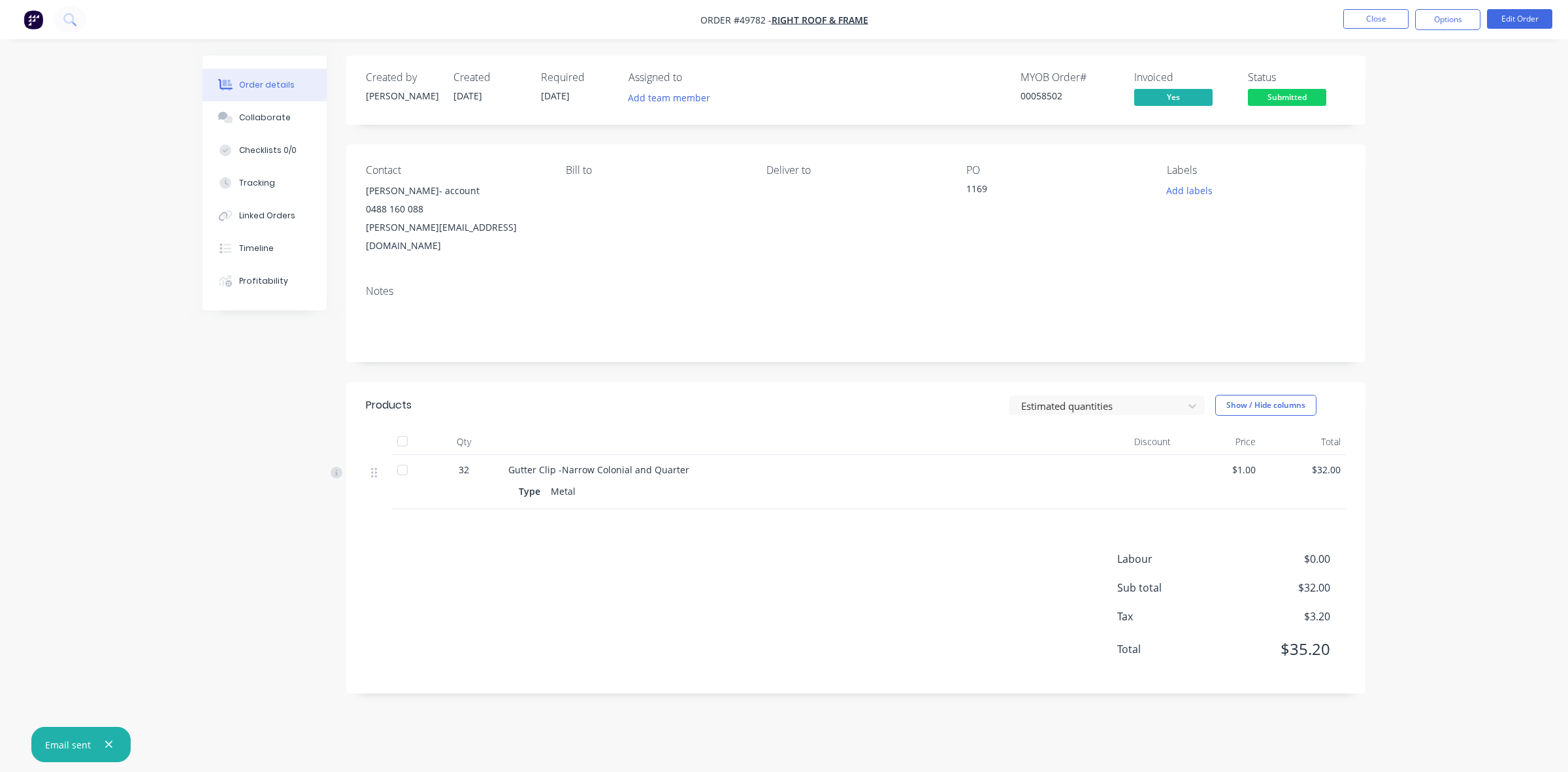
click at [1394, 258] on div "Order details Collaborate Checklists 0/0 Tracking Linked Orders Timeline Profit…" at bounding box center [784, 386] width 1568 height 772
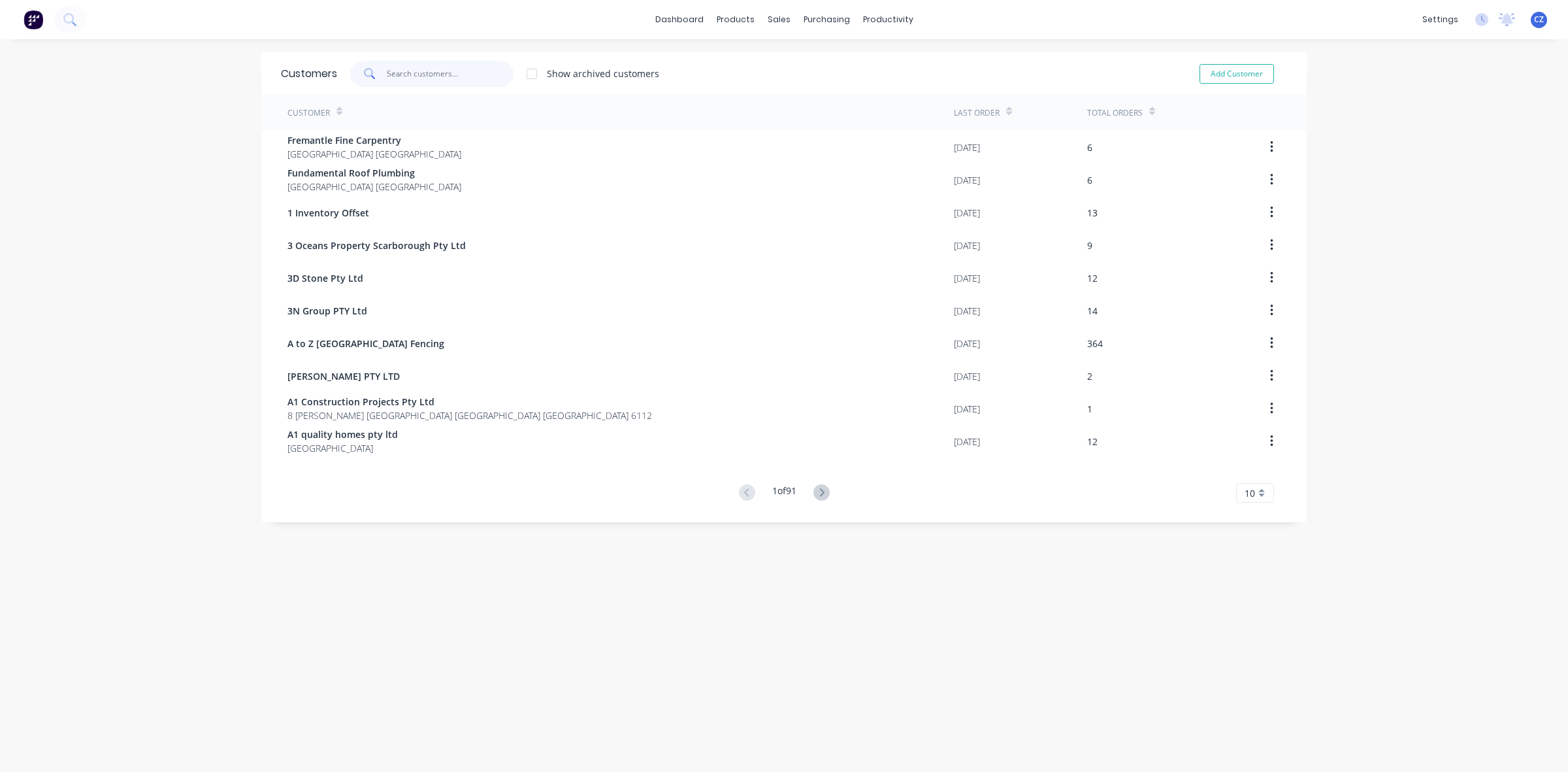
click at [466, 77] on input "text" at bounding box center [451, 74] width 127 height 26
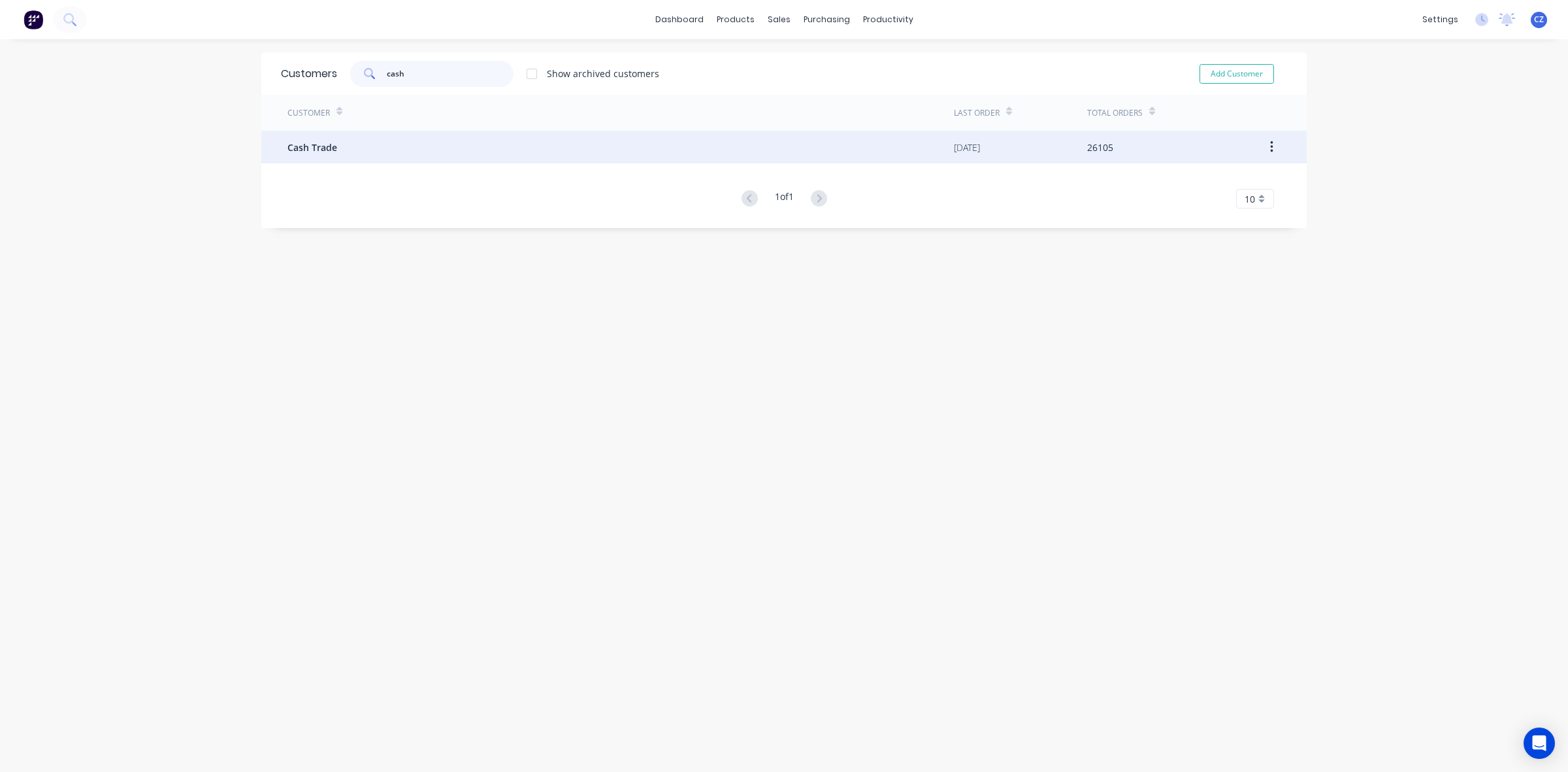
type input "cash"
click at [400, 156] on div "Cash Trade" at bounding box center [620, 147] width 667 height 33
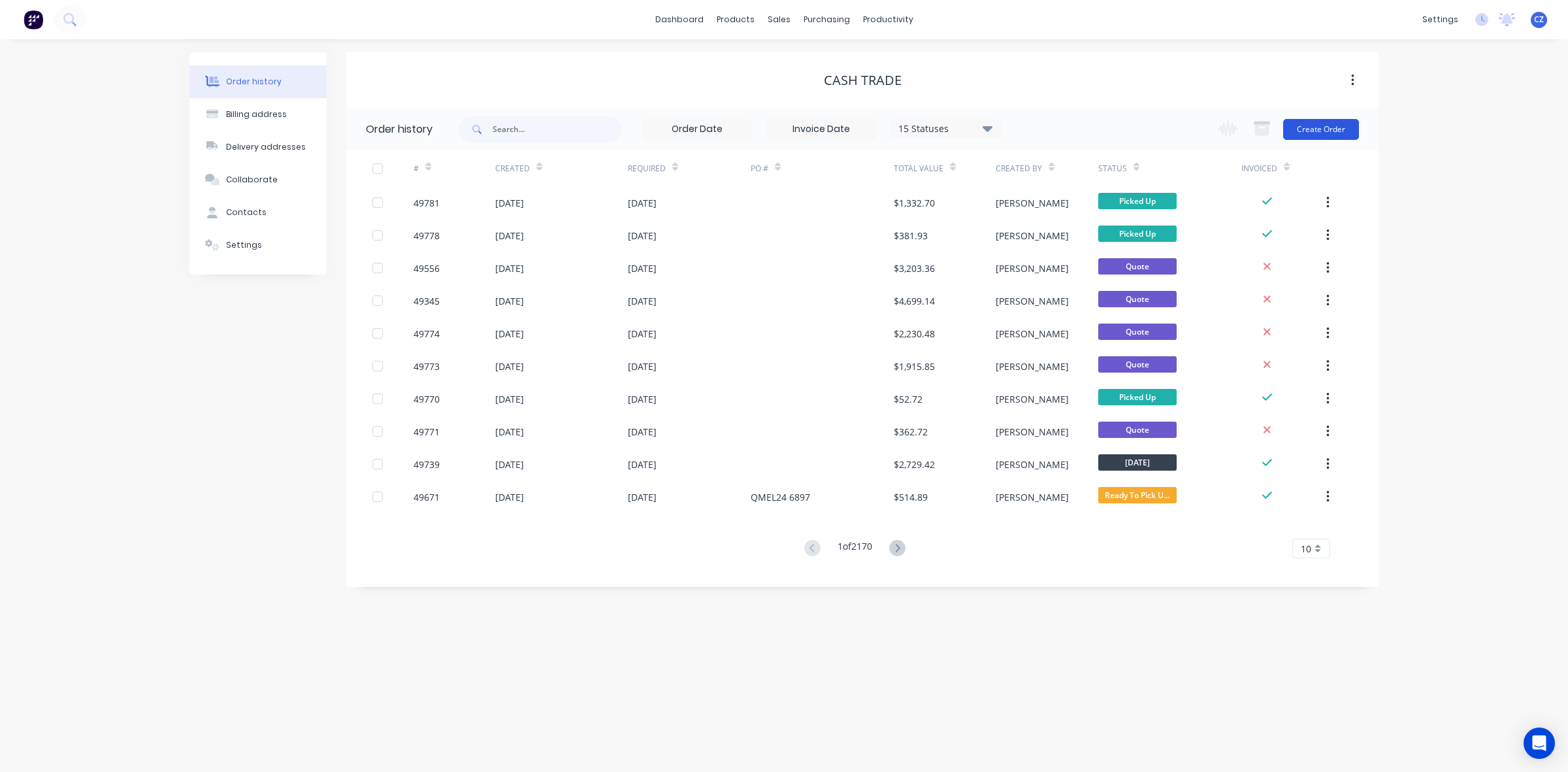
click at [1312, 130] on button "Create Order" at bounding box center [1321, 130] width 76 height 21
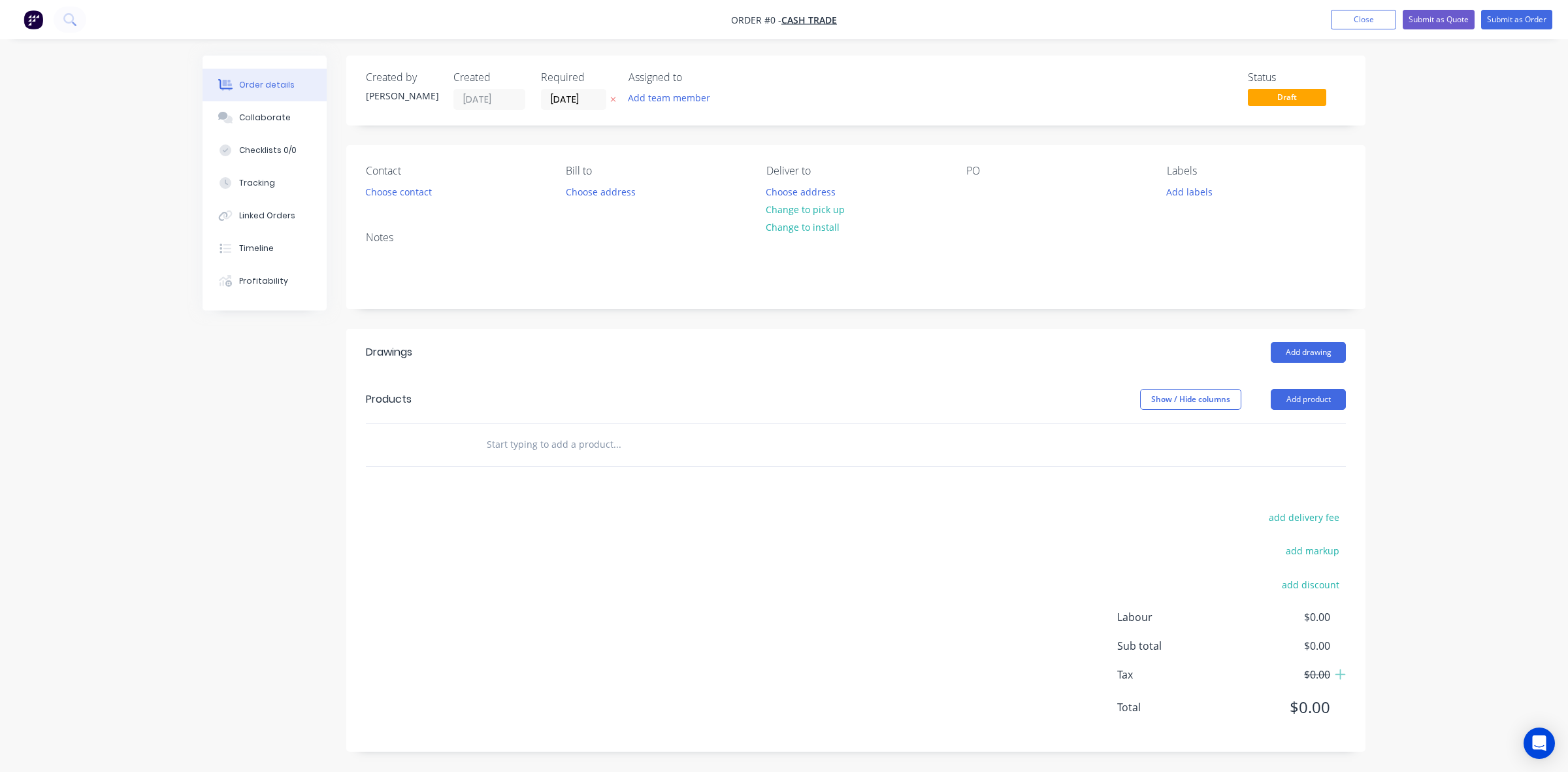
click at [1296, 388] on header "Products Show / Hide columns Add product" at bounding box center [855, 399] width 1019 height 47
click at [1296, 404] on button "Add product" at bounding box center [1308, 399] width 75 height 21
click at [1288, 423] on div "Product catalogue" at bounding box center [1284, 432] width 101 height 19
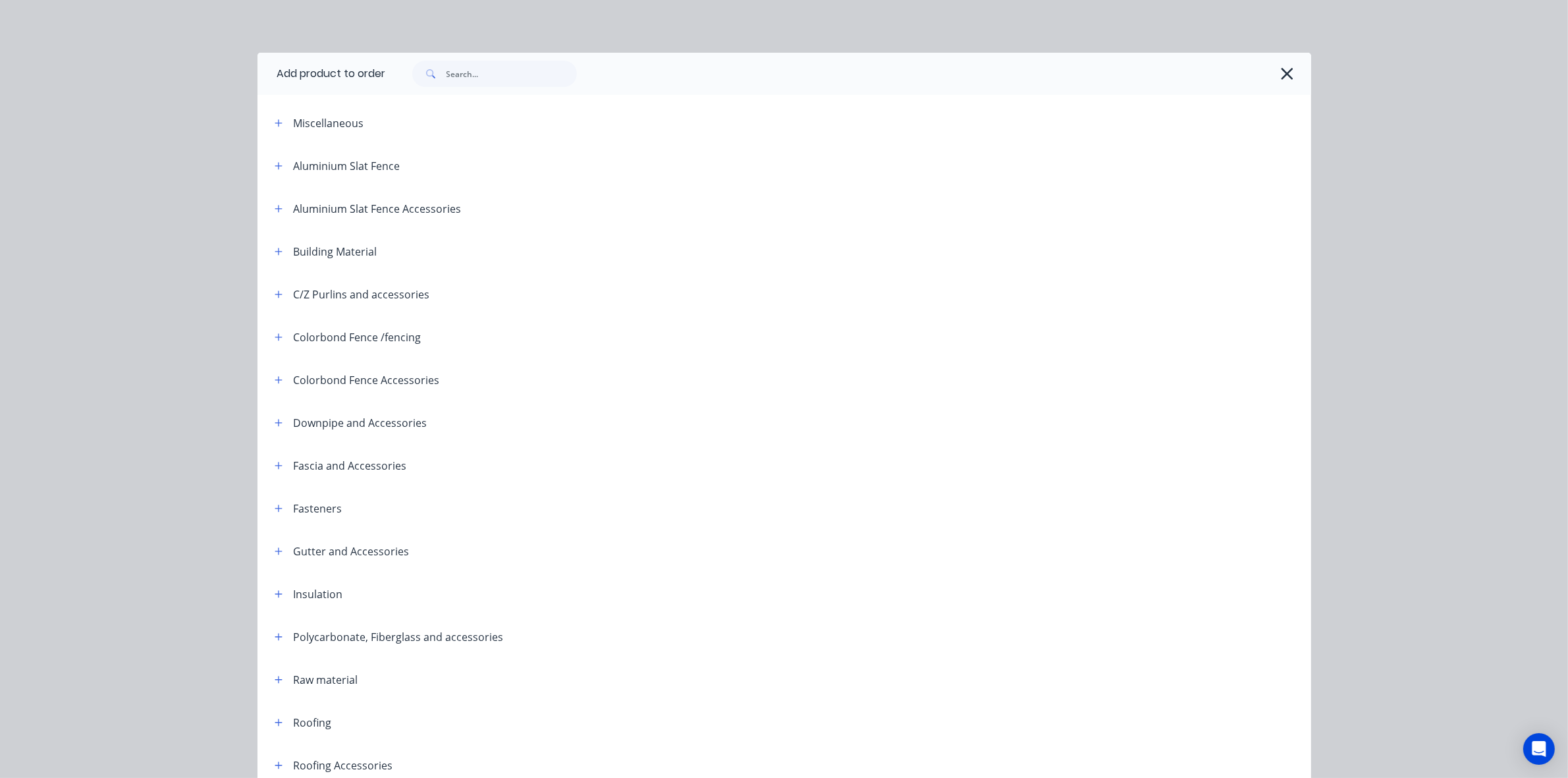
click at [507, 89] on div at bounding box center [848, 73] width 926 height 42
click at [511, 84] on input "text" at bounding box center [511, 74] width 131 height 27
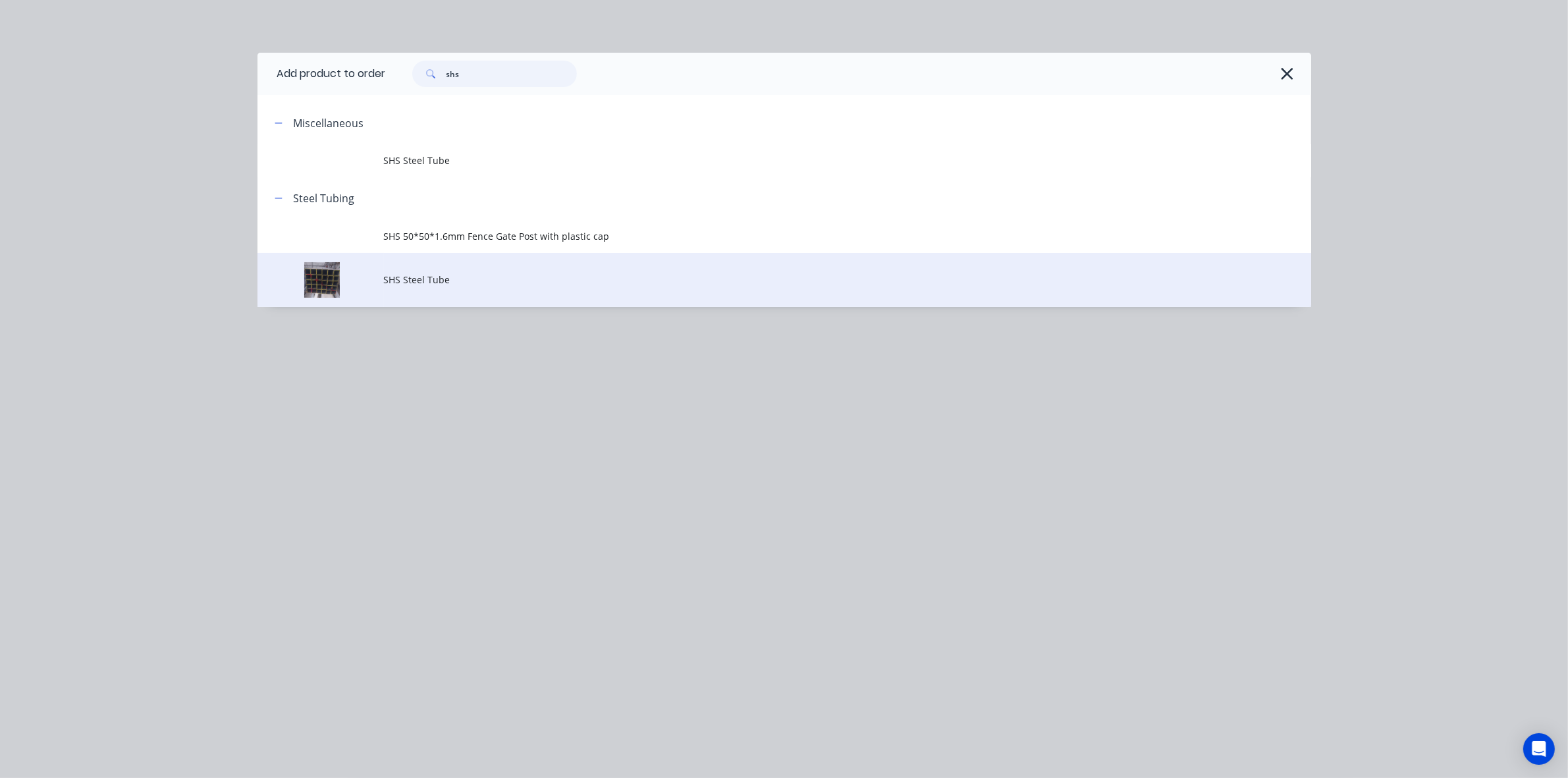
type input "shs"
click at [501, 278] on span "SHS Steel Tube" at bounding box center [755, 279] width 742 height 14
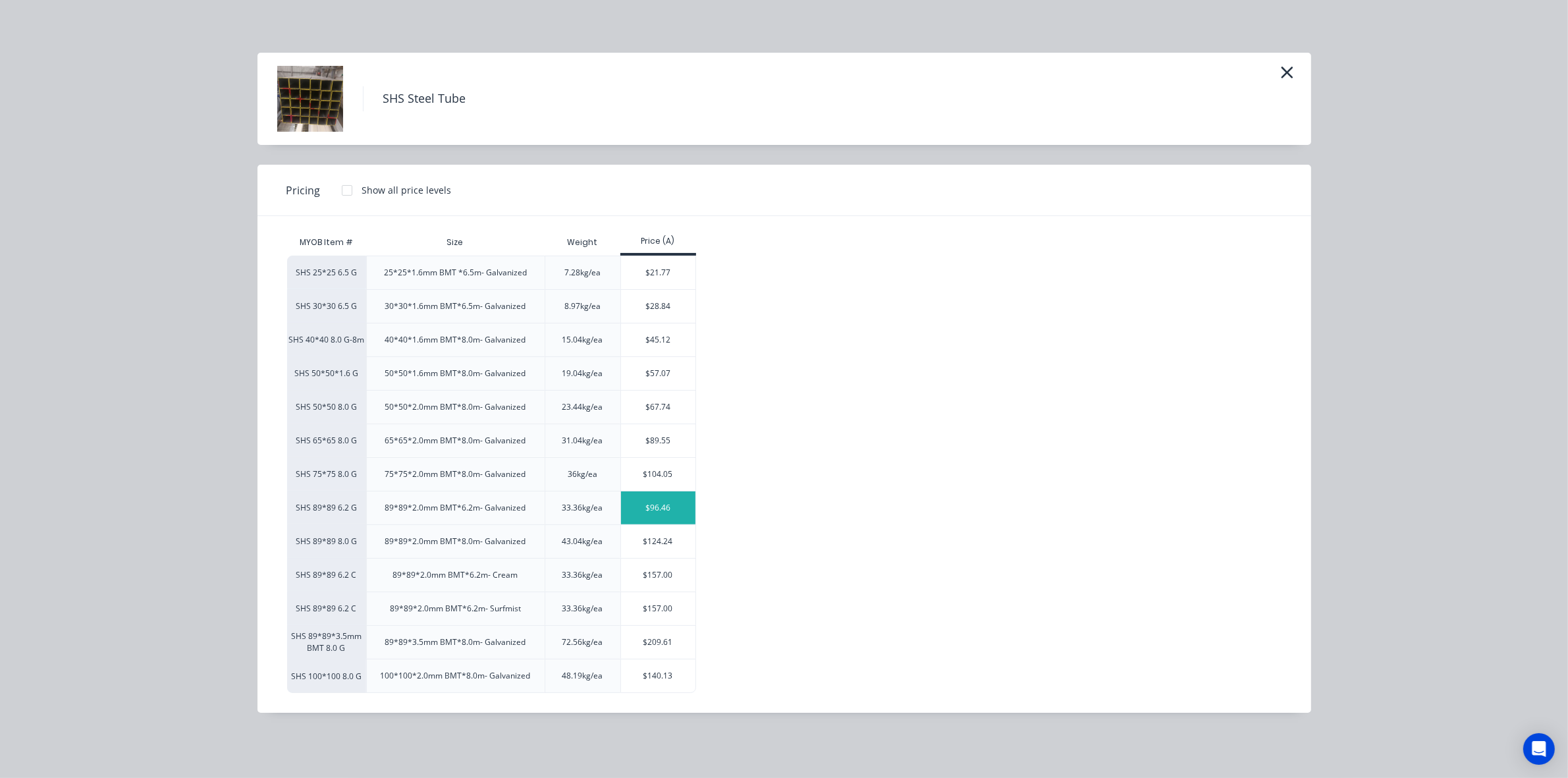
click at [665, 512] on div "$96.46" at bounding box center [658, 507] width 74 height 33
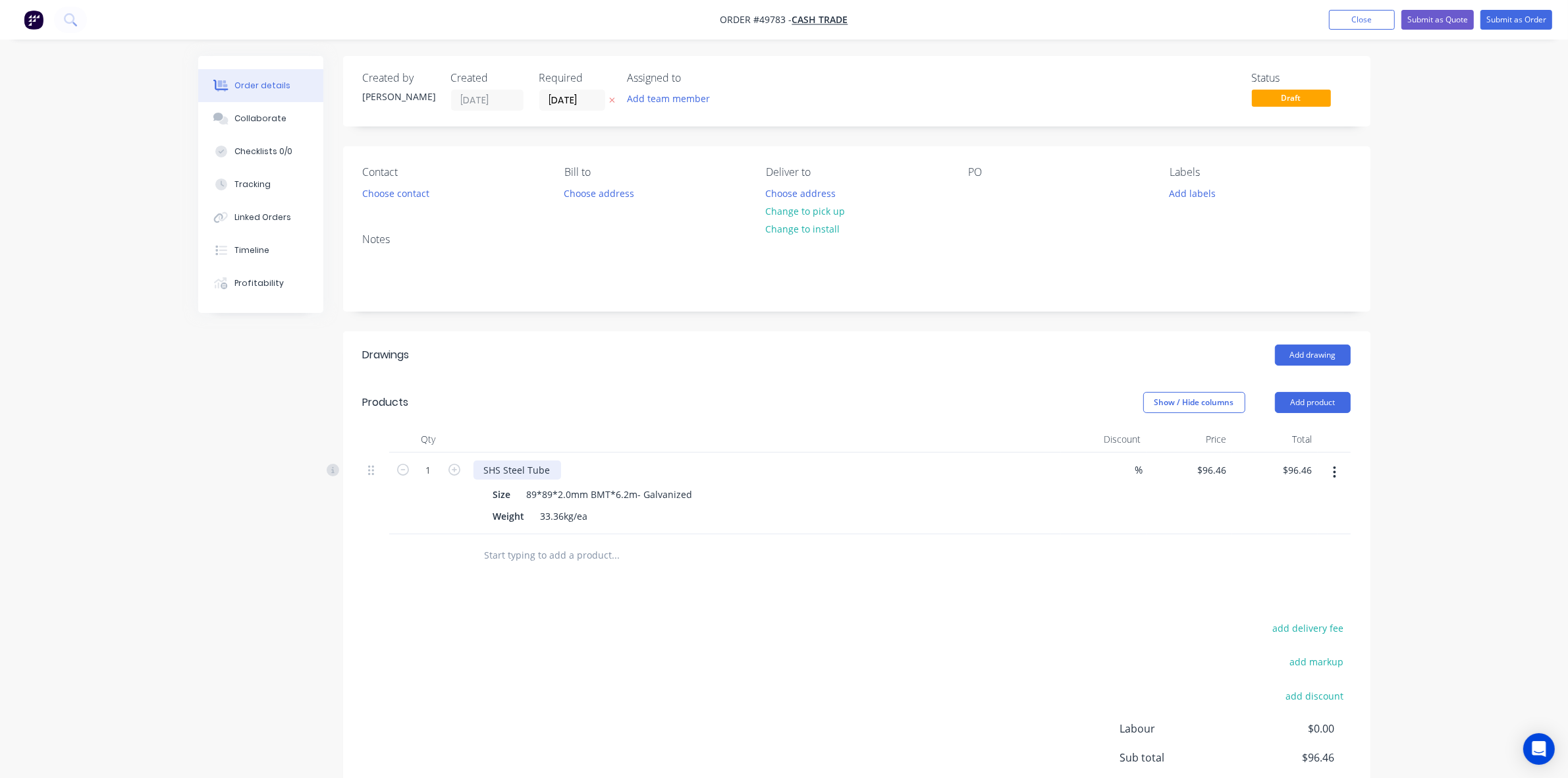
click at [549, 472] on div "SHS Steel Tube" at bounding box center [517, 470] width 88 height 19
click at [1304, 403] on button "Add product" at bounding box center [1313, 402] width 76 height 21
click at [1315, 438] on div "Product catalogue" at bounding box center [1288, 436] width 102 height 19
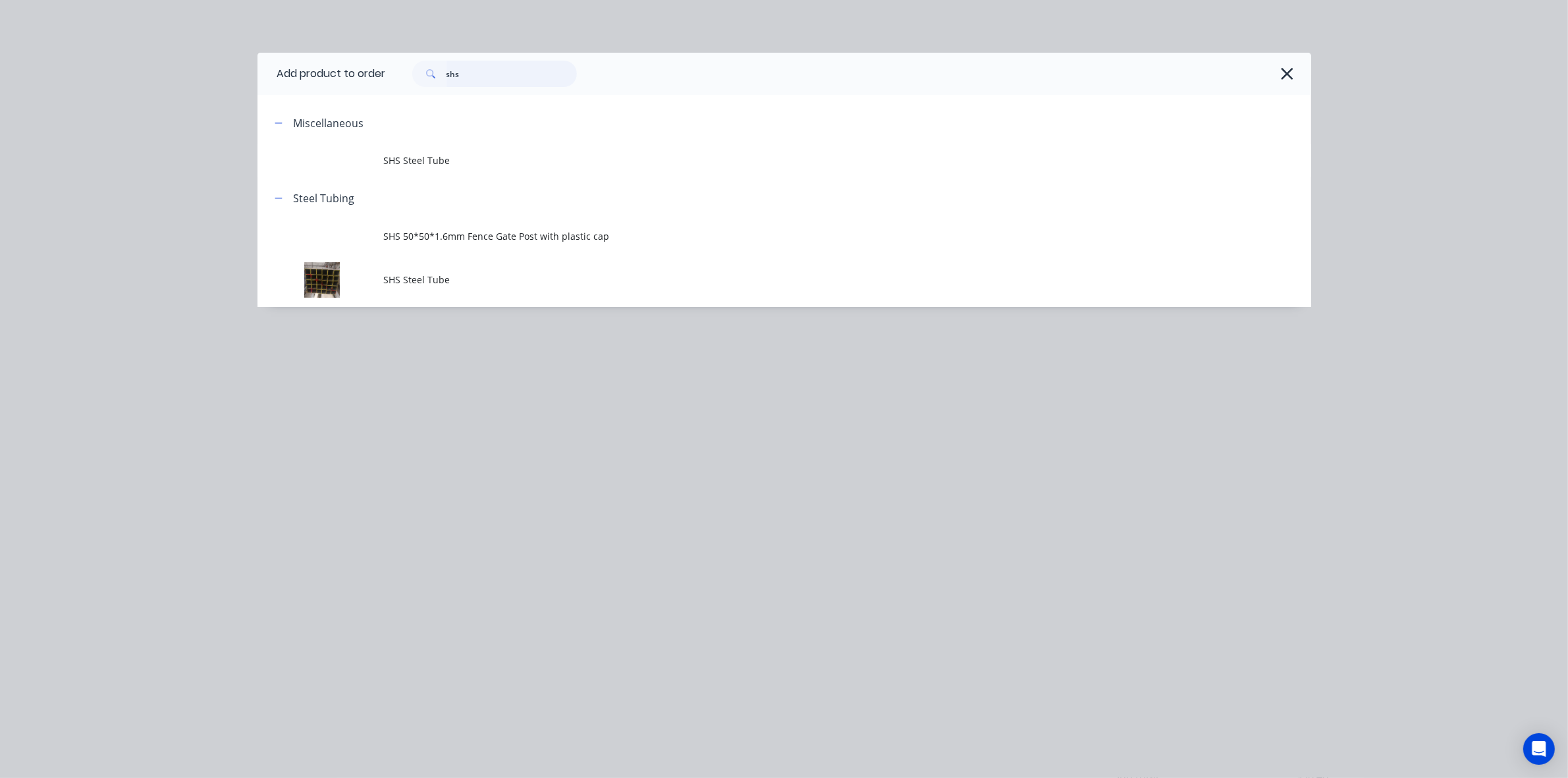
click at [517, 71] on input "shs" at bounding box center [511, 74] width 131 height 27
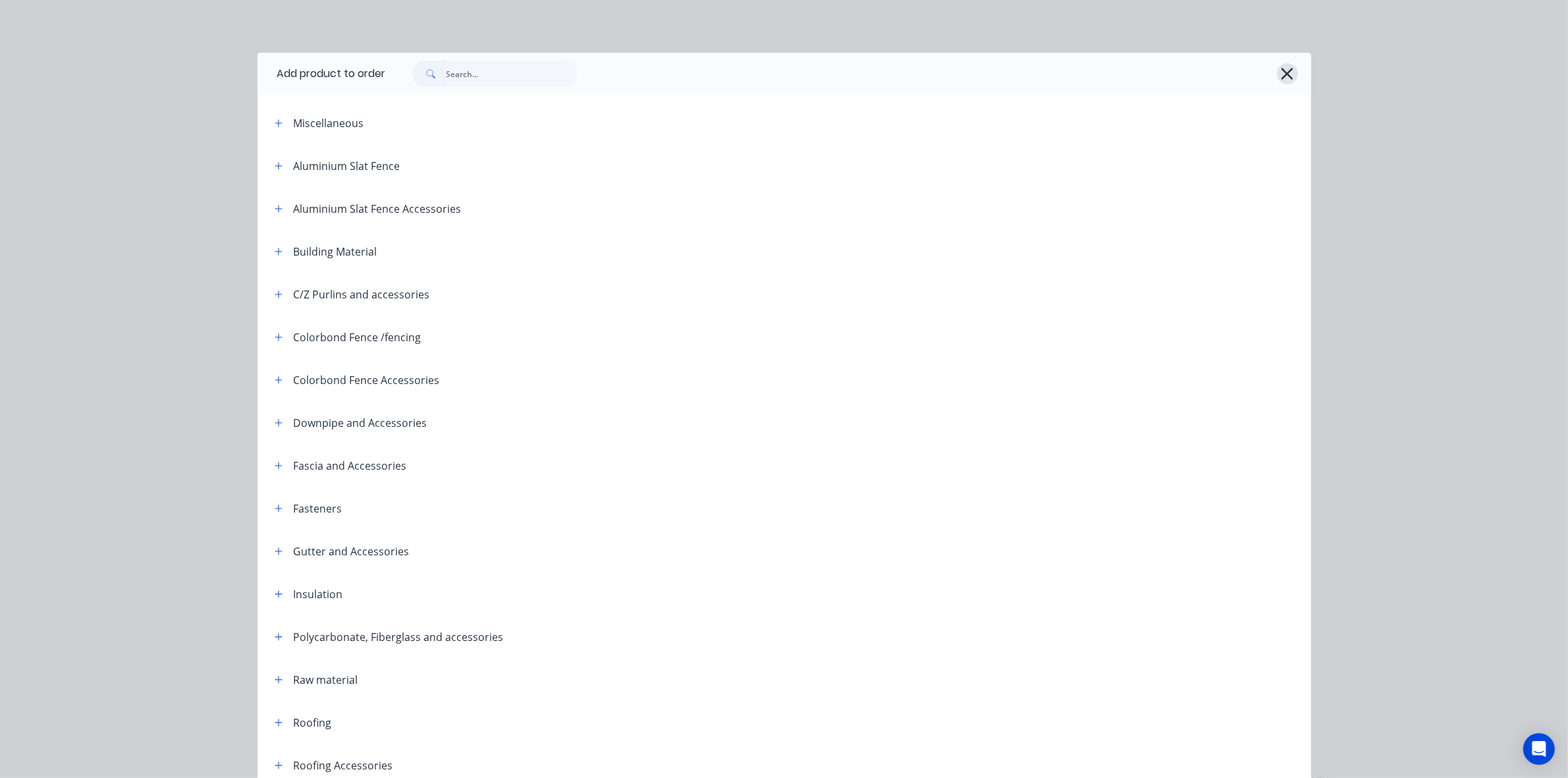
click at [1282, 77] on icon "button" at bounding box center [1288, 74] width 12 height 12
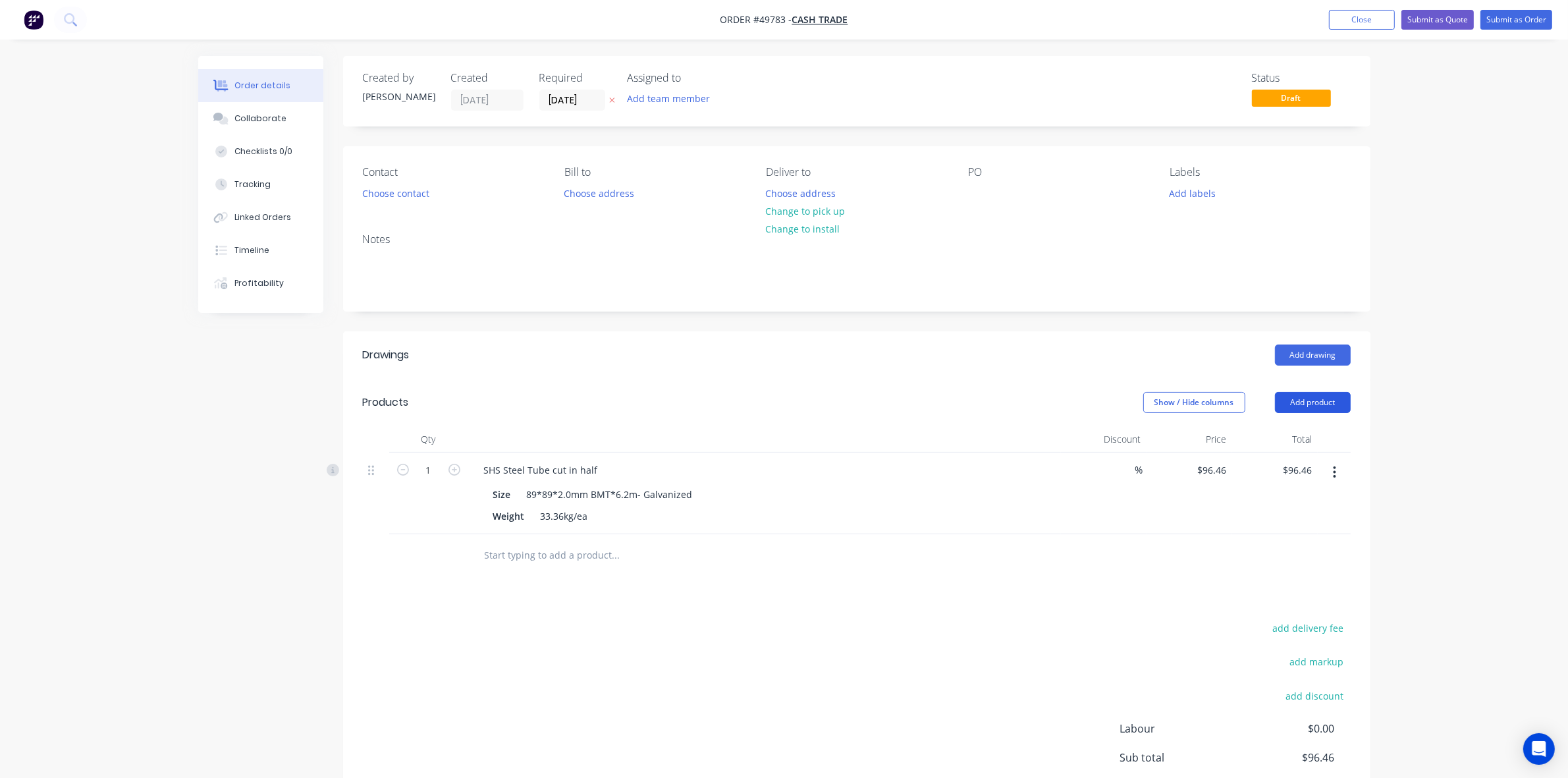
click at [1295, 406] on button "Add product" at bounding box center [1313, 402] width 76 height 21
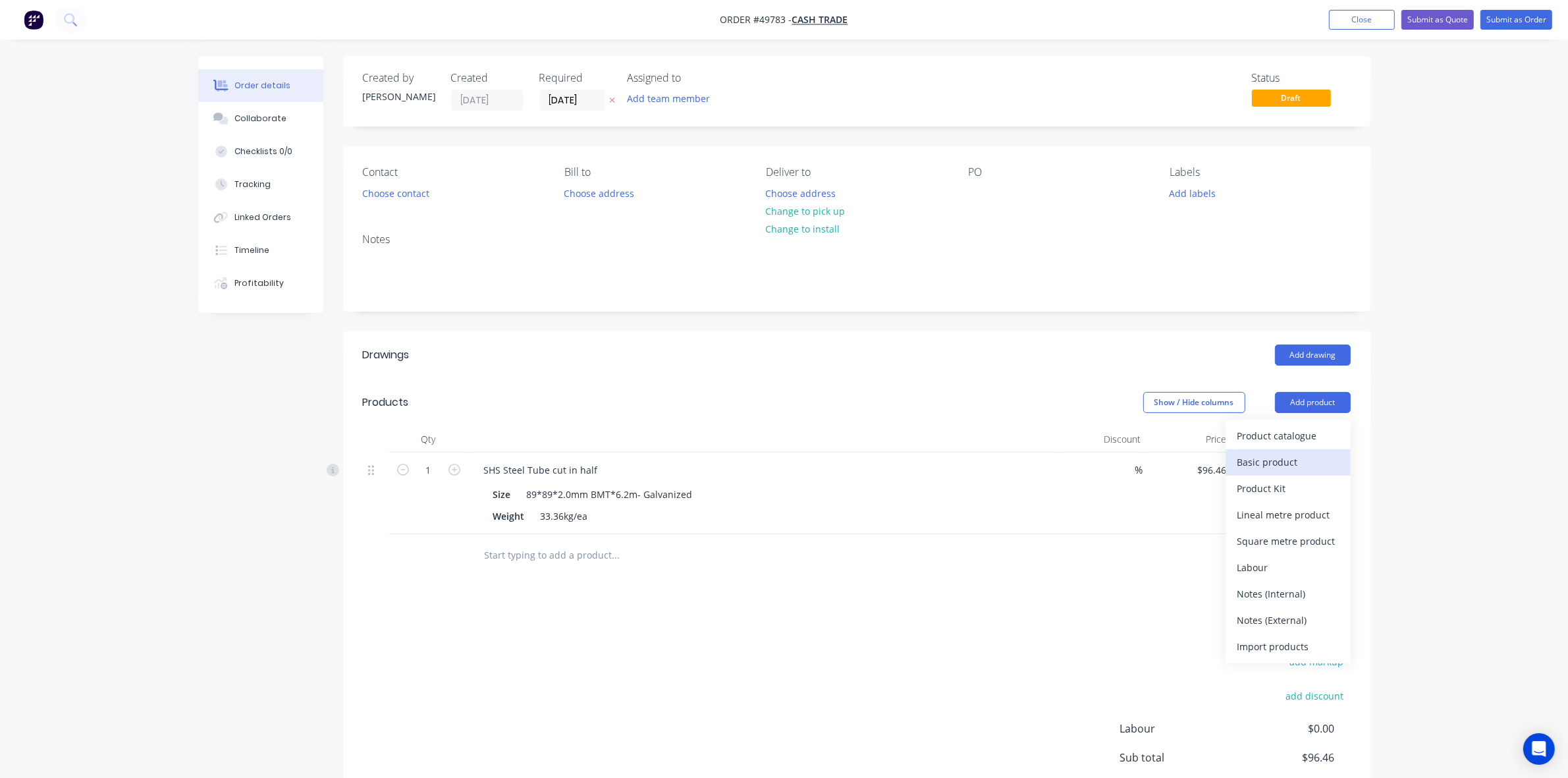
click at [1286, 465] on div "Basic product" at bounding box center [1288, 462] width 102 height 19
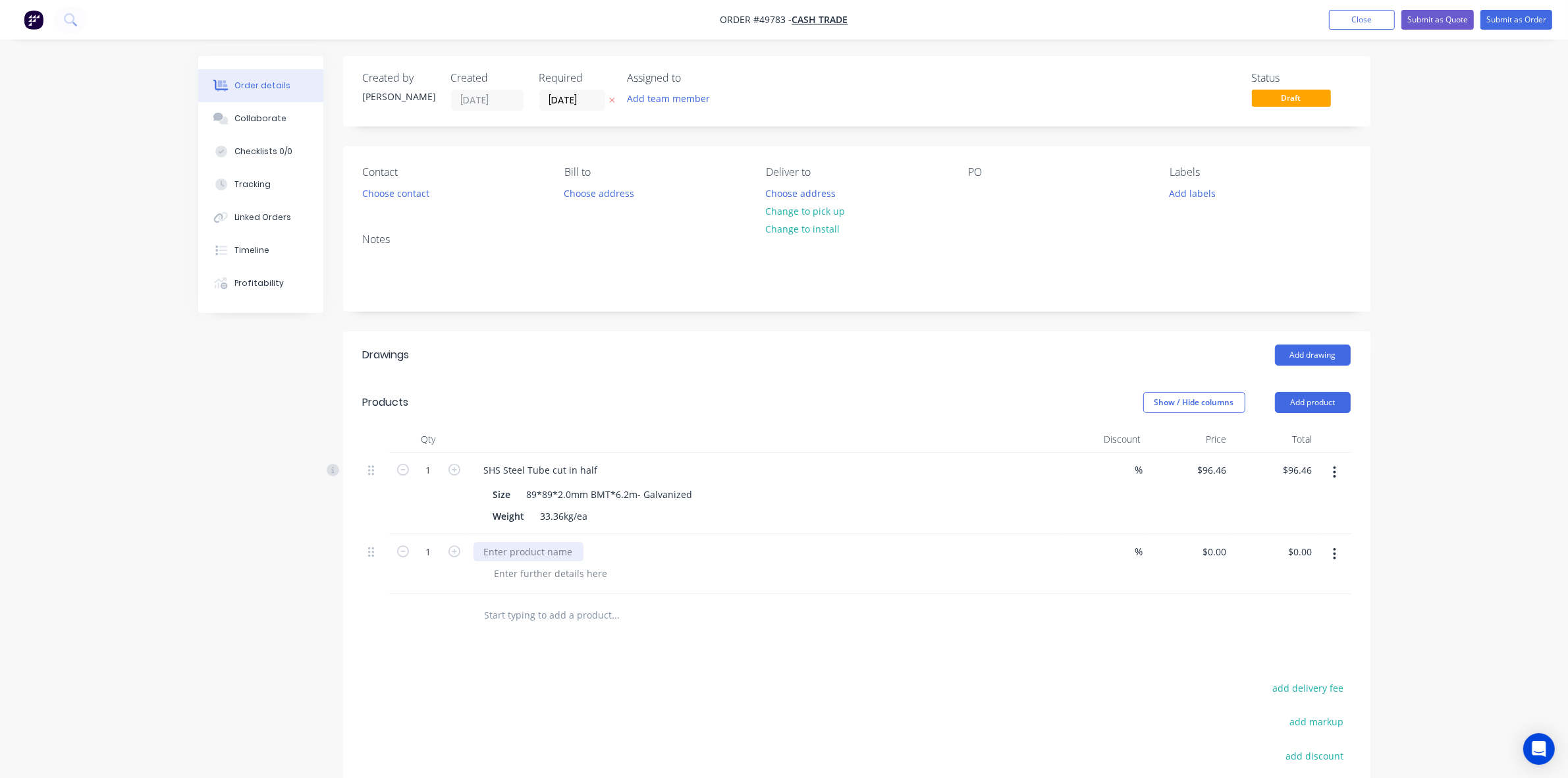
click at [496, 546] on div at bounding box center [528, 552] width 110 height 19
click at [454, 552] on icon "button" at bounding box center [454, 551] width 12 height 12
type input "2"
click at [1215, 544] on div "0 0" at bounding box center [1222, 552] width 21 height 19
type input "$5.00"
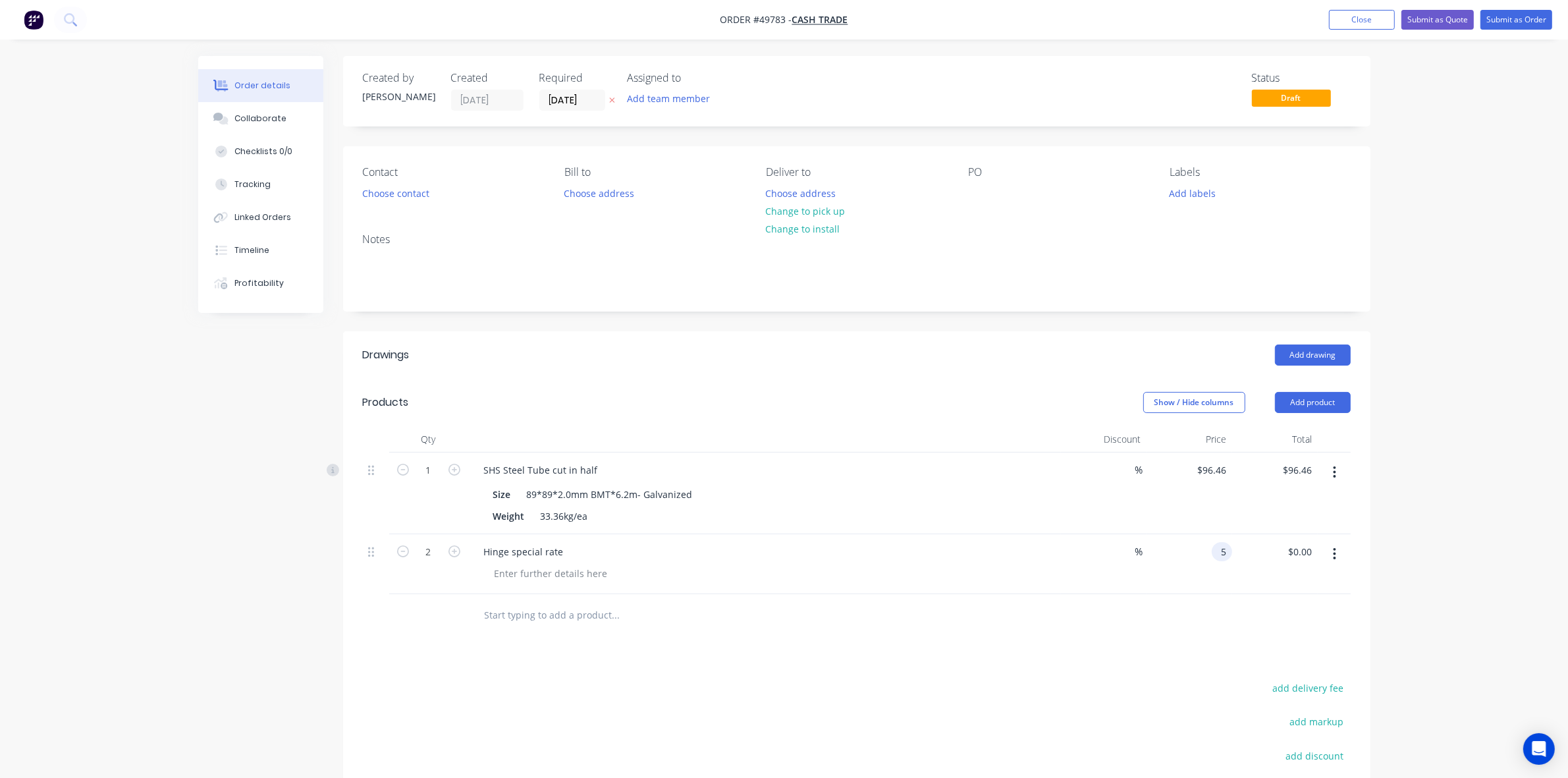
type input "$10.00"
drag, startPoint x: 1212, startPoint y: 631, endPoint x: 1321, endPoint y: 490, distance: 178.2
click at [1216, 623] on div at bounding box center [857, 616] width 988 height 43
click at [1322, 402] on button "Add product" at bounding box center [1313, 402] width 76 height 21
click at [1301, 433] on div "Product catalogue" at bounding box center [1288, 436] width 102 height 19
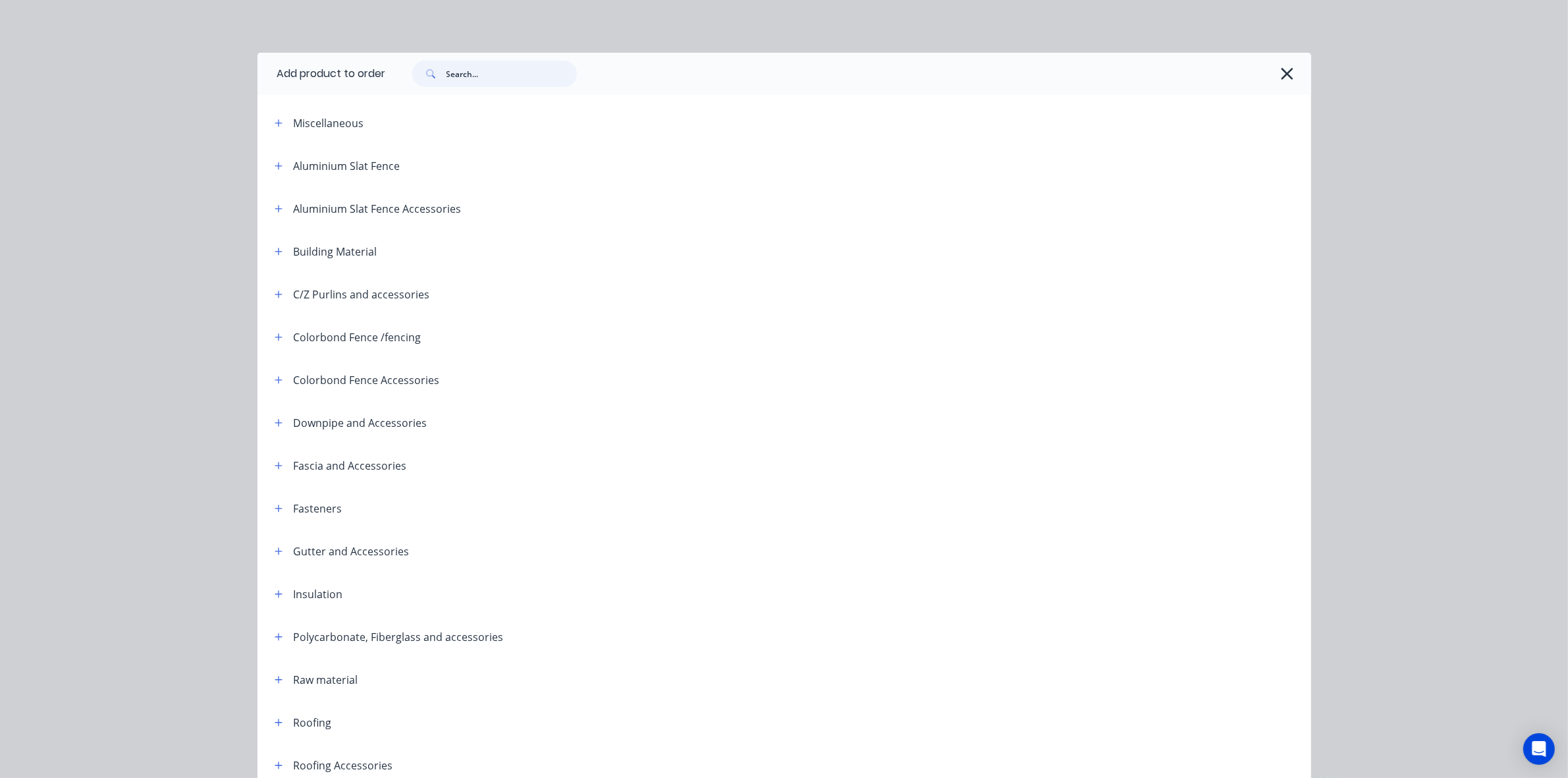
click at [508, 72] on input "text" at bounding box center [511, 74] width 131 height 27
type input "j"
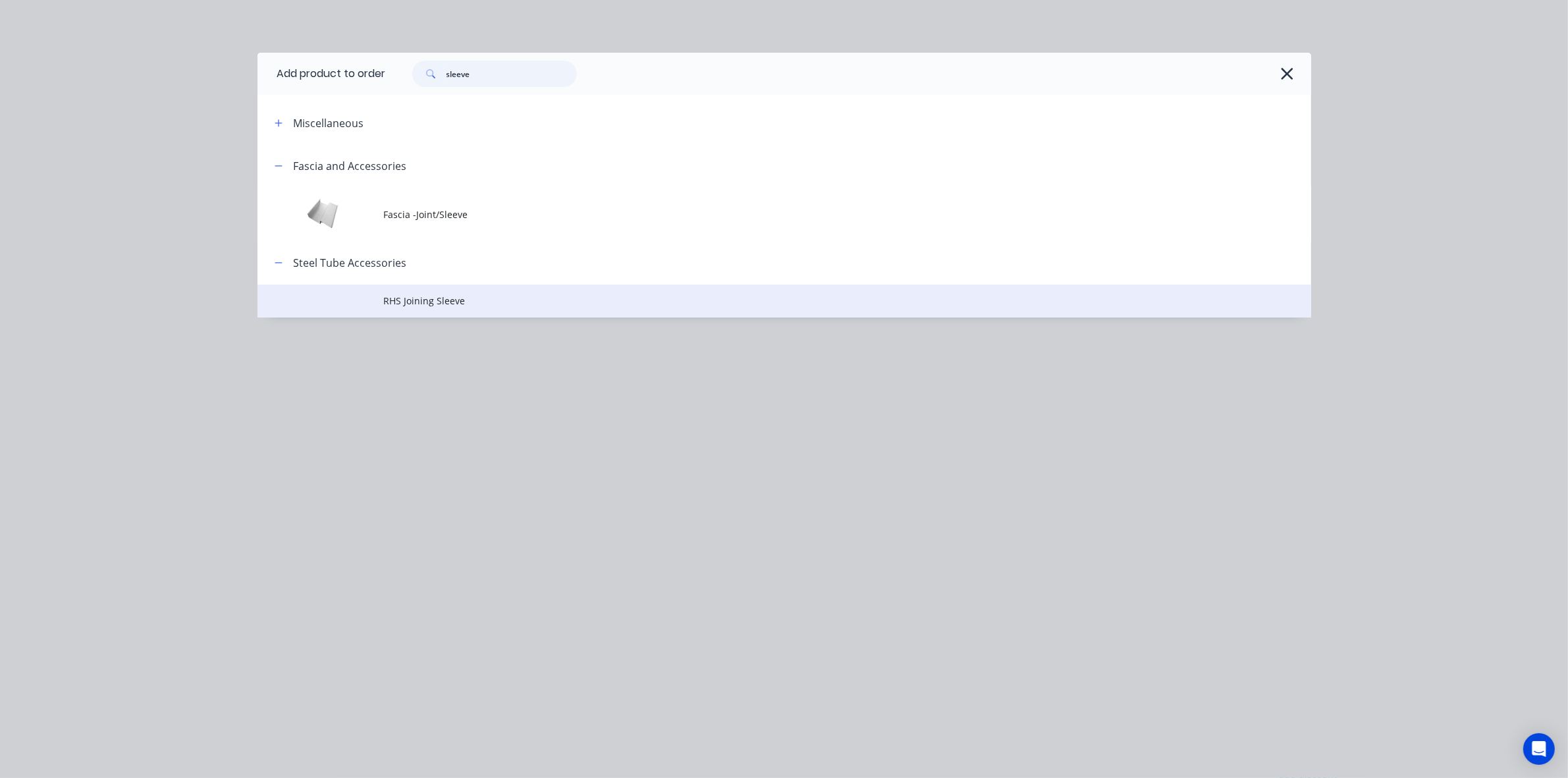
type input "sleeve"
click at [432, 306] on span "RHS Joining Sleeve" at bounding box center [755, 300] width 742 height 14
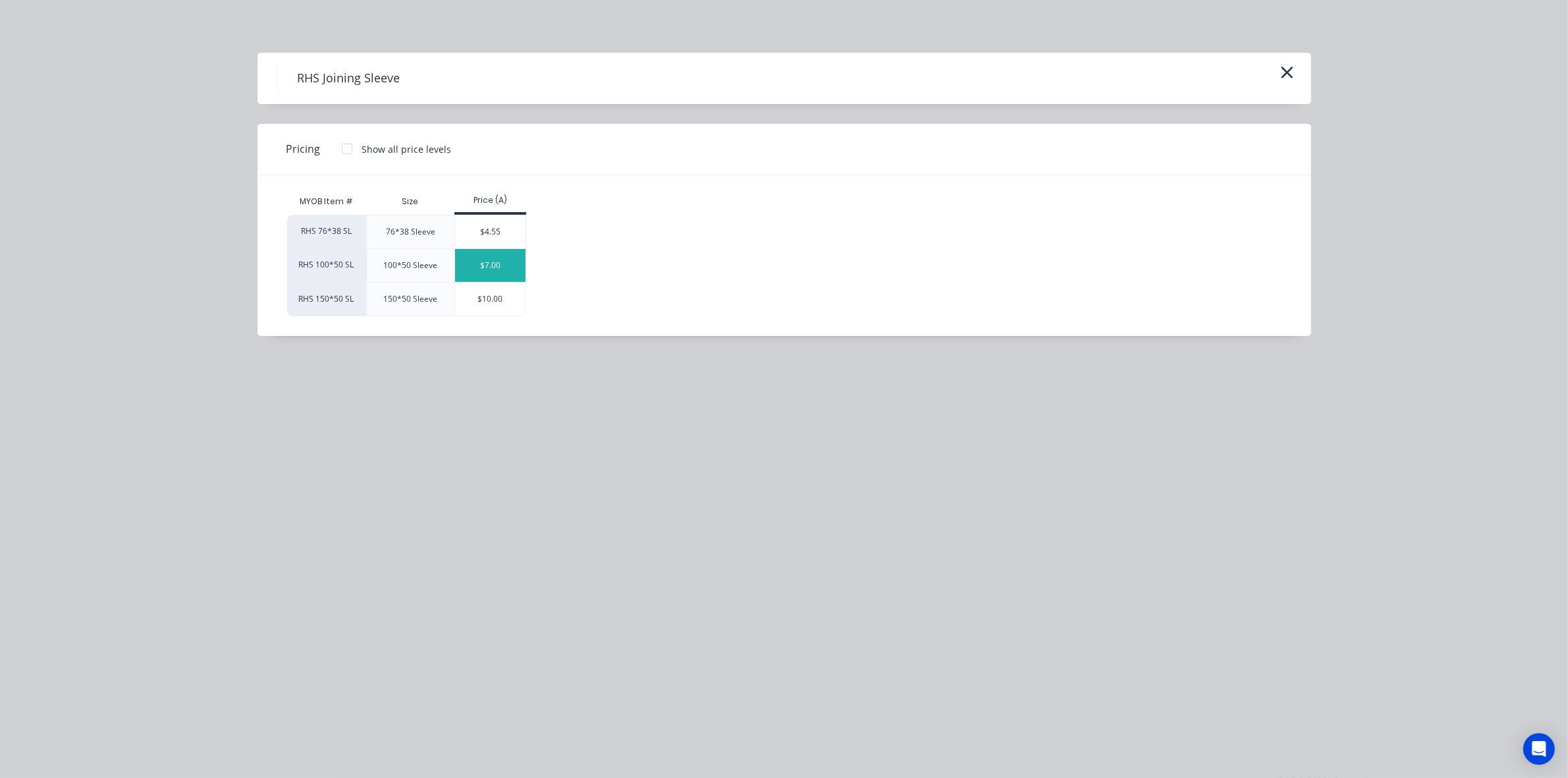
click at [468, 265] on div "$7.00" at bounding box center [490, 265] width 71 height 33
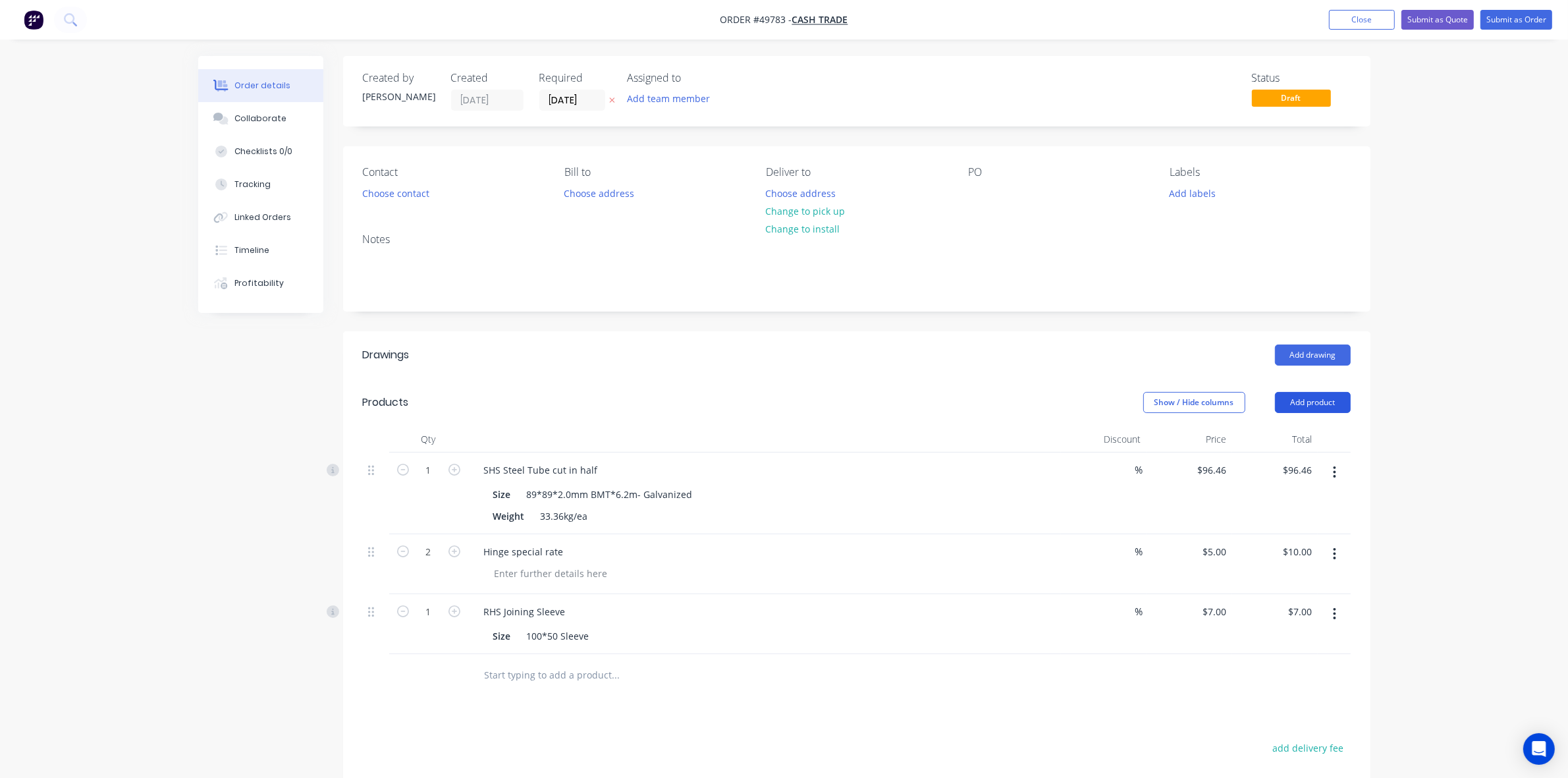
click at [1311, 393] on button "Add product" at bounding box center [1313, 402] width 76 height 21
click at [1302, 441] on div "Product catalogue" at bounding box center [1288, 436] width 102 height 19
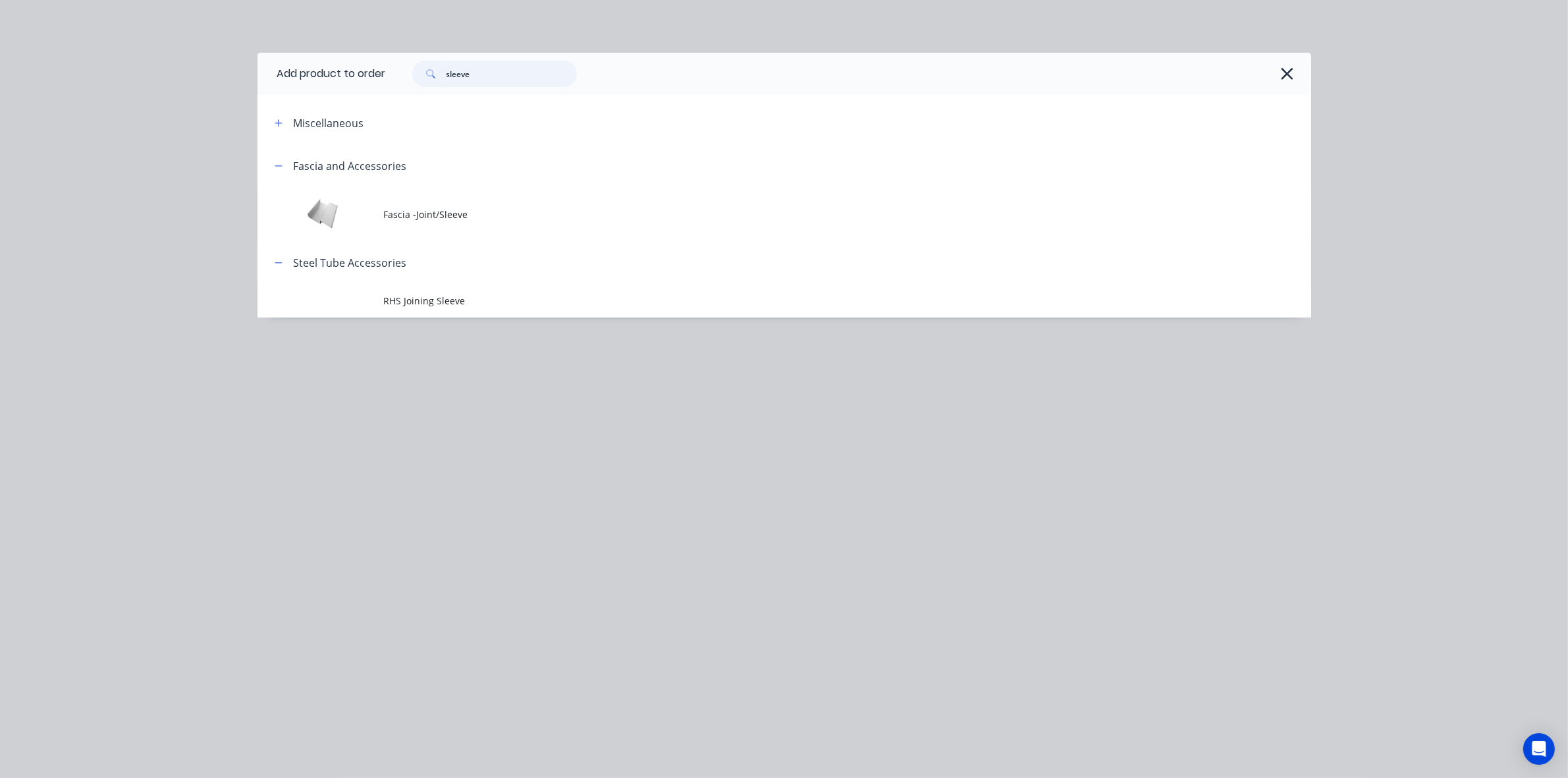
drag, startPoint x: 491, startPoint y: 73, endPoint x: 320, endPoint y: 74, distance: 171.0
click at [320, 74] on header "Add product to order sleeve" at bounding box center [784, 73] width 1054 height 42
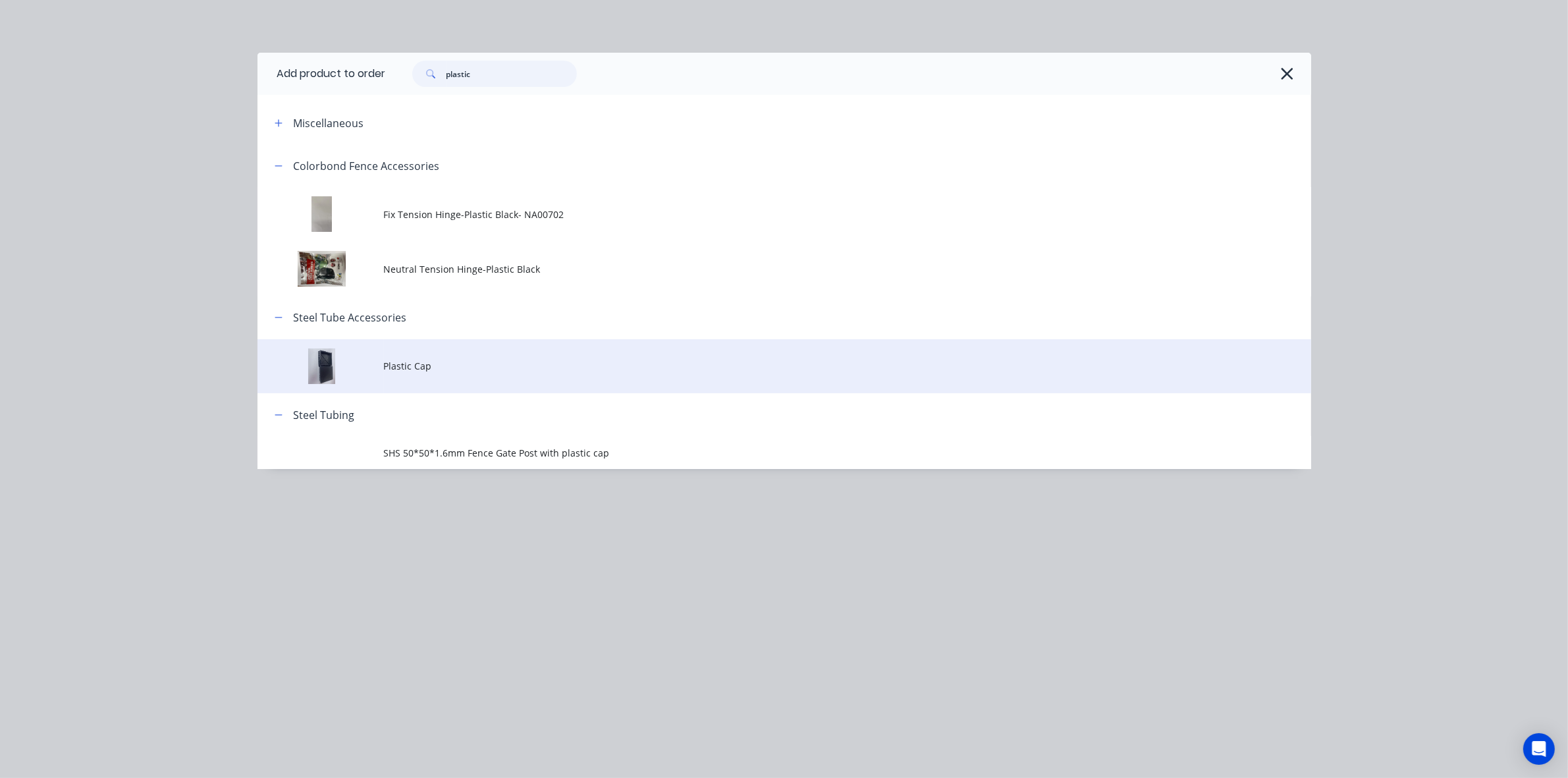
type input "plastic"
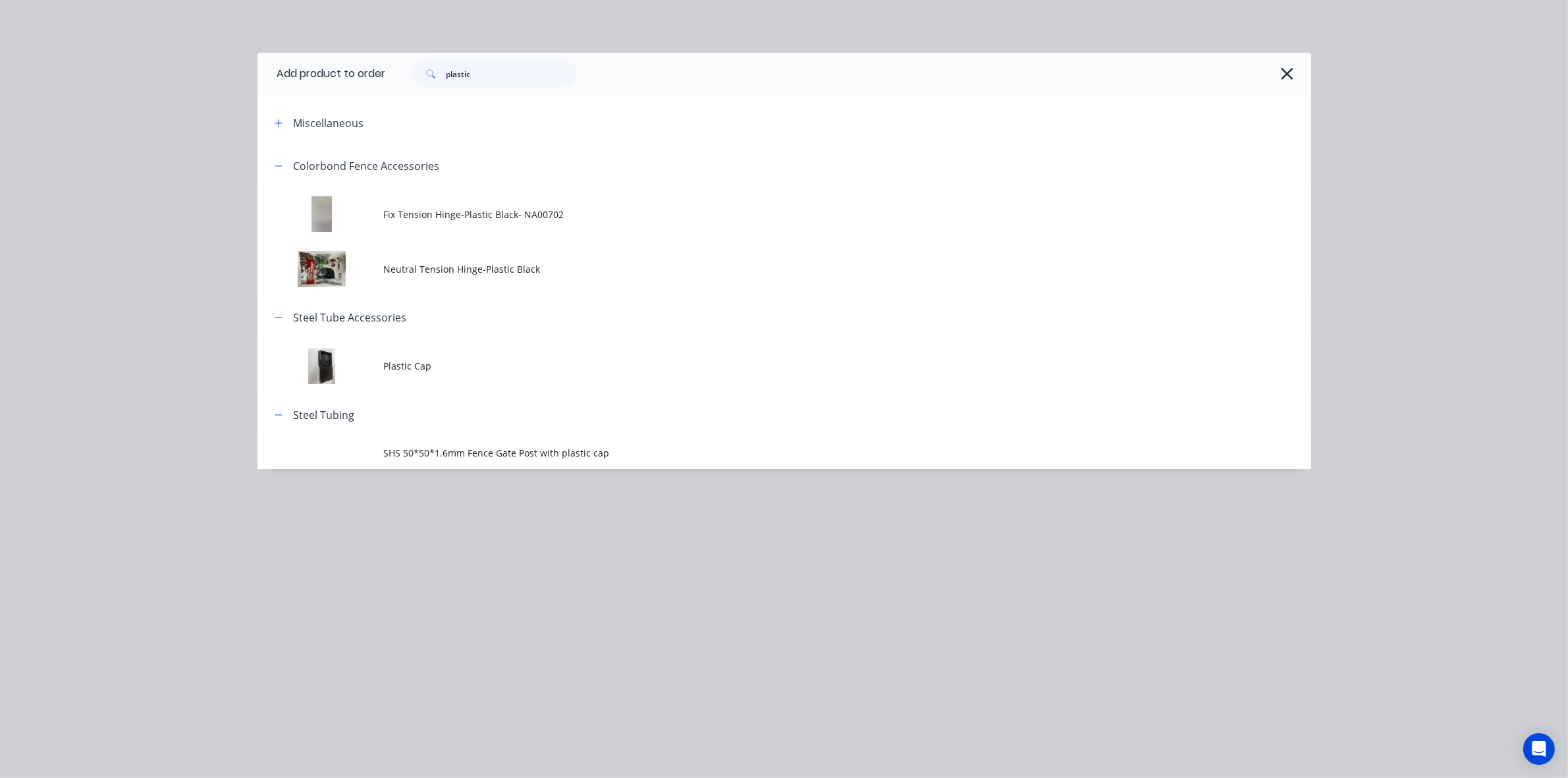
drag, startPoint x: 415, startPoint y: 372, endPoint x: 407, endPoint y: 363, distance: 12.0
click at [412, 375] on td "Plastic Cap" at bounding box center [847, 367] width 927 height 55
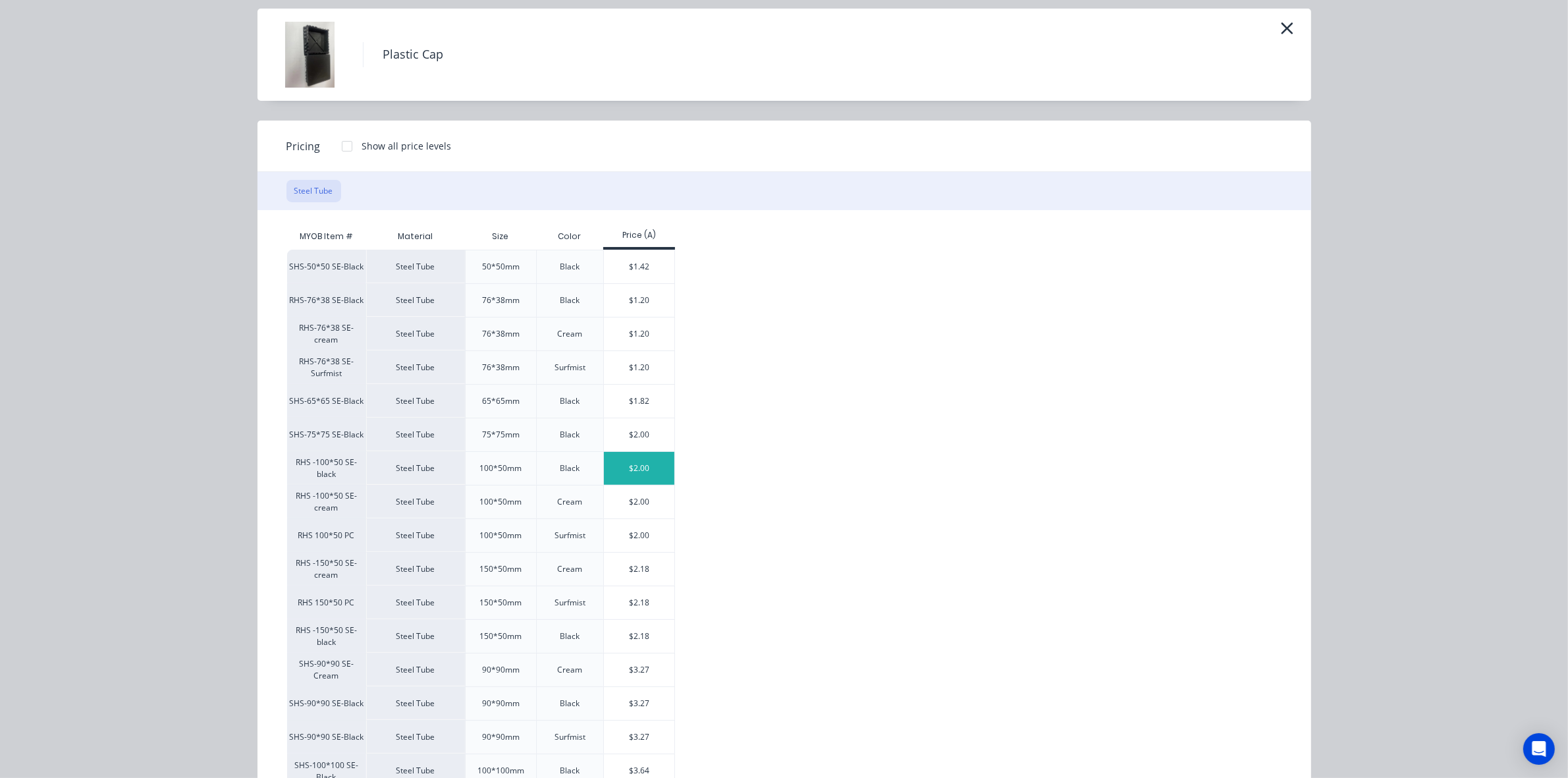
scroll to position [83, 0]
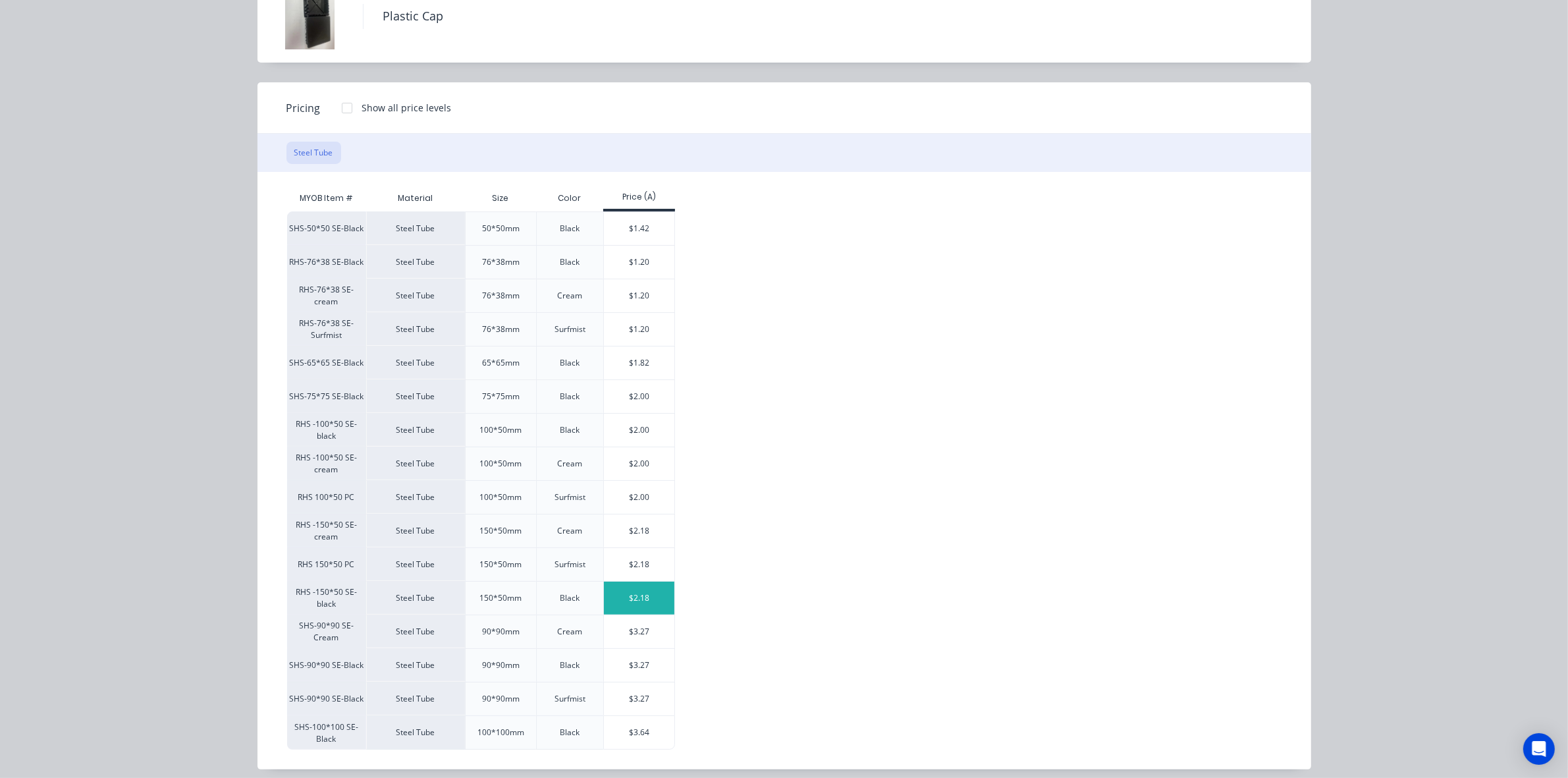
click at [613, 604] on div "$2.18" at bounding box center [639, 598] width 71 height 33
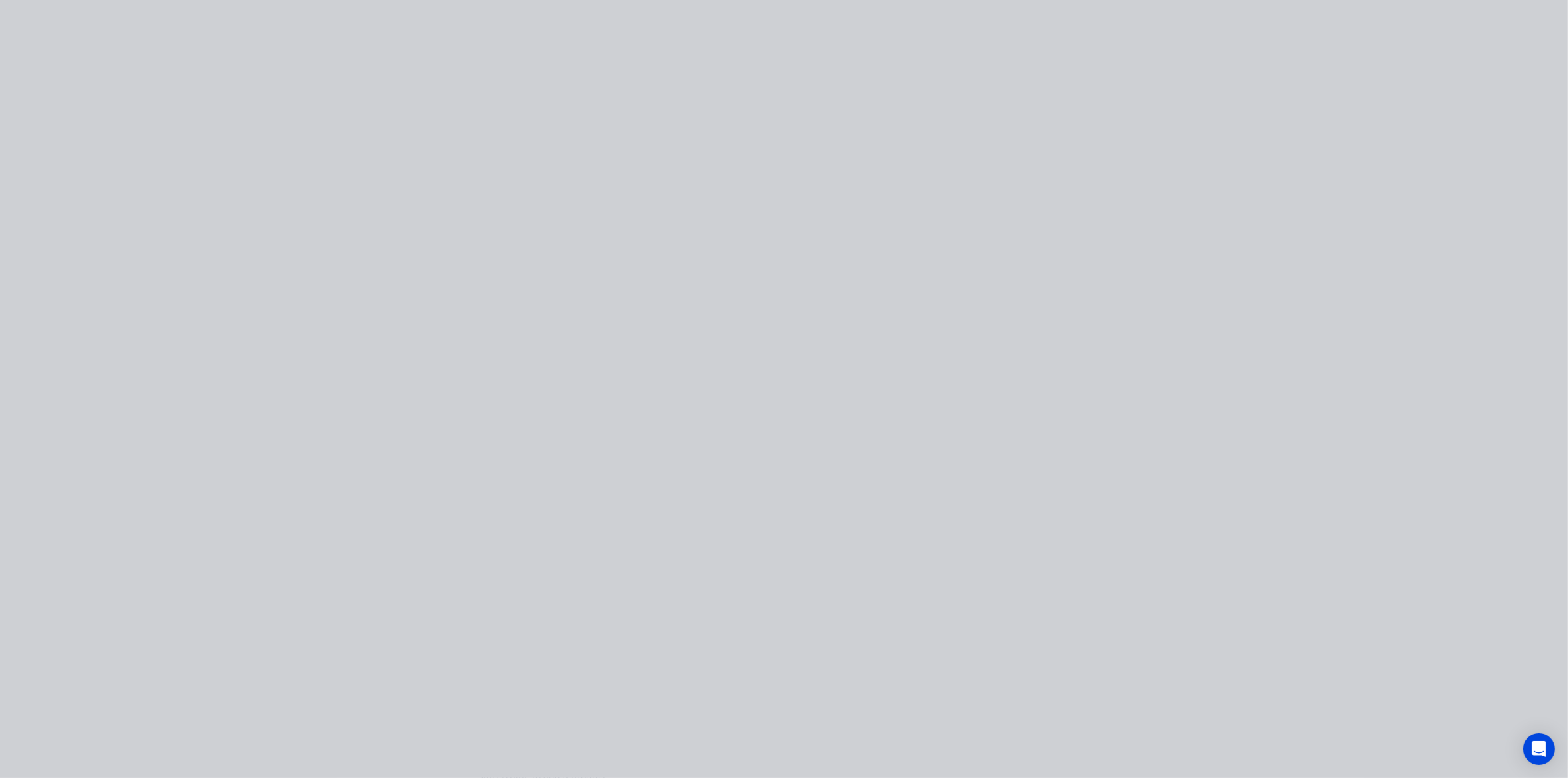
scroll to position [0, 0]
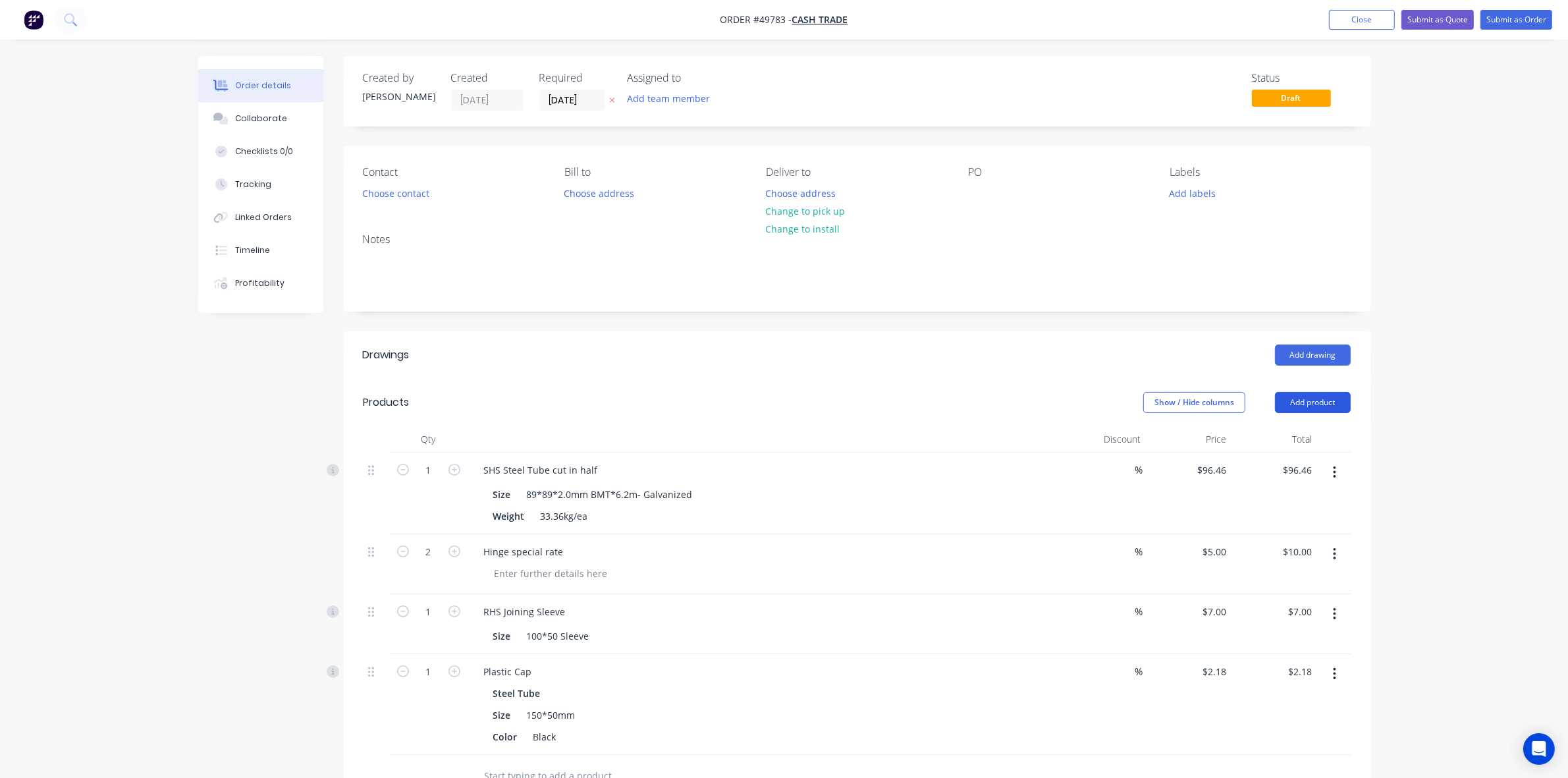
click at [1304, 394] on button "Add product" at bounding box center [1313, 402] width 76 height 21
click at [1308, 435] on div "Product catalogue" at bounding box center [1288, 436] width 102 height 19
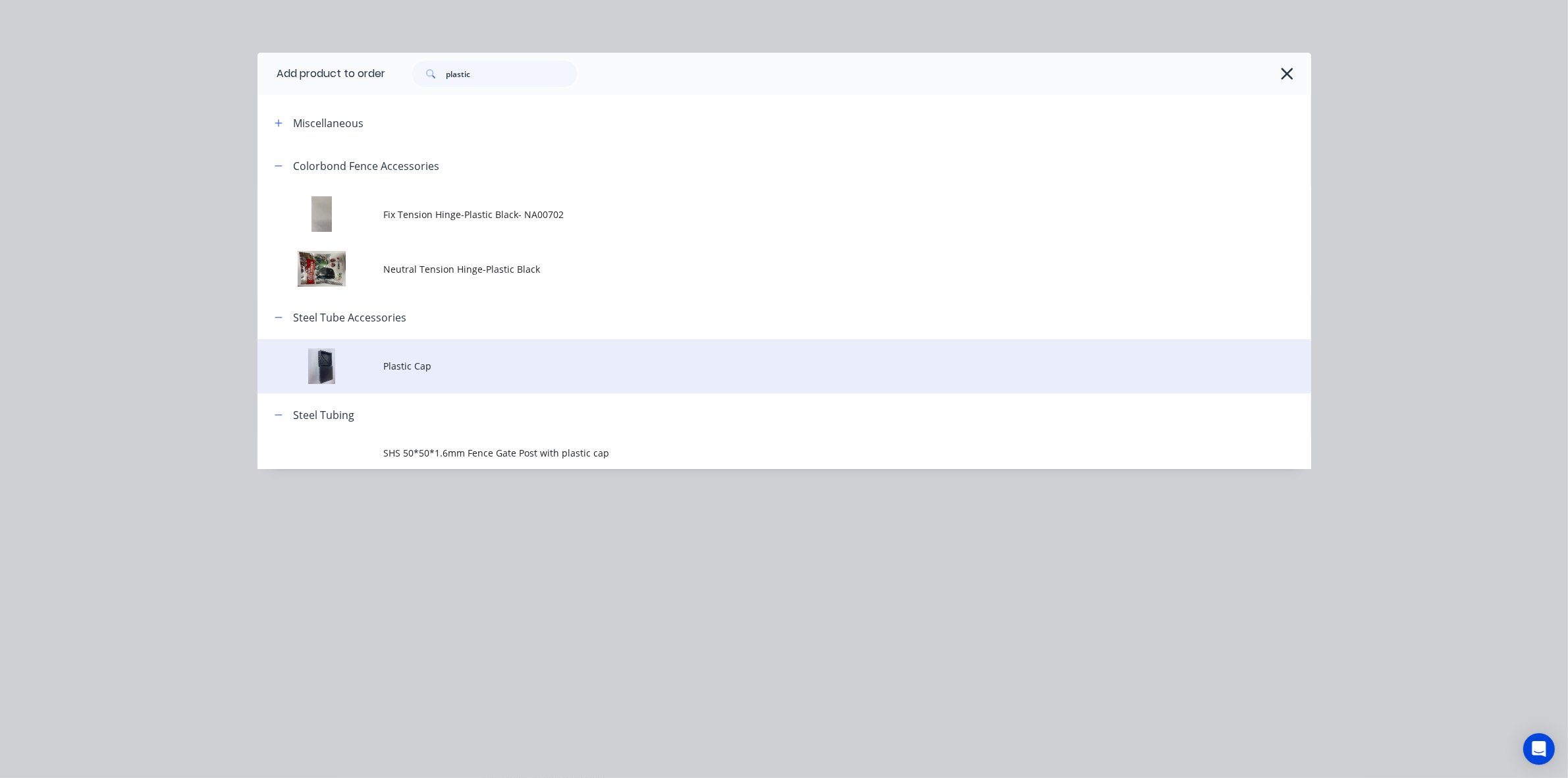
click at [369, 362] on td at bounding box center [320, 367] width 126 height 55
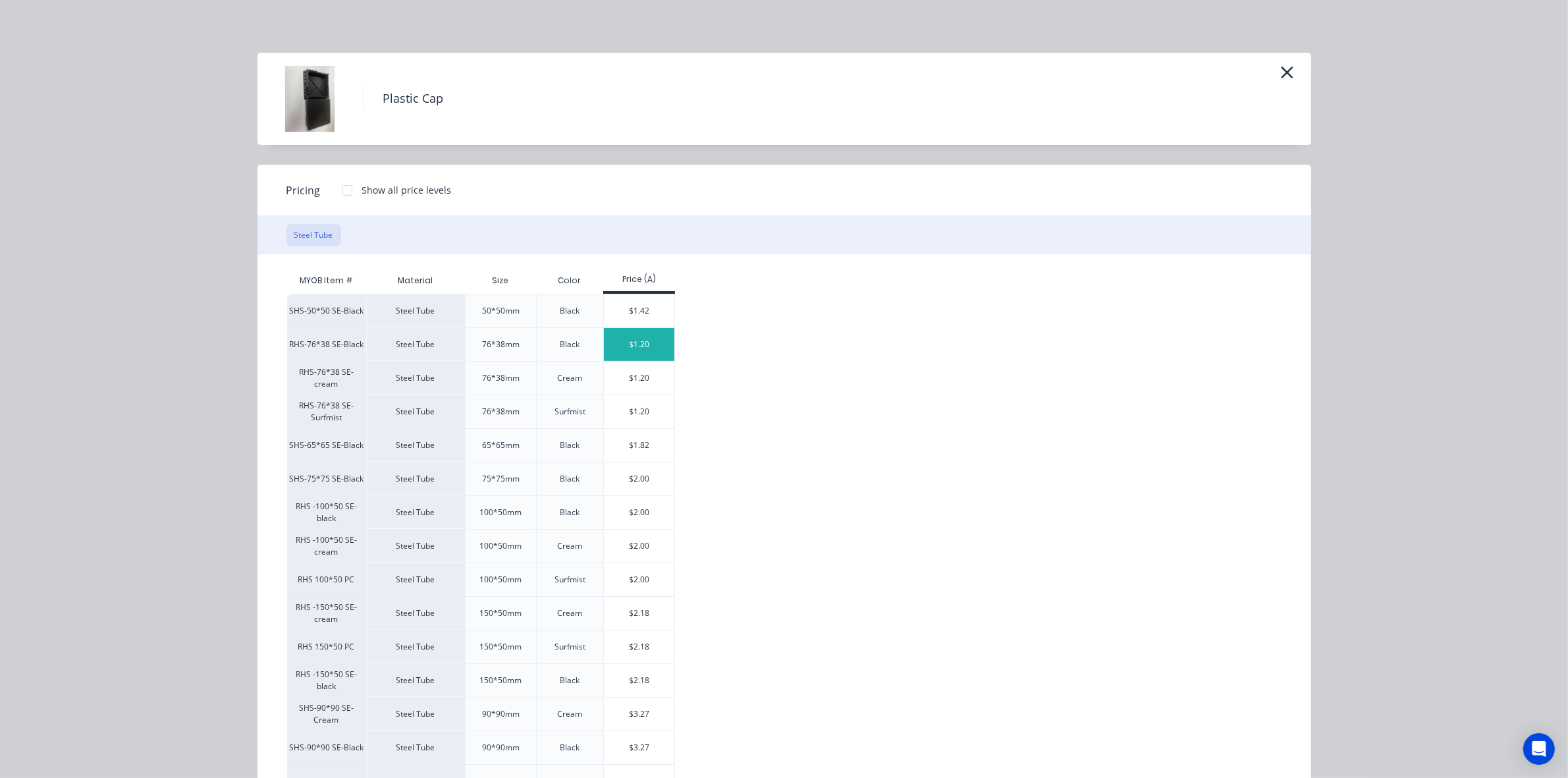
click at [641, 350] on div "$1.20" at bounding box center [639, 344] width 71 height 33
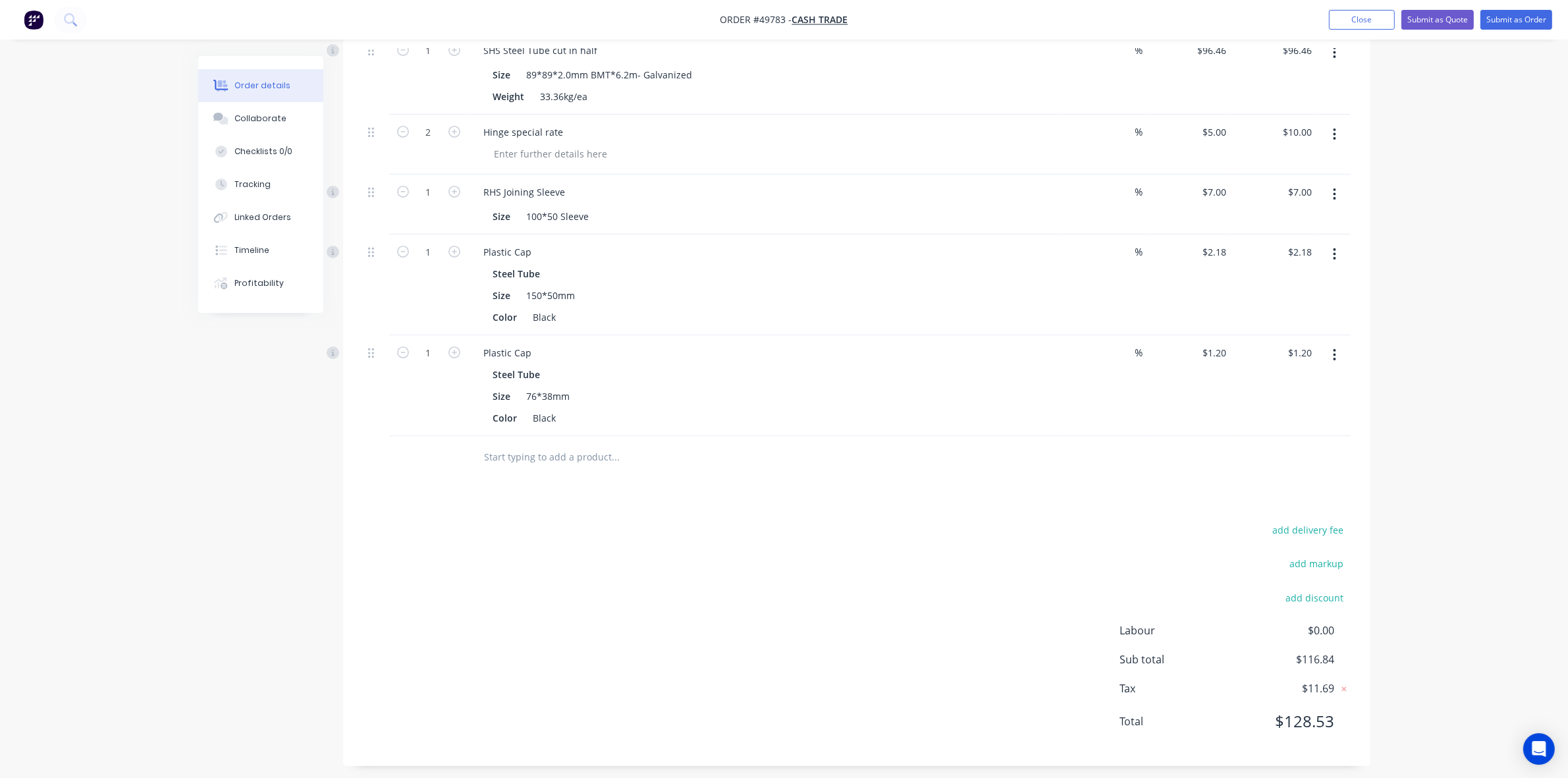
scroll to position [428, 0]
click at [1336, 353] on icon "button" at bounding box center [1334, 347] width 3 height 15
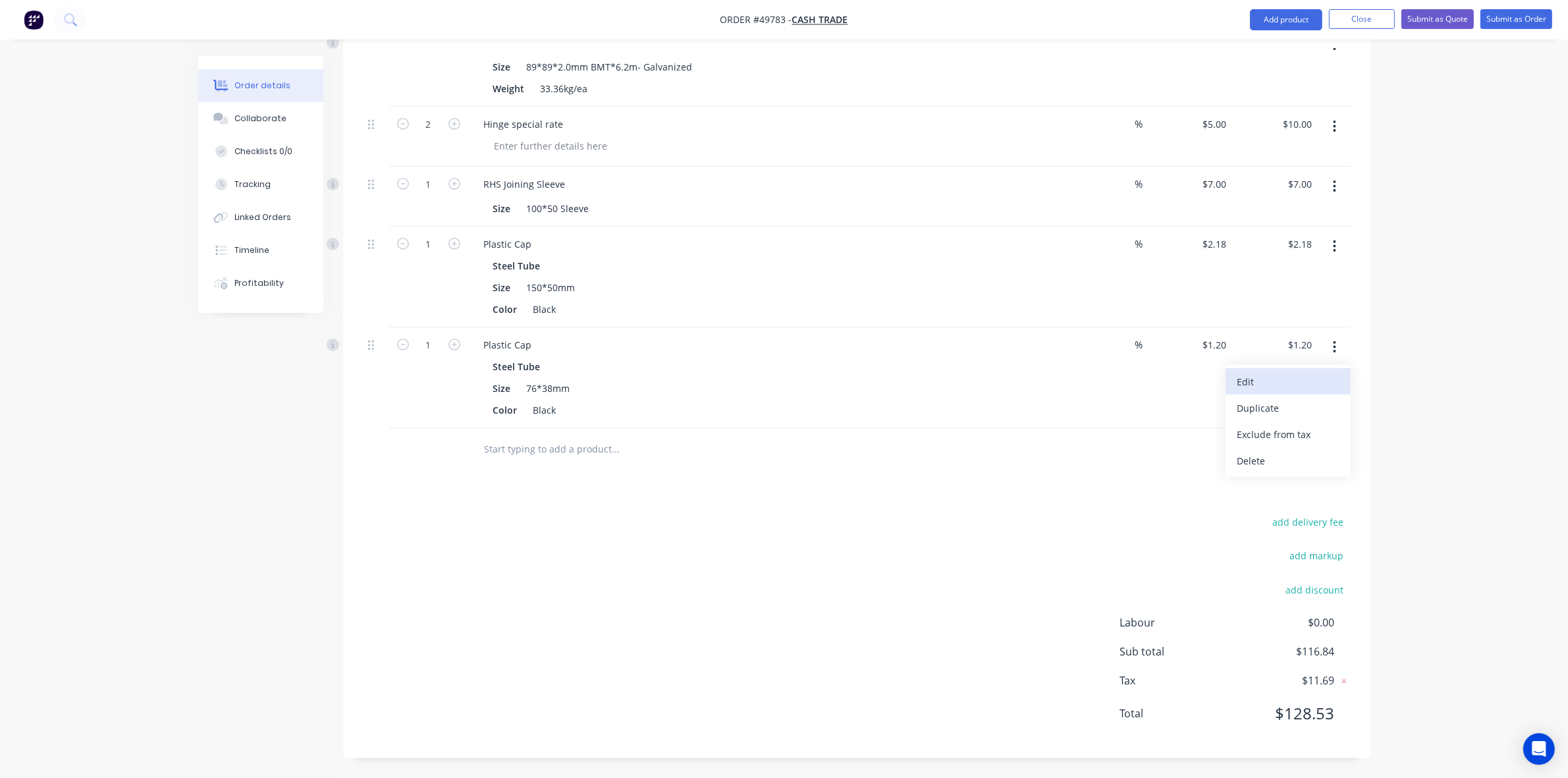
click at [1295, 378] on div "Edit" at bounding box center [1288, 382] width 102 height 19
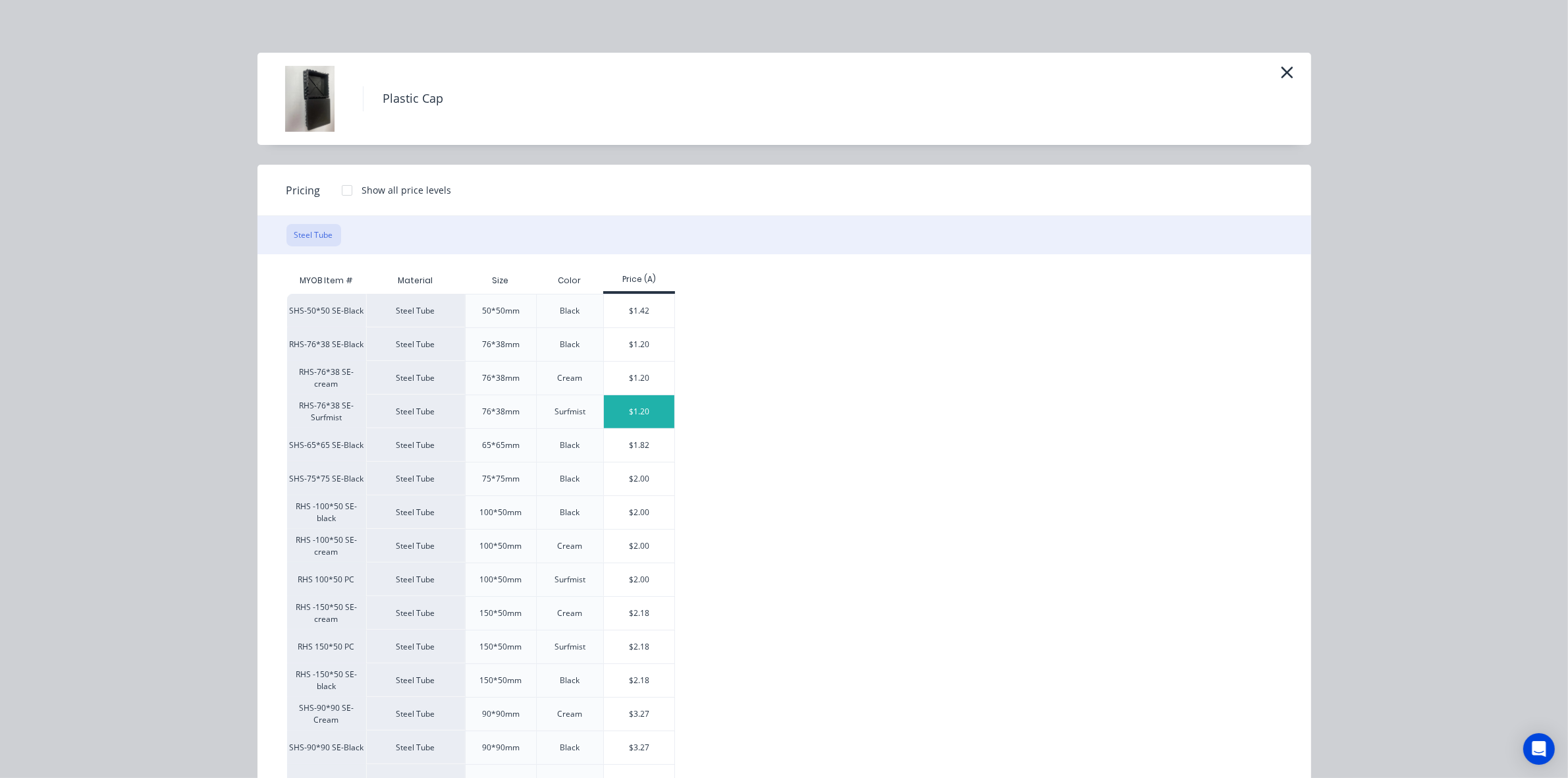
click at [611, 406] on div "$1.20" at bounding box center [639, 411] width 71 height 33
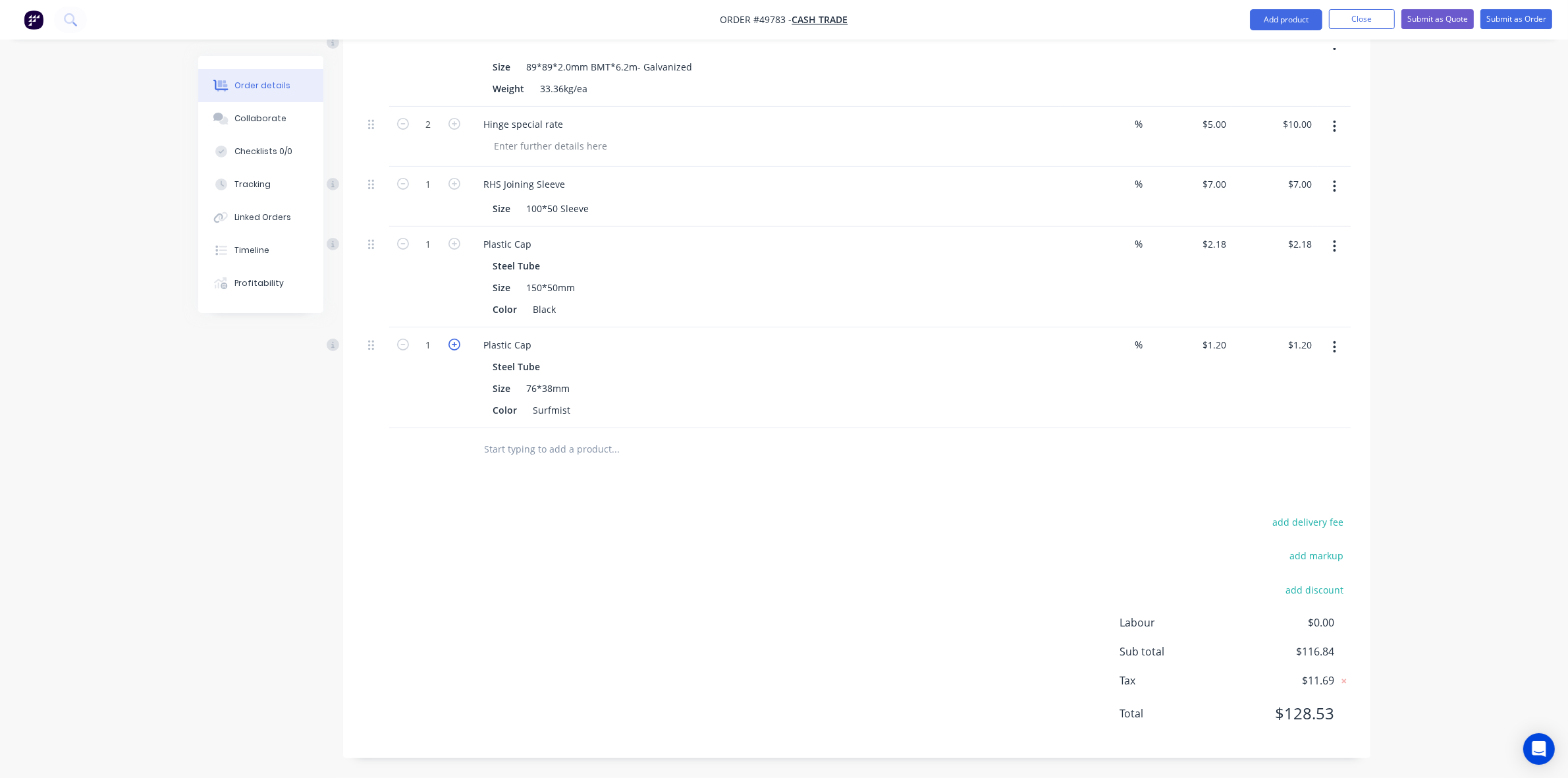
click at [453, 346] on icon "button" at bounding box center [454, 344] width 12 height 12
type input "2"
type input "$2.40"
click at [453, 346] on icon "button" at bounding box center [454, 344] width 12 height 12
type input "3"
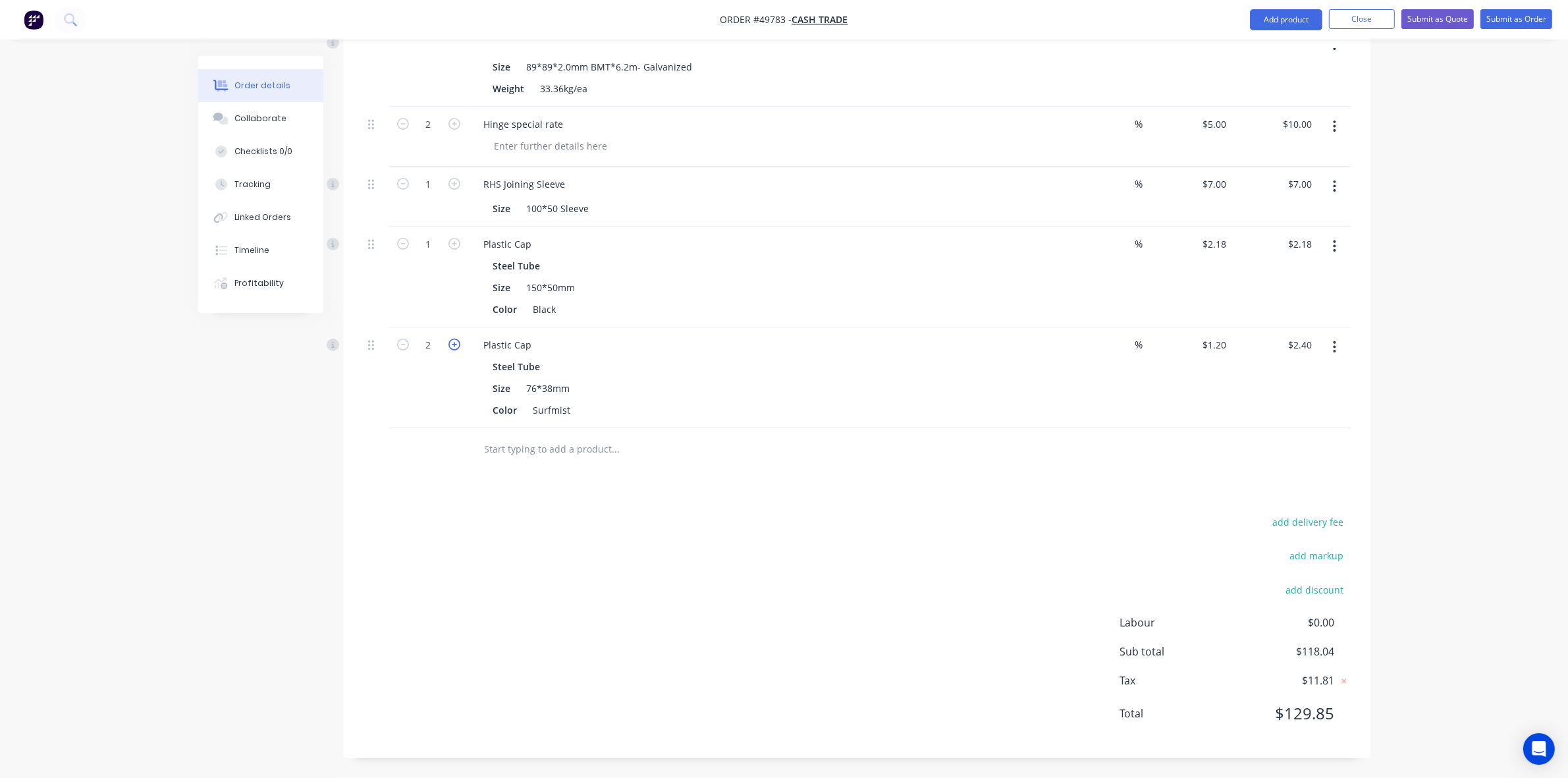
type input "$3.60"
click at [453, 346] on icon "button" at bounding box center [454, 344] width 12 height 12
type input "4"
type input "$4.80"
click at [871, 453] on div at bounding box center [705, 449] width 464 height 27
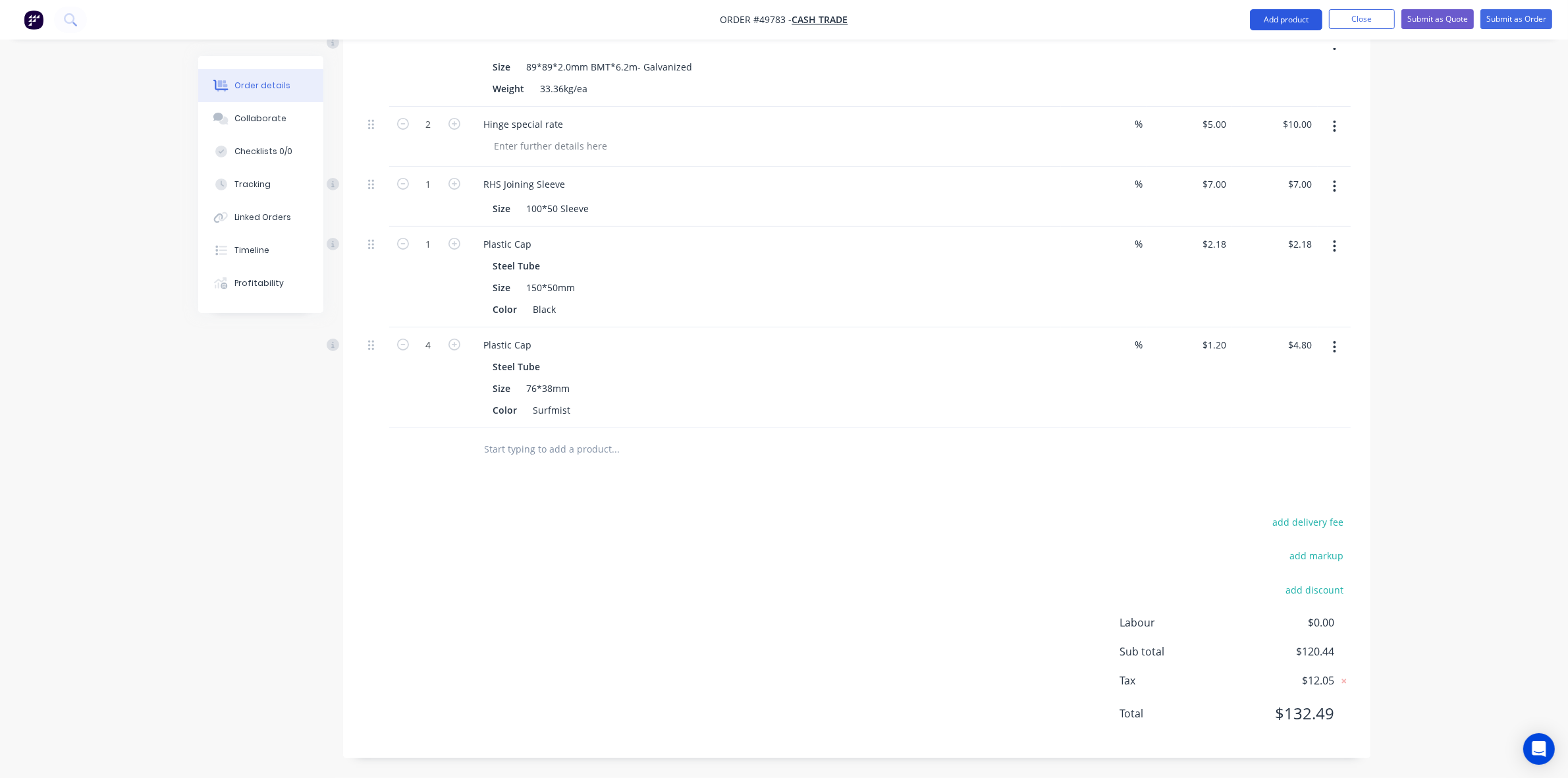
click at [1280, 13] on button "Add product" at bounding box center [1286, 20] width 72 height 21
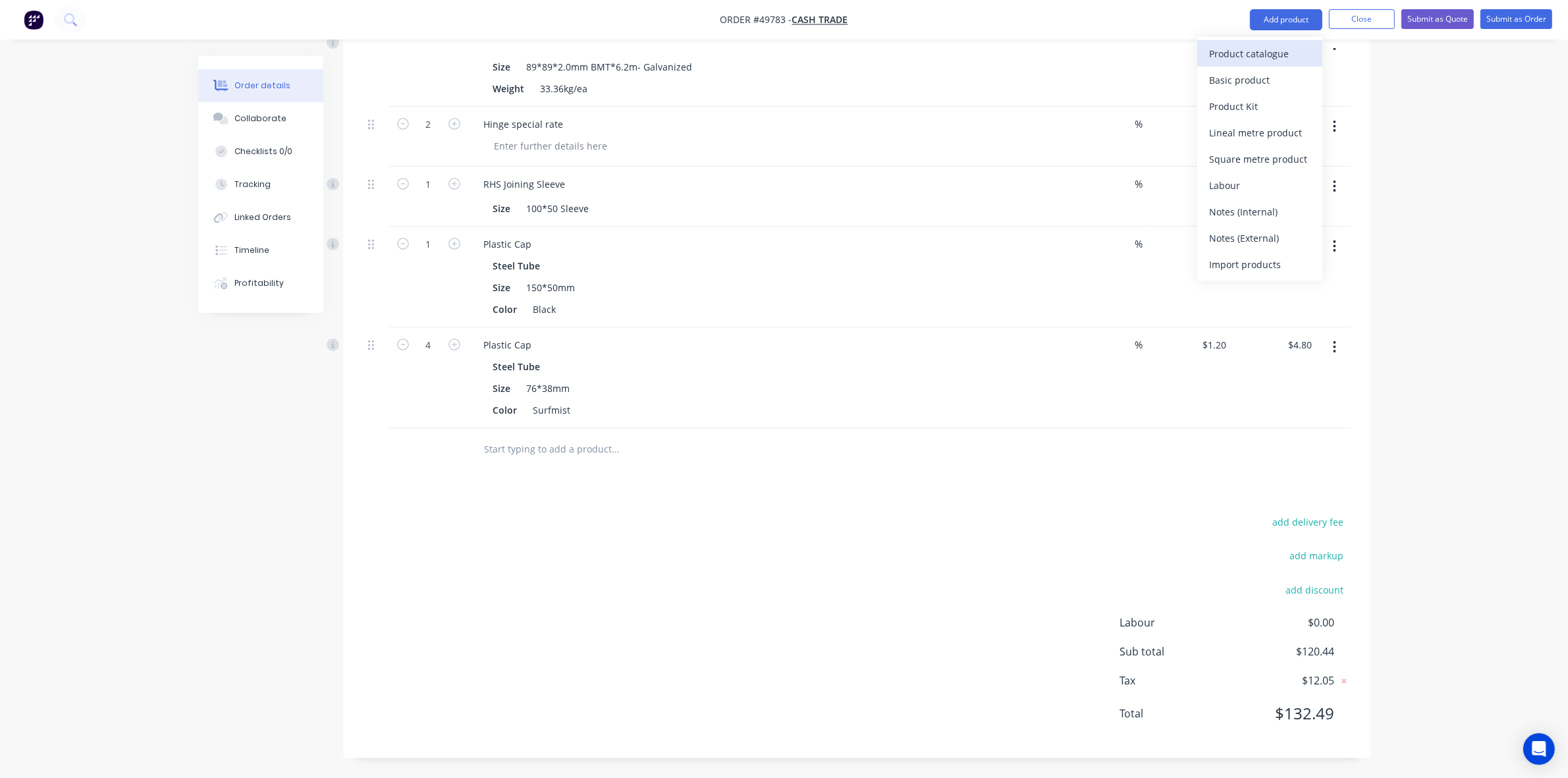
click at [1281, 49] on div "Product catalogue" at bounding box center [1260, 54] width 102 height 19
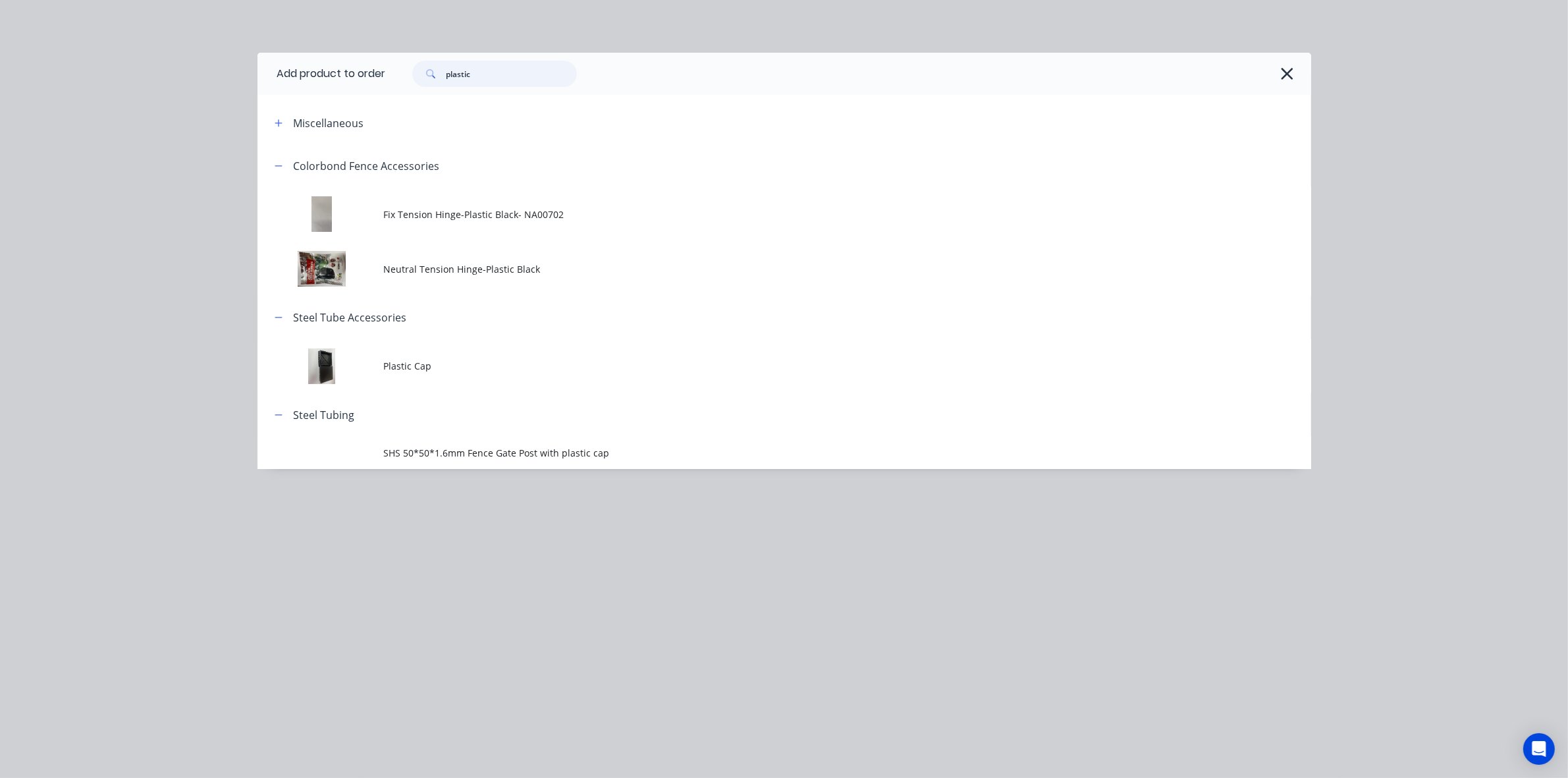
drag, startPoint x: 532, startPoint y: 71, endPoint x: 323, endPoint y: 70, distance: 209.0
click at [323, 70] on header "Add product to order plastic" at bounding box center [784, 73] width 1054 height 42
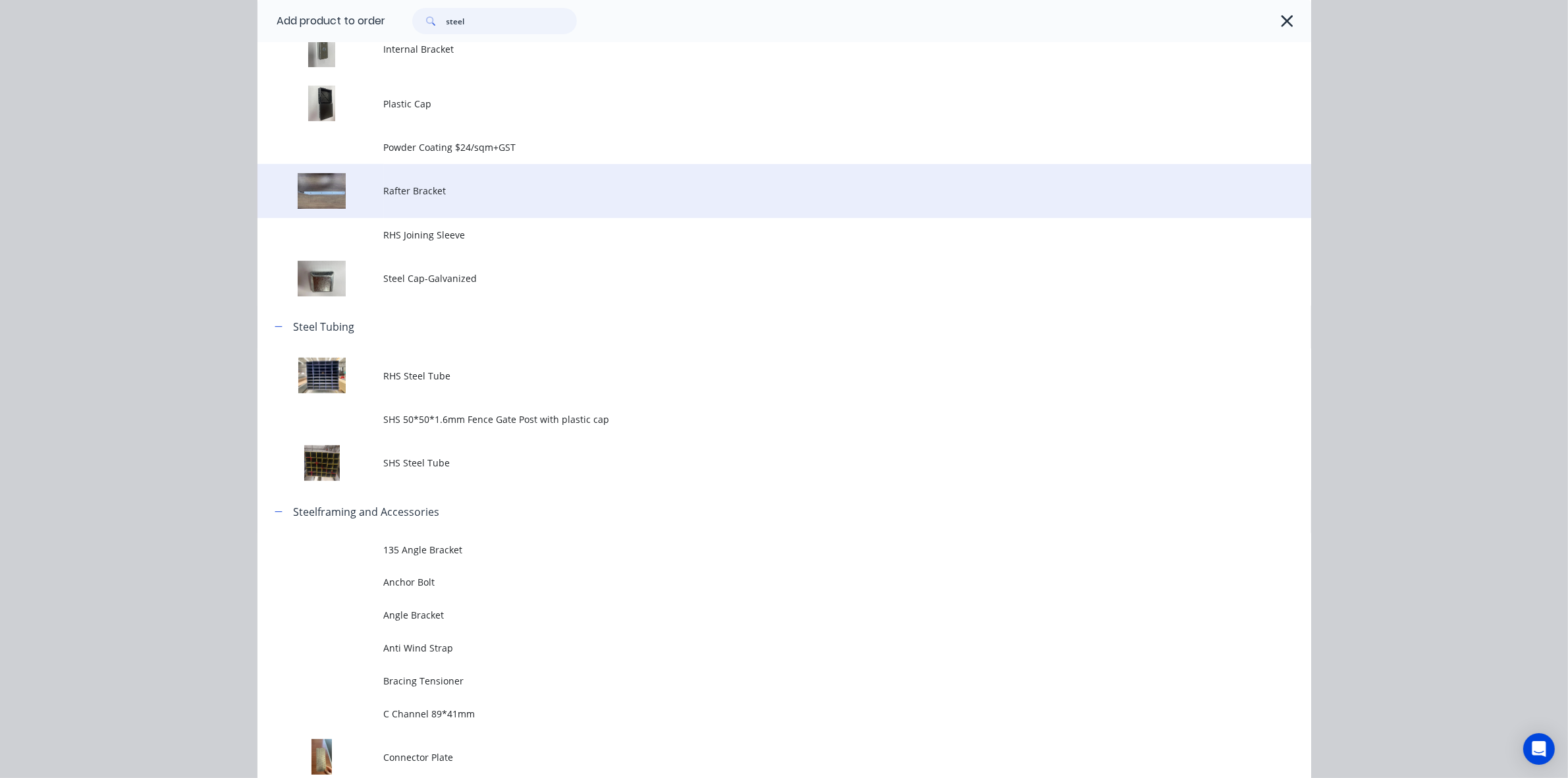
scroll to position [741, 0]
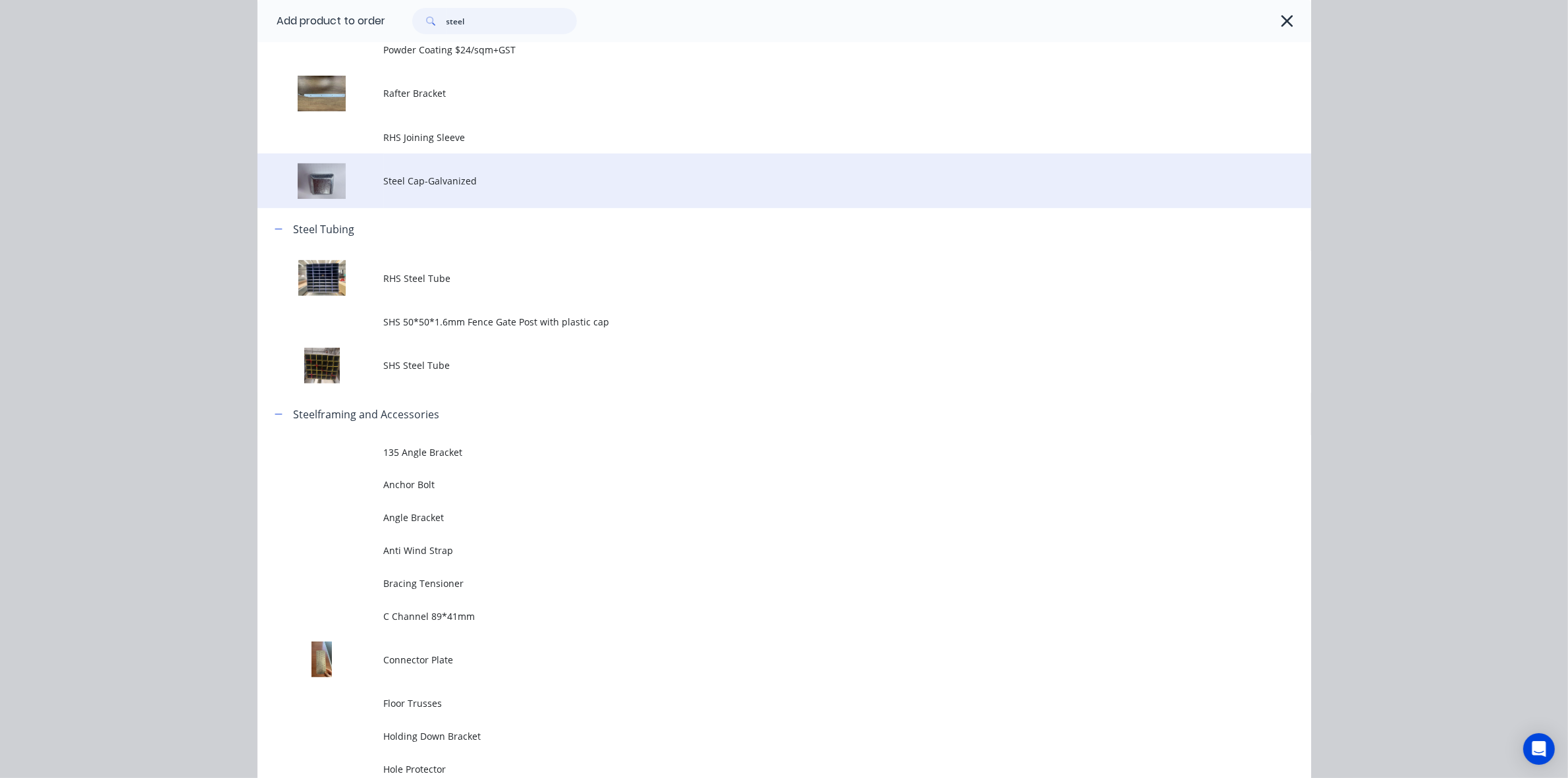
type input "steel"
click at [459, 185] on span "Steel Cap-Galvanized" at bounding box center [755, 181] width 742 height 14
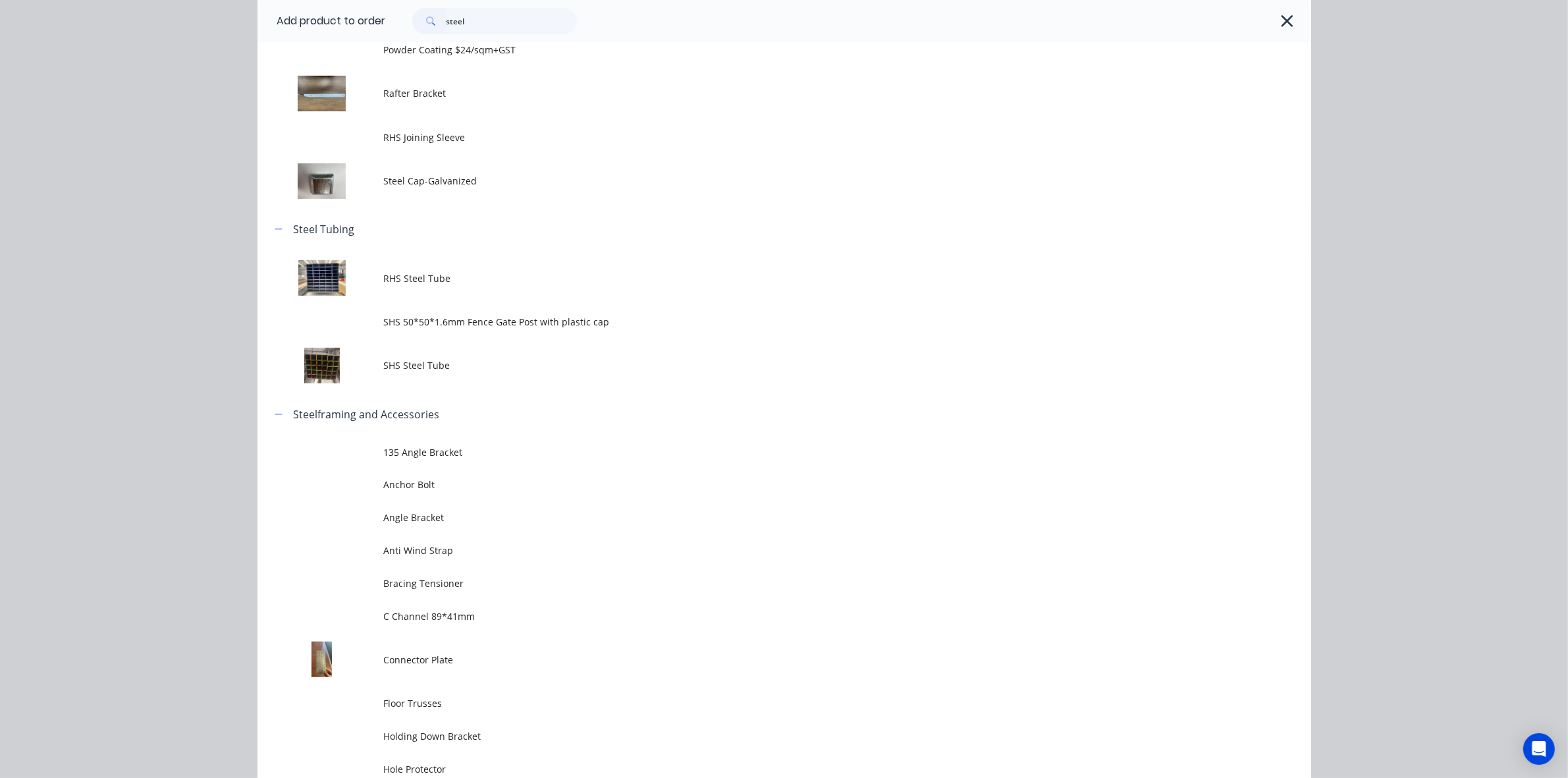
scroll to position [0, 0]
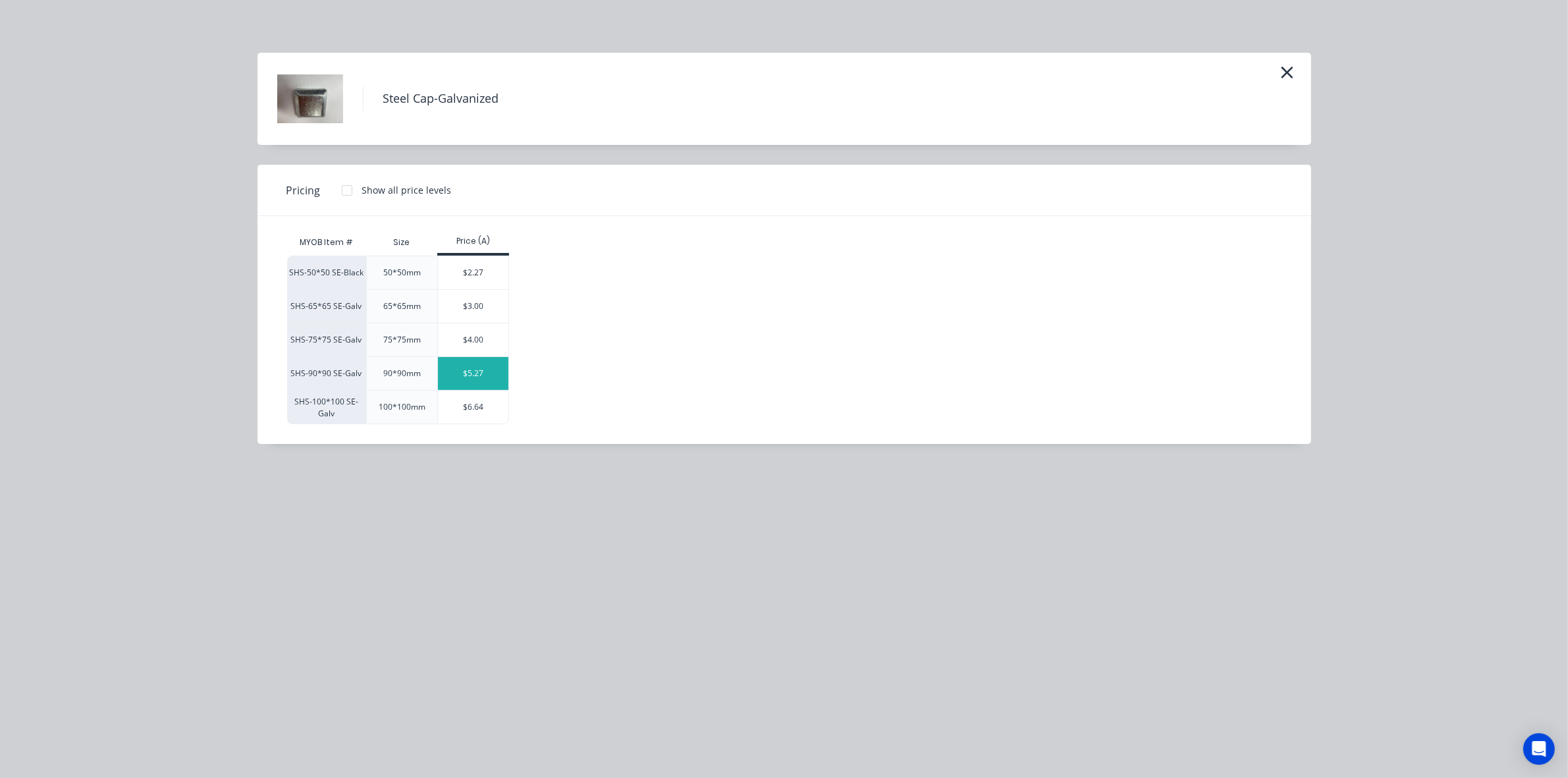
click at [489, 373] on div "$5.27" at bounding box center [473, 373] width 71 height 33
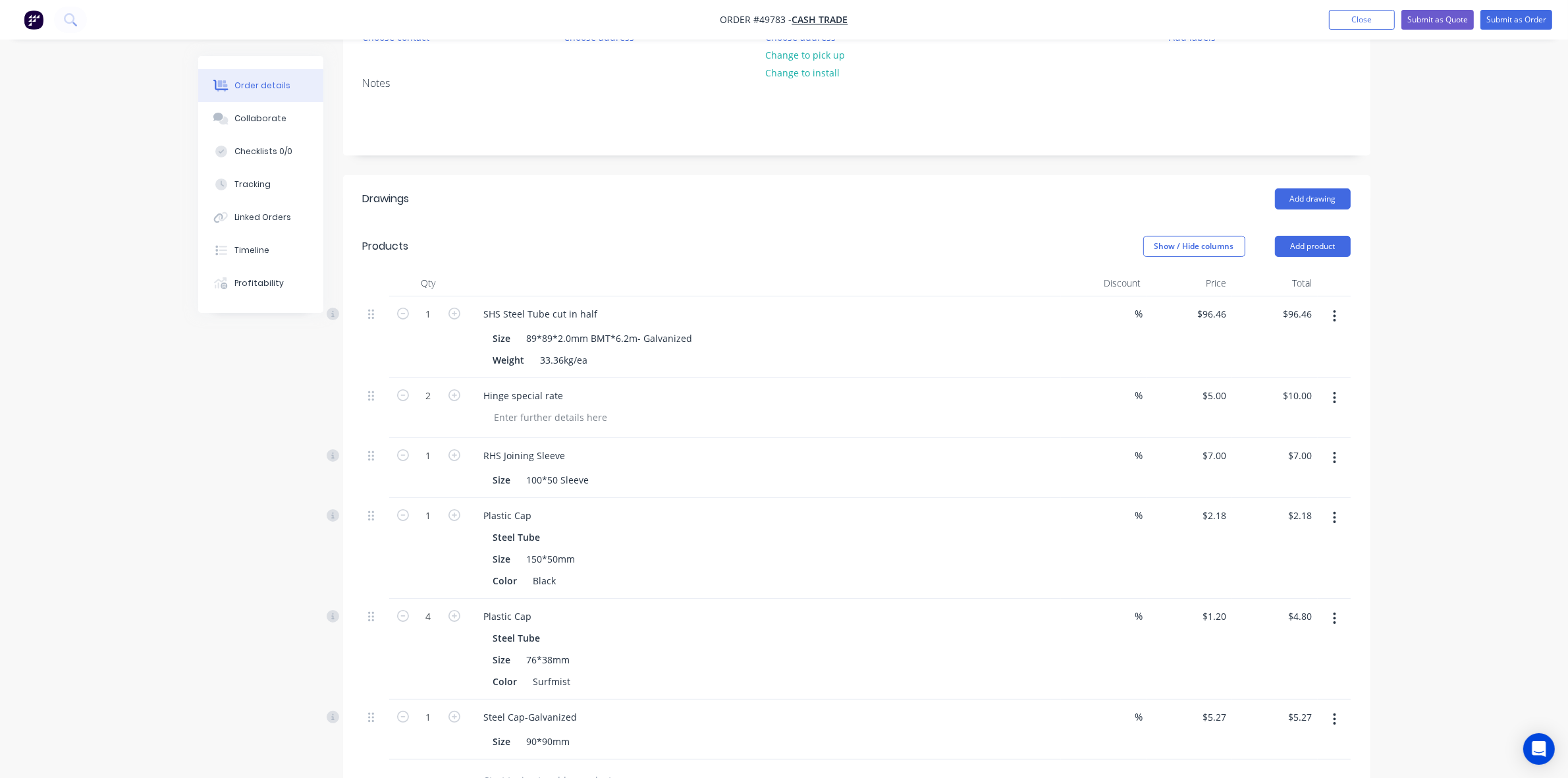
scroll to position [181, 0]
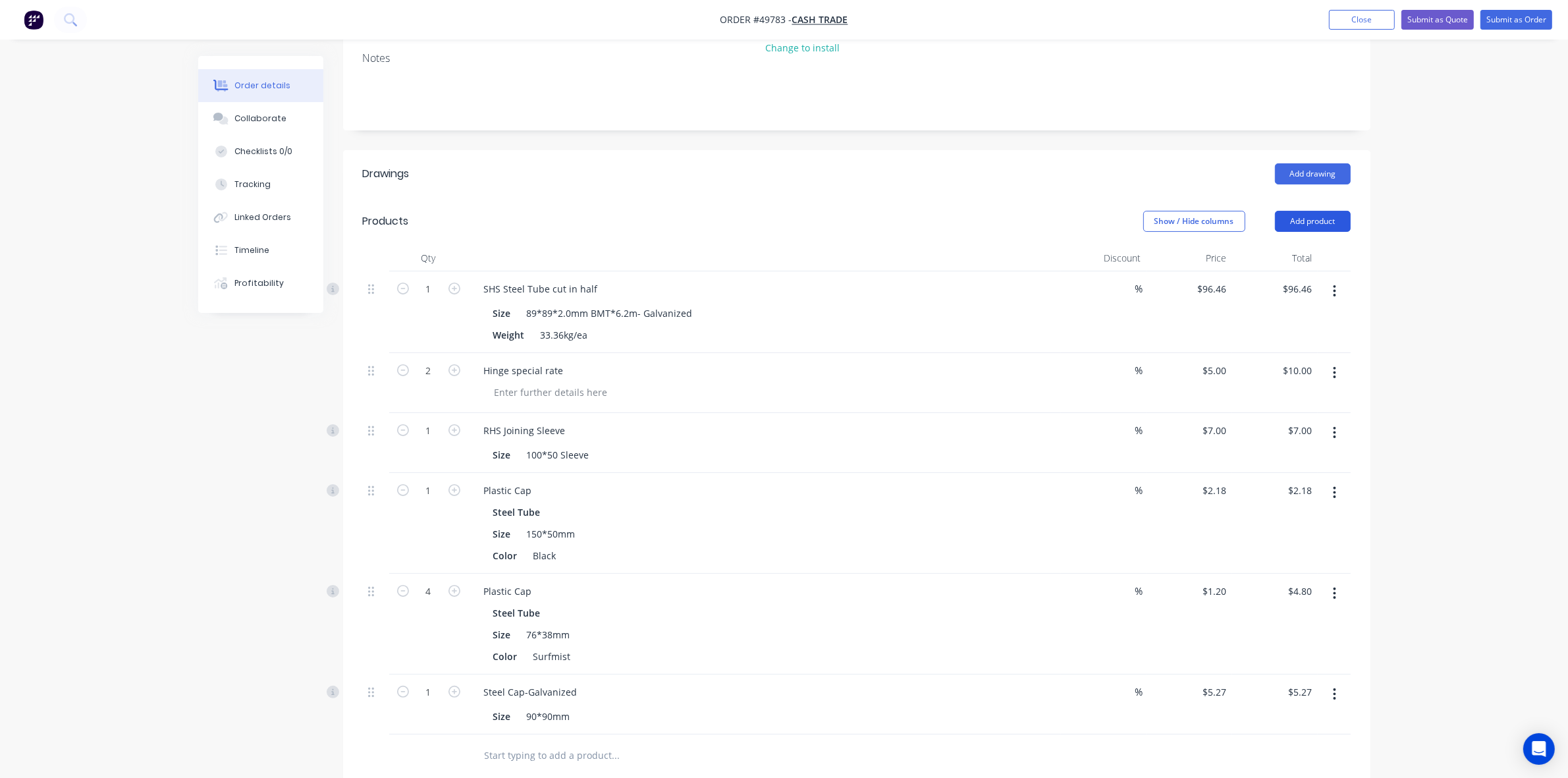
click at [1311, 215] on button "Add product" at bounding box center [1313, 221] width 76 height 21
click at [1308, 254] on div "Product catalogue" at bounding box center [1288, 254] width 102 height 19
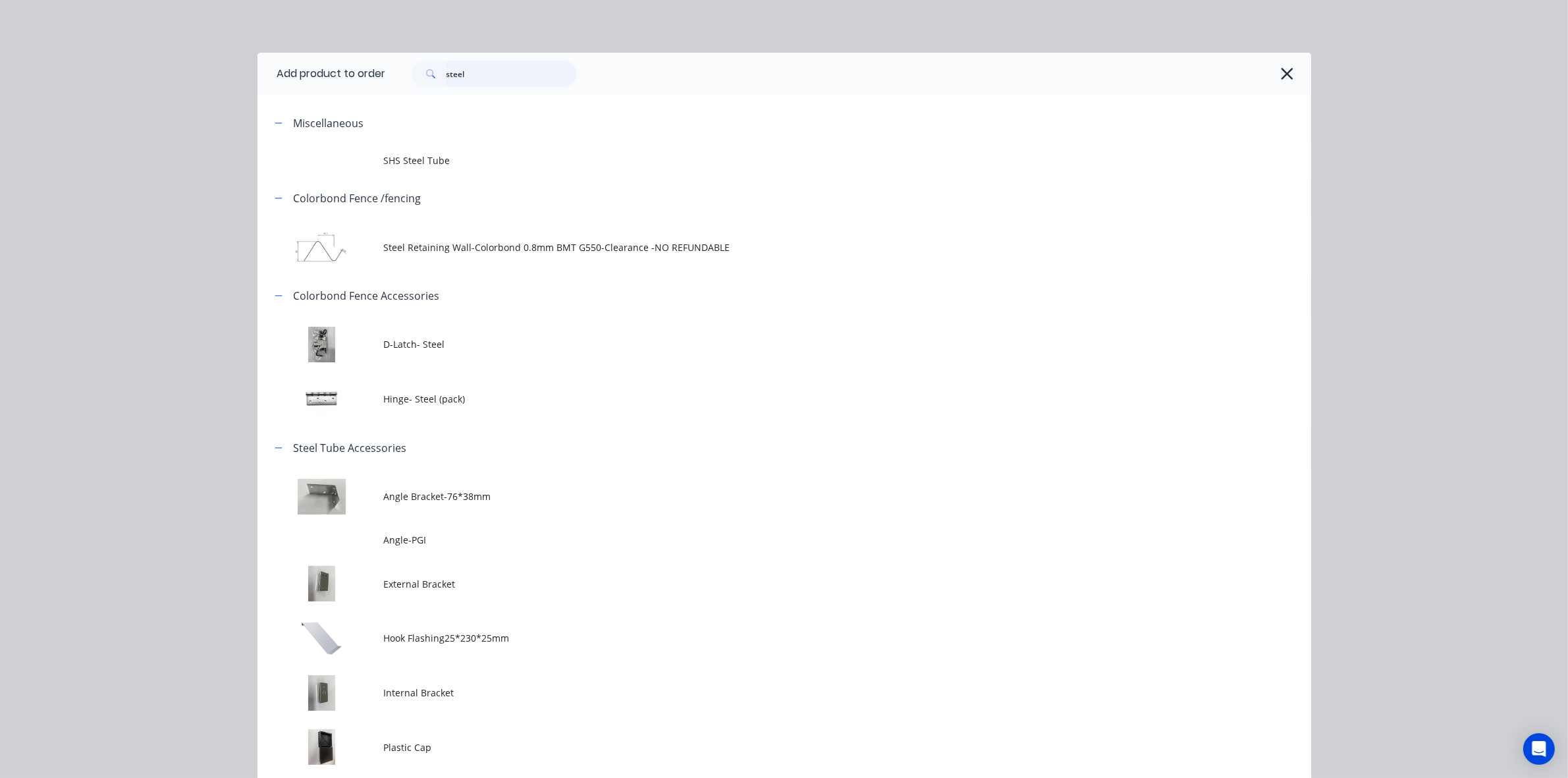
click at [471, 76] on input "steel" at bounding box center [511, 74] width 131 height 27
click at [470, 76] on input "steel" at bounding box center [511, 74] width 131 height 27
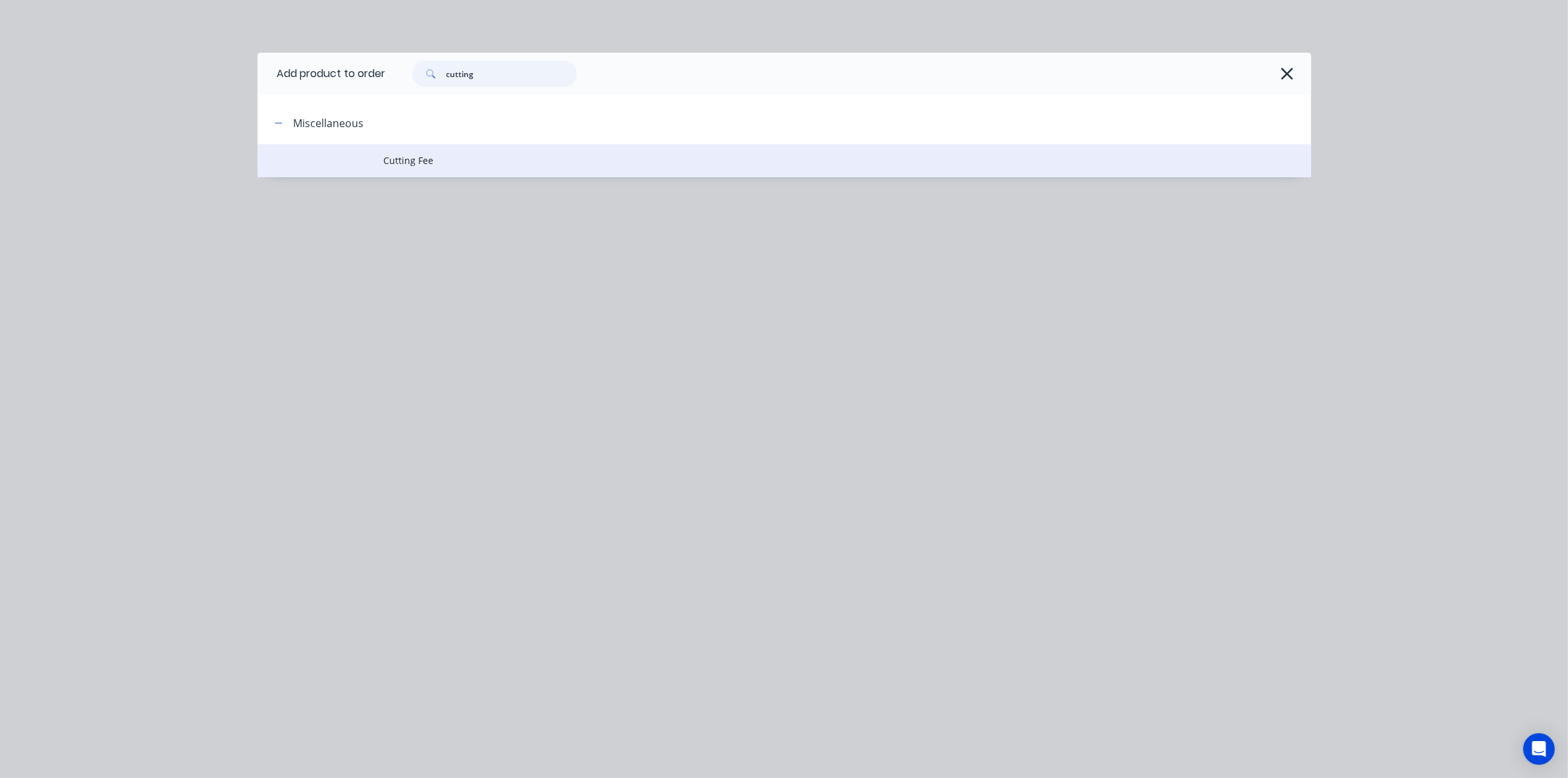
type input "cutting"
click at [491, 165] on span "Cutting Fee" at bounding box center [755, 160] width 742 height 14
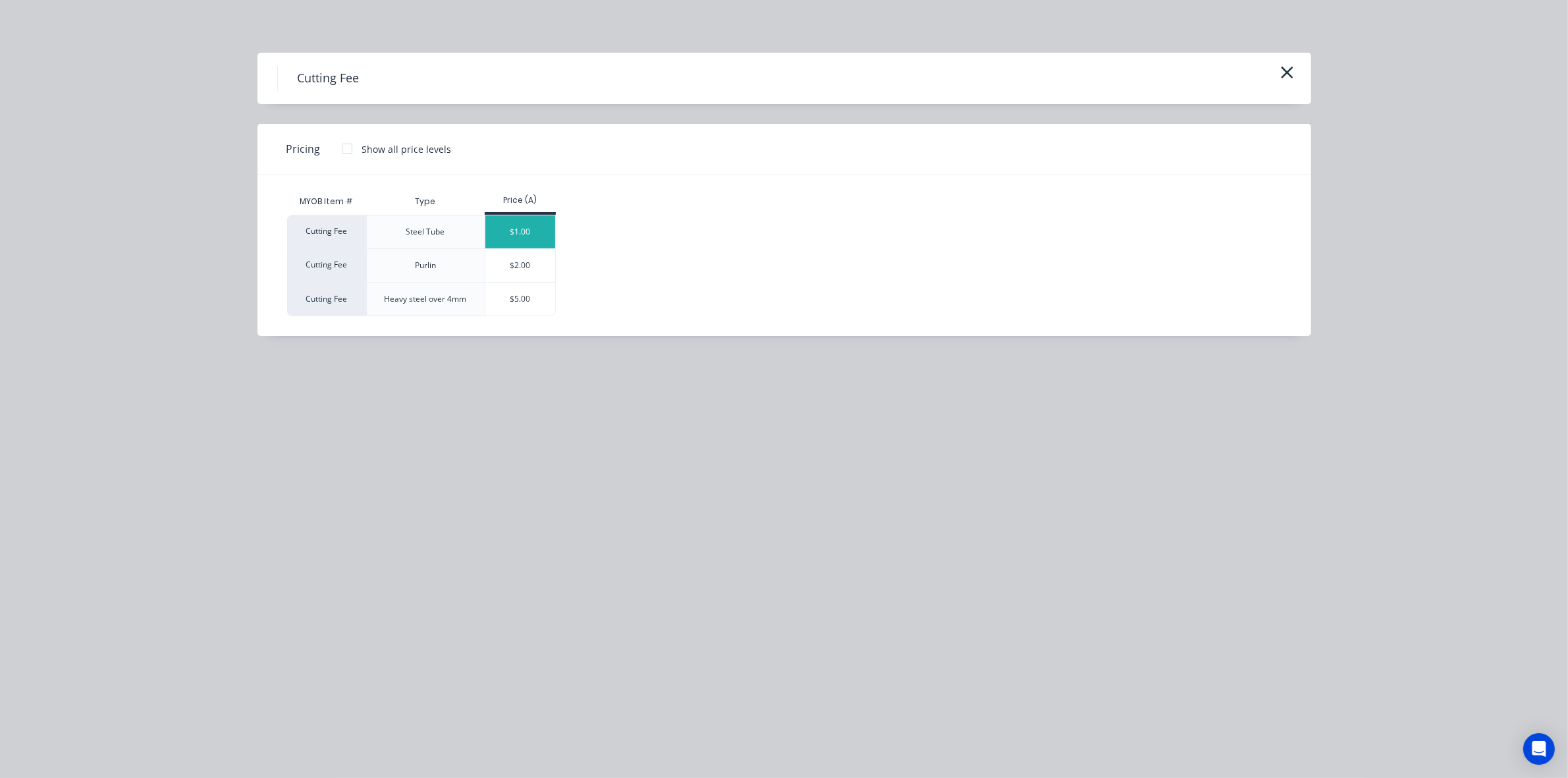
click at [519, 221] on div "$1.00" at bounding box center [521, 232] width 71 height 33
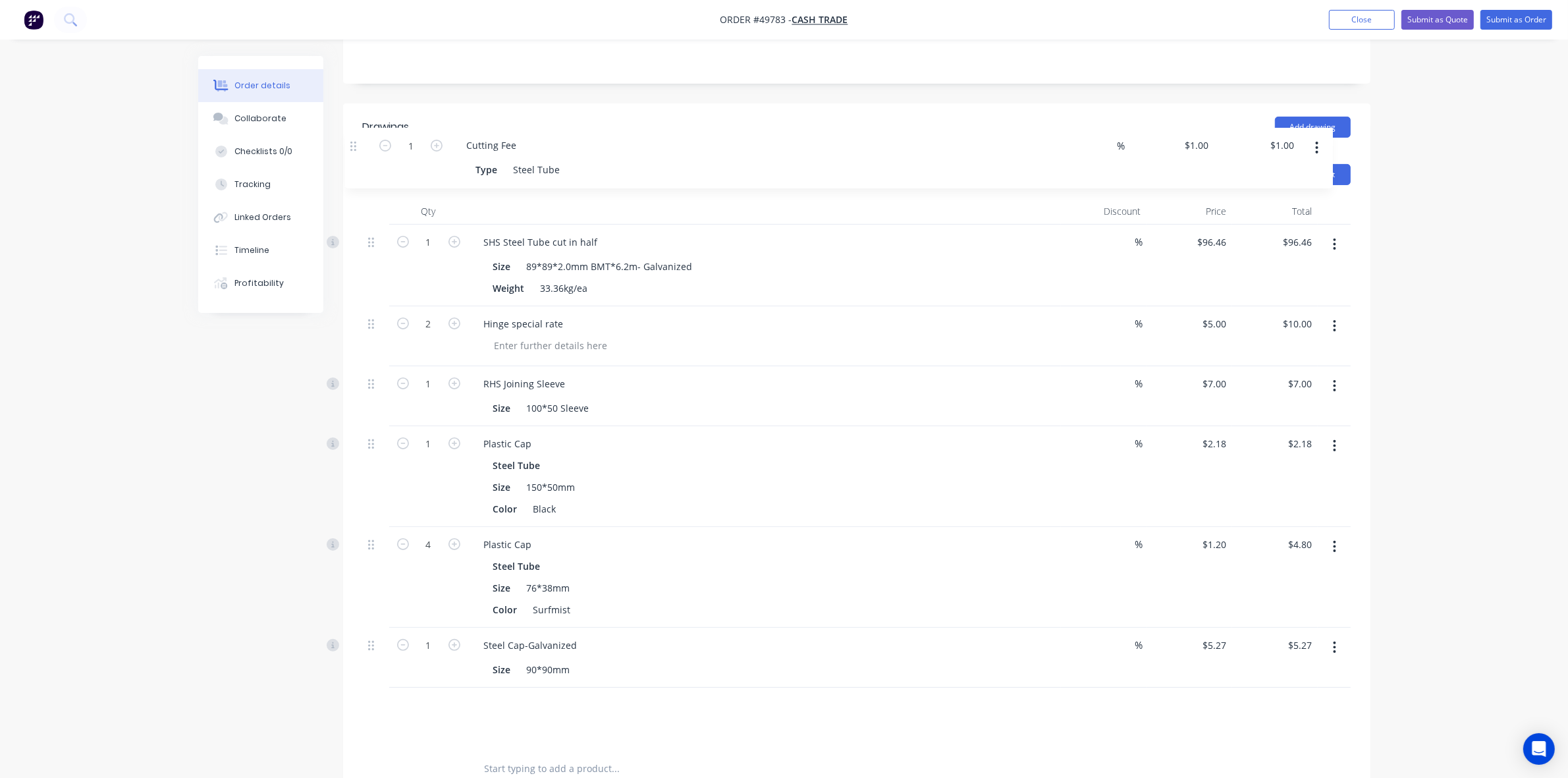
scroll to position [212, 0]
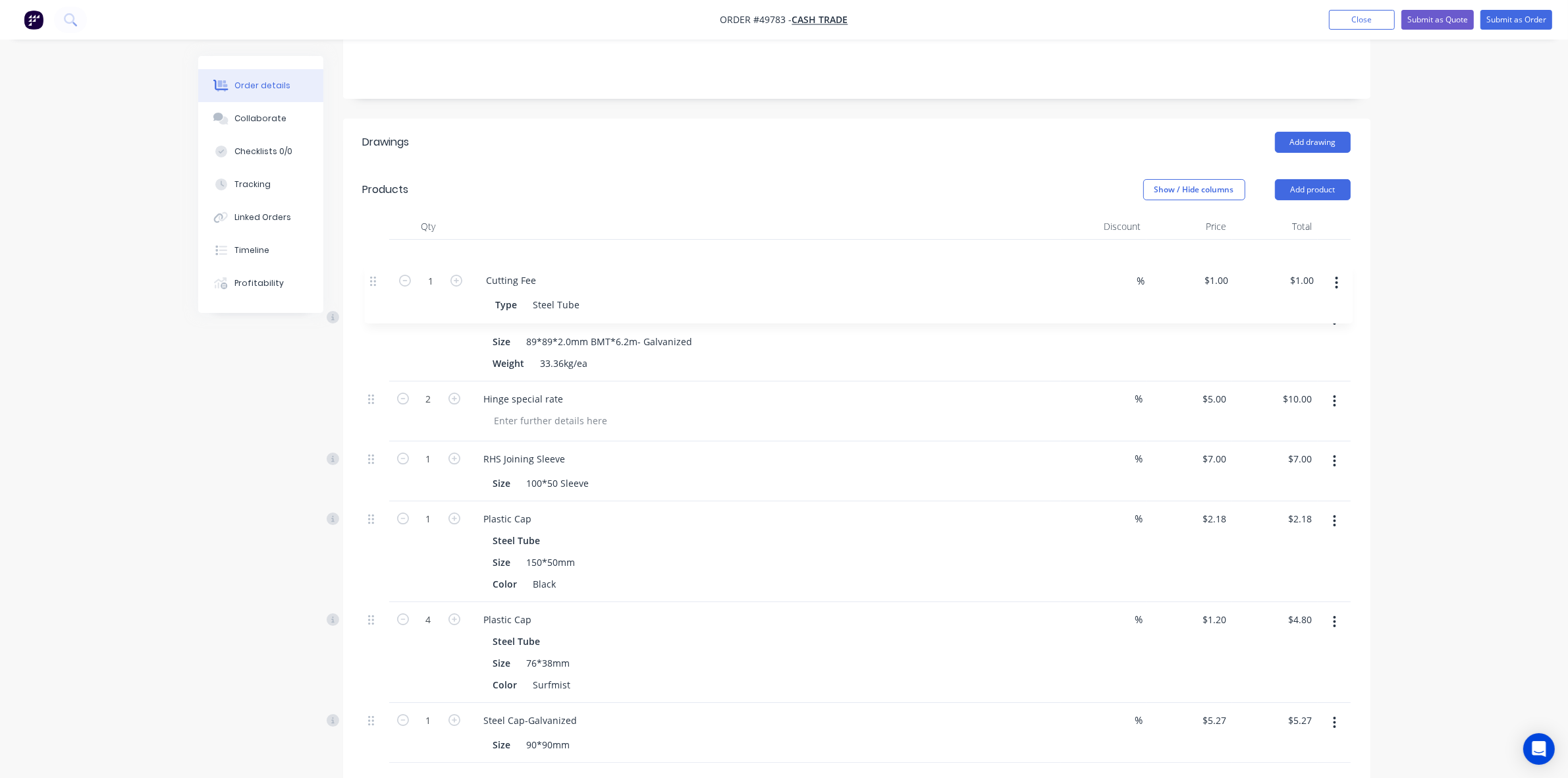
drag, startPoint x: 371, startPoint y: 423, endPoint x: 371, endPoint y: 271, distance: 152.0
click at [371, 271] on div "1 SHS Steel Tube cut in half Size 89*89*2.0mm BMT*6.2m- Galvanized Weight 33.36…" at bounding box center [857, 501] width 988 height 523
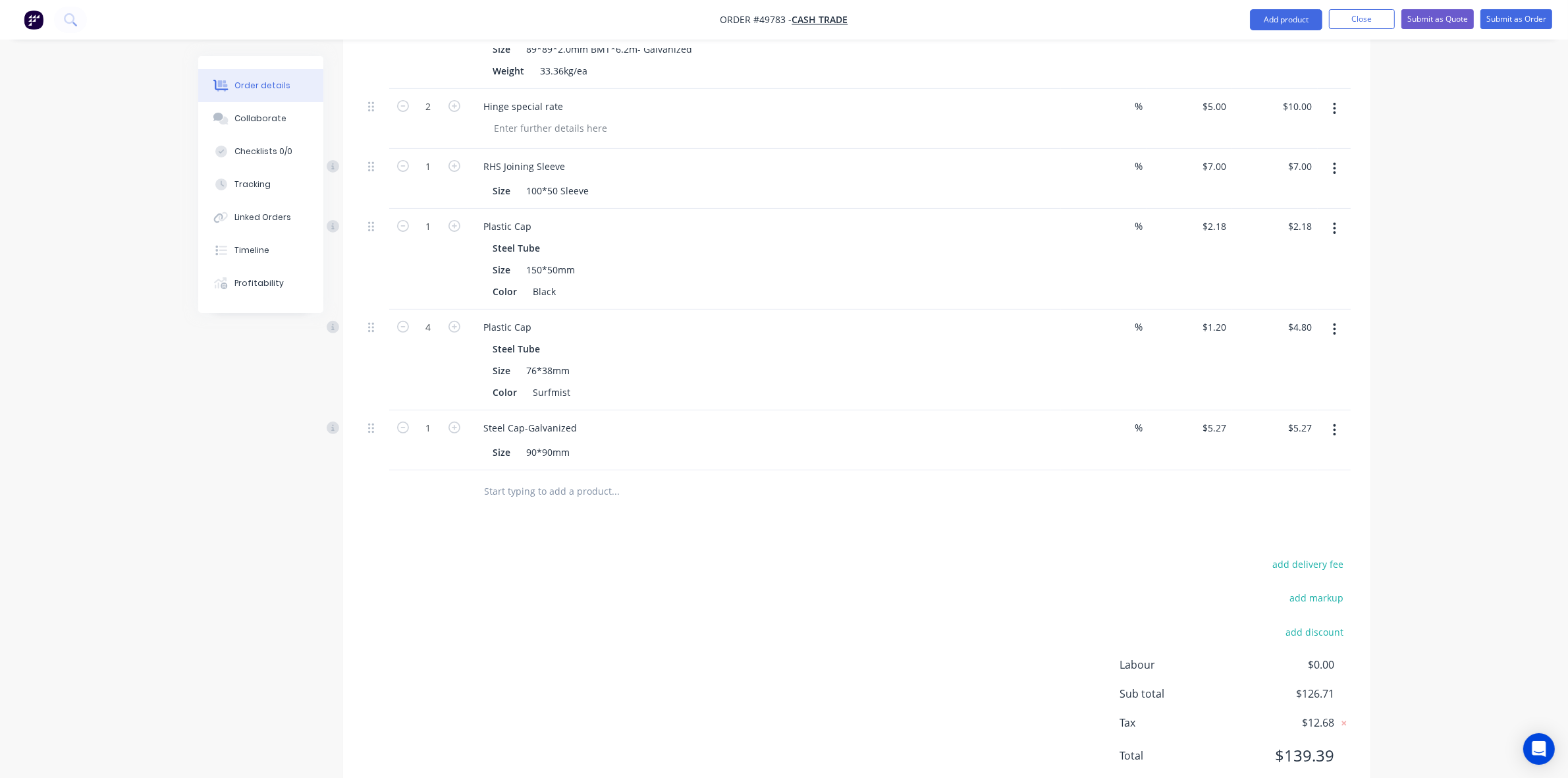
scroll to position [548, 0]
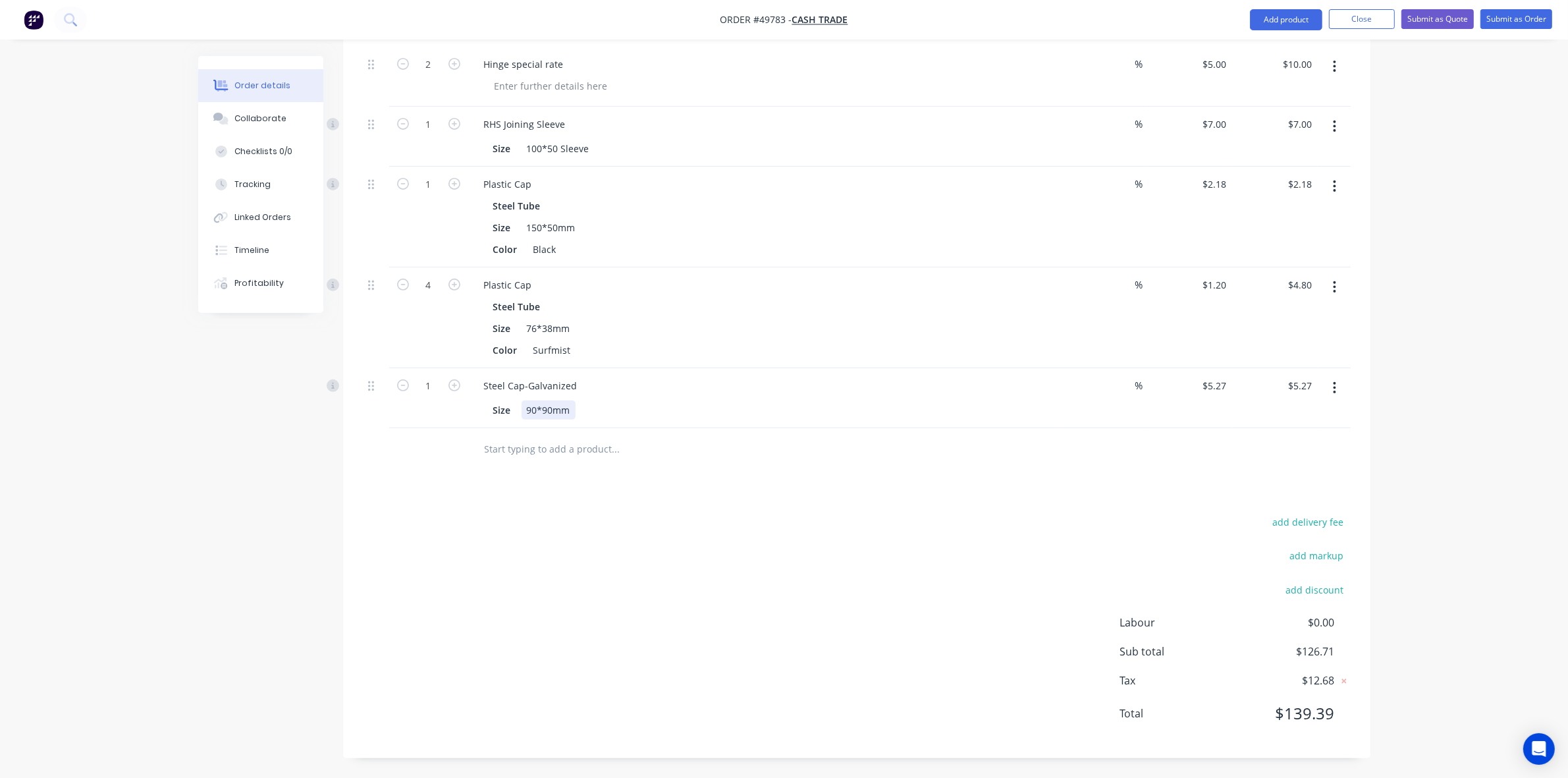
click at [900, 409] on div "Size 90*90mm" at bounding box center [762, 410] width 548 height 19
click at [1513, 11] on button "Submit as Order" at bounding box center [1516, 19] width 72 height 20
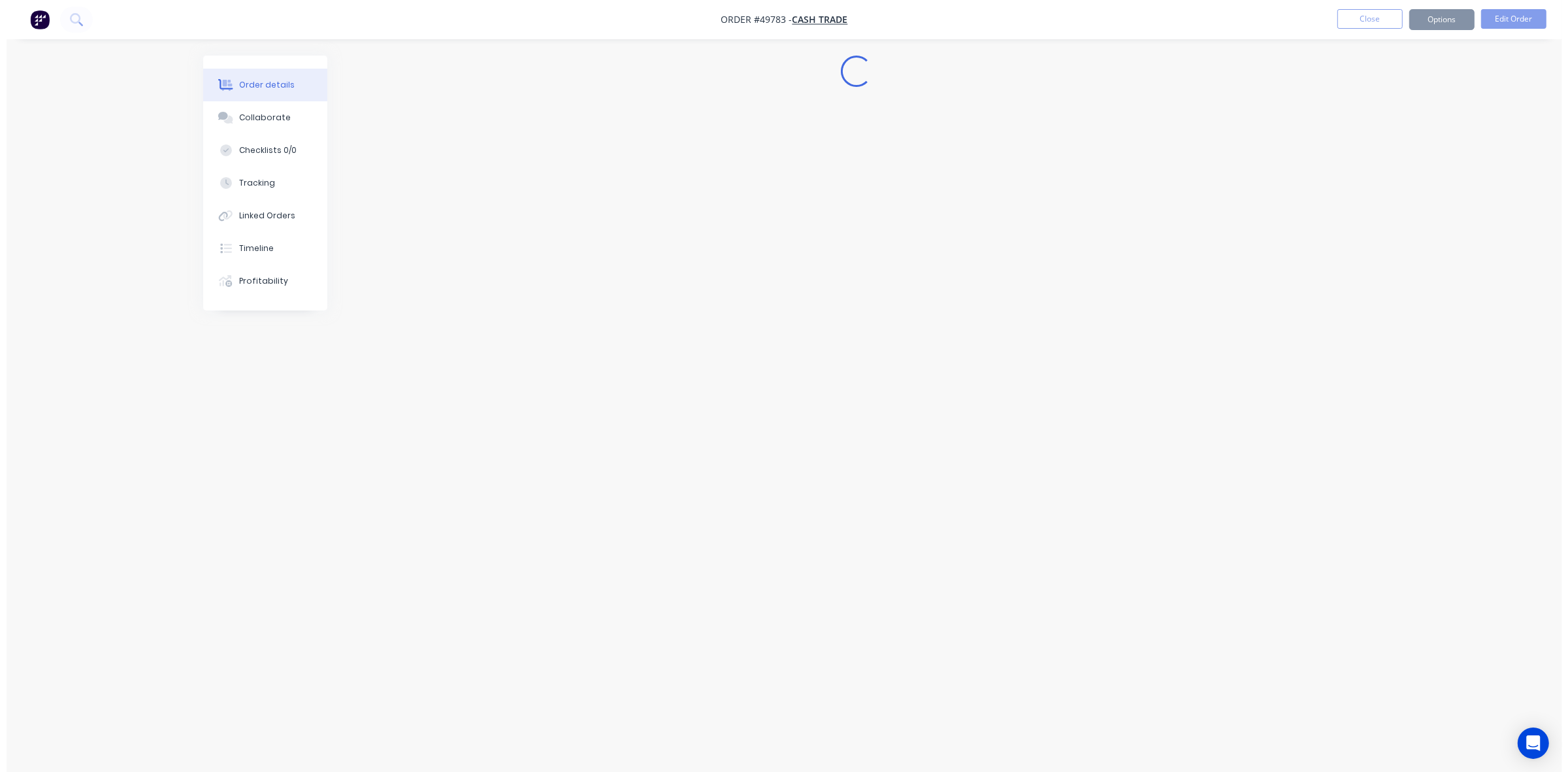
scroll to position [0, 0]
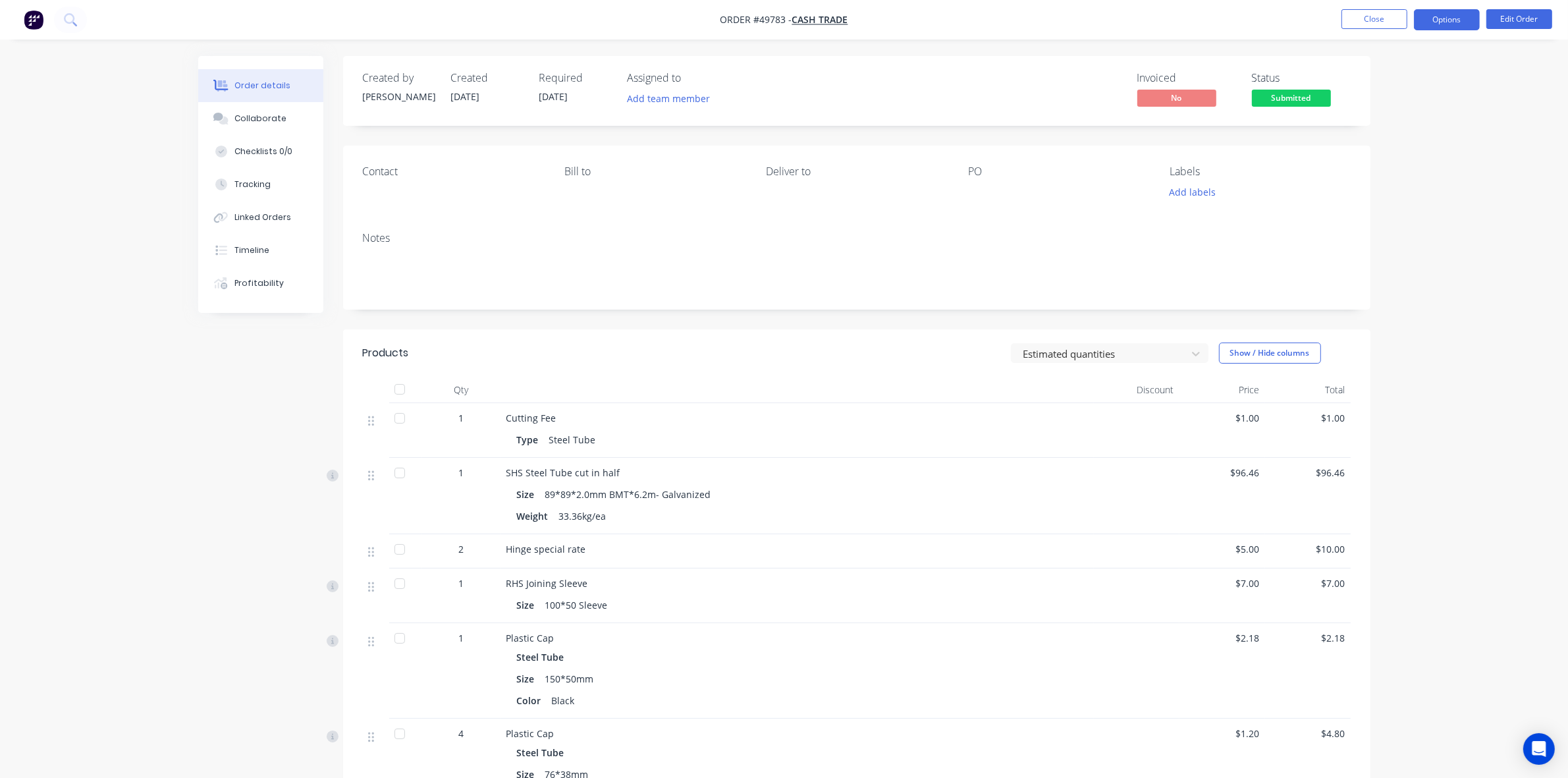
click at [1434, 21] on button "Options" at bounding box center [1446, 20] width 66 height 21
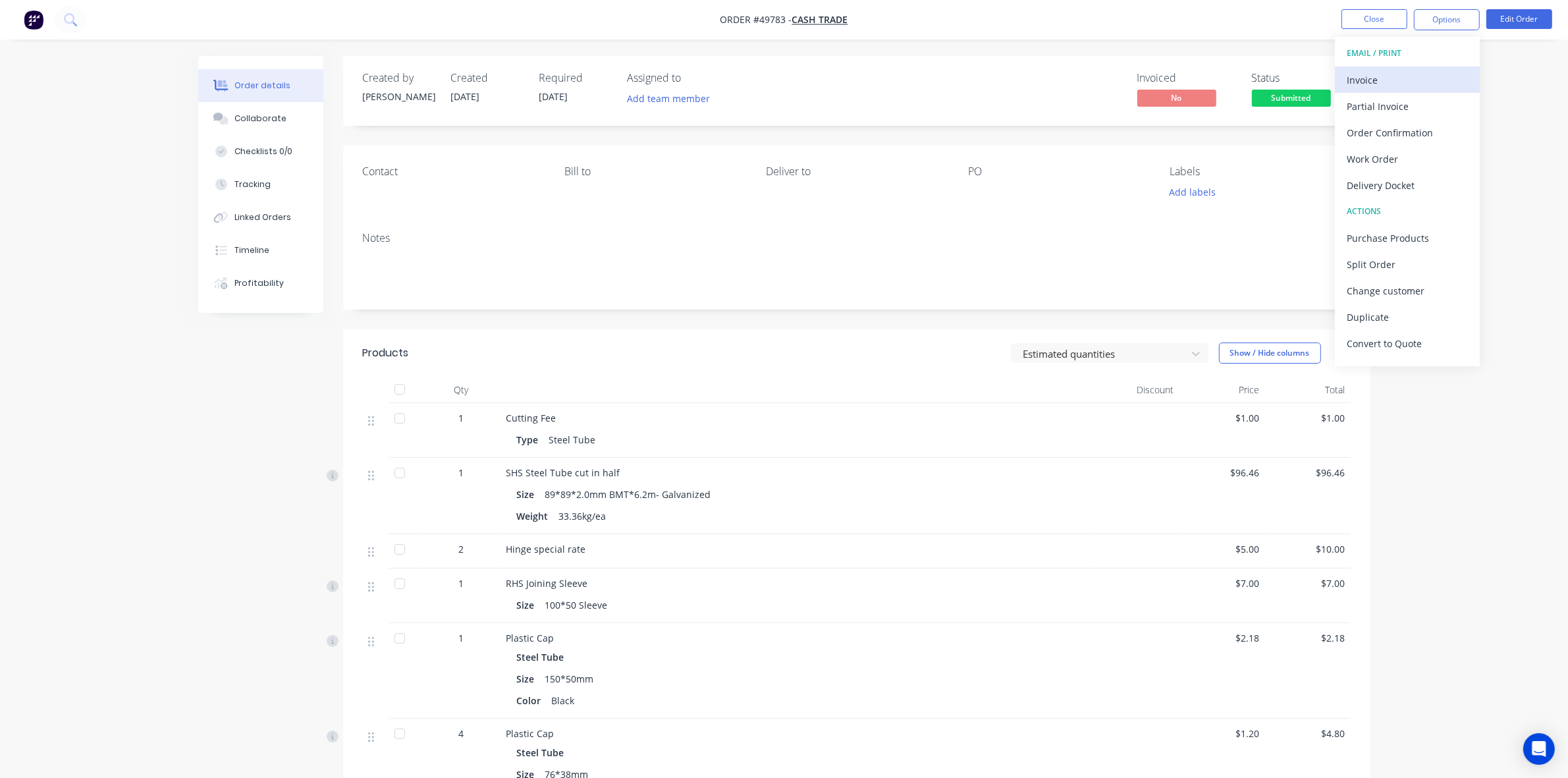
click at [1418, 69] on button "Invoice" at bounding box center [1407, 80] width 145 height 27
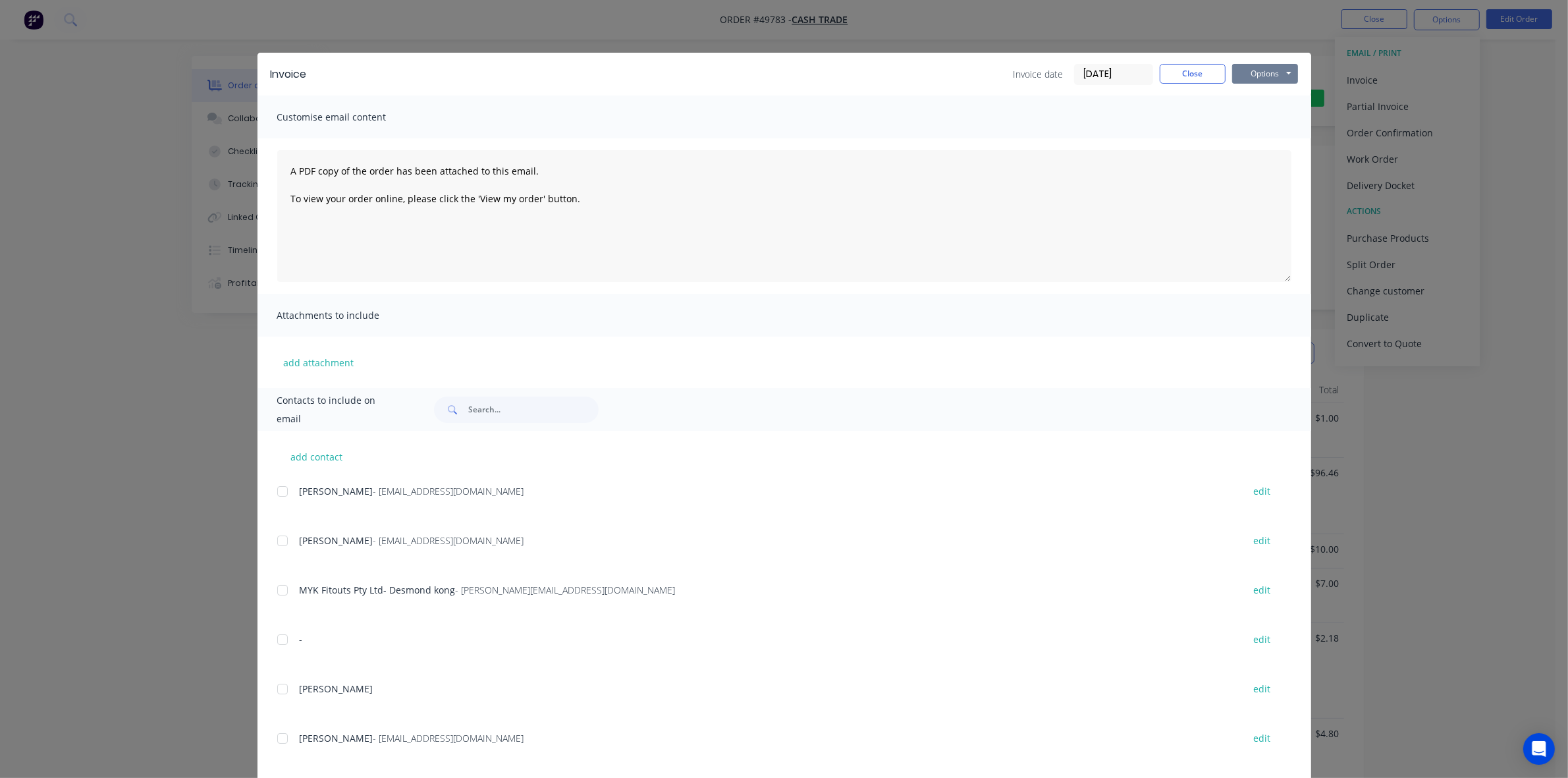
click at [1248, 77] on button "Options" at bounding box center [1265, 74] width 66 height 20
click at [1262, 128] on button "Print" at bounding box center [1274, 119] width 84 height 21
drag, startPoint x: 1130, startPoint y: 29, endPoint x: 1397, endPoint y: 36, distance: 267.1
click at [1151, 34] on div "Invoice Invoice date [DATE] Close Options Preview Print Email Customise email c…" at bounding box center [784, 389] width 1568 height 778
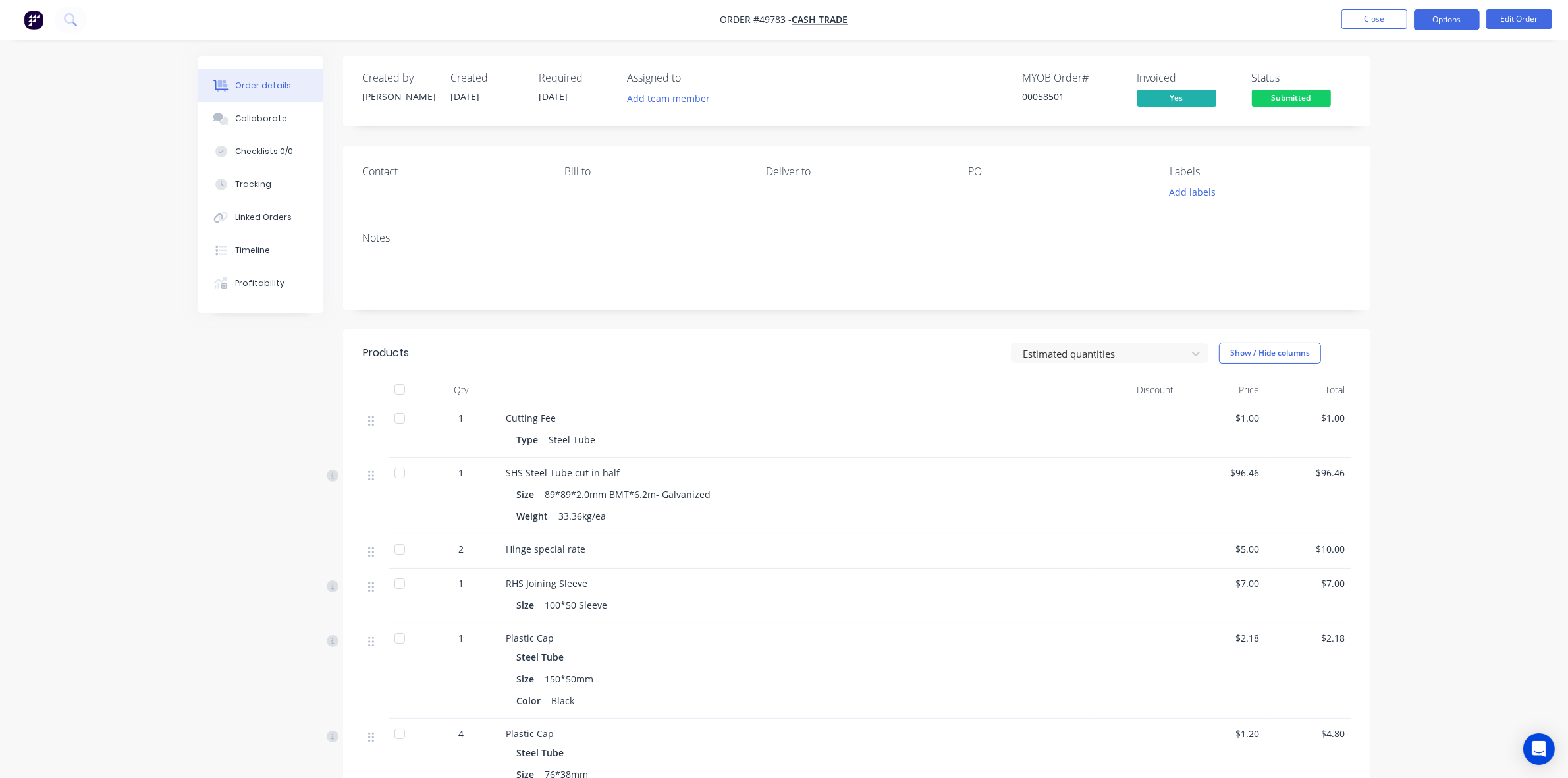
click at [1444, 28] on button "Options" at bounding box center [1446, 20] width 66 height 21
click at [1385, 181] on div "Delivery Docket" at bounding box center [1407, 185] width 121 height 19
drag, startPoint x: 1367, startPoint y: 165, endPoint x: 1381, endPoint y: 129, distance: 38.6
click at [1370, 155] on div "Custom" at bounding box center [1407, 159] width 121 height 19
click at [1381, 128] on div "Without pricing" at bounding box center [1407, 133] width 121 height 19
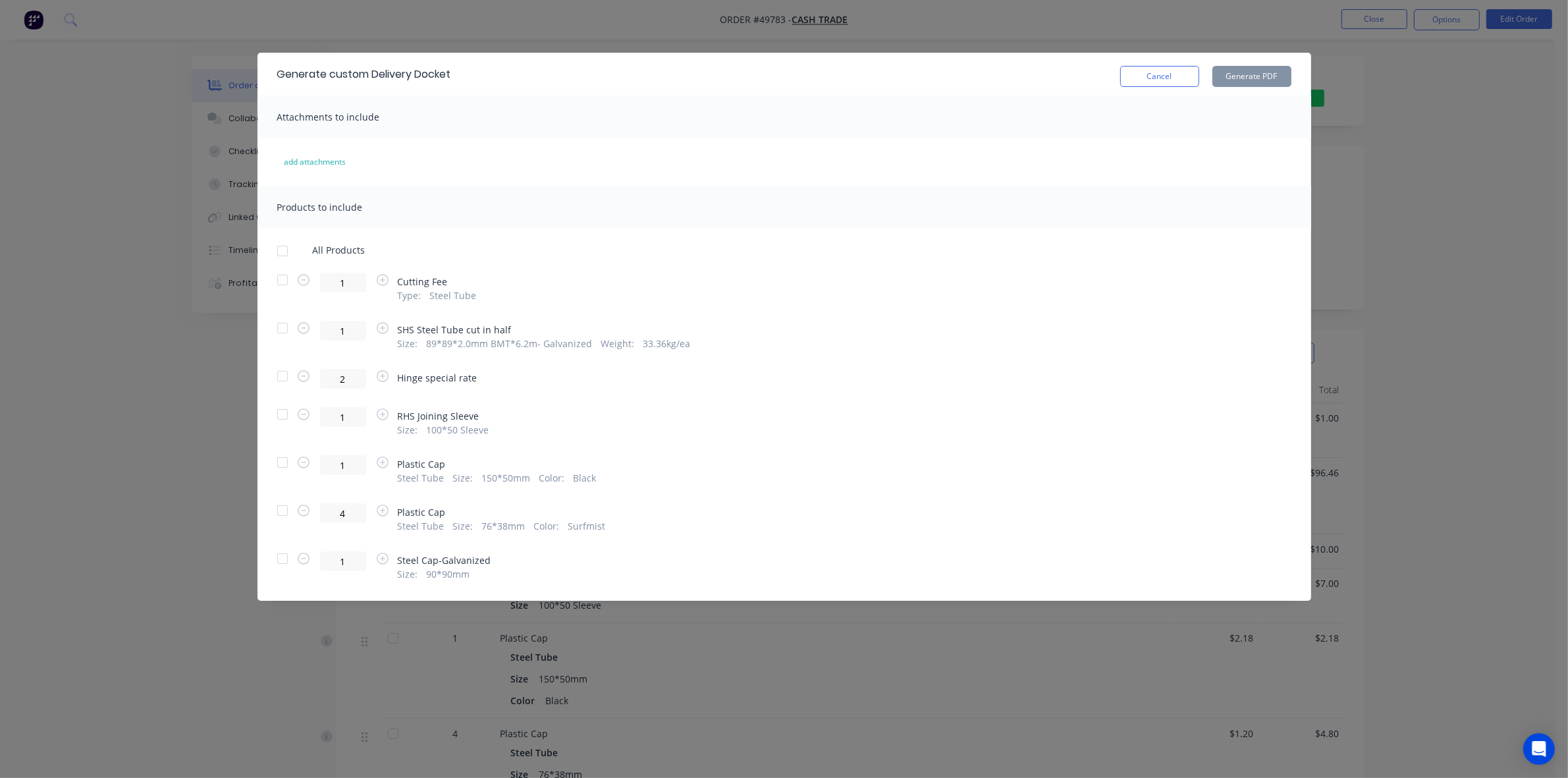
click at [291, 243] on div at bounding box center [282, 251] width 27 height 27
click at [282, 248] on div at bounding box center [282, 251] width 27 height 27
click at [280, 285] on div at bounding box center [282, 280] width 27 height 27
drag, startPoint x: 284, startPoint y: 330, endPoint x: 837, endPoint y: 222, distance: 563.4
click at [285, 327] on div at bounding box center [282, 328] width 27 height 27
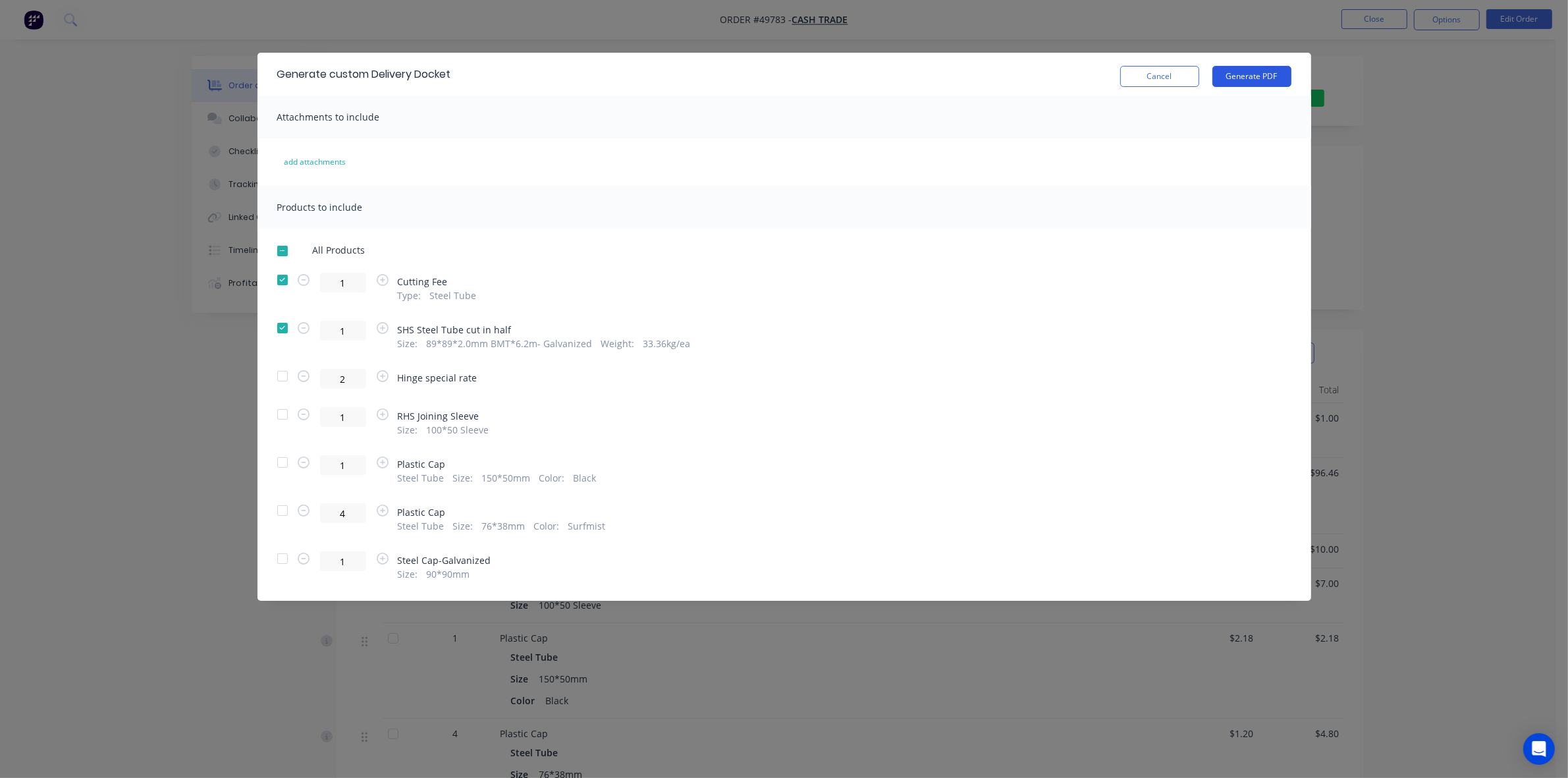
click at [1266, 79] on button "Generate PDF" at bounding box center [1252, 76] width 79 height 21
click at [1321, 34] on div "Generate custom Delivery Docket Cancel Generate PDF Attachments to include add …" at bounding box center [784, 389] width 1568 height 778
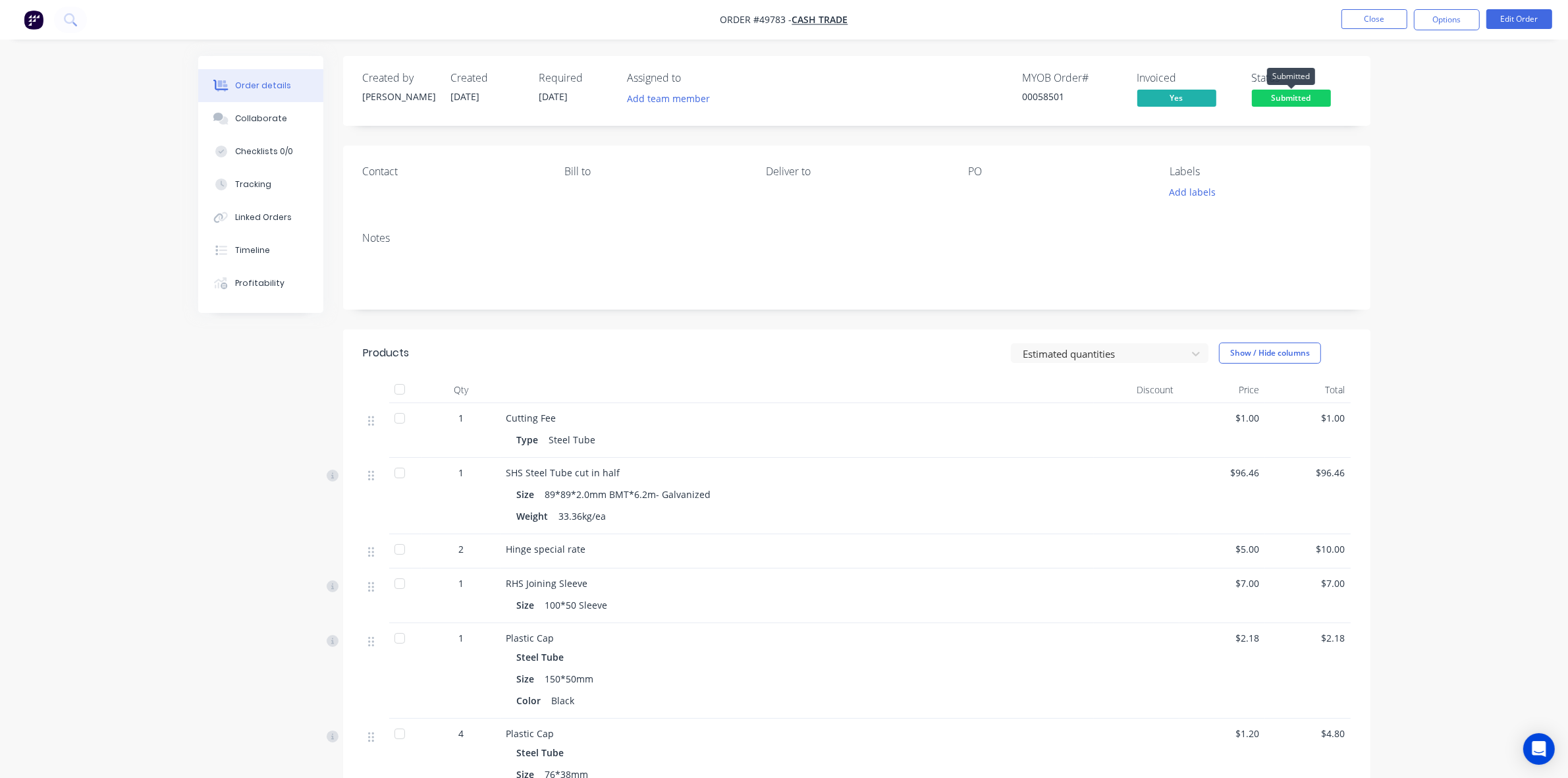
drag, startPoint x: 1281, startPoint y: 100, endPoint x: 1277, endPoint y: 113, distance: 13.6
click at [1280, 100] on span "Submitted" at bounding box center [1291, 97] width 79 height 16
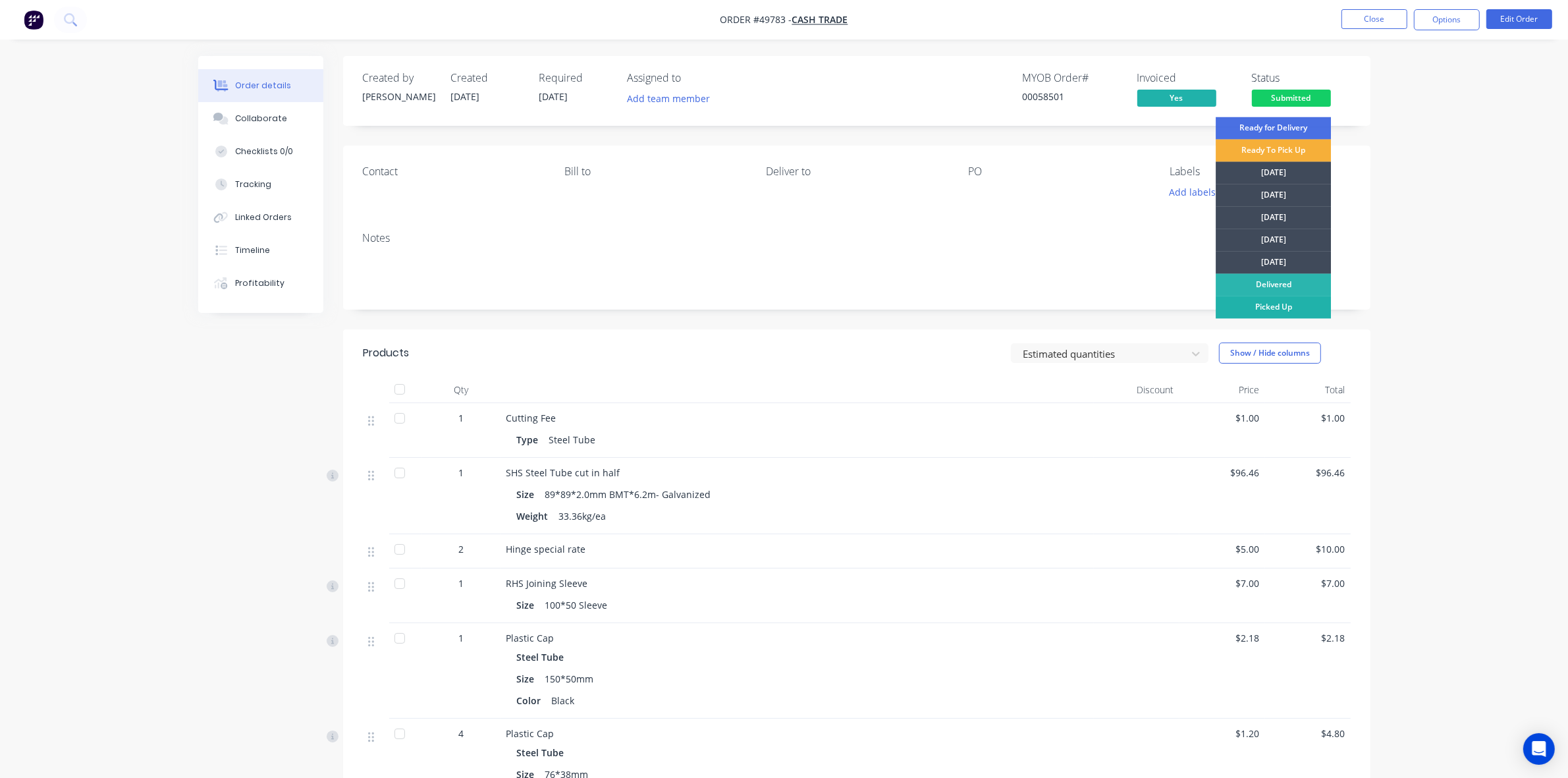
click at [1291, 305] on div "Picked Up" at bounding box center [1274, 308] width 115 height 22
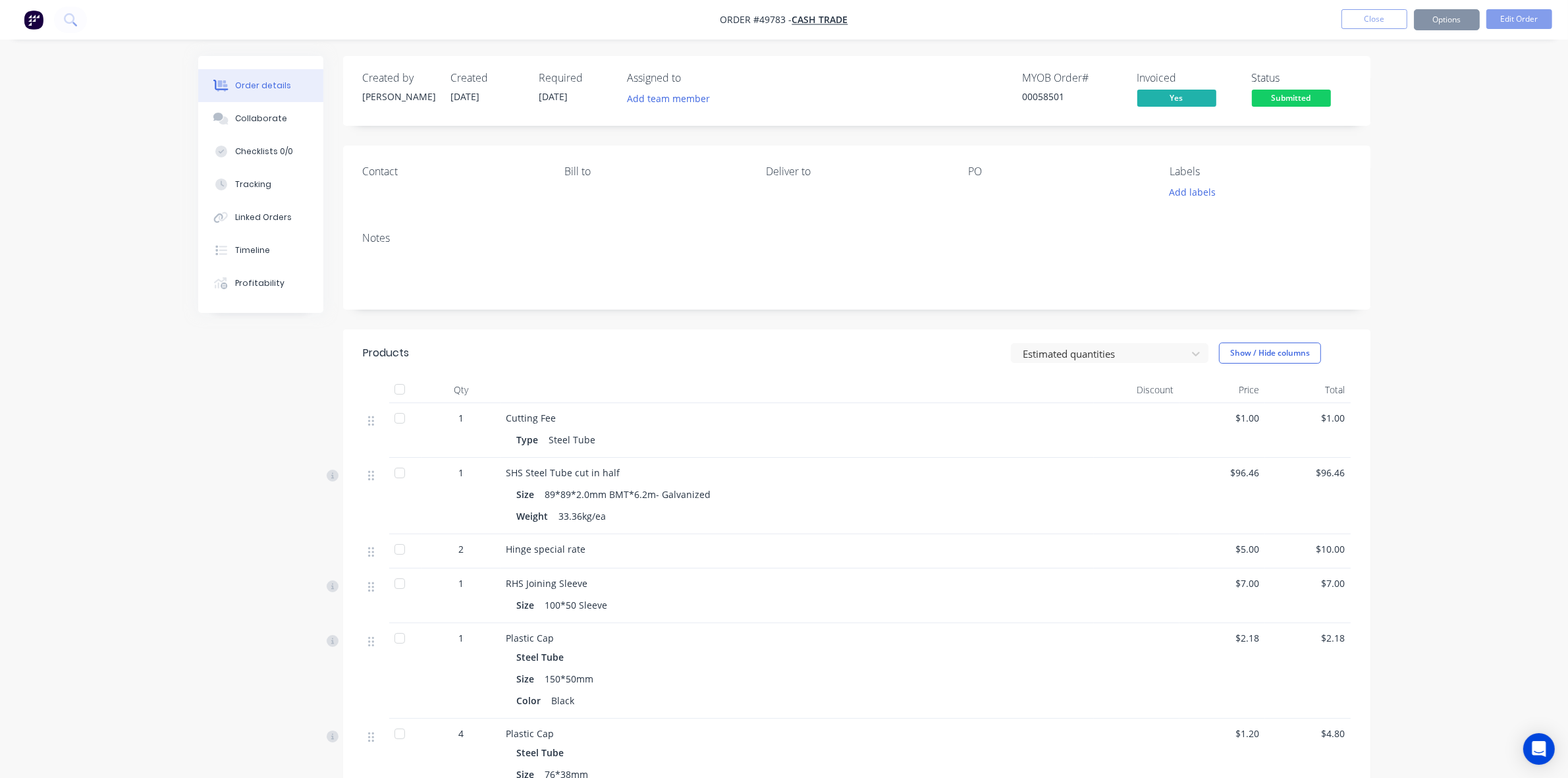
drag, startPoint x: 1433, startPoint y: 170, endPoint x: 1398, endPoint y: 71, distance: 105.0
click at [1433, 170] on div "Order details Collaborate Checklists 0/0 Tracking Linked Orders Timeline Profit…" at bounding box center [784, 537] width 1568 height 1074
click at [1385, 10] on button "Close" at bounding box center [1374, 19] width 66 height 20
